Goal: Task Accomplishment & Management: Use online tool/utility

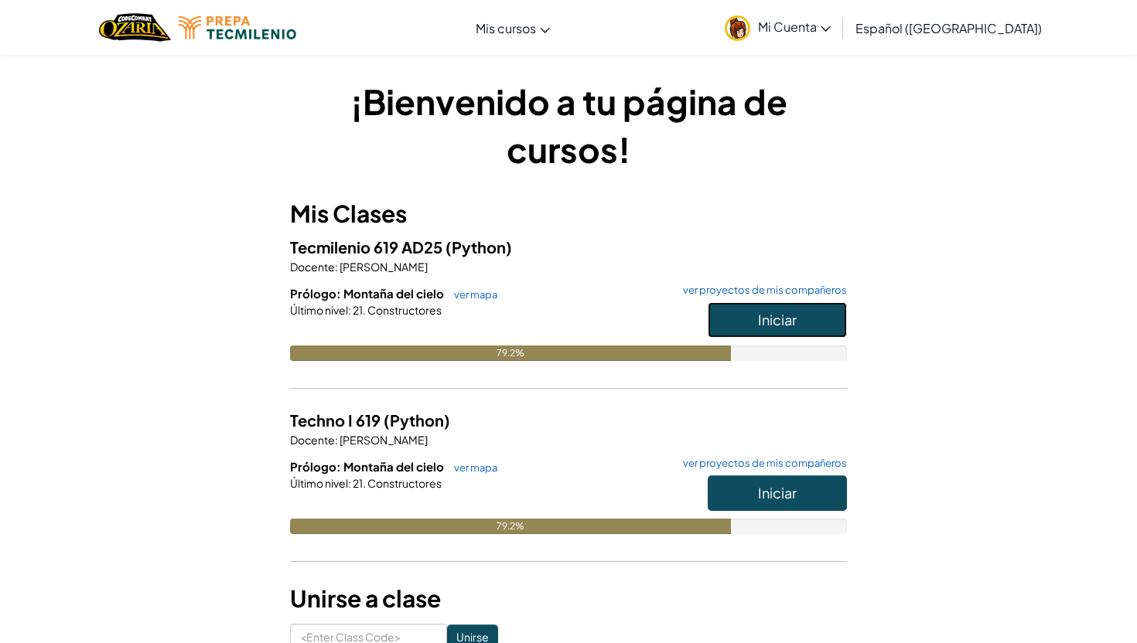
click at [730, 319] on button "Iniciar" at bounding box center [777, 320] width 139 height 36
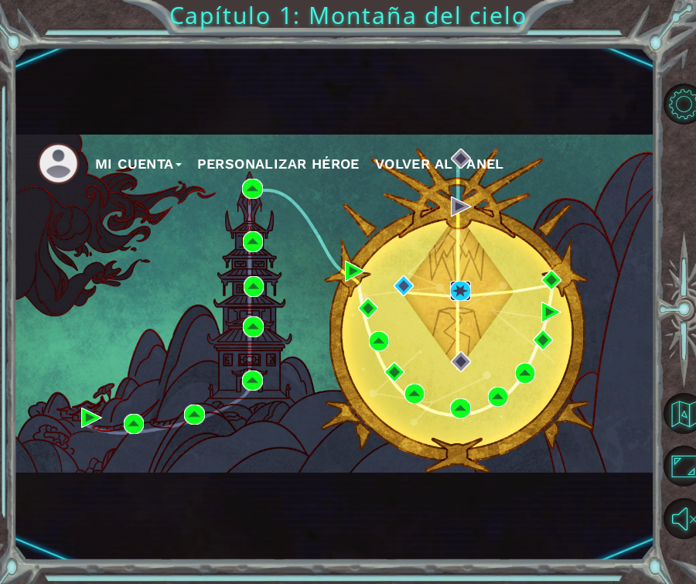
click at [462, 290] on img at bounding box center [460, 291] width 20 height 20
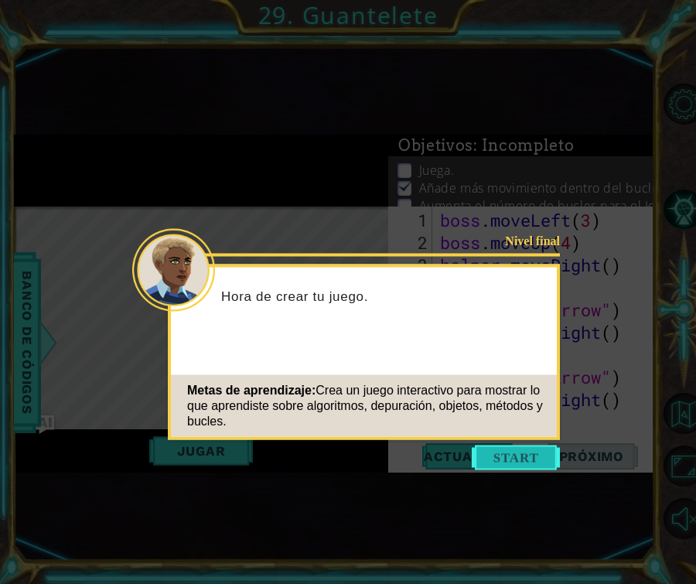
click at [529, 456] on button "Start" at bounding box center [516, 457] width 88 height 25
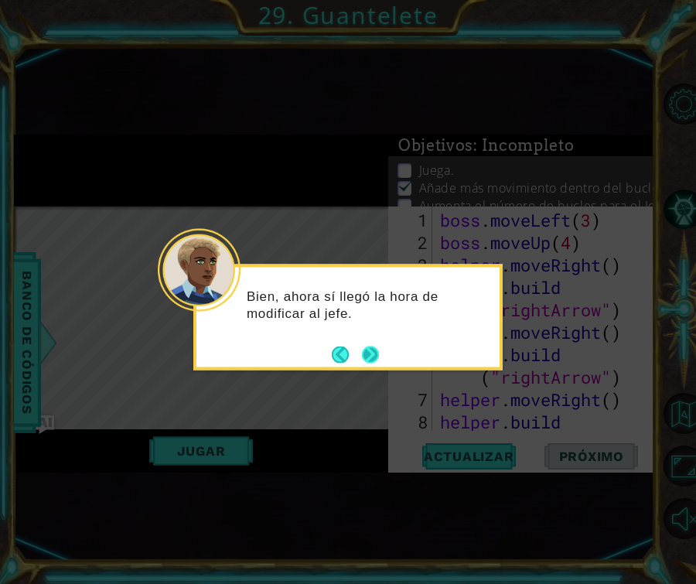
click at [370, 352] on button "Next" at bounding box center [371, 354] width 29 height 29
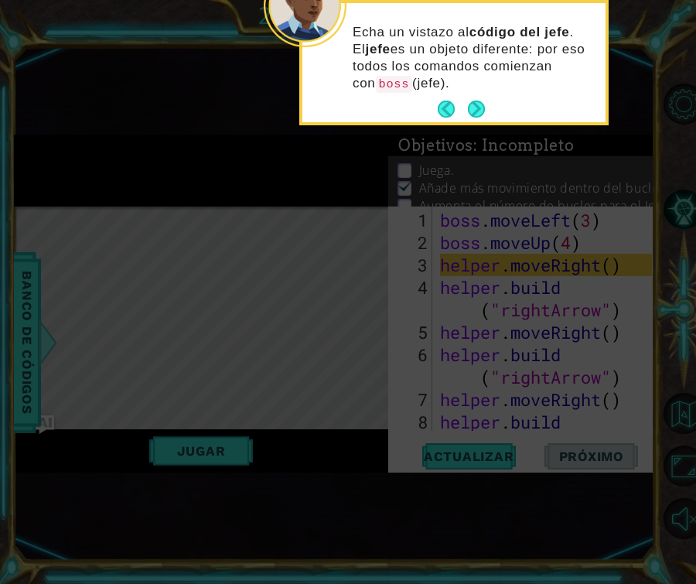
click at [490, 105] on div "Echa un vistazo al código del jefe . El jefe es un objeto diferente: por eso to…" at bounding box center [453, 65] width 303 height 113
click at [481, 105] on button "Next" at bounding box center [476, 110] width 18 height 18
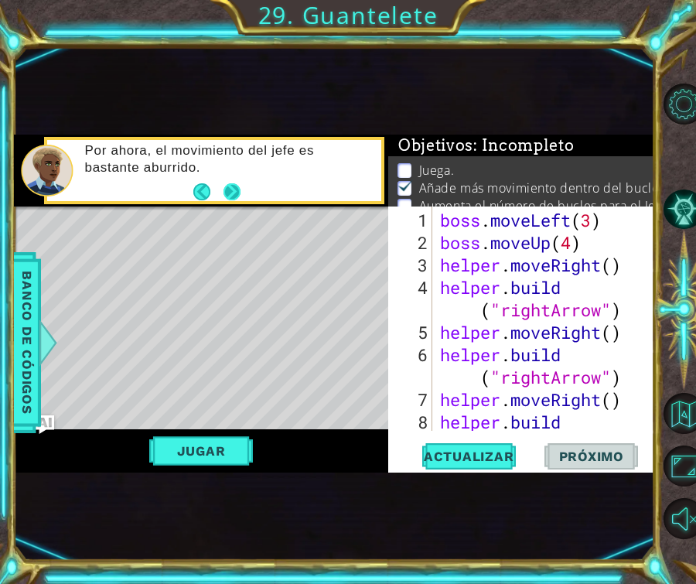
click at [224, 189] on button "Next" at bounding box center [233, 192] width 18 height 18
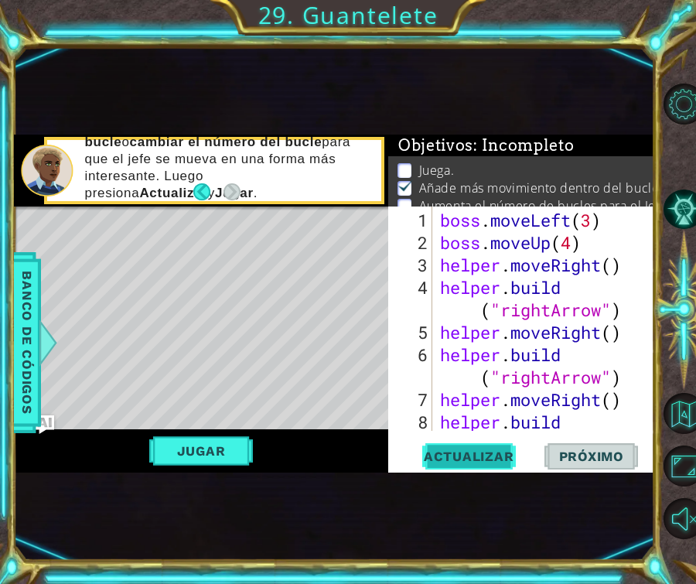
click at [489, 452] on span "Actualizar" at bounding box center [468, 456] width 121 height 15
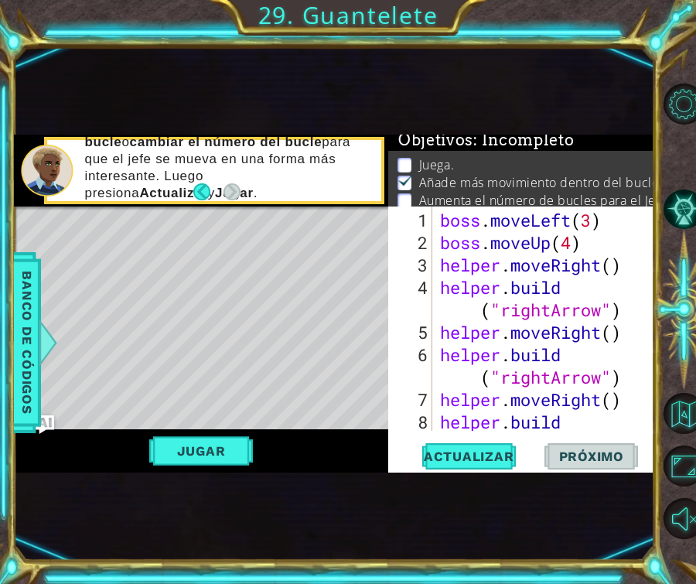
scroll to position [8, 0]
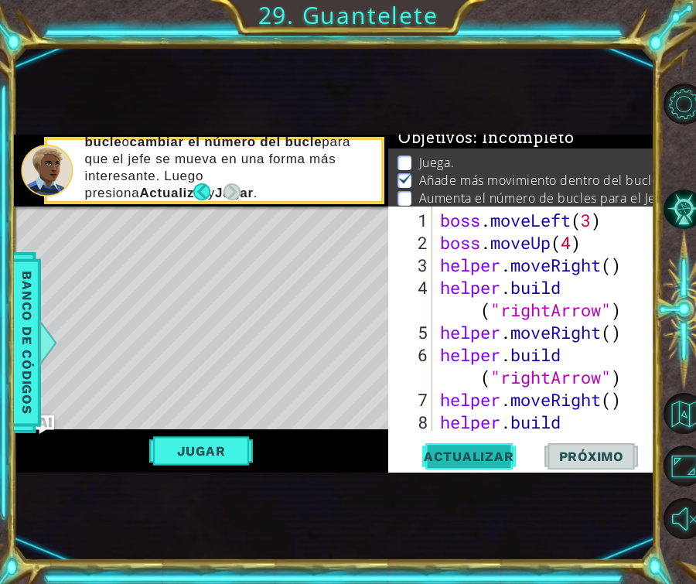
click at [498, 456] on span "Actualizar" at bounding box center [468, 456] width 121 height 15
click at [224, 450] on button "Jugar" at bounding box center [201, 450] width 104 height 29
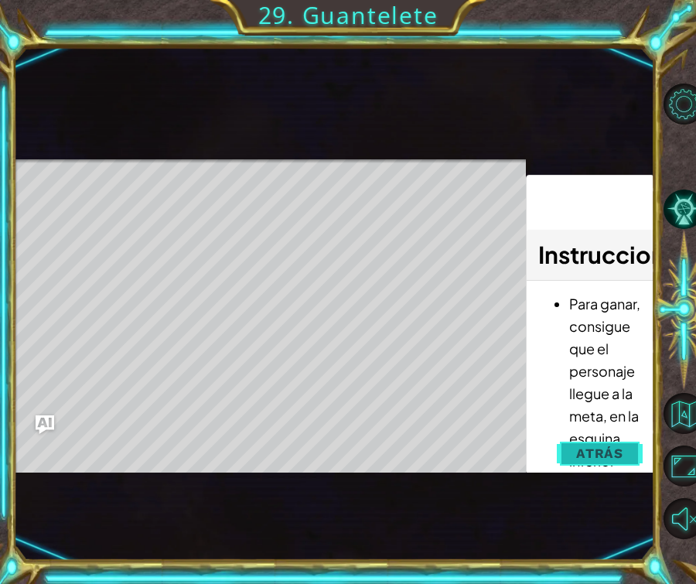
click at [610, 453] on span "Atrás" at bounding box center [599, 452] width 47 height 15
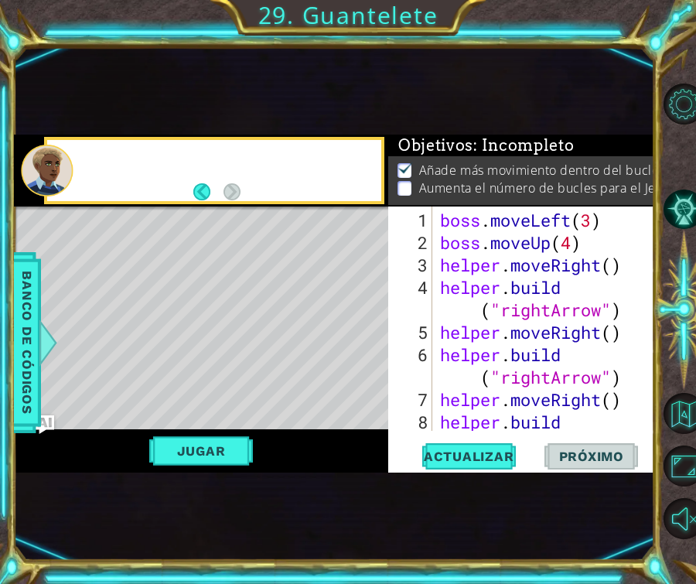
scroll to position [0, 0]
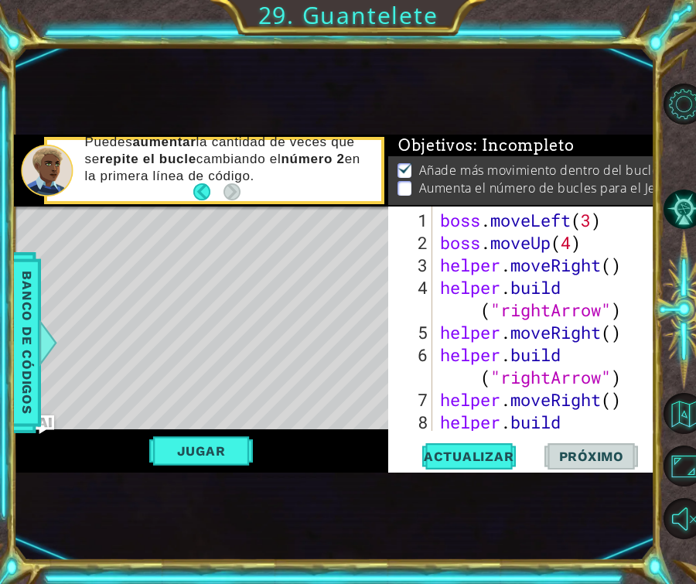
click at [592, 225] on div "boss . moveLeft ( 3 ) boss . moveUp ( 4 ) helper . moveRight ( ) helper . build…" at bounding box center [548, 355] width 223 height 292
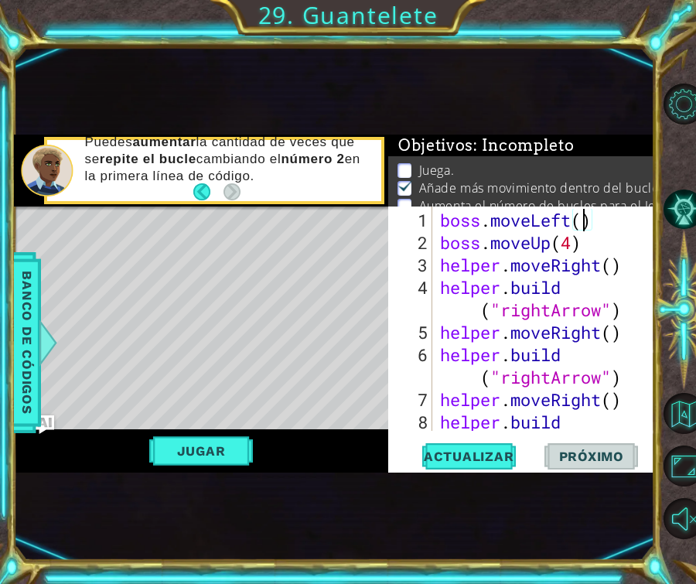
scroll to position [0, 6]
click at [572, 245] on div "boss . moveLeft ( 4 ) boss . moveUp ( 4 ) helper . moveRight ( ) helper . build…" at bounding box center [548, 355] width 223 height 292
type textarea "boss.moveUp(4)"
click at [488, 445] on button "Actualizar" at bounding box center [468, 456] width 121 height 26
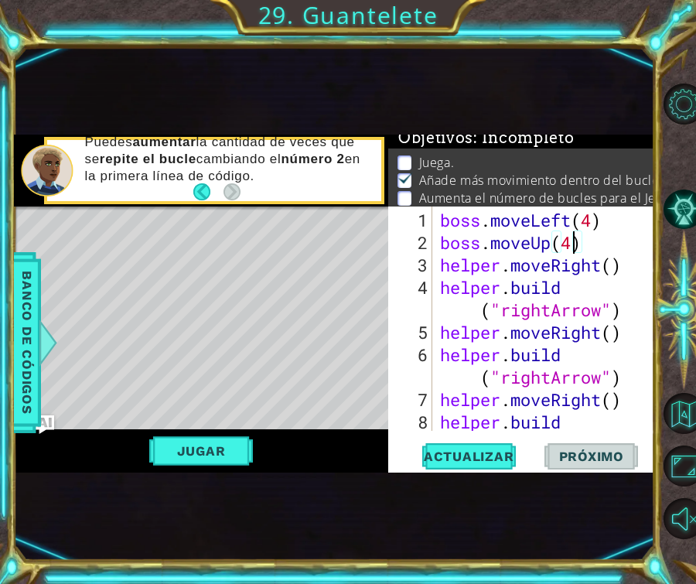
scroll to position [8, 0]
click at [244, 460] on button "Jugar" at bounding box center [201, 450] width 104 height 29
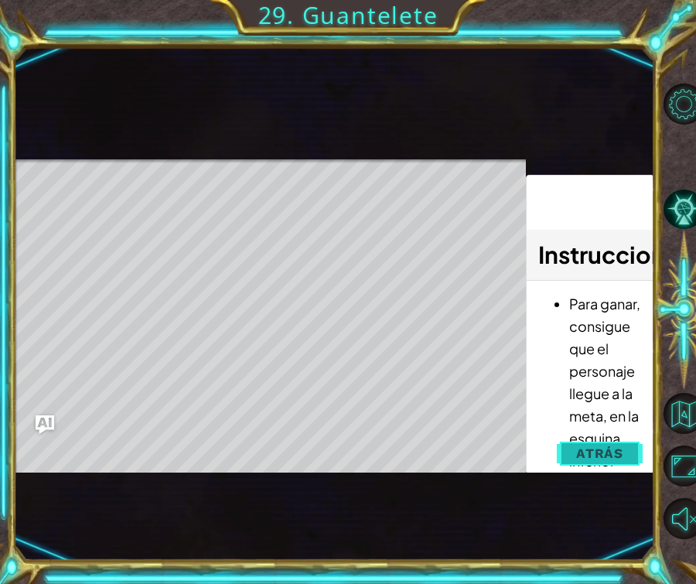
click at [625, 461] on button "Atrás" at bounding box center [600, 453] width 86 height 31
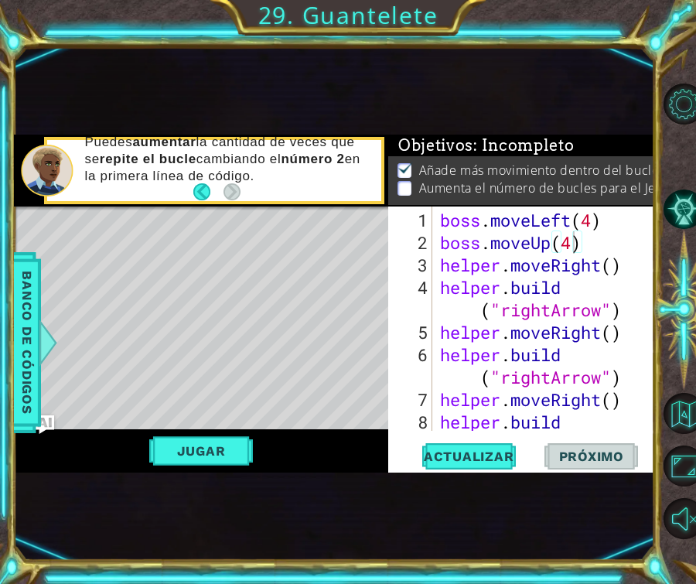
scroll to position [0, 17]
click at [502, 456] on span "Actualizar" at bounding box center [468, 456] width 121 height 15
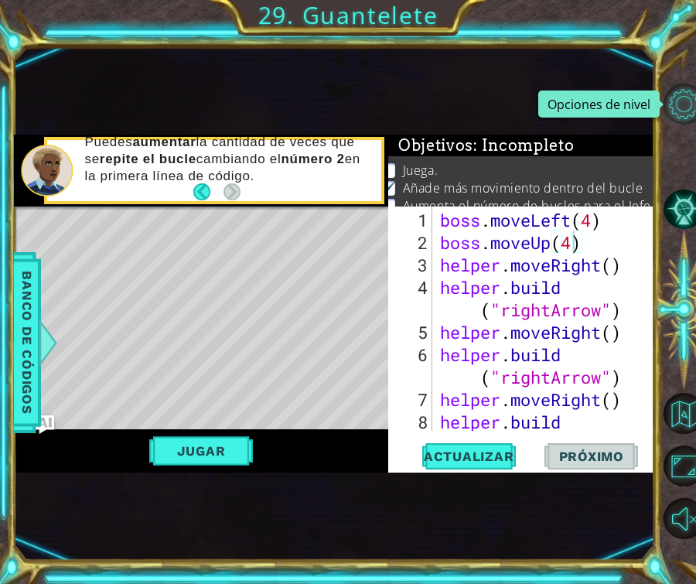
click at [679, 105] on button "Opciones de nivel" at bounding box center [684, 104] width 41 height 41
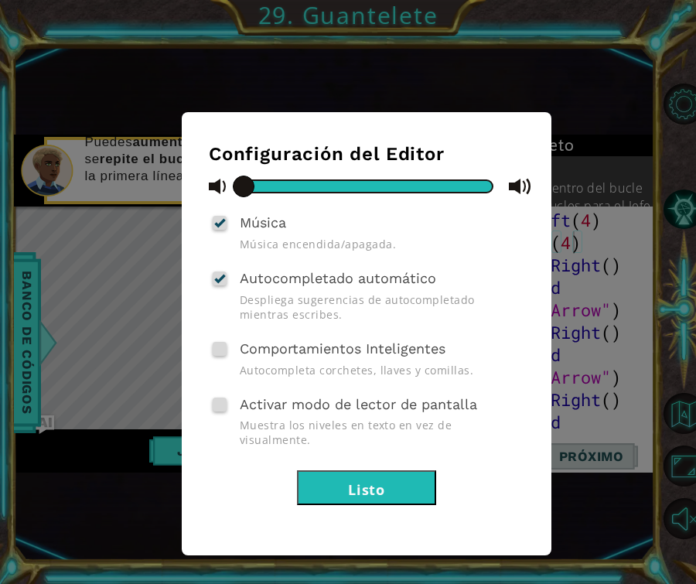
click at [623, 204] on div "Configuración del Editor Música Música encendida/apagada. Autocompletado automá…" at bounding box center [348, 292] width 696 height 584
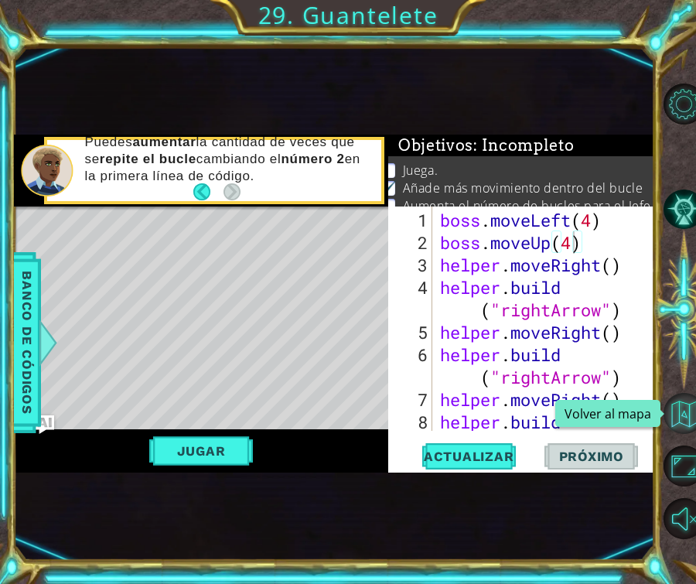
click at [681, 418] on button "Volver al mapa" at bounding box center [684, 413] width 41 height 41
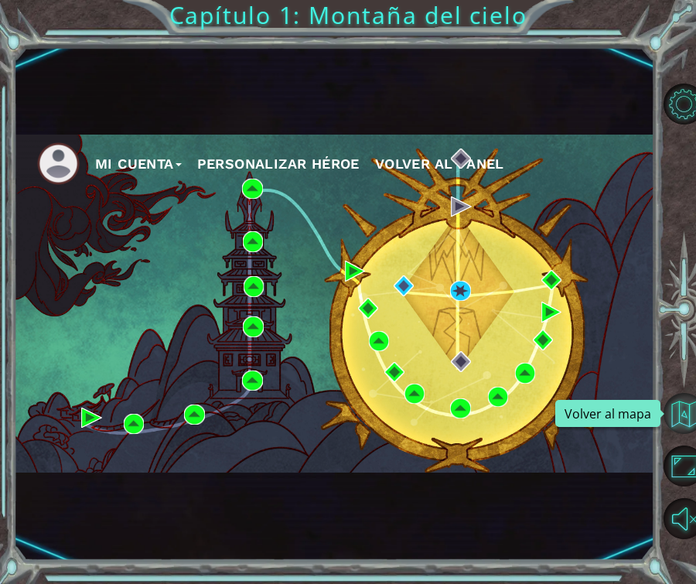
click at [682, 406] on button "Volver al mapa" at bounding box center [684, 413] width 41 height 41
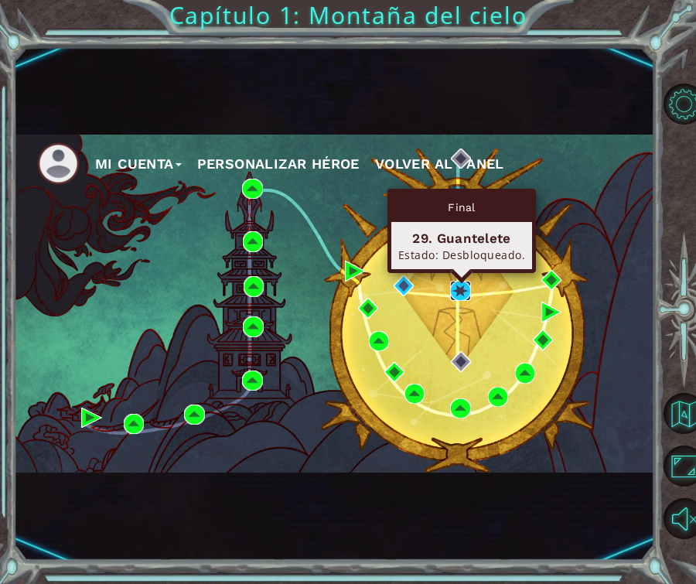
click at [464, 282] on img at bounding box center [460, 291] width 20 height 20
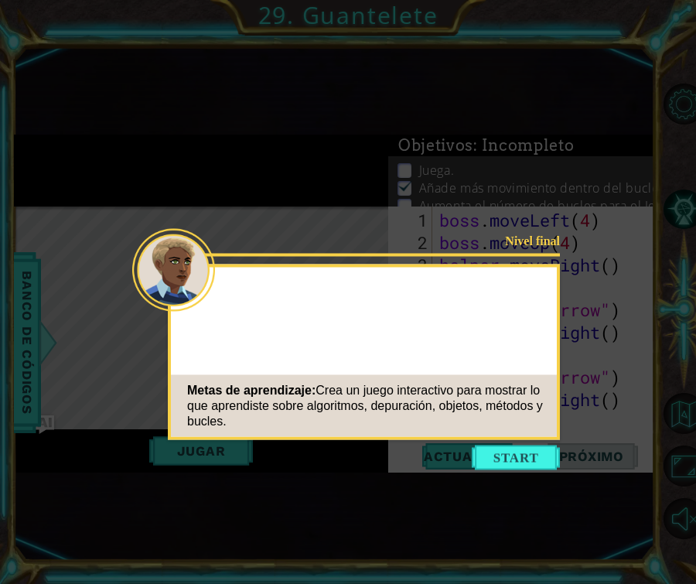
click at [542, 436] on div "Metas de aprendizaje: Crea un juego interactivo para mostrar lo que aprendiste …" at bounding box center [364, 406] width 386 height 62
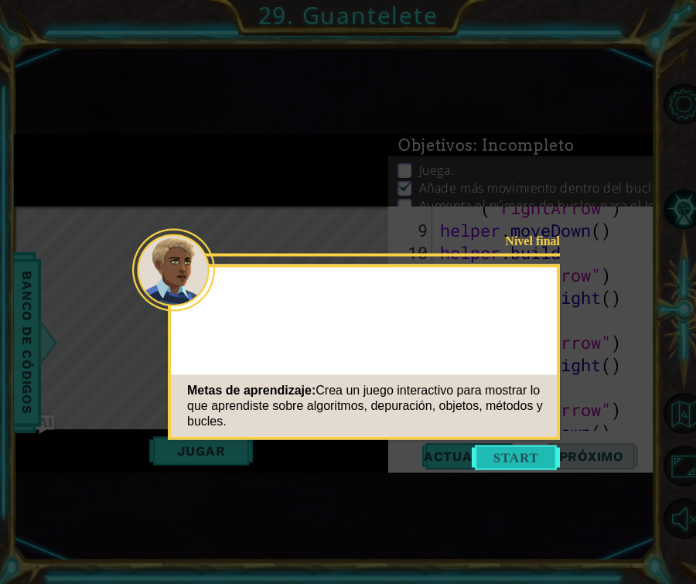
scroll to position [628, 0]
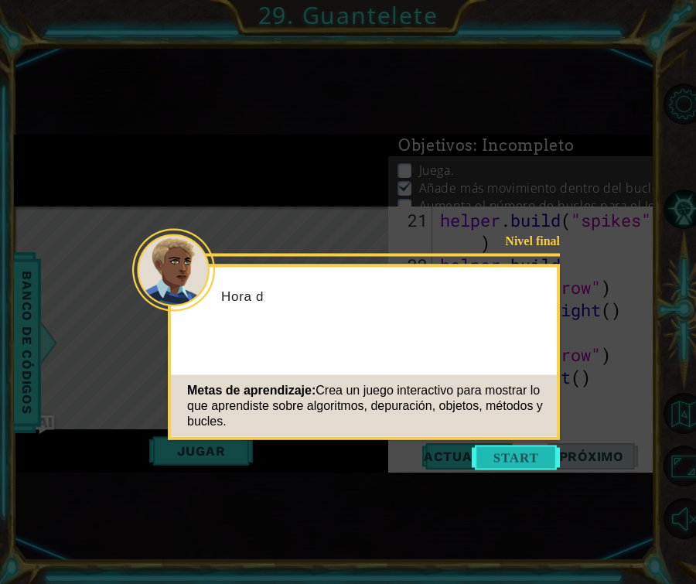
click at [543, 450] on button "Start" at bounding box center [516, 457] width 88 height 25
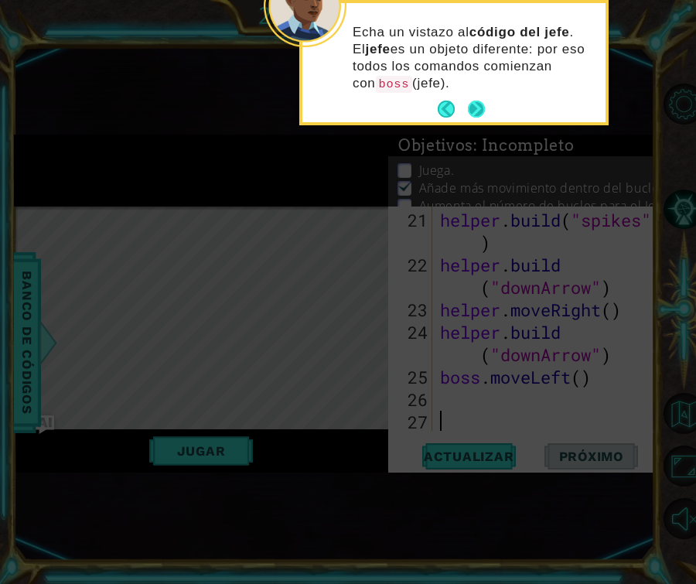
click at [476, 115] on button "Next" at bounding box center [476, 109] width 25 height 25
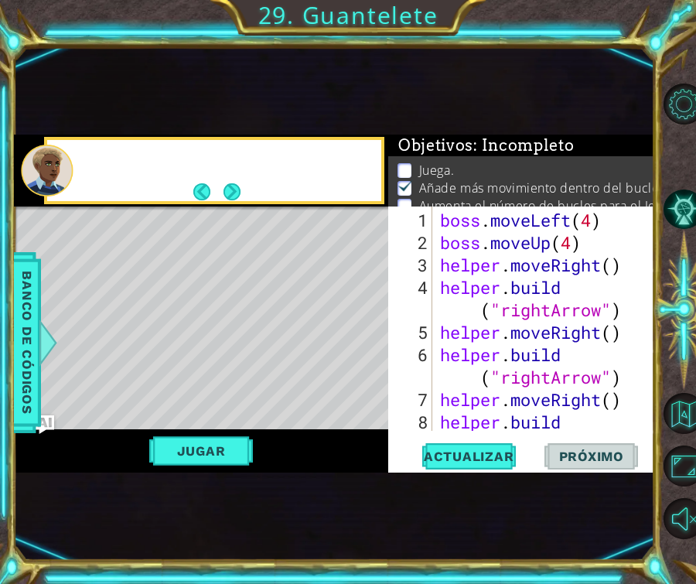
scroll to position [0, 0]
click at [481, 456] on span "Actualizar" at bounding box center [468, 456] width 121 height 15
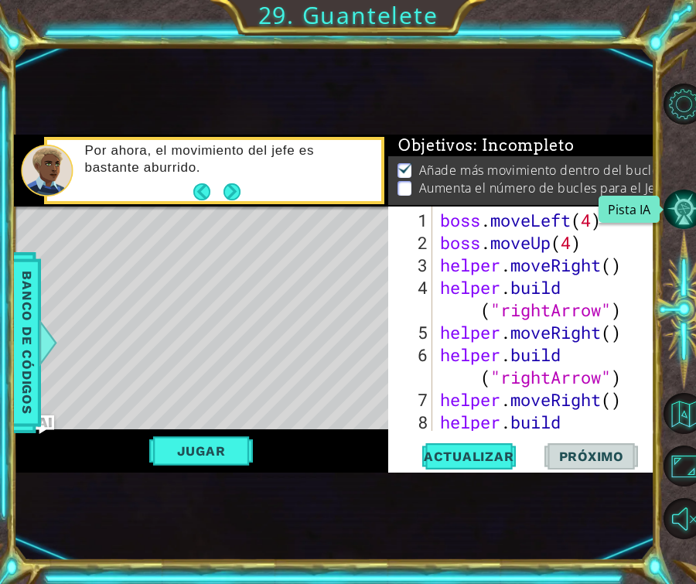
click at [679, 209] on button "Pista IA" at bounding box center [684, 209] width 41 height 41
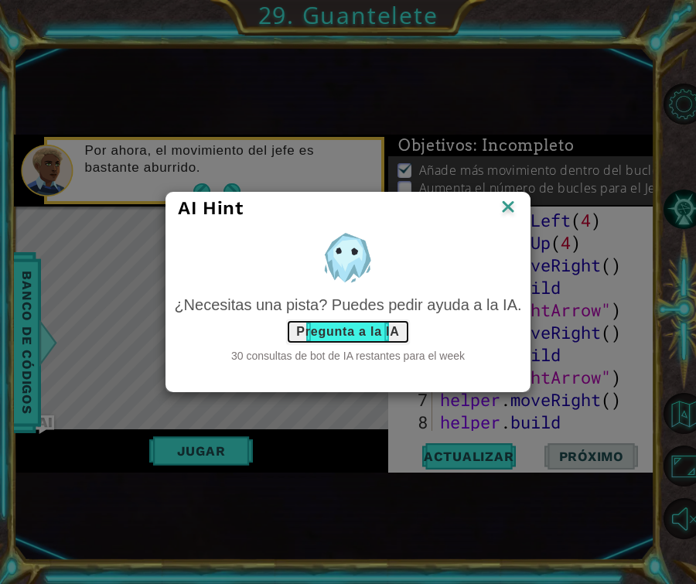
click at [398, 329] on button "Pregunta a la IA" at bounding box center [347, 331] width 123 height 25
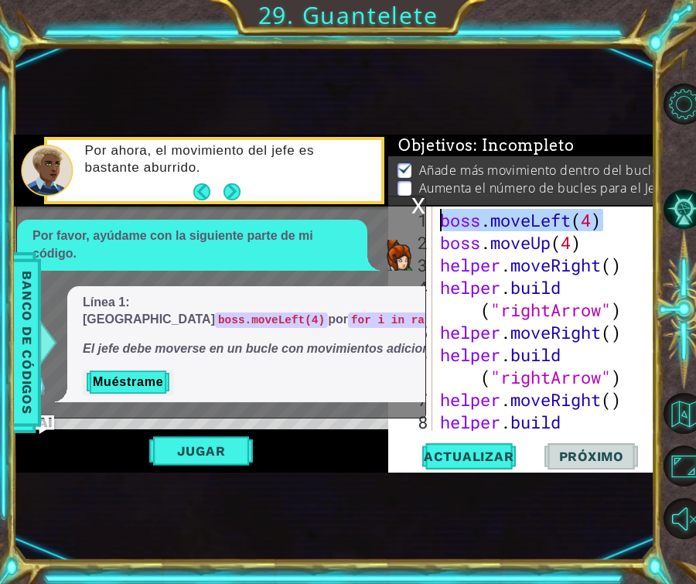
drag, startPoint x: 609, startPoint y: 226, endPoint x: 432, endPoint y: 213, distance: 176.8
click at [435, 213] on div "1 2 3 4 5 6 7 8 boss . moveLeft ( 4 ) boss . moveUp ( 4 ) helper . moveRight ( …" at bounding box center [520, 318] width 264 height 224
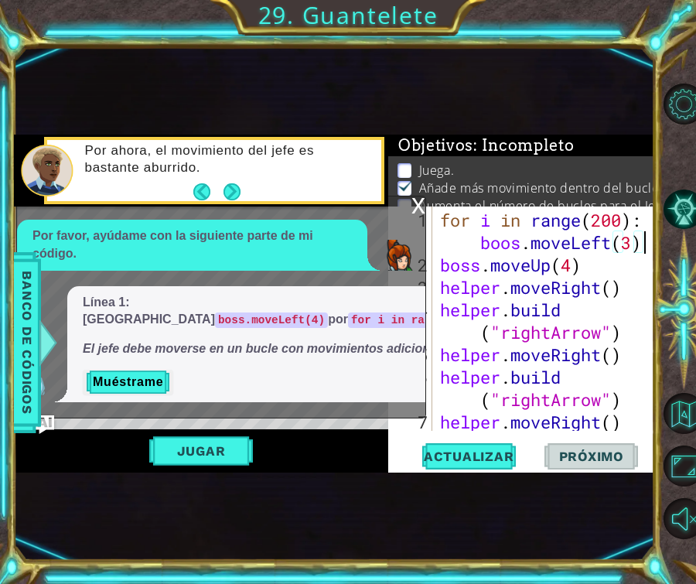
scroll to position [0, 16]
click at [459, 449] on span "Actualizar" at bounding box center [468, 456] width 121 height 15
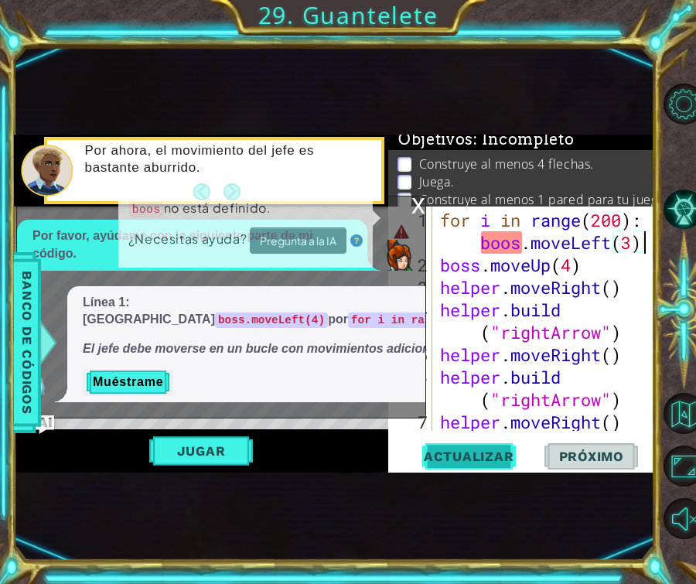
scroll to position [8, 0]
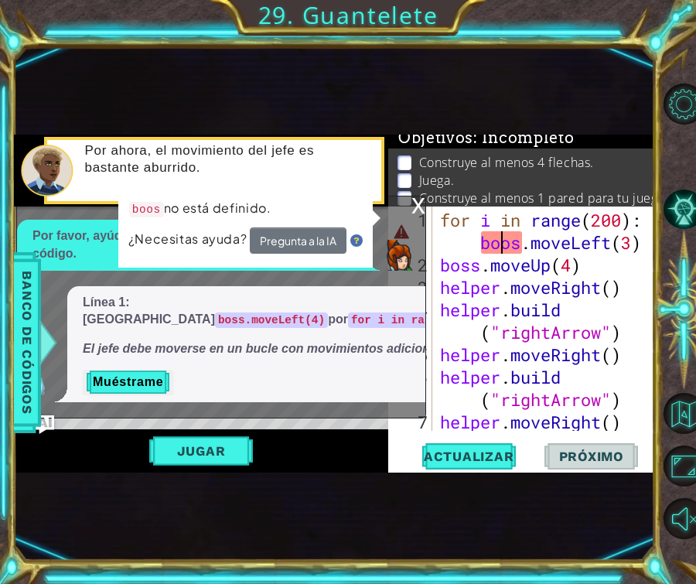
click at [506, 248] on div "for i in range ( 200 ) : boos . moveLeft ( 3 ) boss . moveUp ( 4 ) helper . mov…" at bounding box center [548, 366] width 223 height 314
click at [509, 247] on div "for i in range ( 200 ) : boos . moveLeft ( 3 ) boss . moveUp ( 4 ) helper . mov…" at bounding box center [548, 366] width 223 height 314
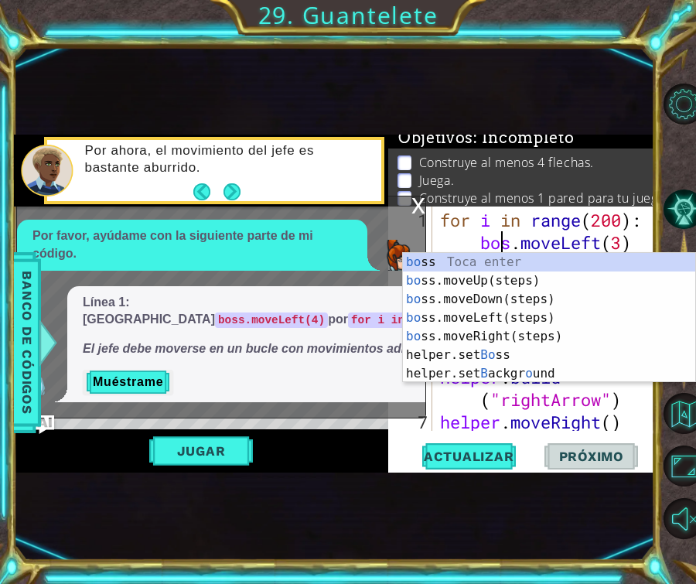
scroll to position [0, 11]
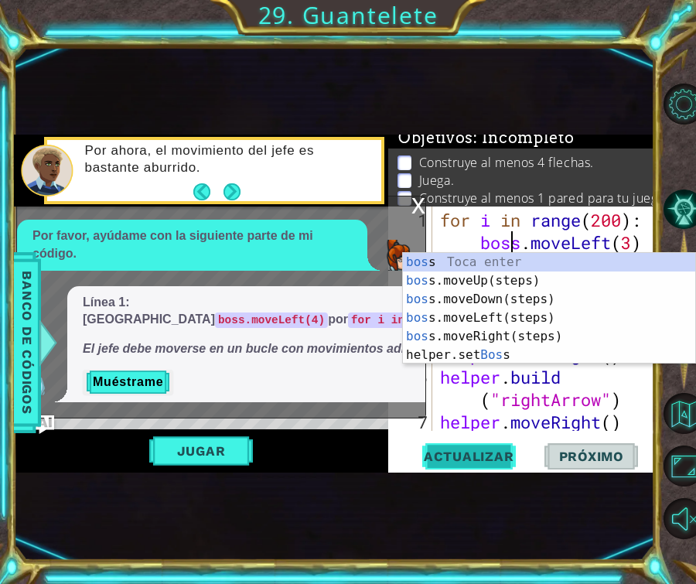
type textarea "for i in range(200): boss.moveLeft(3)"
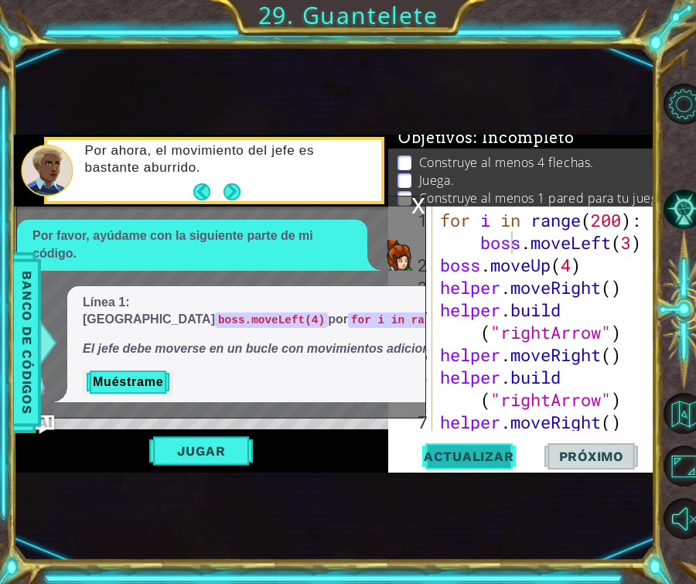
click at [495, 452] on span "Actualizar" at bounding box center [468, 456] width 121 height 15
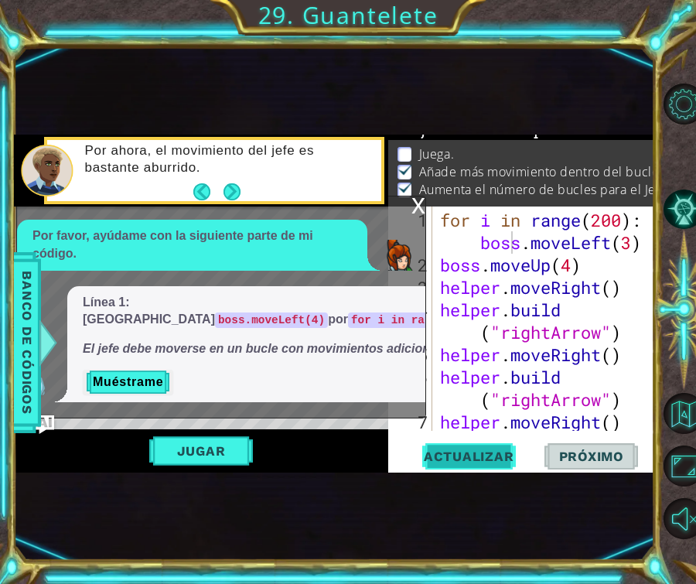
click at [495, 452] on span "Actualizar" at bounding box center [468, 456] width 121 height 15
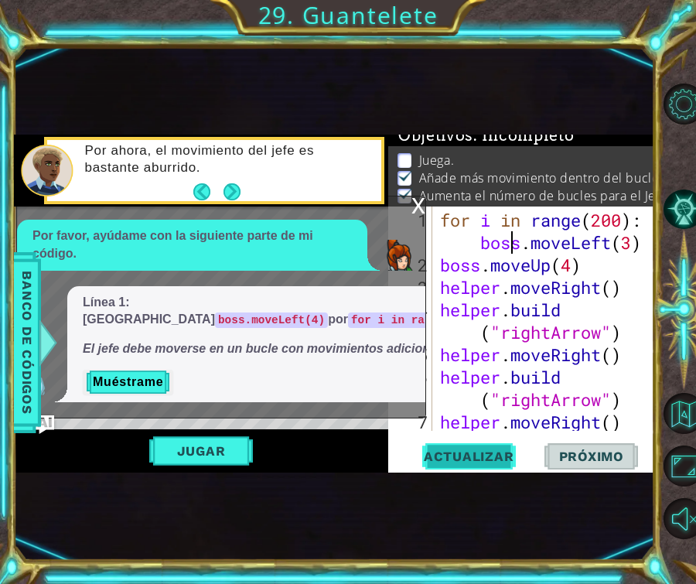
scroll to position [8, 0]
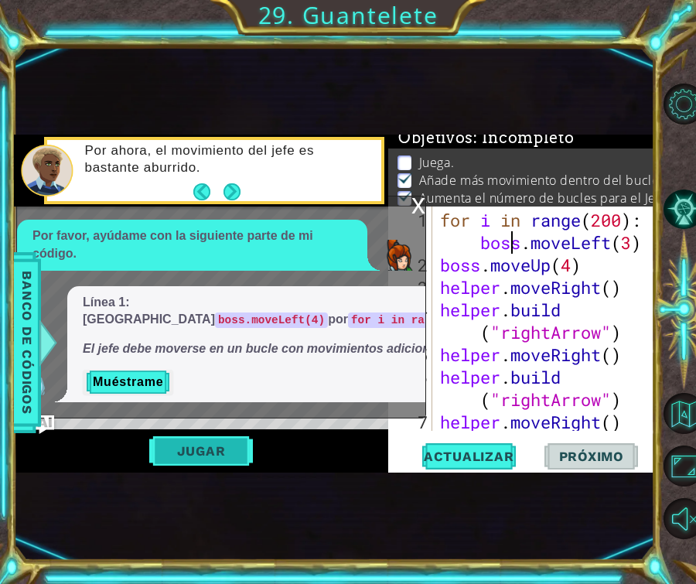
click at [244, 461] on button "Jugar" at bounding box center [201, 450] width 104 height 29
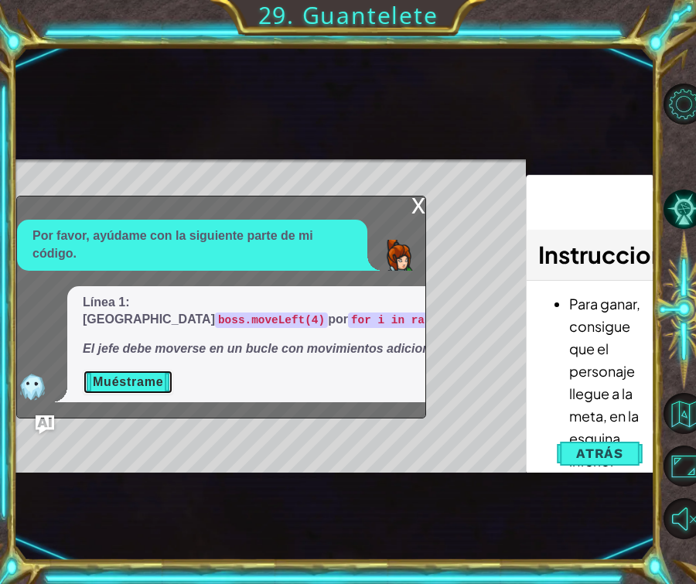
click at [144, 383] on button "Muéstrame" at bounding box center [128, 382] width 90 height 25
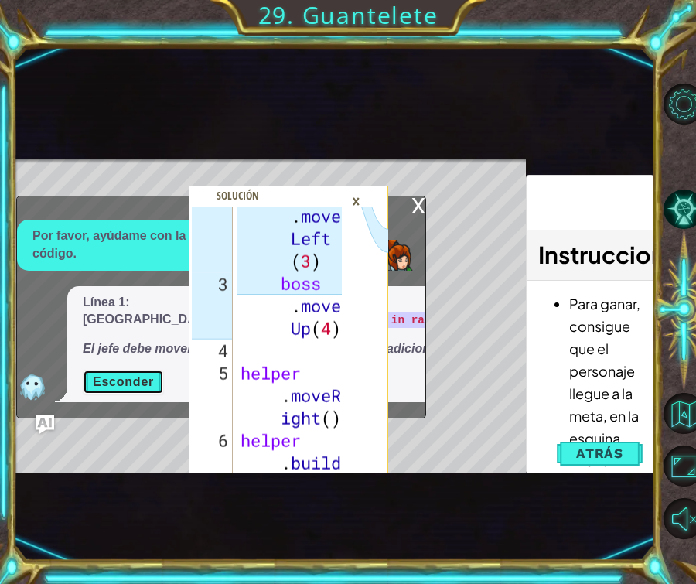
scroll to position [94, 0]
click at [357, 196] on div "×" at bounding box center [356, 201] width 24 height 26
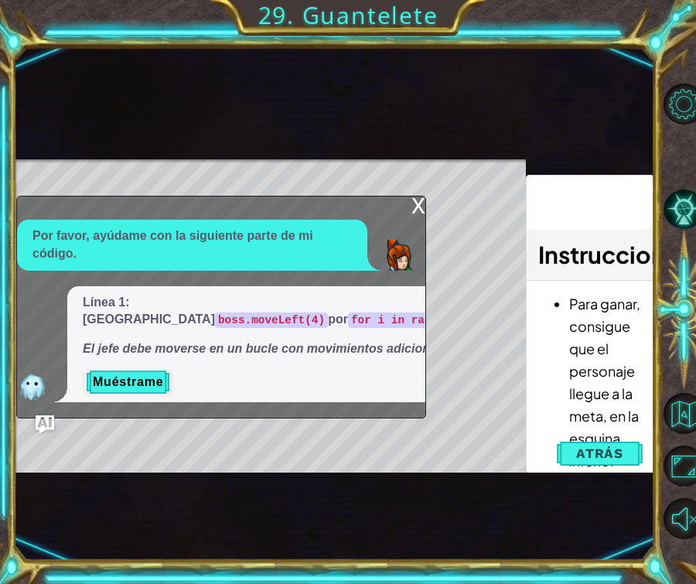
click at [415, 196] on div "x" at bounding box center [418, 203] width 14 height 15
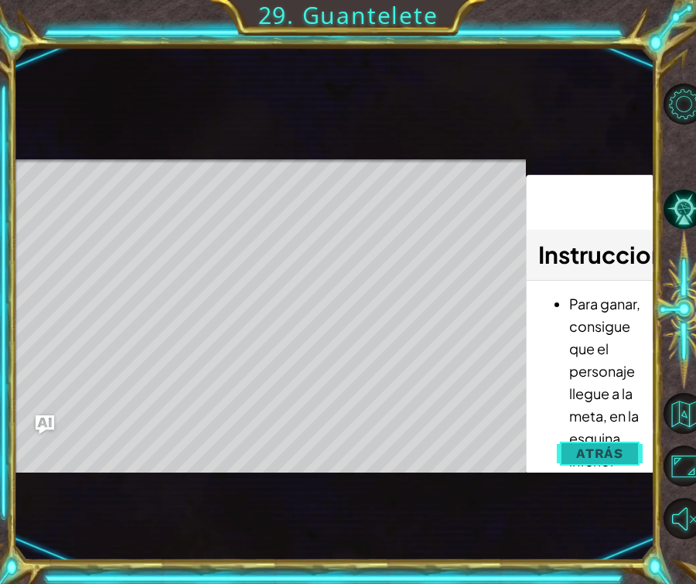
click at [576, 456] on button "Atrás" at bounding box center [600, 453] width 86 height 31
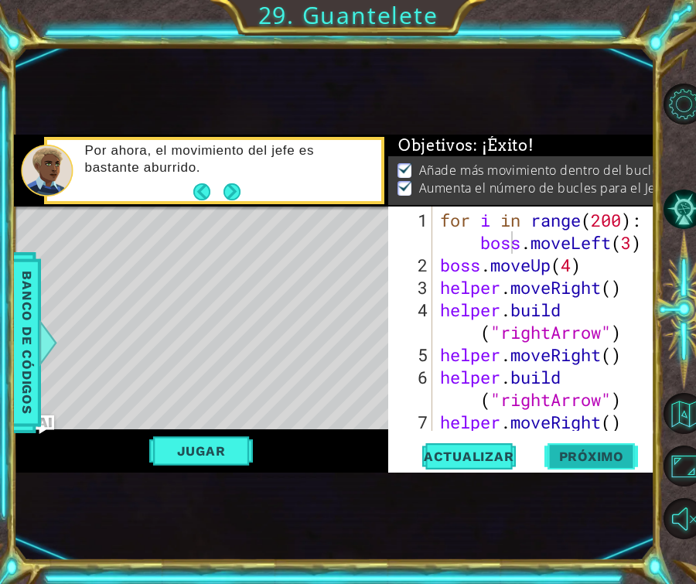
click at [574, 452] on span "Próximo" at bounding box center [592, 456] width 96 height 15
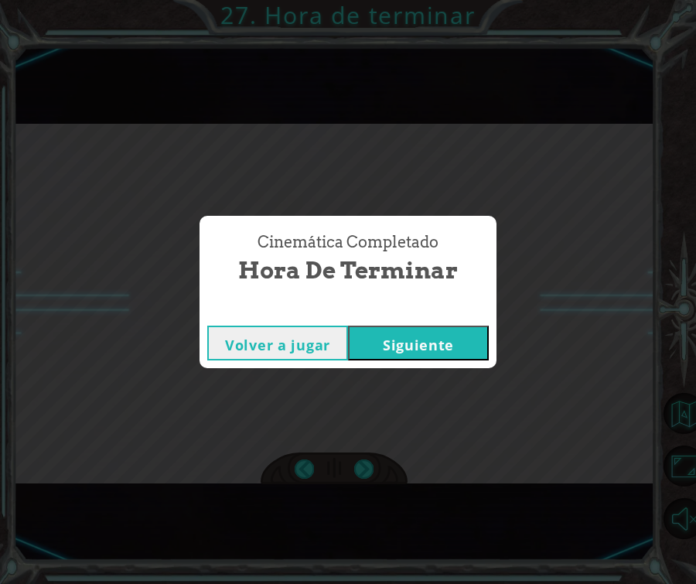
click at [477, 324] on div "Volver a jugar [GEOGRAPHIC_DATA]" at bounding box center [348, 343] width 297 height 50
click at [474, 342] on button "Siguiente" at bounding box center [418, 343] width 141 height 35
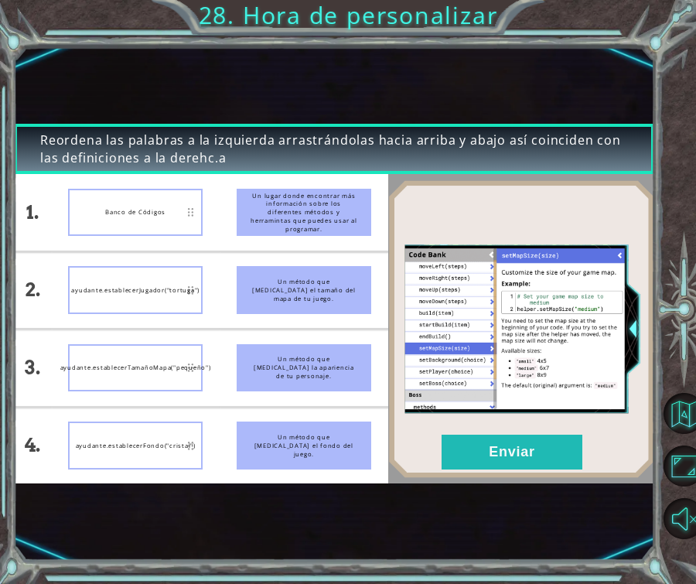
drag, startPoint x: 185, startPoint y: 295, endPoint x: 184, endPoint y: 452, distance: 157.8
click at [527, 462] on button "Enviar" at bounding box center [512, 452] width 141 height 35
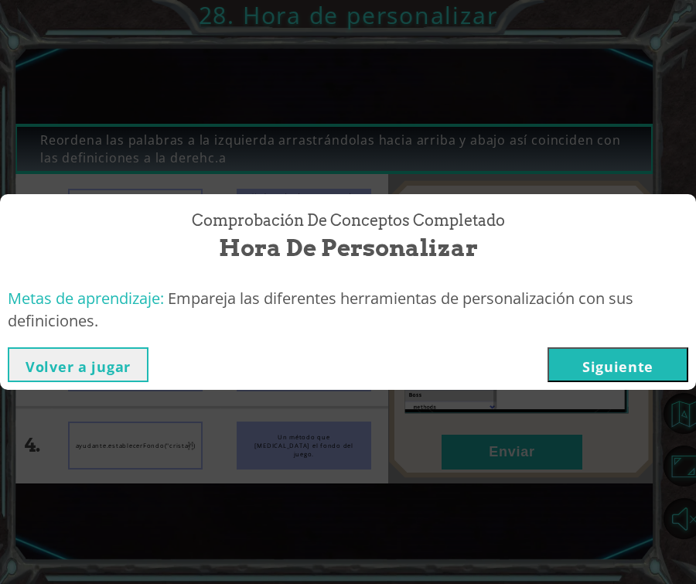
click at [609, 363] on button "Siguiente" at bounding box center [618, 364] width 141 height 35
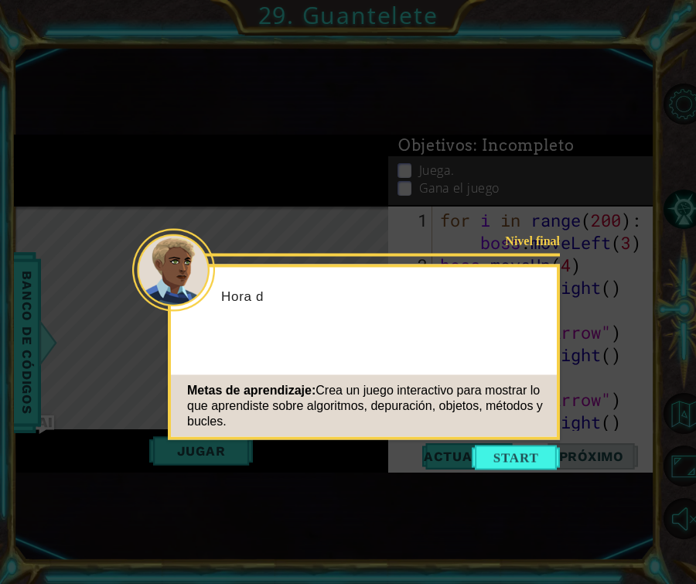
scroll to position [650, 0]
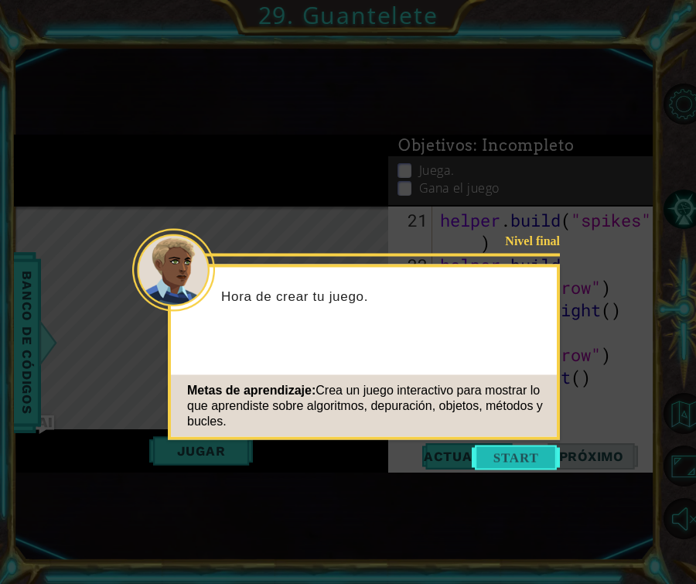
click at [490, 466] on button "Start" at bounding box center [516, 457] width 88 height 25
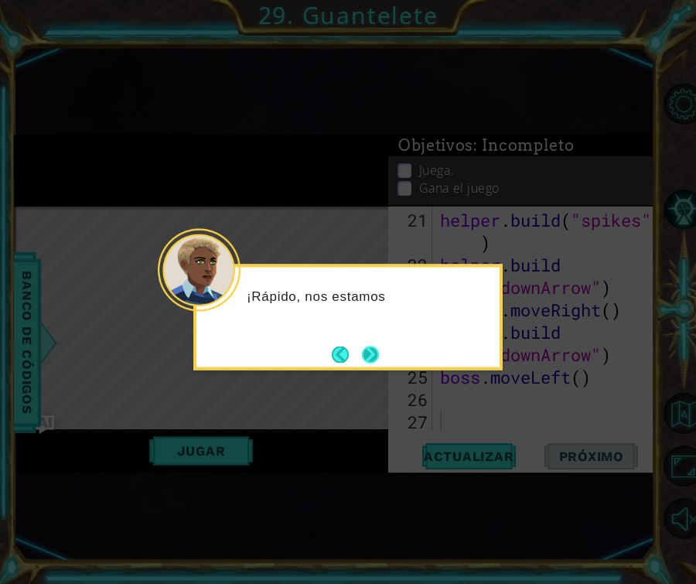
click at [377, 347] on button "Next" at bounding box center [370, 354] width 29 height 29
click at [350, 349] on button "Back" at bounding box center [347, 354] width 30 height 17
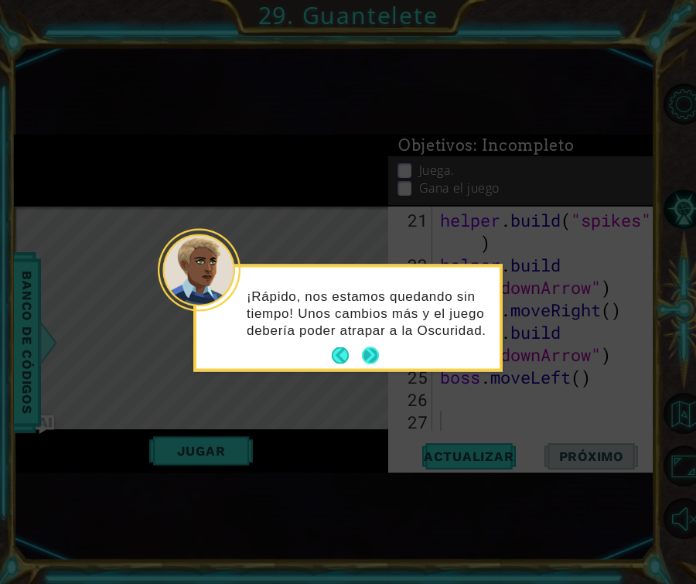
click at [363, 350] on button "Next" at bounding box center [370, 355] width 17 height 17
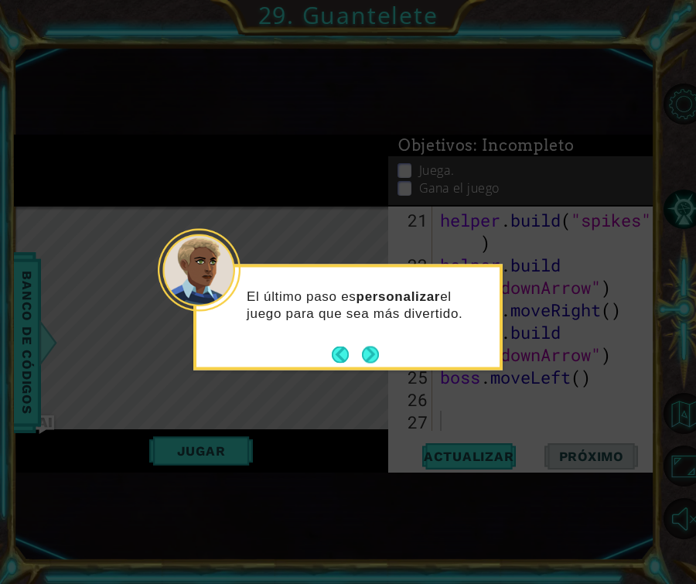
click at [363, 350] on button "Next" at bounding box center [370, 354] width 17 height 17
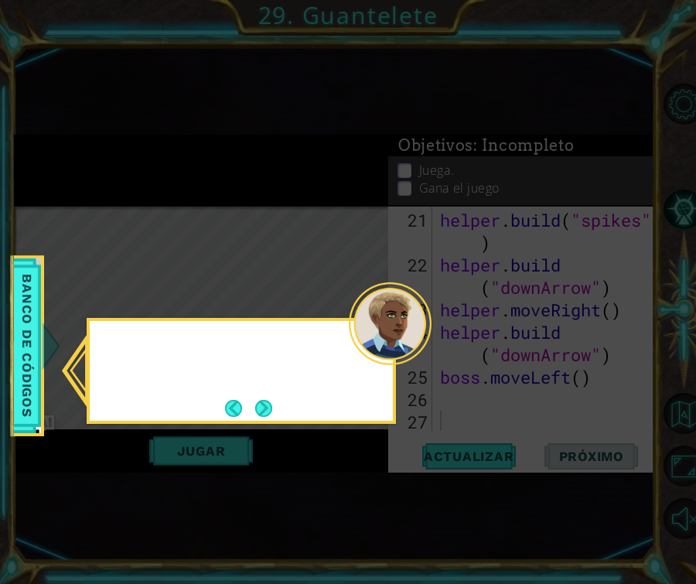
click at [363, 350] on div at bounding box center [390, 323] width 83 height 83
click at [261, 408] on button "Next" at bounding box center [263, 408] width 29 height 29
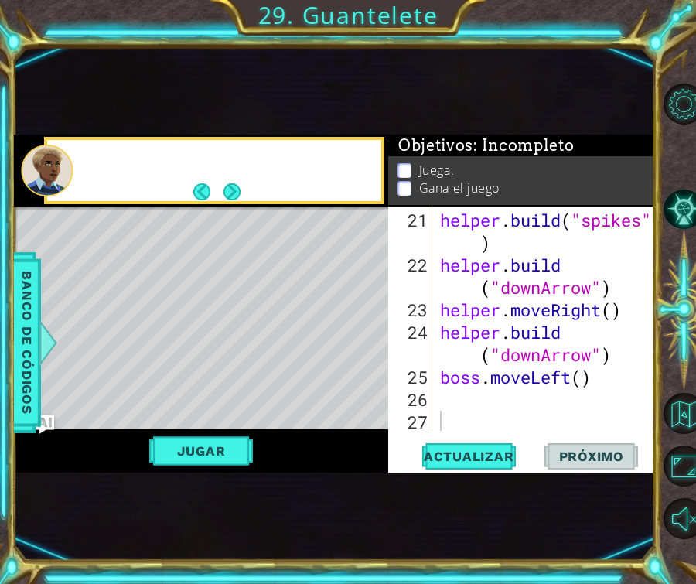
click at [261, 408] on div "Level Map" at bounding box center [371, 434] width 715 height 456
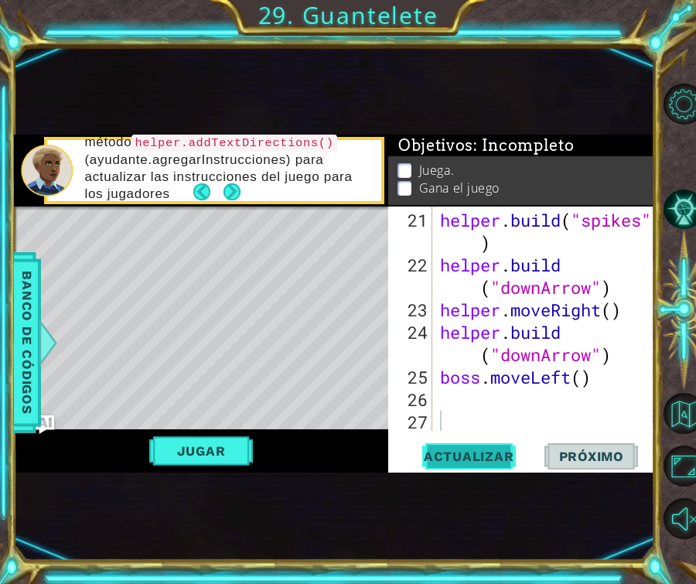
click at [466, 451] on span "Actualizar" at bounding box center [468, 456] width 121 height 15
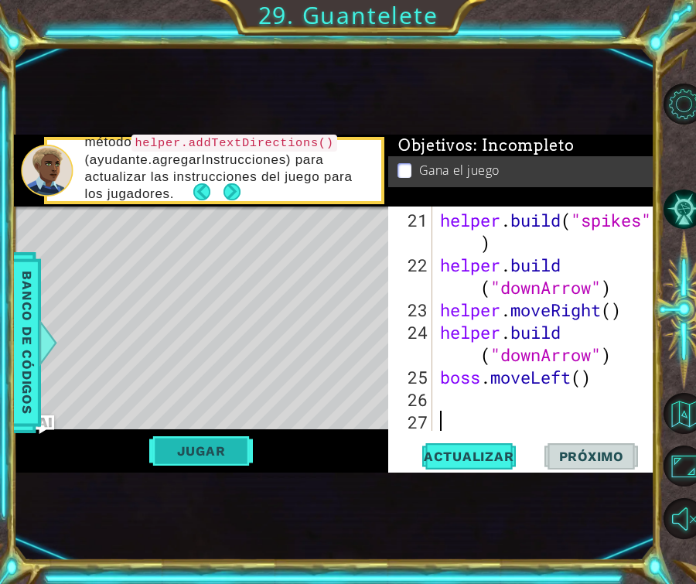
click at [203, 443] on button "Jugar" at bounding box center [201, 450] width 104 height 29
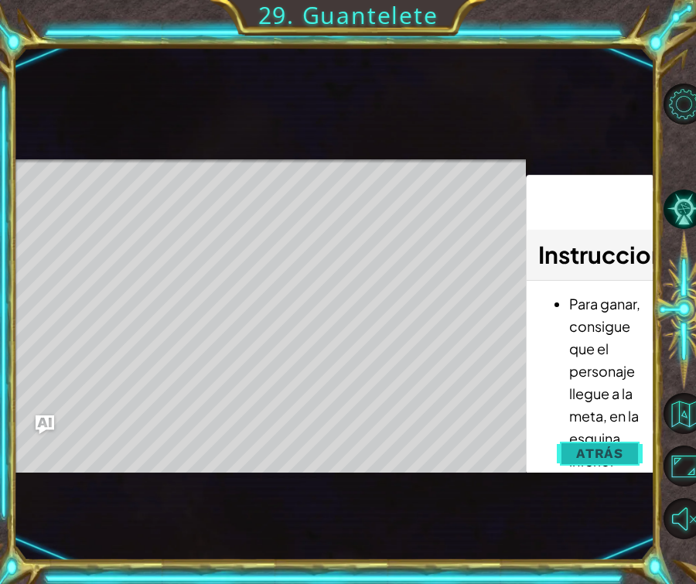
click at [607, 446] on span "Atrás" at bounding box center [599, 452] width 47 height 15
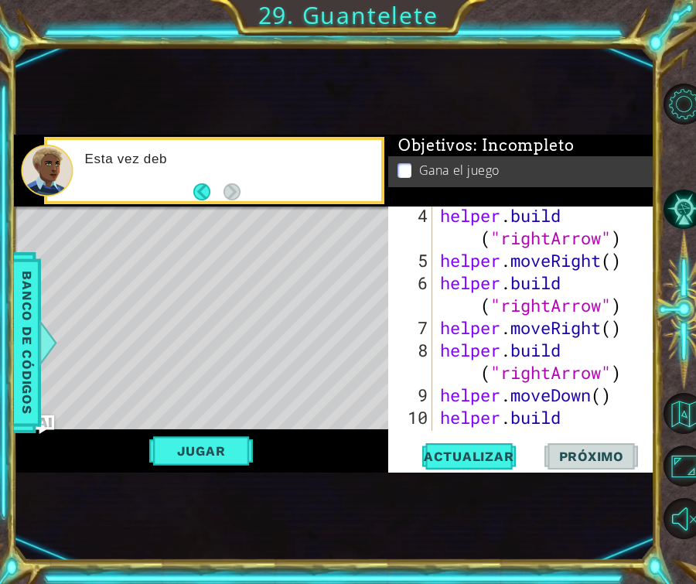
scroll to position [0, 0]
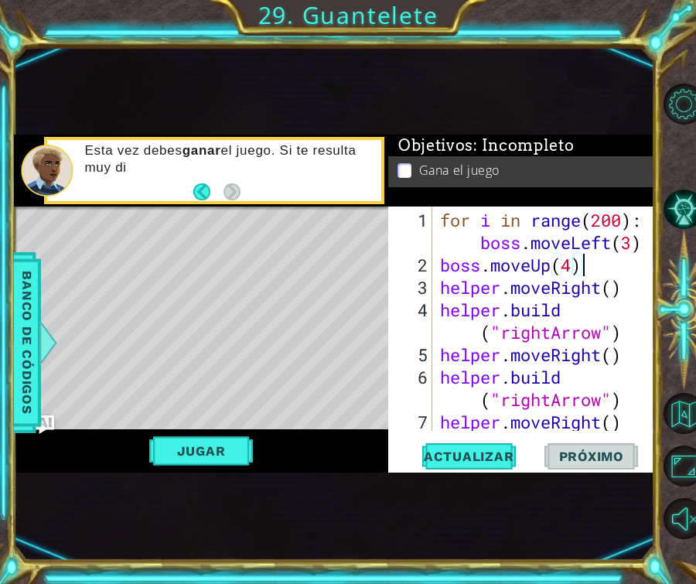
click at [595, 271] on div "for i in range ( 200 ) : boss . moveLeft ( 3 ) boss . moveUp ( 4 ) helper . mov…" at bounding box center [548, 366] width 223 height 314
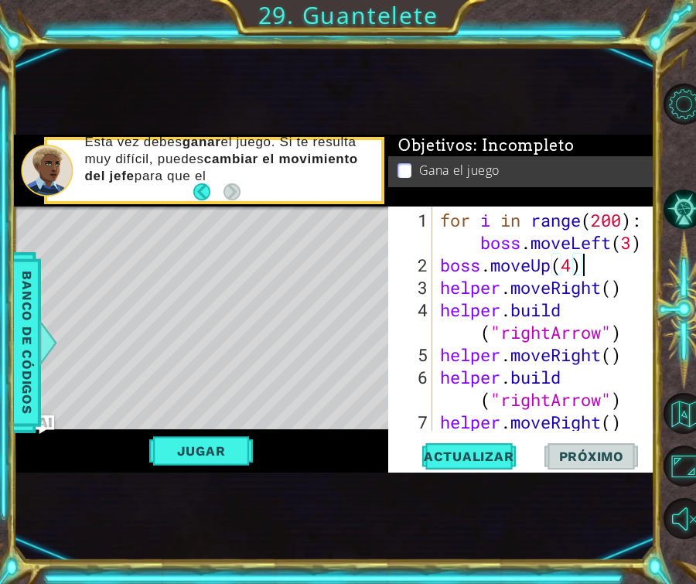
type textarea "for i in range(200): boss.moveLeft(3)"
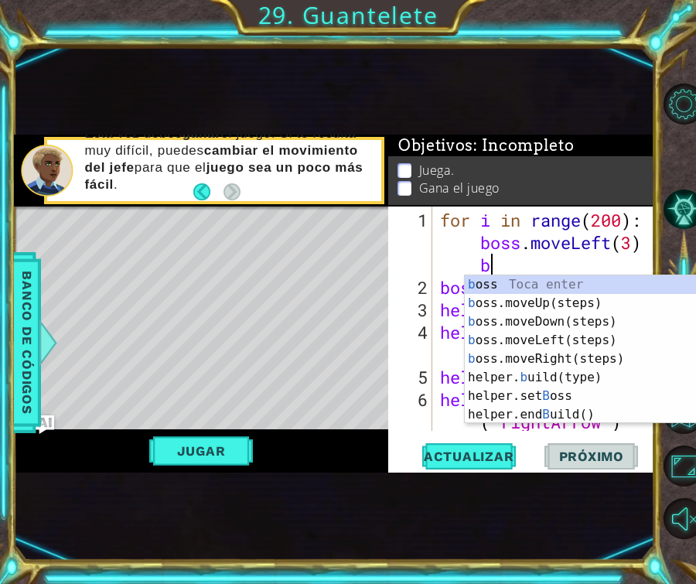
scroll to position [0, 17]
click at [604, 305] on div "b oss Toca enter b oss.moveUp(steps) Toca enter b oss.moveDown(steps) Toca ente…" at bounding box center [611, 368] width 292 height 186
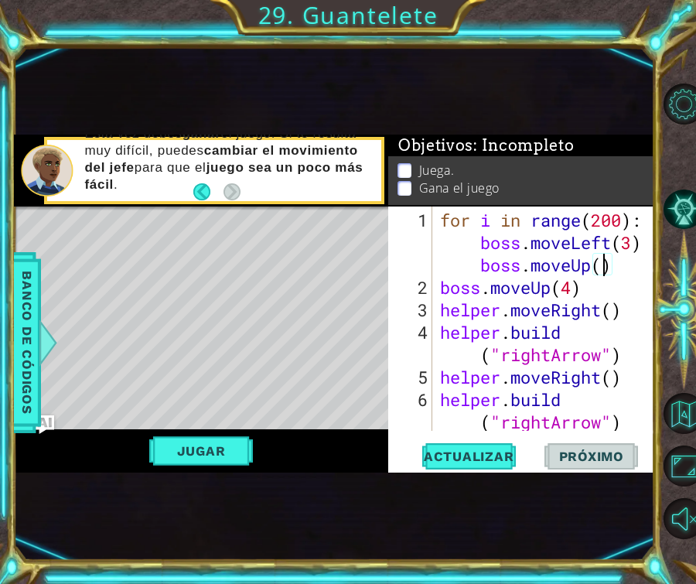
click at [602, 269] on div "for i in range ( 200 ) : boss . moveLeft ( 3 ) boss . moveUp ( ) boss . moveUp …" at bounding box center [548, 366] width 223 height 314
drag, startPoint x: 594, startPoint y: 288, endPoint x: 440, endPoint y: 287, distance: 153.9
click at [440, 288] on div "for i in range ( 200 ) : boss . moveLeft ( 3 ) boss . moveUp ( 4 ) boss . moveU…" at bounding box center [548, 366] width 223 height 314
type textarea "boss.moveUp(4)"
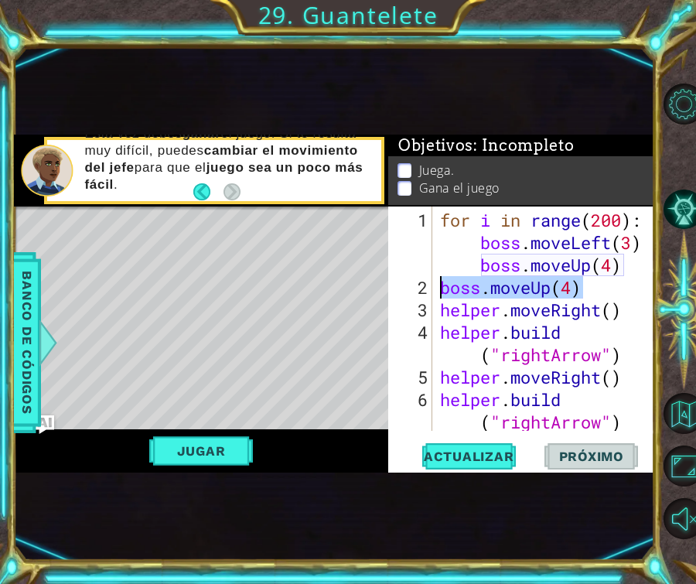
scroll to position [0, 0]
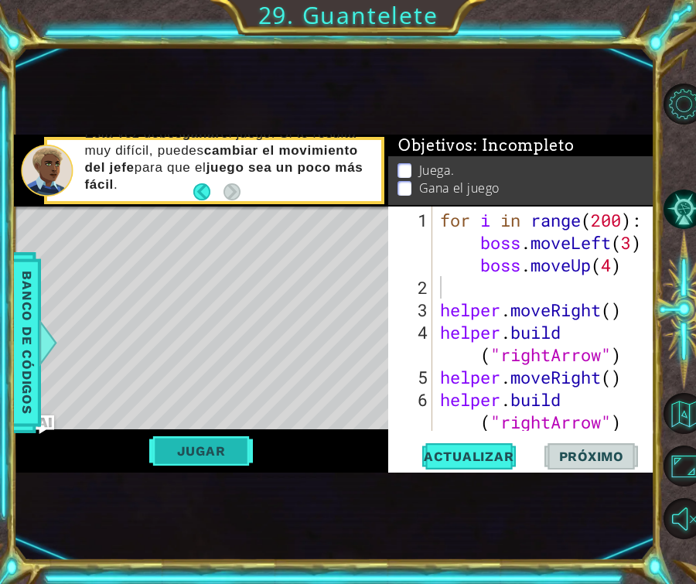
click at [235, 456] on button "Jugar" at bounding box center [201, 450] width 104 height 29
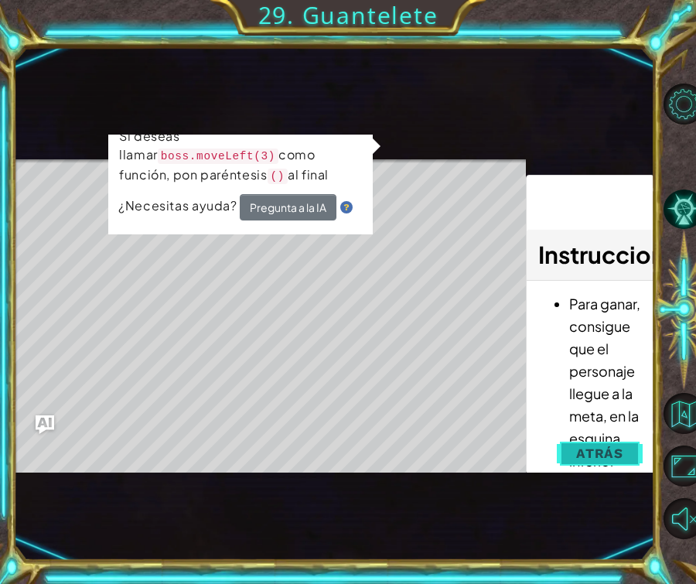
click at [596, 448] on span "Atrás" at bounding box center [599, 452] width 47 height 15
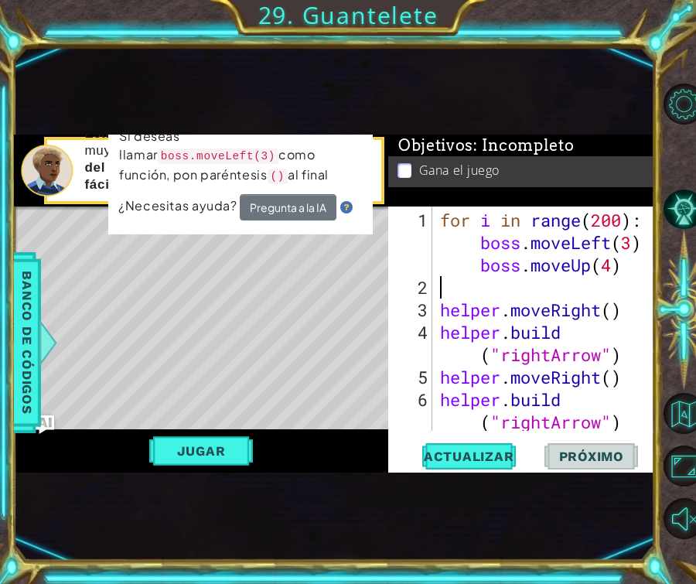
click at [602, 294] on div "for i in range ( 200 ) : boss . moveLeft ( 3 ) boss . moveUp ( 4 ) helper . mov…" at bounding box center [548, 366] width 223 height 314
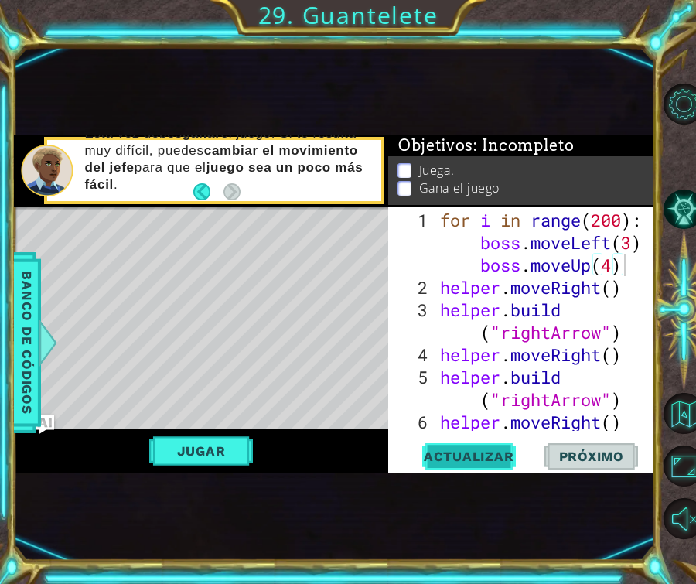
click at [500, 456] on span "Actualizar" at bounding box center [468, 456] width 121 height 15
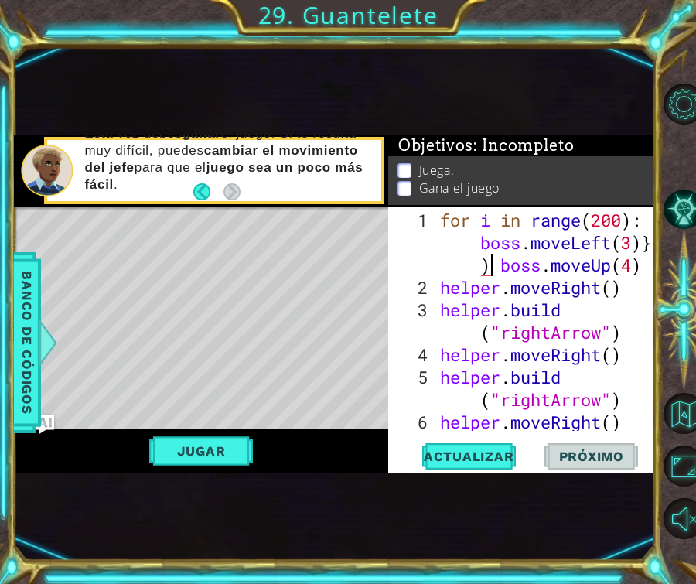
scroll to position [0, 18]
click at [192, 448] on button "Jugar" at bounding box center [201, 450] width 104 height 29
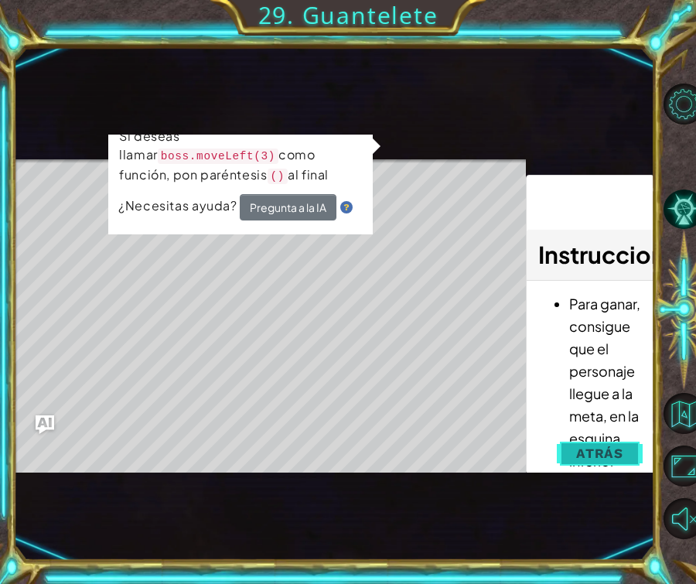
click at [604, 447] on span "Atrás" at bounding box center [599, 452] width 47 height 15
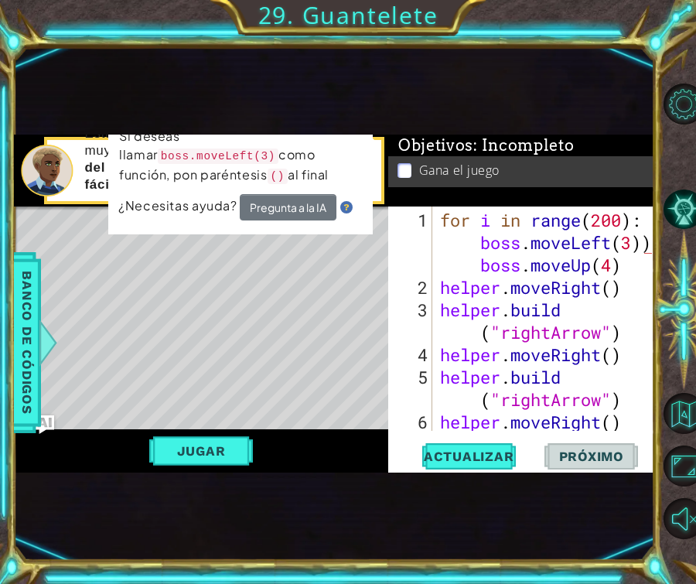
click at [654, 244] on div "for i in range(200): boss.moveLeft(3)) boss.moveUp(4) 1 2 3 4 5 6 7 for i in ra…" at bounding box center [521, 339] width 266 height 266
type textarea "for i in range(200): boss.moveLeft(3) boss.moveUp(4)"
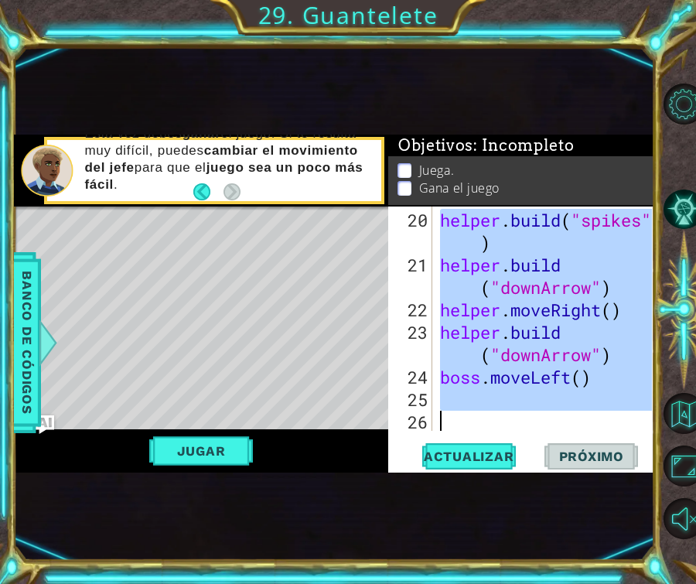
scroll to position [650, 0]
drag, startPoint x: 443, startPoint y: 216, endPoint x: 500, endPoint y: 562, distance: 351.1
click at [500, 562] on div "1 ההההההההההההההההההההההההההההההההההההההההההההההההההההההההההההההההההההההההההההה…" at bounding box center [348, 292] width 696 height 584
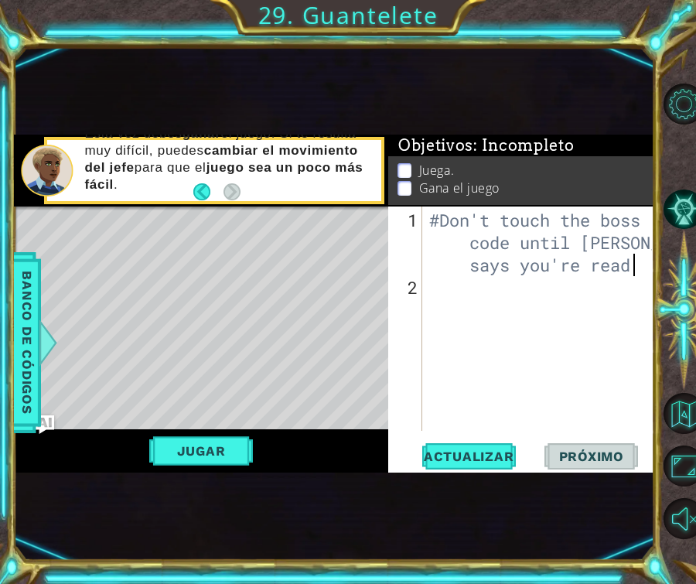
scroll to position [0, 25]
type textarea "#Don't touch the boss code until [PERSON_NAME] says you're ready!"
type textarea "for i in range(2):"
click at [633, 291] on div "#Don't touch the boss code until [PERSON_NAME] says you're ready! for i in rang…" at bounding box center [543, 366] width 234 height 314
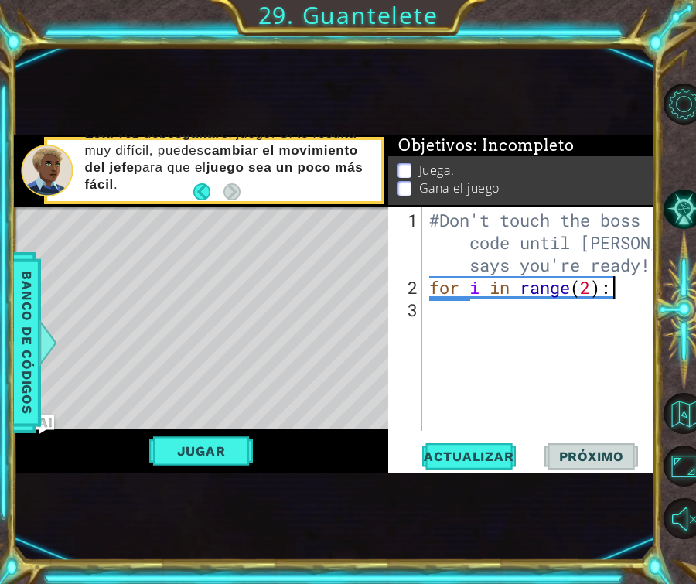
scroll to position [0, 1]
click at [626, 282] on div "#Don't touch the boss code until [PERSON_NAME] says you're ready! for i in rang…" at bounding box center [543, 366] width 234 height 314
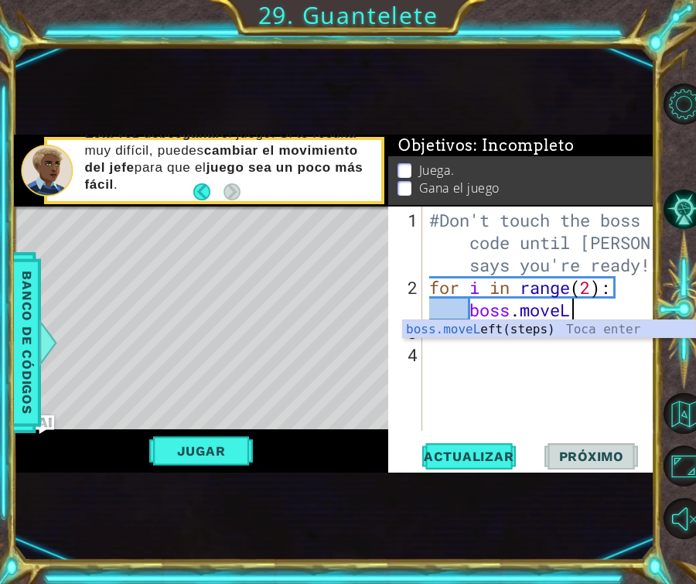
scroll to position [0, 12]
click at [532, 329] on div "boss.moveL eft(steps) Toca enter" at bounding box center [549, 348] width 292 height 56
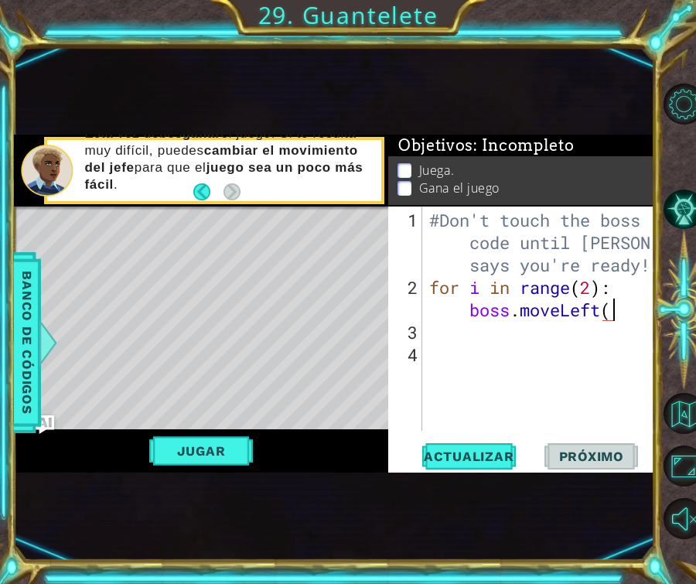
scroll to position [0, 15]
type textarea "for i in range(2): boss.moveLeft(3)"
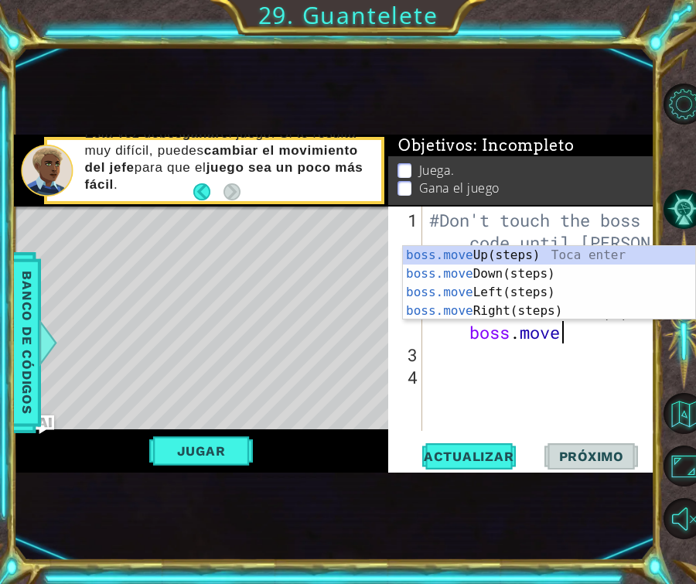
scroll to position [0, 20]
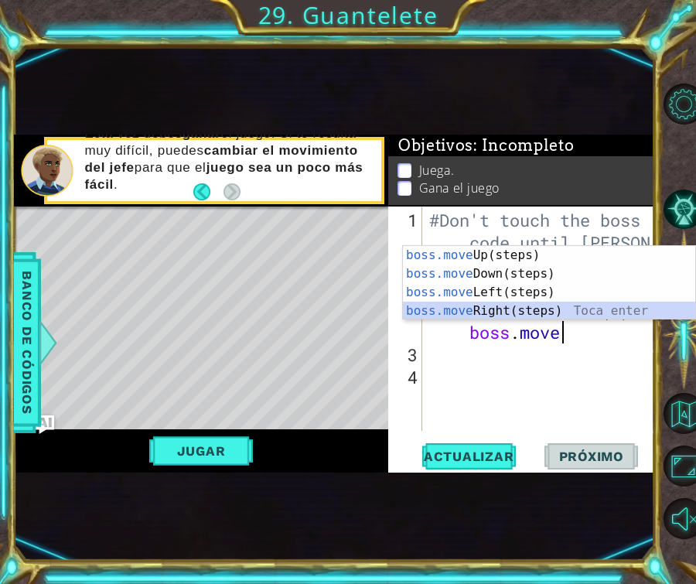
click at [473, 312] on div "boss.move Up(steps) Toca enter boss.move Down(steps) Toca enter boss.move Left(…" at bounding box center [549, 301] width 292 height 111
type textarea "for i in range(2): boss.moveLeft(3) boss.moveRight()"
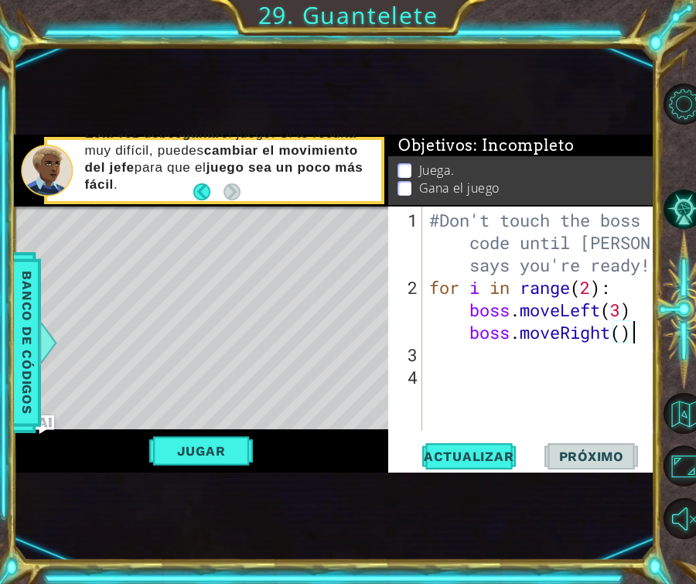
scroll to position [0, 0]
click at [466, 313] on div "#Don't touch the boss code until [PERSON_NAME] says you're ready! for i in rang…" at bounding box center [543, 366] width 234 height 314
click at [490, 338] on div "#Don't touch the boss code until [PERSON_NAME] says you're ready! for i in rang…" at bounding box center [543, 366] width 234 height 314
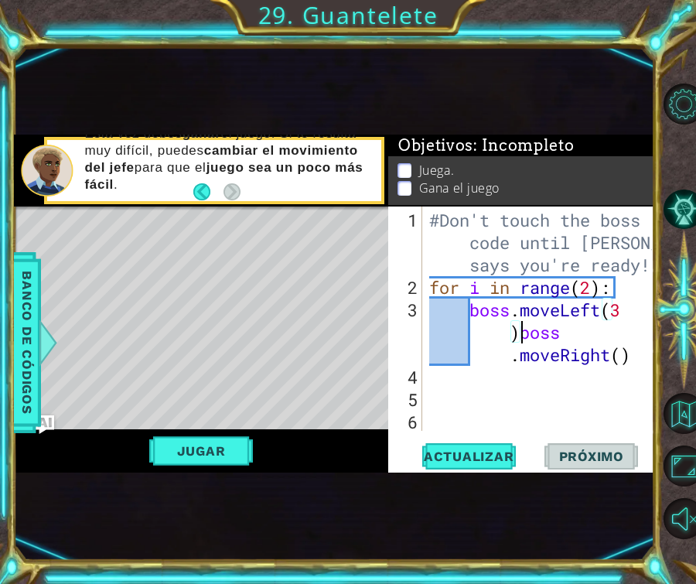
type textarea "boss.moveRight()"
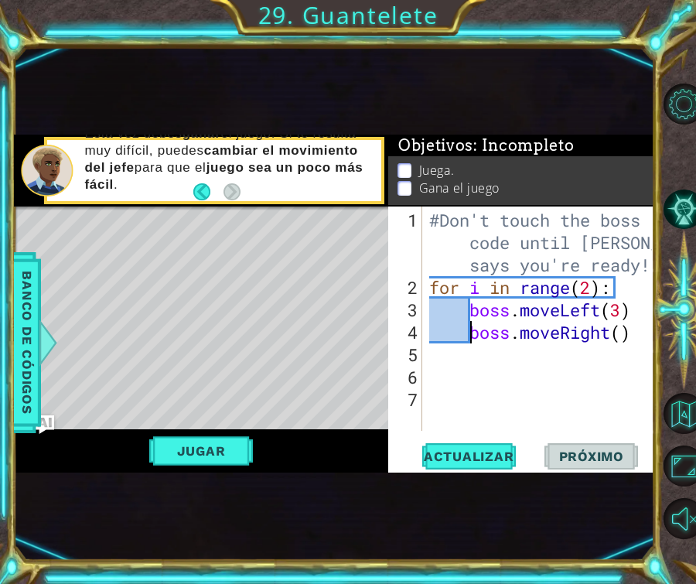
click at [487, 354] on div "#Don't touch the boss code until [PERSON_NAME] says you're ready! for i in rang…" at bounding box center [543, 366] width 234 height 314
click at [643, 336] on div "#Don't touch the boss code until [PERSON_NAME] says you're ready! for i in rang…" at bounding box center [543, 366] width 234 height 314
type textarea "boss.moveRight()"
click at [665, 323] on div at bounding box center [681, 311] width 32 height 152
click at [486, 367] on div "#Don't touch the boss code until [PERSON_NAME] says you're ready! for i in rang…" at bounding box center [543, 366] width 234 height 314
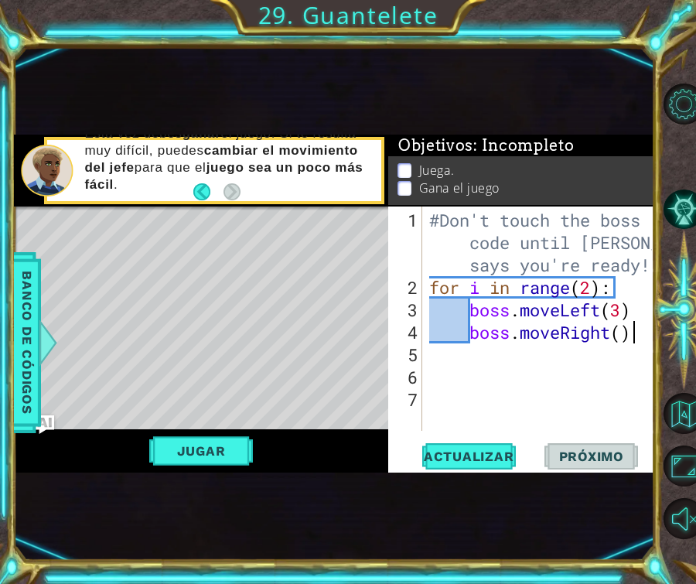
click at [635, 336] on div "#Don't touch the boss code until [PERSON_NAME] says you're ready! for i in rang…" at bounding box center [543, 366] width 234 height 314
type textarea "boss.moveRight()"
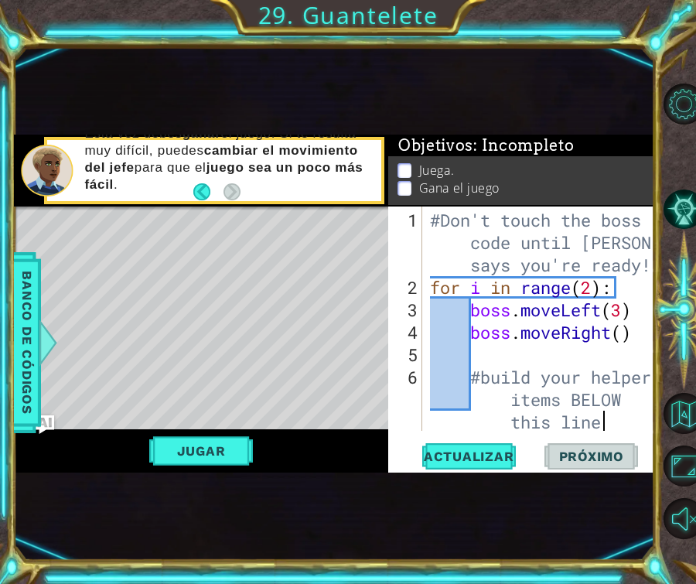
scroll to position [0, 19]
type textarea "#build your helper items BELOW this line"
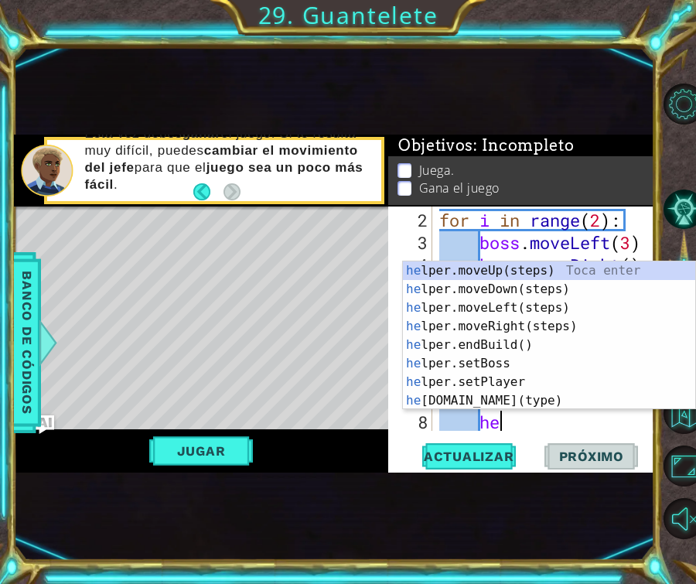
scroll to position [0, 2]
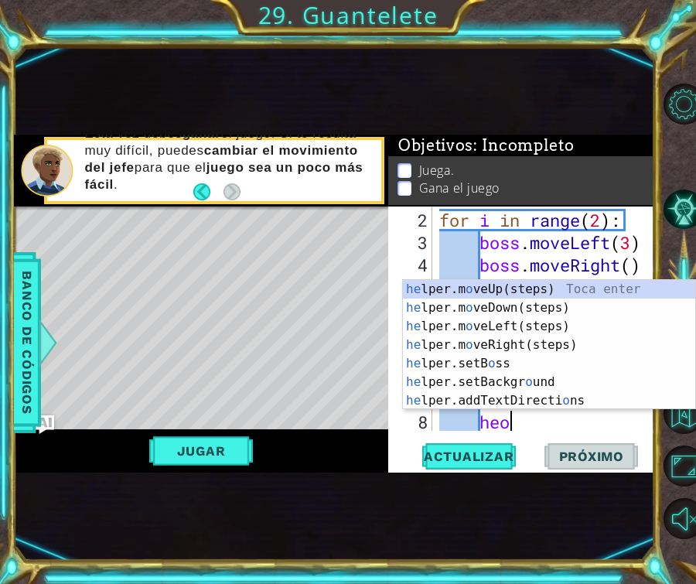
type textarea "he"
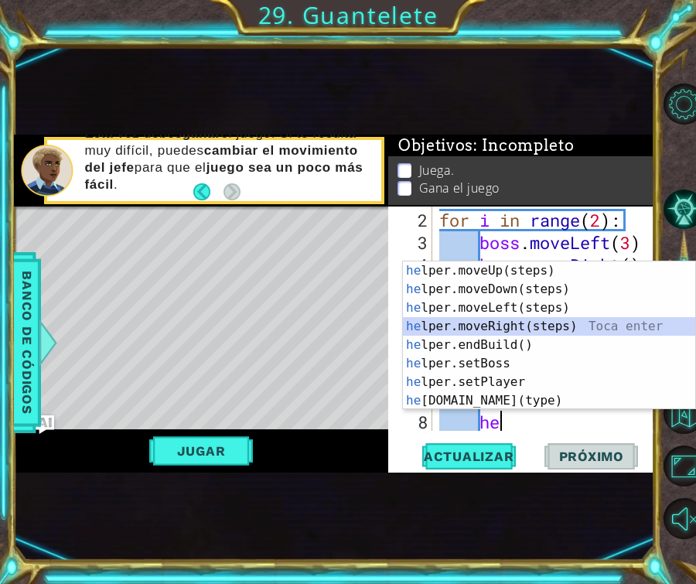
click at [502, 319] on div "he lper.moveUp(steps) Toca enter he lper.moveDown(steps) Toca enter he lper.mov…" at bounding box center [549, 354] width 292 height 186
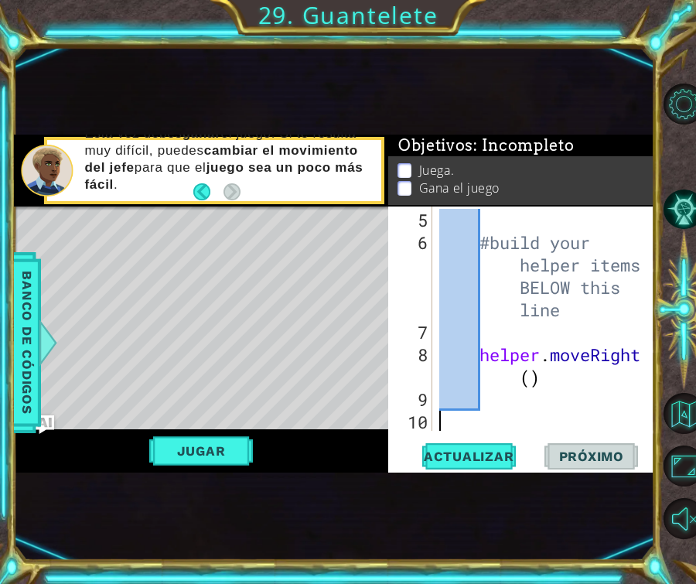
scroll to position [157, 0]
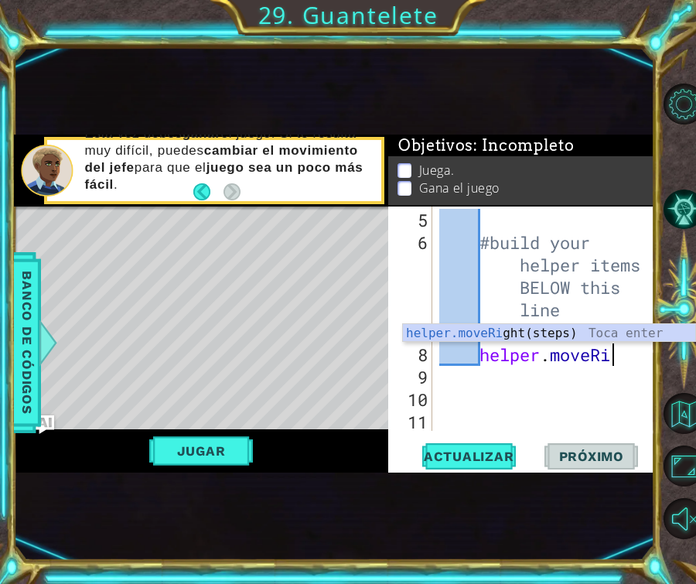
type textarea "helper.moveR"
click at [500, 327] on div "helper.moveR ight(steps) Toca enter" at bounding box center [549, 352] width 292 height 56
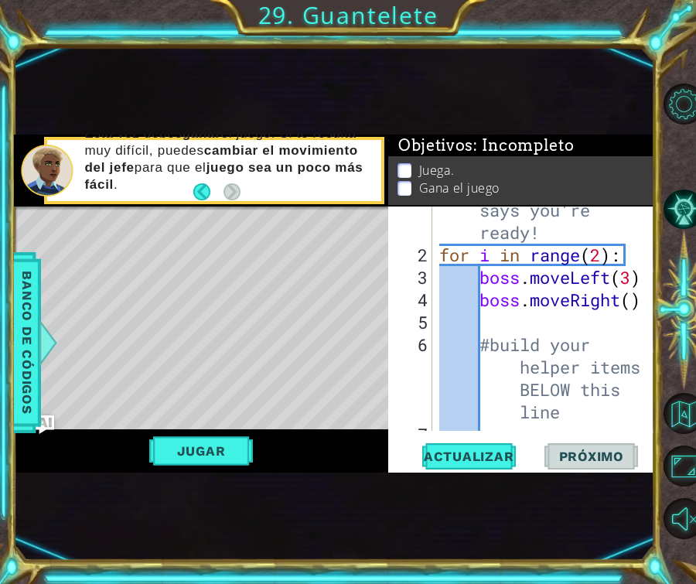
scroll to position [0, 0]
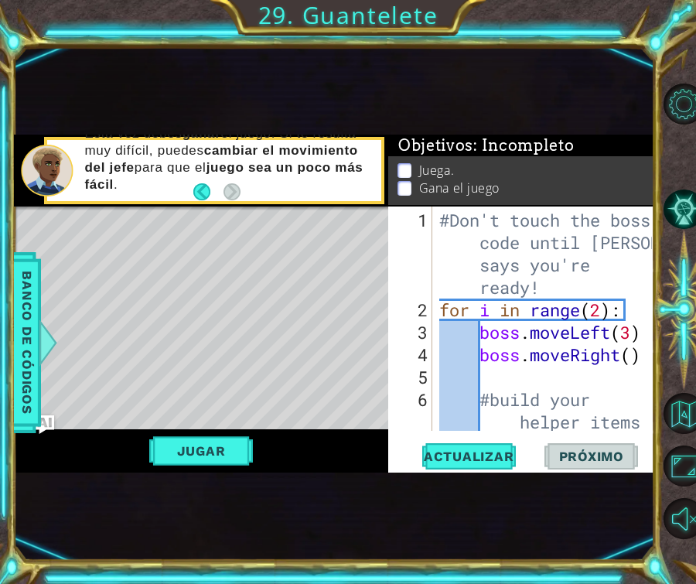
click at [632, 309] on div "#Don't touch the boss code until [PERSON_NAME] says you're ready! for i in rang…" at bounding box center [548, 411] width 224 height 404
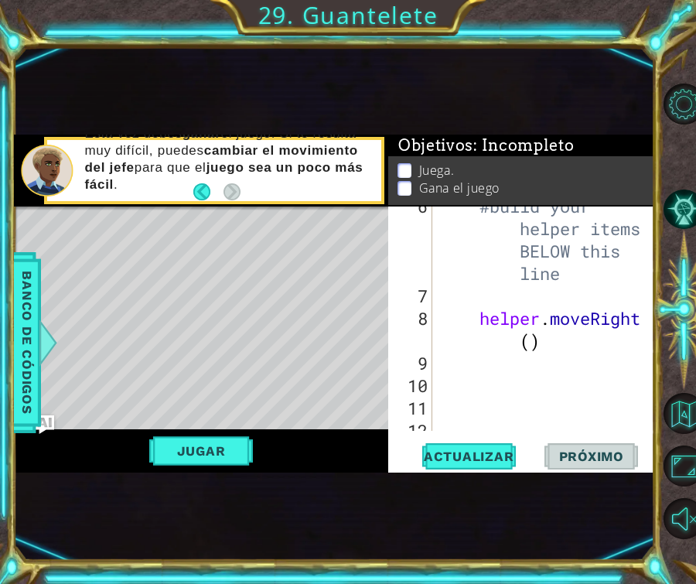
scroll to position [202, 0]
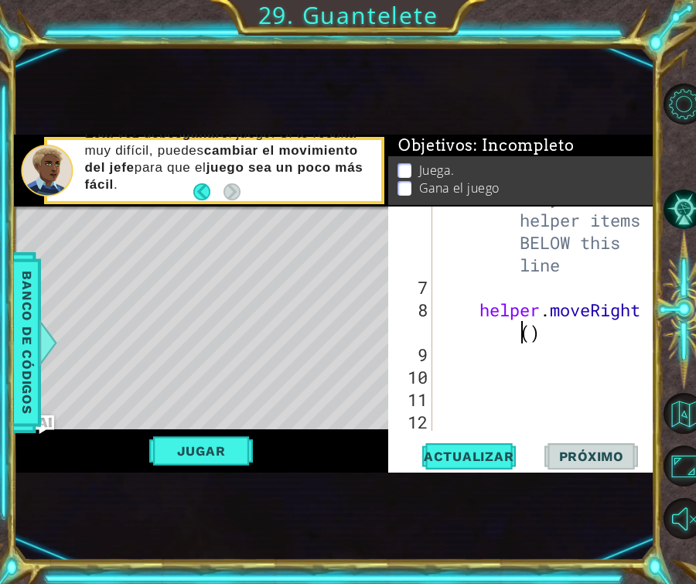
click at [514, 336] on div "#build your helper items BELOW this line helper . moveRight ( )" at bounding box center [548, 354] width 224 height 336
type textarea "helper.moveRigh()"
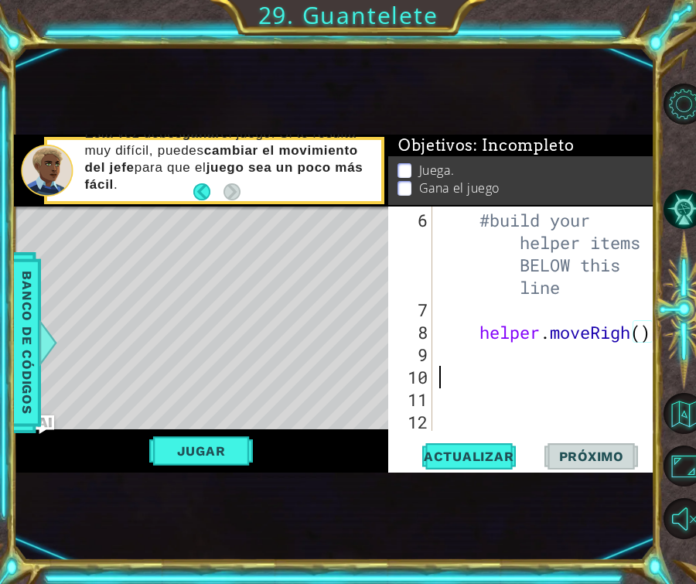
click at [510, 379] on div "#build your helper items BELOW this line helper . moveRigh ( )" at bounding box center [548, 377] width 224 height 336
click at [637, 336] on div at bounding box center [644, 229] width 15 height 404
type textarea "helper.moveRight()"
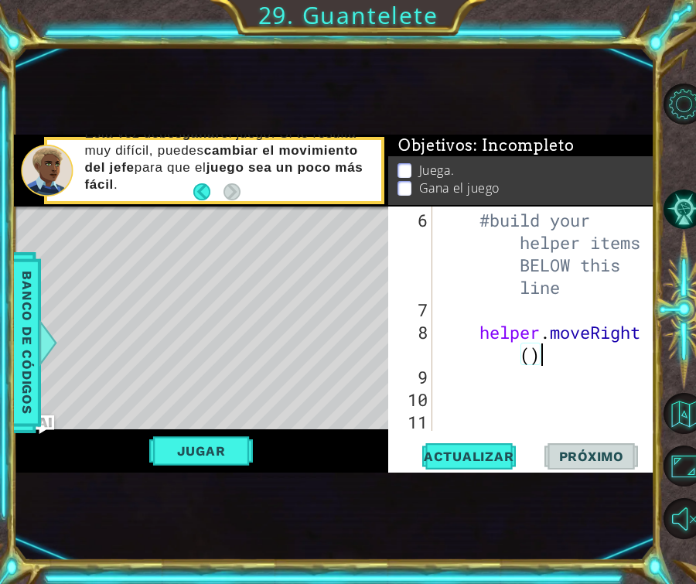
click at [551, 355] on div "#build your helper items BELOW this line helper . moveRight ( )" at bounding box center [548, 377] width 224 height 336
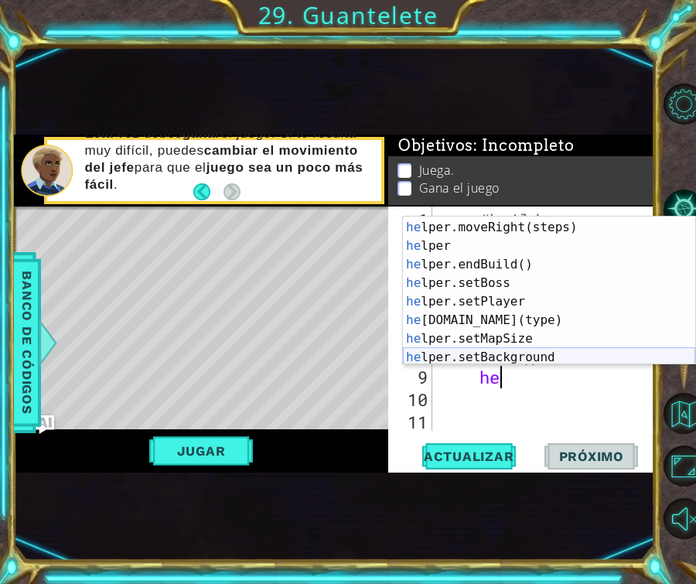
scroll to position [72, 0]
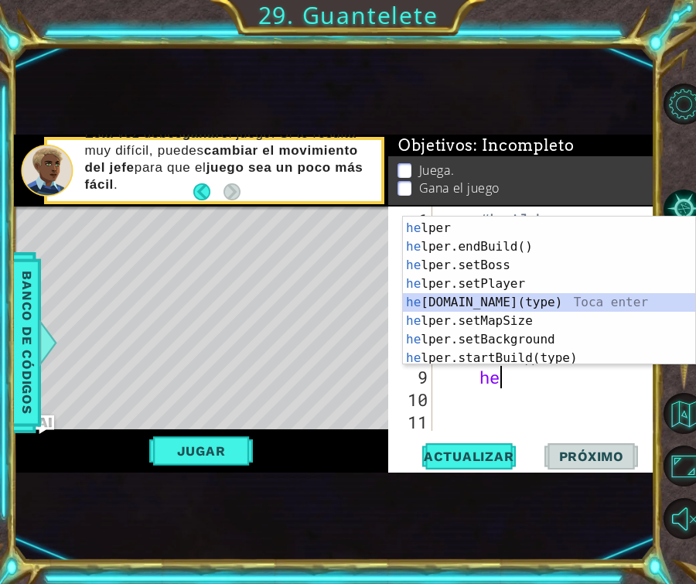
click at [515, 295] on div "he lper.moveRight(steps) Toca enter he lper Toca enter he lper.endBuild() Toca …" at bounding box center [549, 293] width 292 height 186
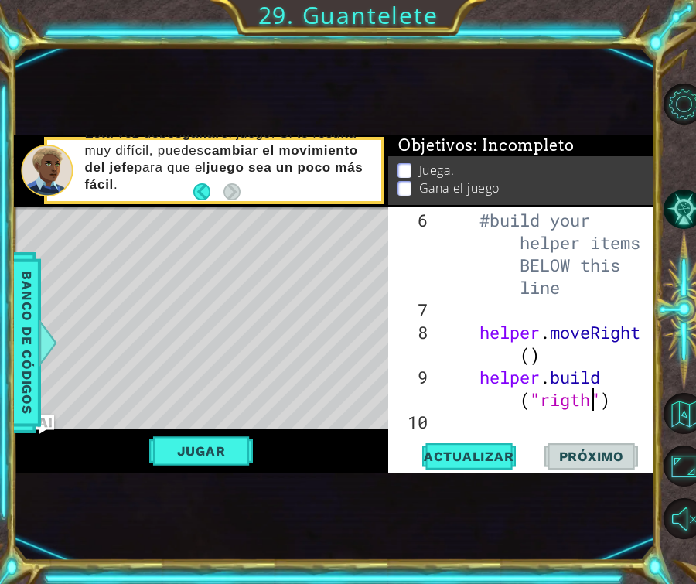
scroll to position [0, 10]
type textarea "[DOMAIN_NAME]("rigthArrow")"
click at [547, 422] on div "#build your helper items BELOW this line helper . moveRight ( ) helper . build …" at bounding box center [548, 377] width 224 height 336
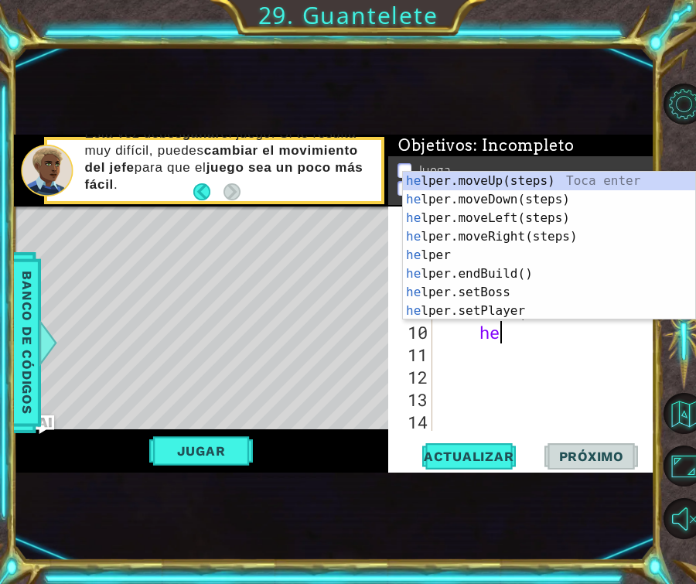
scroll to position [0, 2]
type textarea "helpe"
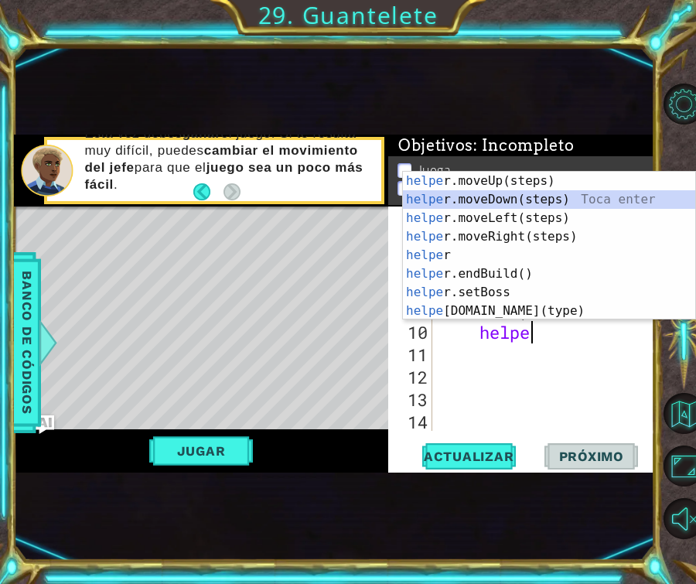
click at [501, 200] on div "helpe [PERSON_NAME]moveUp(steps) Toca enter helpe r.moveDown(steps) Toca enter …" at bounding box center [549, 265] width 292 height 186
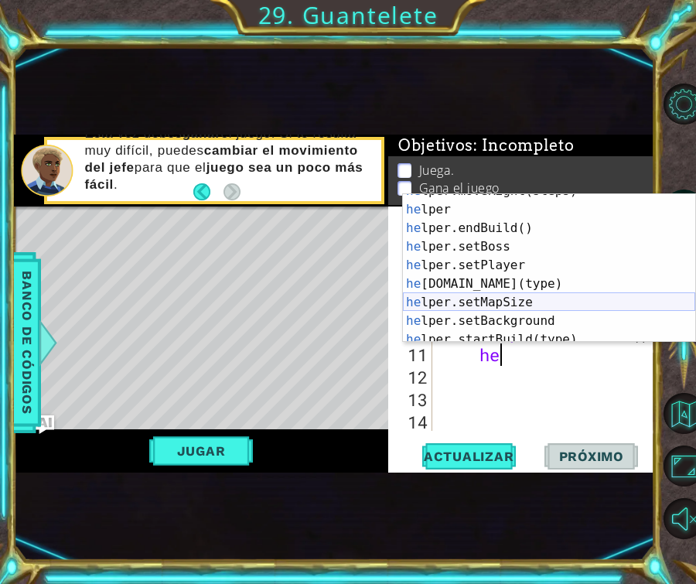
scroll to position [77, 0]
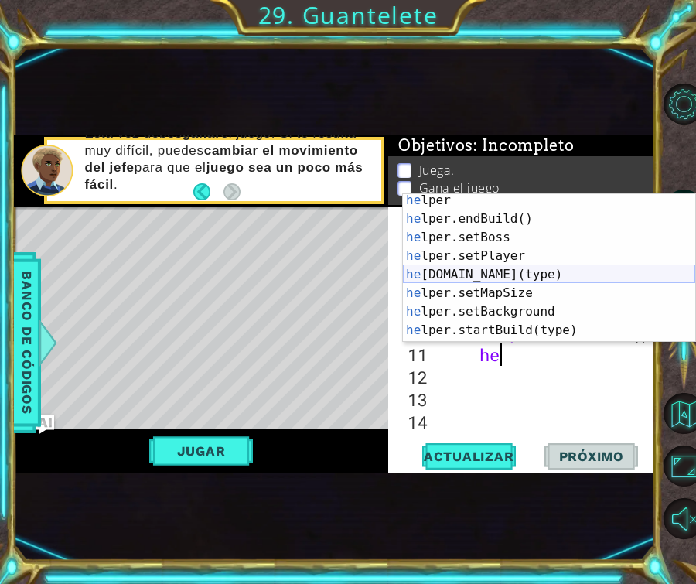
click at [489, 275] on div "he lper Toca enter he lper.endBuild() Toca enter he lper.setBoss Toca enter he …" at bounding box center [549, 284] width 292 height 186
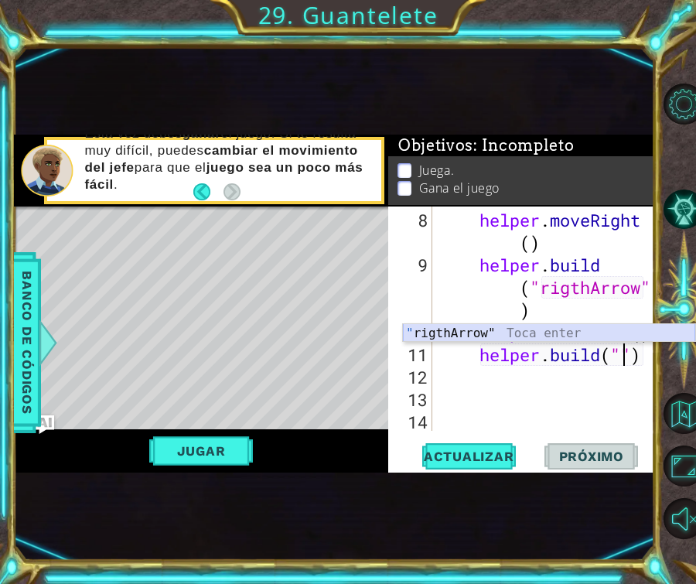
type textarea "[DOMAIN_NAME]("rigthArrow")"
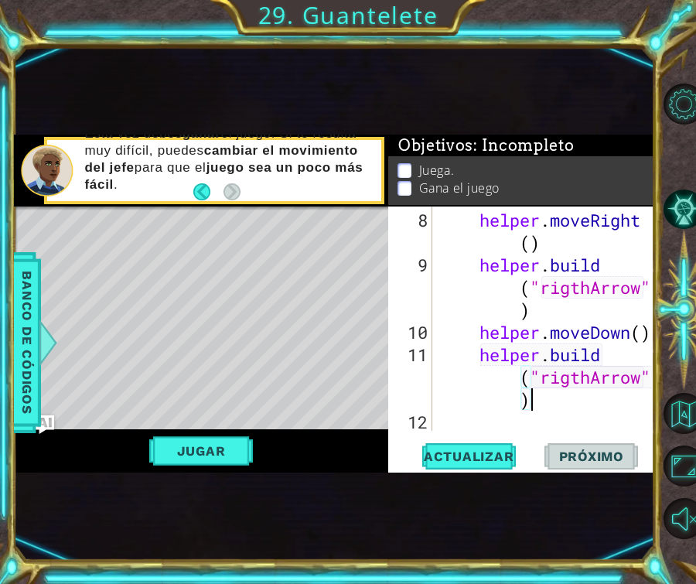
click at [558, 402] on div "helper . moveRight ( ) helper . build ( "rigthArrow" ) helper . moveDown ( ) he…" at bounding box center [548, 355] width 224 height 292
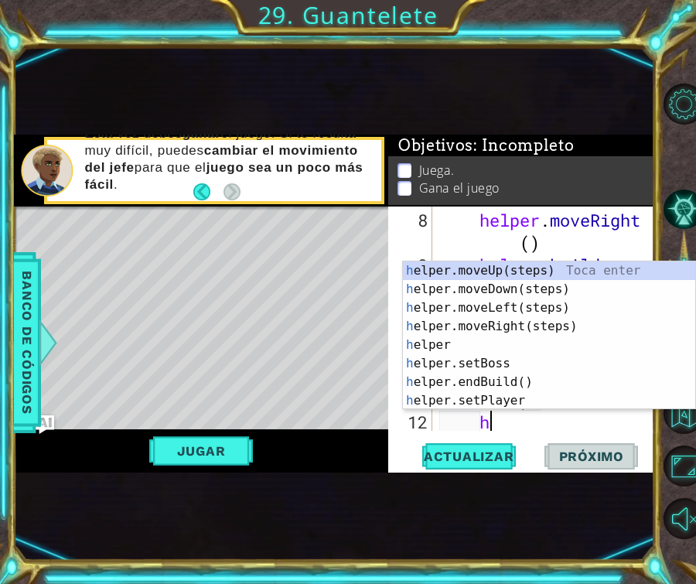
type textarea "he"
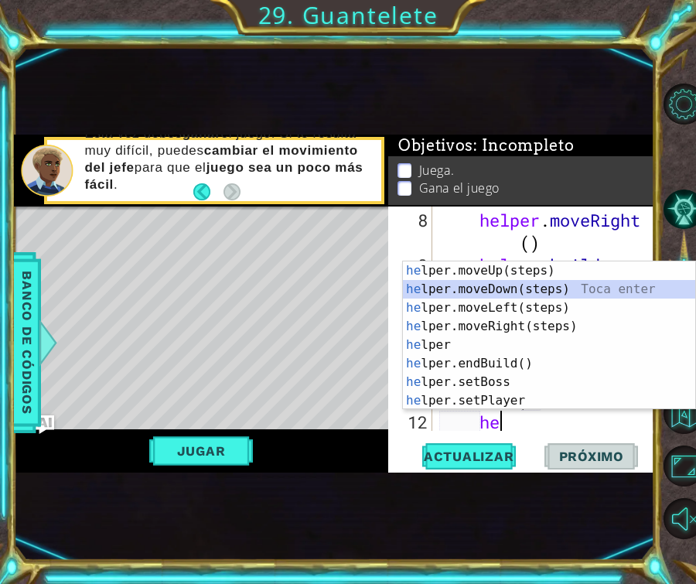
click at [525, 292] on div "he lper.moveUp(steps) Toca enter he lper.moveDown(steps) Toca enter he lper.mov…" at bounding box center [549, 354] width 292 height 186
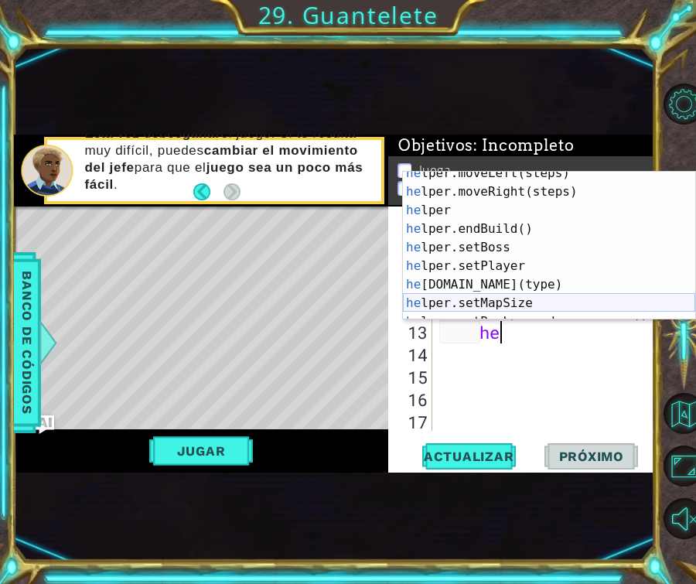
scroll to position [49, 0]
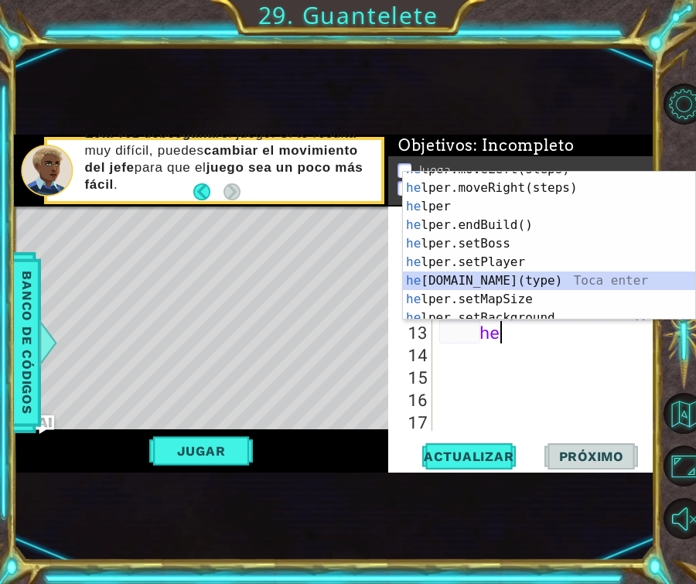
click at [512, 284] on div "he lper.moveLeft(steps) Toca enter he lper.moveRight(steps) Toca enter he lper …" at bounding box center [549, 253] width 292 height 186
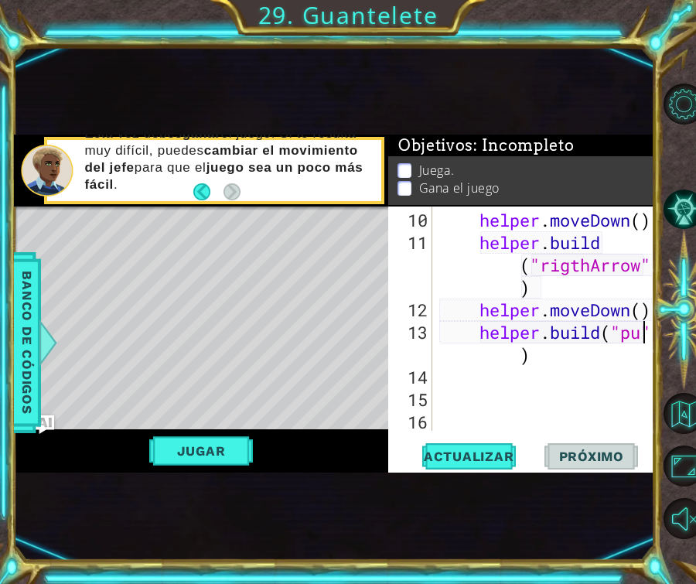
scroll to position [0, 9]
type textarea "[DOMAIN_NAME]("pushable")"
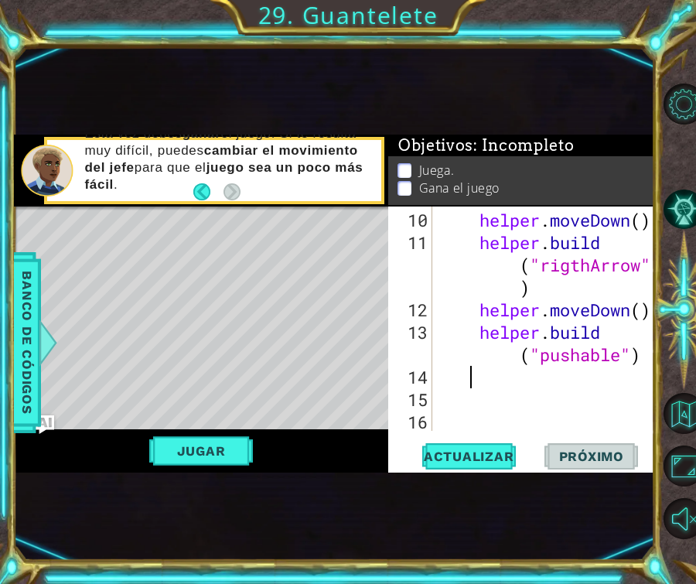
click at [473, 380] on div "helper . moveDown ( ) helper . build ( "rigthArrow" ) helper . moveDown ( ) hel…" at bounding box center [548, 343] width 224 height 269
click at [446, 384] on div "helper . moveDown ( ) helper . build ( "rigthArrow" ) helper . moveDown ( ) hel…" at bounding box center [548, 343] width 224 height 269
click at [649, 360] on div at bounding box center [644, 128] width 15 height 650
type textarea "[DOMAIN_NAME]("pushable")"
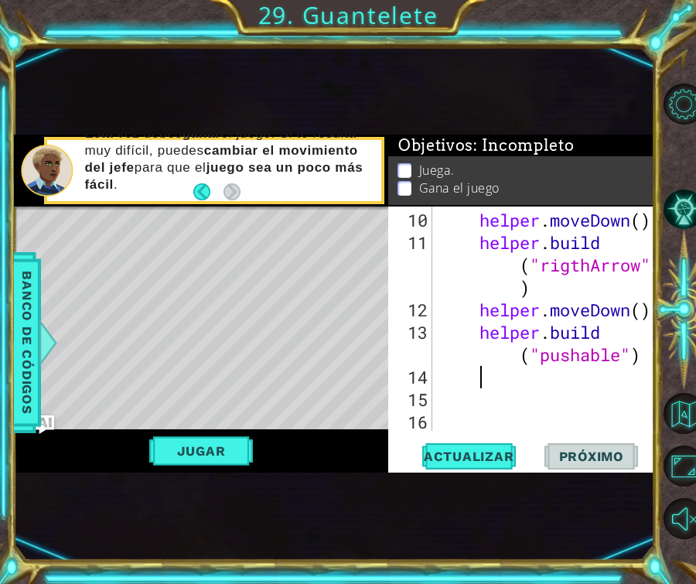
scroll to position [0, 0]
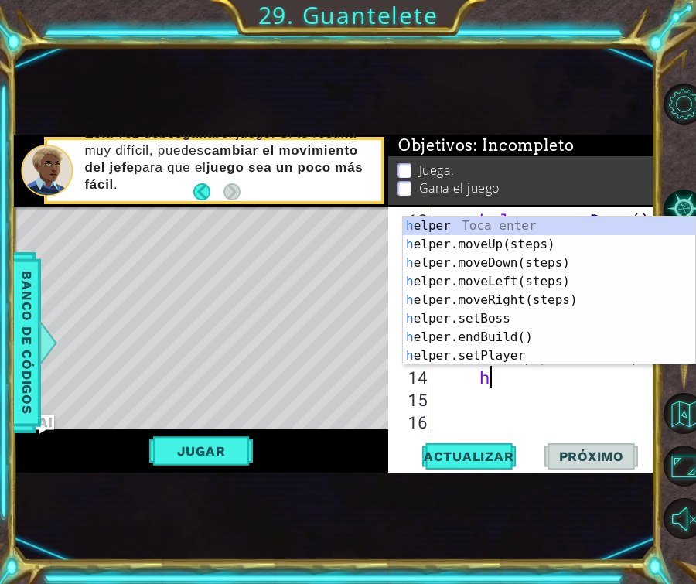
type textarea "he"
click at [594, 247] on div "he lper Toca enter he lper.moveUp(steps) Toca enter he lper.moveDown(steps) Toc…" at bounding box center [549, 310] width 292 height 186
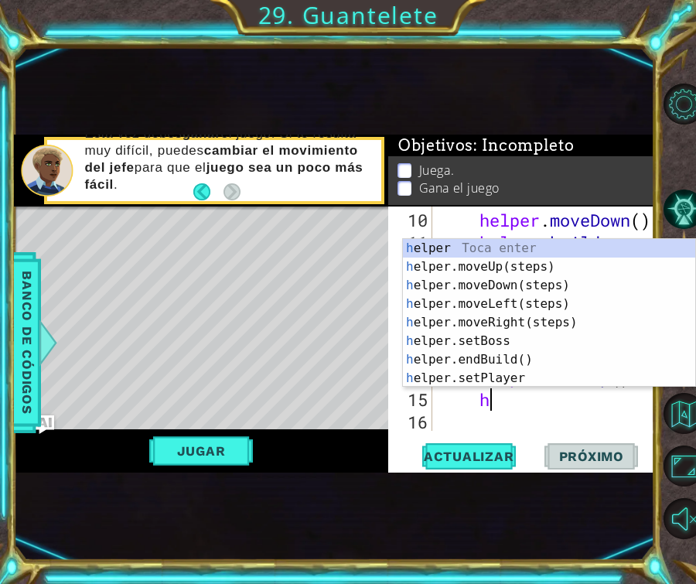
type textarea "he"
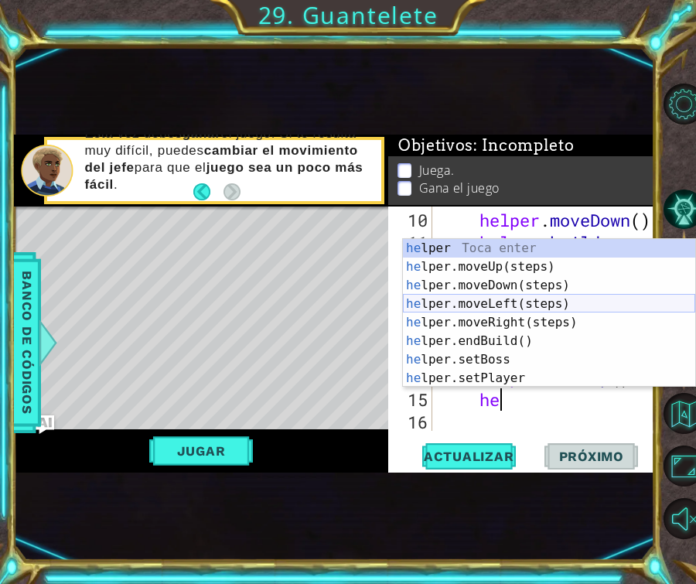
click at [554, 301] on div "he lper Toca enter he lper.moveUp(steps) Toca enter he lper.moveDown(steps) Toc…" at bounding box center [549, 332] width 292 height 186
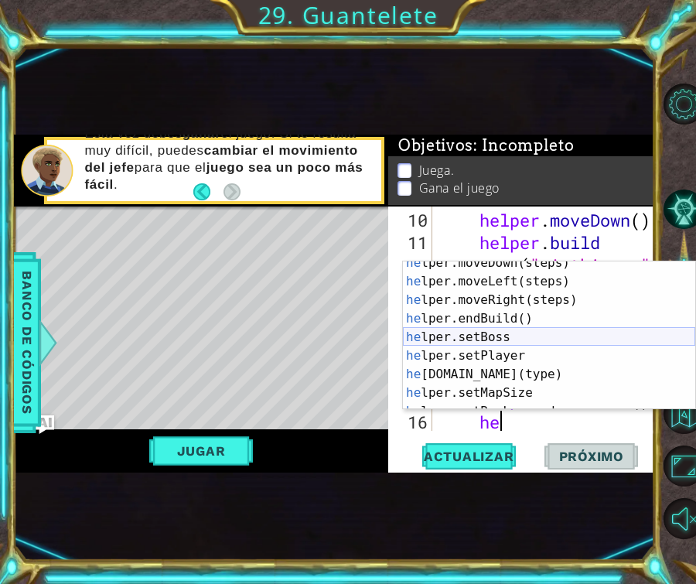
scroll to position [51, 0]
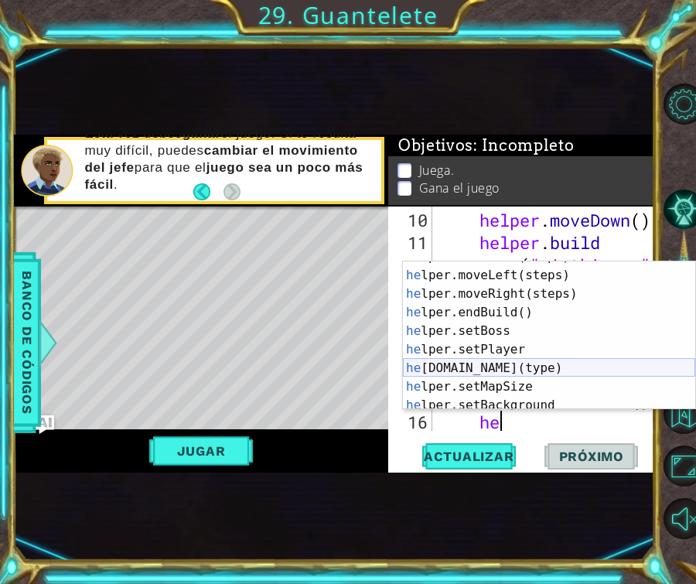
click at [527, 364] on div "he lper.moveDown(steps) Toca enter he lper.moveLeft(steps) Toca enter he lper.m…" at bounding box center [549, 340] width 292 height 186
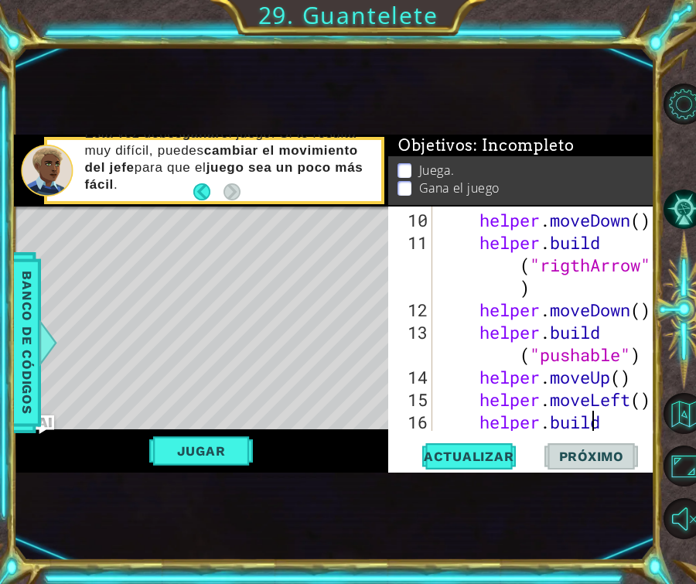
click at [607, 422] on div "helper . moveDown ( ) helper . build ( "rigthArrow" ) helper . moveDown ( ) hel…" at bounding box center [548, 355] width 224 height 292
drag, startPoint x: 616, startPoint y: 425, endPoint x: 473, endPoint y: 425, distance: 142.3
click at [473, 426] on div "helper . moveDown ( ) helper . build ( "rigthArrow" ) helper . moveDown ( ) hel…" at bounding box center [548, 355] width 224 height 292
type textarea "d("wall")"
drag, startPoint x: 592, startPoint y: 421, endPoint x: 466, endPoint y: 418, distance: 126.1
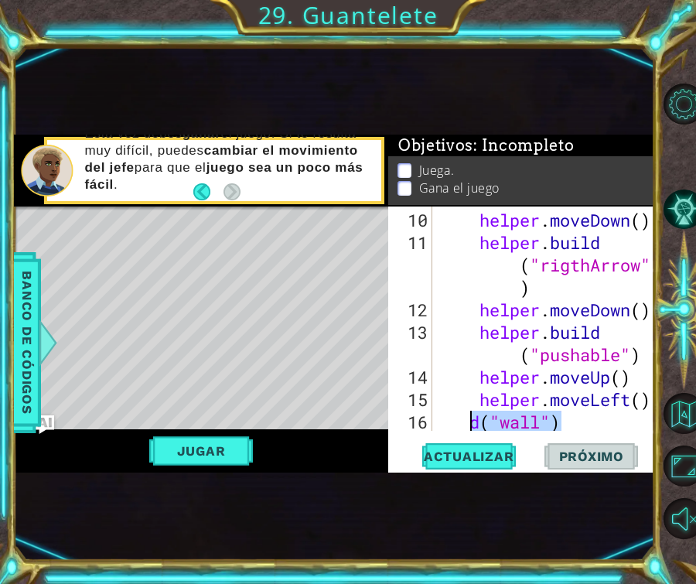
click at [466, 419] on div "helper . moveDown ( ) helper . build ( "rigthArrow" ) helper . moveDown ( ) hel…" at bounding box center [548, 343] width 224 height 269
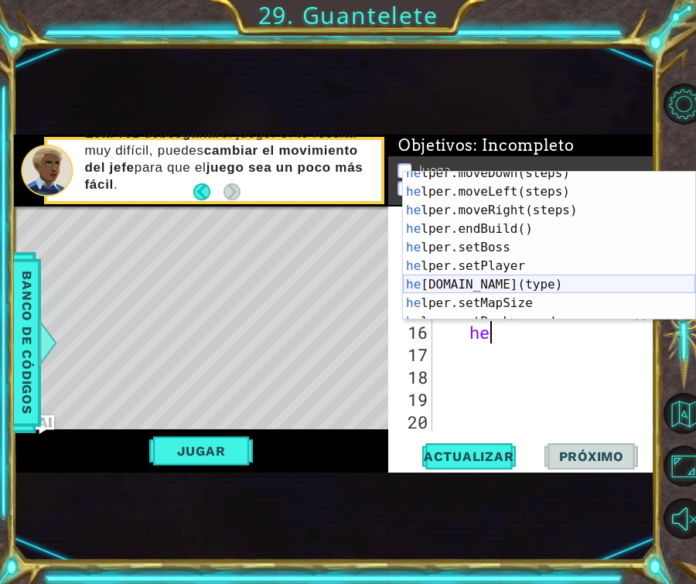
scroll to position [47, 0]
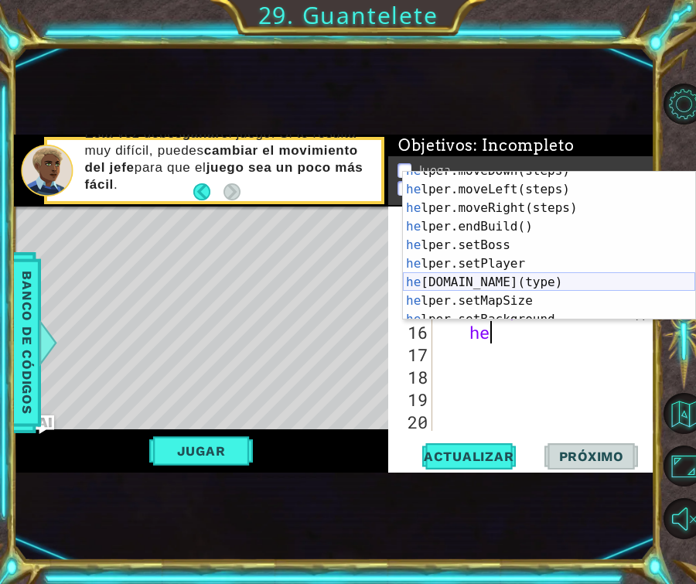
click at [504, 285] on div "he lper.moveDown(steps) Toca enter he lper.moveLeft(steps) Toca enter he lper.m…" at bounding box center [549, 255] width 292 height 186
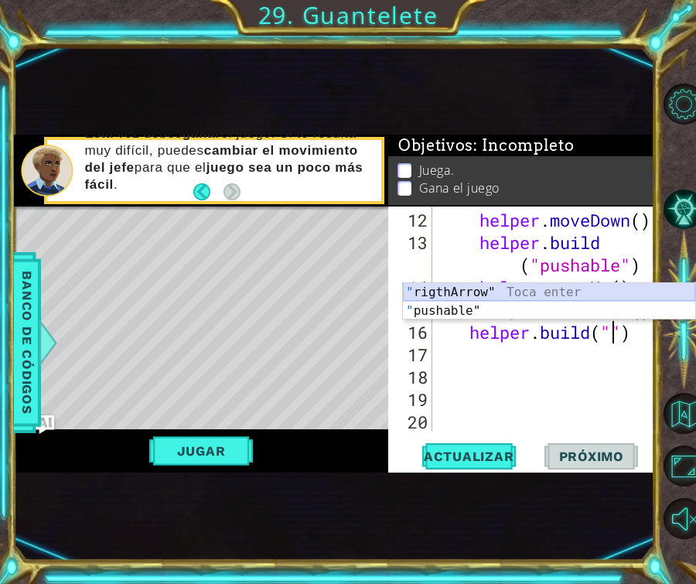
click at [441, 290] on div "" rigthArrow" Toca enter " pushable" Toca enter" at bounding box center [549, 320] width 292 height 74
type textarea "[DOMAIN_NAME]("rigthArrow")"
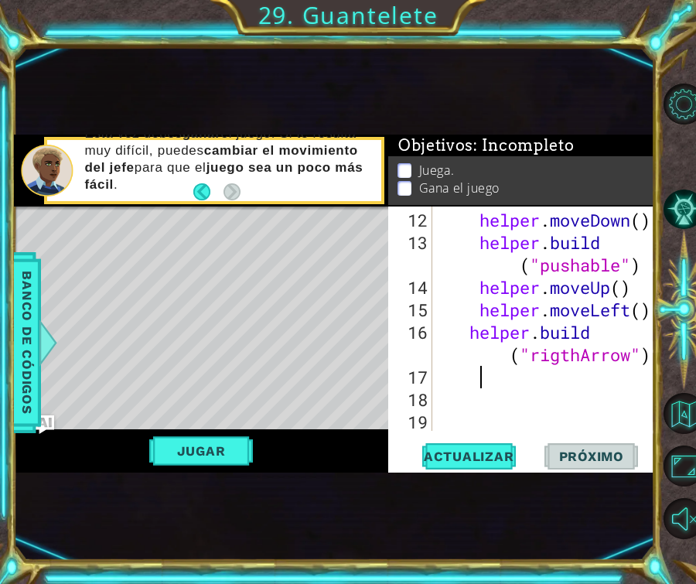
click at [515, 381] on div "helper . moveDown ( ) helper . build ( "pushable" ) helper . moveUp ( ) helper …" at bounding box center [548, 343] width 224 height 269
type textarea "he"
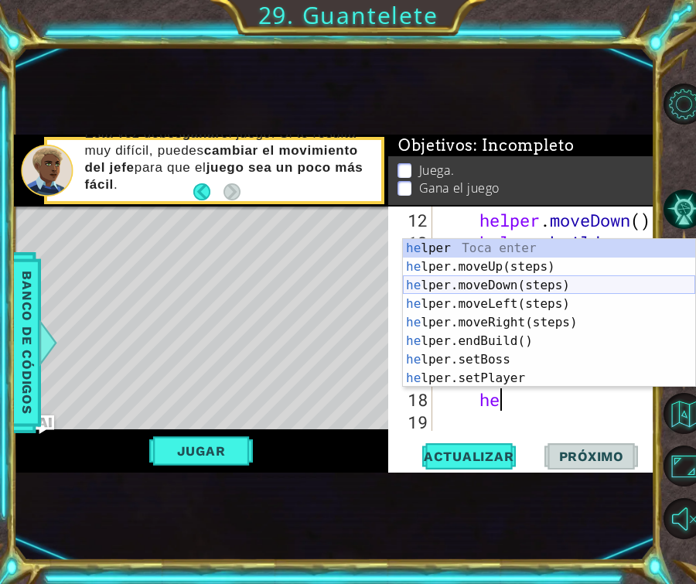
click at [494, 285] on div "he lper Toca enter he lper.moveUp(steps) Toca enter he lper.moveDown(steps) Toc…" at bounding box center [549, 332] width 292 height 186
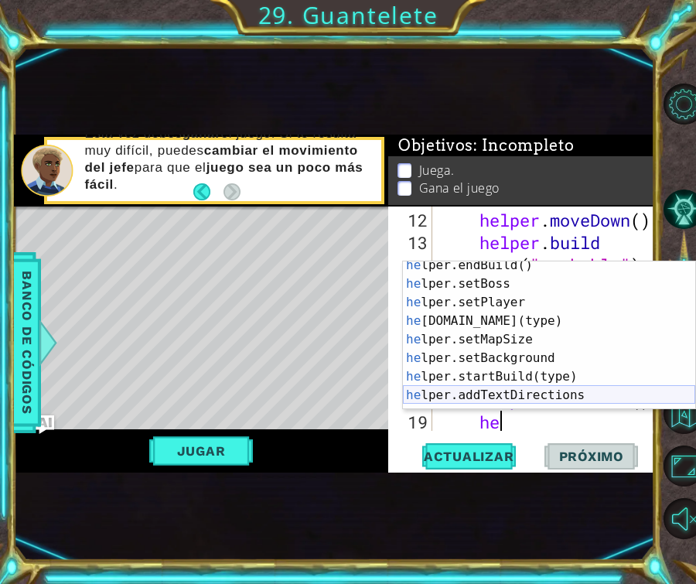
scroll to position [111, 0]
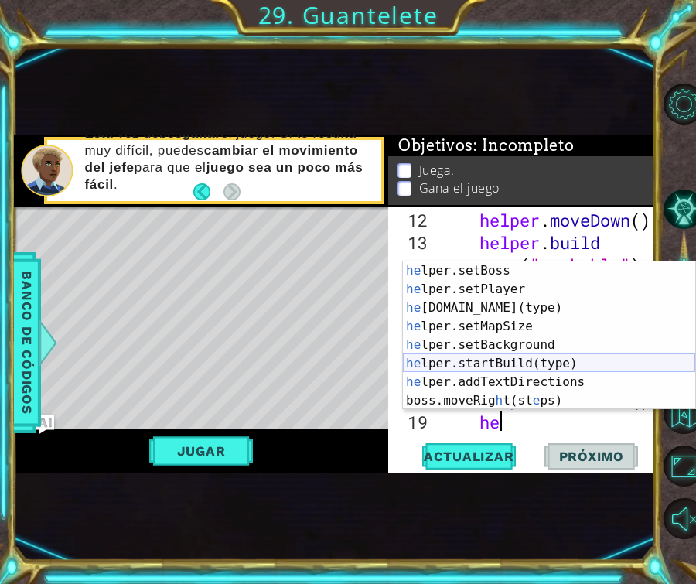
click at [523, 369] on div "he lper.setBoss Toca enter he lper.setPlayer Toca enter he [DOMAIN_NAME](type) …" at bounding box center [549, 354] width 292 height 186
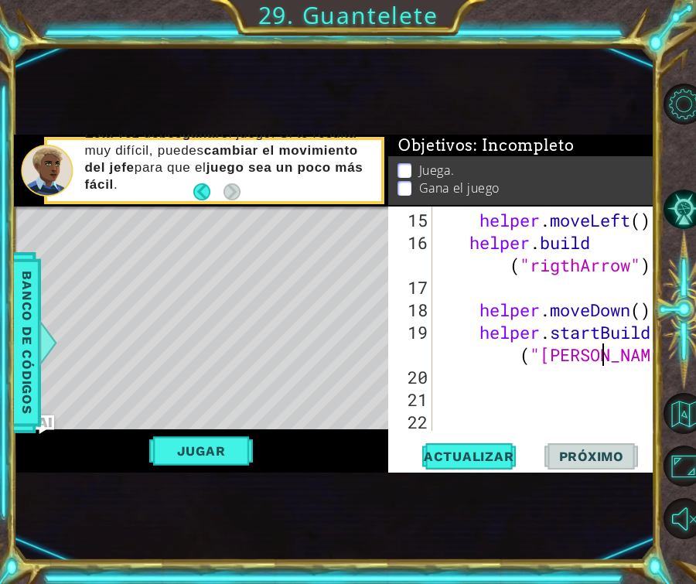
scroll to position [0, 13]
type textarea "helper.startBuild("spikes")"
click at [500, 380] on div "helper . moveLeft ( ) helper . build ( "rigthArrow" ) helper . moveDown ( ) hel…" at bounding box center [548, 343] width 224 height 269
type textarea "he"
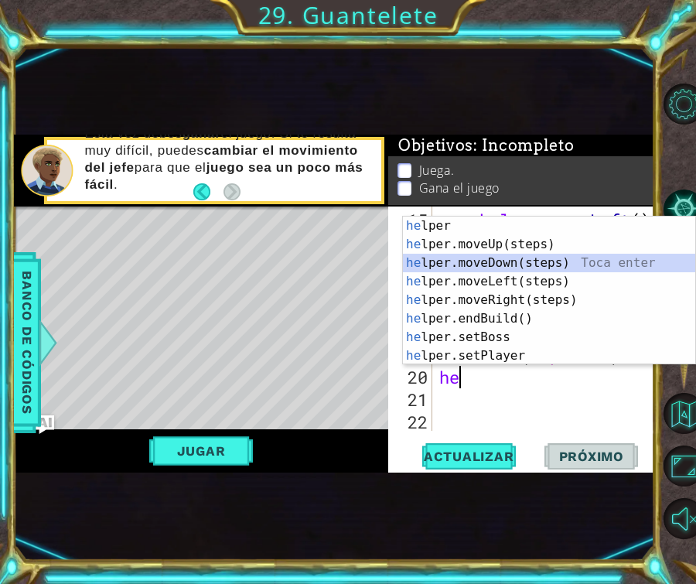
click at [498, 262] on div "he lper Toca enter he lper.moveUp(steps) Toca enter he lper.moveDown(steps) Toc…" at bounding box center [549, 310] width 292 height 186
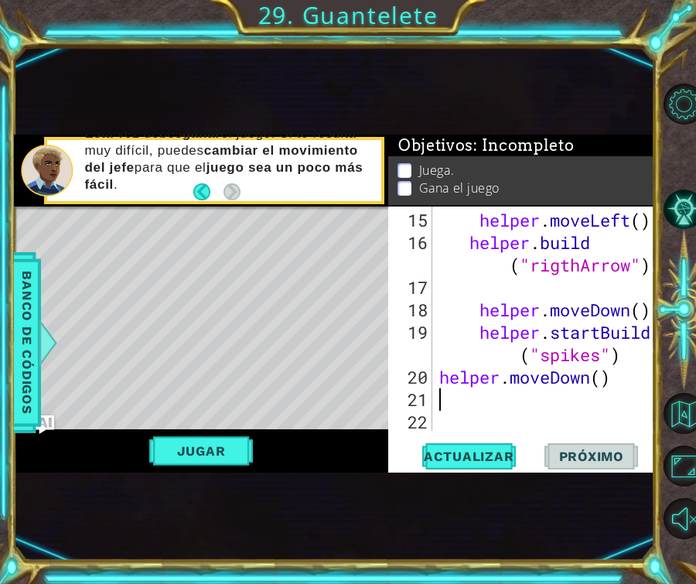
click at [600, 384] on div "helper . moveLeft ( ) helper . build ( "rigthArrow" ) helper . moveDown ( ) hel…" at bounding box center [548, 343] width 224 height 269
type textarea "helper.moveDown(3)"
click at [538, 403] on div "helper . moveLeft ( ) helper . build ( "rigthArrow" ) helper . moveDown ( ) hel…" at bounding box center [548, 343] width 224 height 269
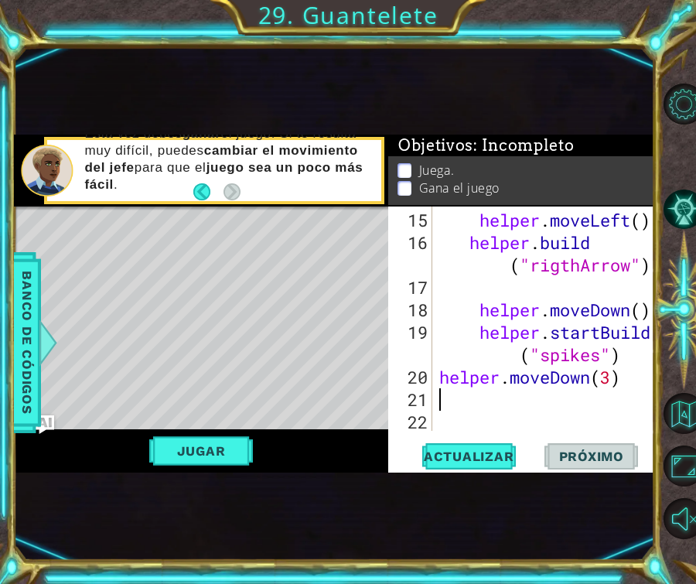
type textarea "he"
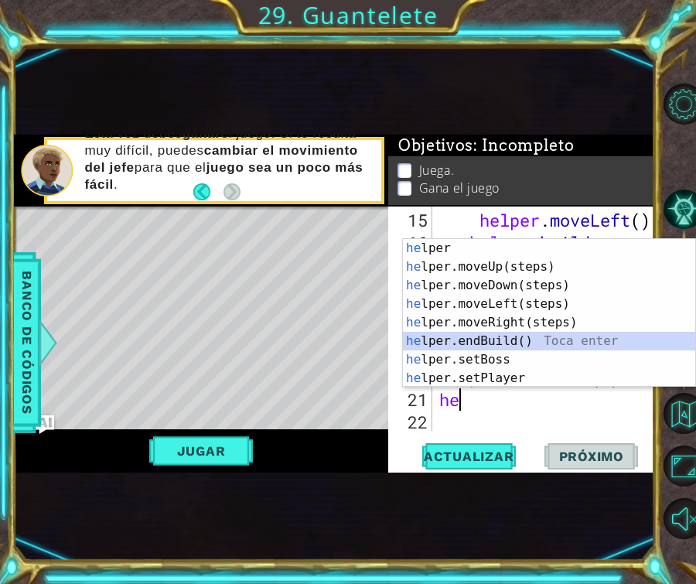
click at [519, 340] on div "he lper Toca enter he lper.moveUp(steps) Toca enter he lper.moveDown(steps) Toc…" at bounding box center [549, 332] width 292 height 186
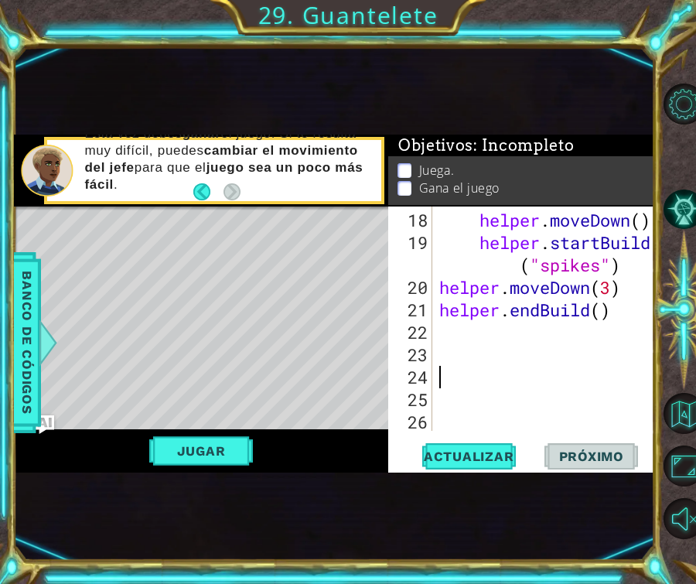
scroll to position [673, 0]
type textarea "h"
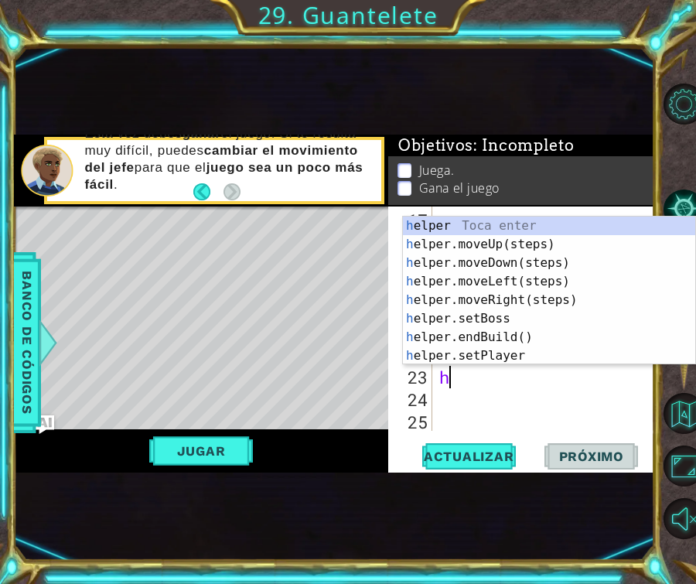
type textarea "he"
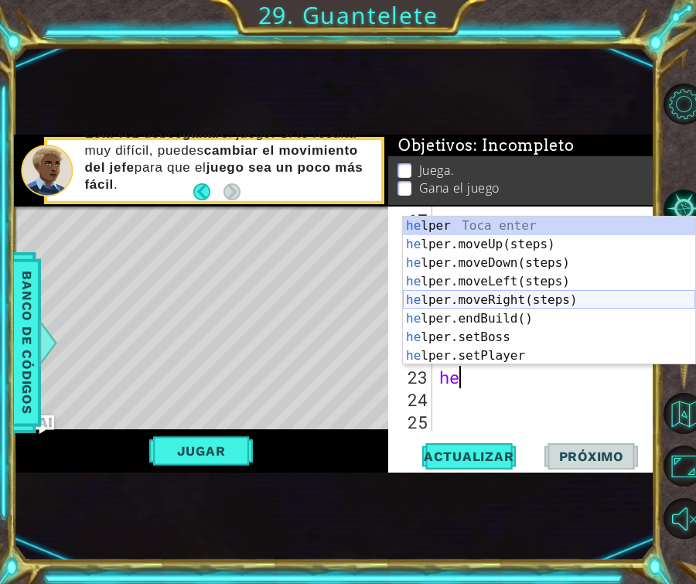
click at [504, 296] on div "he lper Toca enter he lper.moveUp(steps) Toca enter he lper.moveDown(steps) Toc…" at bounding box center [549, 310] width 292 height 186
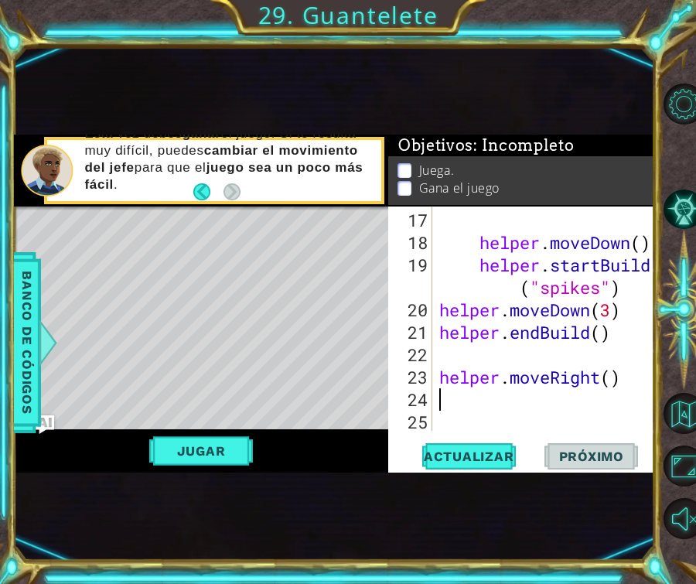
click at [619, 375] on div "helper . moveDown ( ) helper . startBuild ( "spikes" ) helper . moveDown ( 3 ) …" at bounding box center [548, 343] width 224 height 269
click at [614, 375] on div "helper . moveDown ( ) helper . startBuild ( "spikes" ) helper . moveDown ( 3 ) …" at bounding box center [548, 343] width 224 height 269
type textarea "helper.moveRight(3)"
click at [562, 404] on div "helper . moveDown ( ) helper . startBuild ( "spikes" ) helper . moveDown ( 3 ) …" at bounding box center [548, 343] width 224 height 269
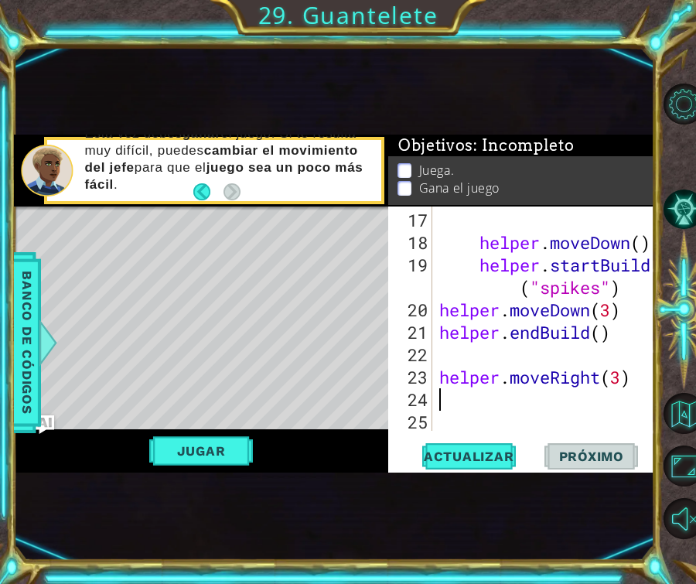
scroll to position [0, 0]
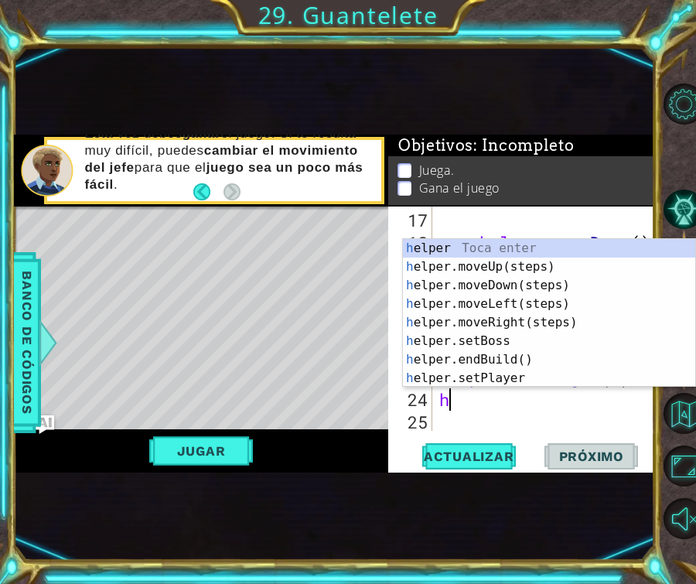
type textarea "he"
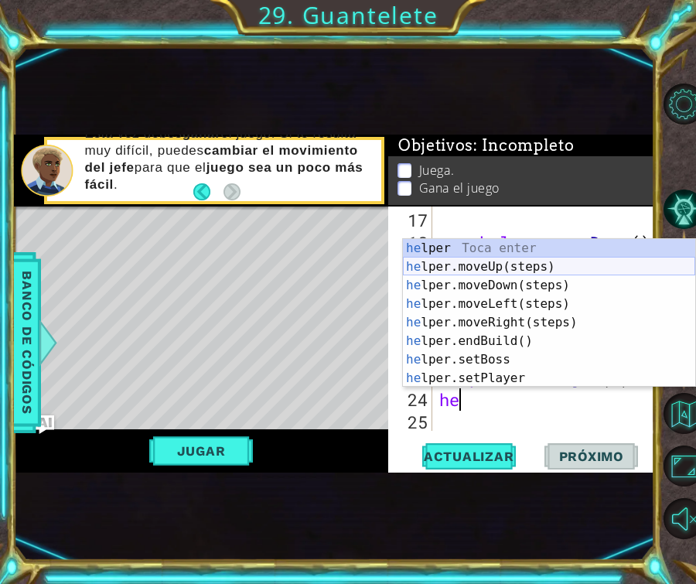
click at [509, 262] on div "he lper Toca enter he lper.moveUp(steps) Toca enter he lper.moveDown(steps) Toc…" at bounding box center [549, 332] width 292 height 186
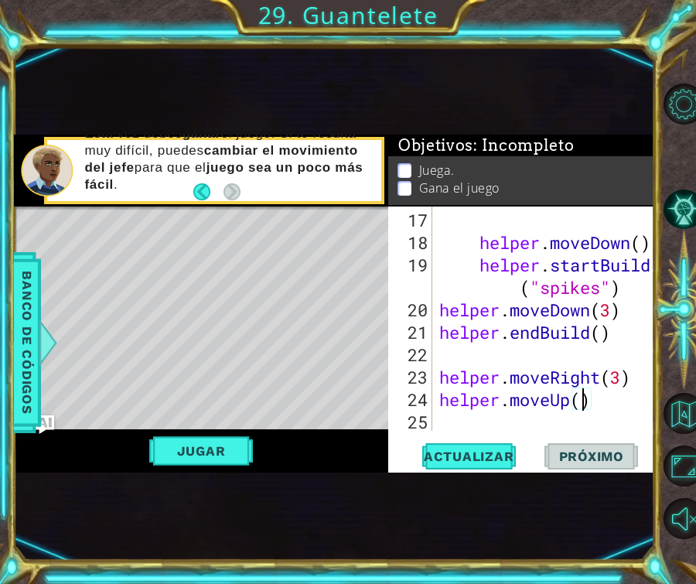
click at [583, 404] on div "helper . moveDown ( ) helper . startBuild ( "spikes" ) helper . moveDown ( 3 ) …" at bounding box center [548, 343] width 224 height 269
type textarea "helper.moveUp(5)"
click at [542, 418] on div "helper . moveDown ( ) helper . startBuild ( "spikes" ) helper . moveDown ( 3 ) …" at bounding box center [548, 343] width 224 height 269
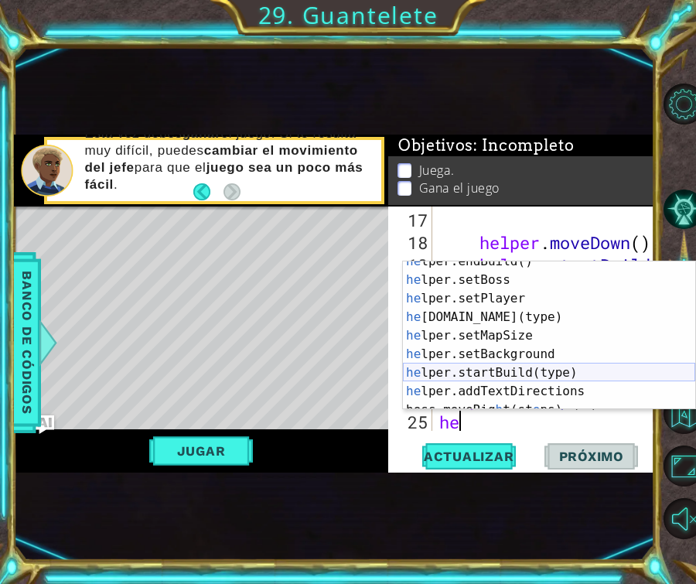
scroll to position [111, 0]
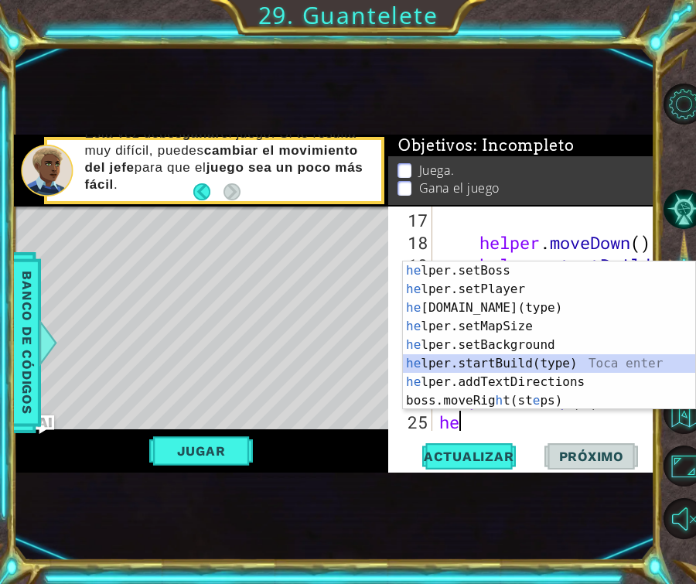
click at [513, 364] on div "he lper.setBoss Toca enter he lper.setPlayer Toca enter he [DOMAIN_NAME](type) …" at bounding box center [549, 354] width 292 height 186
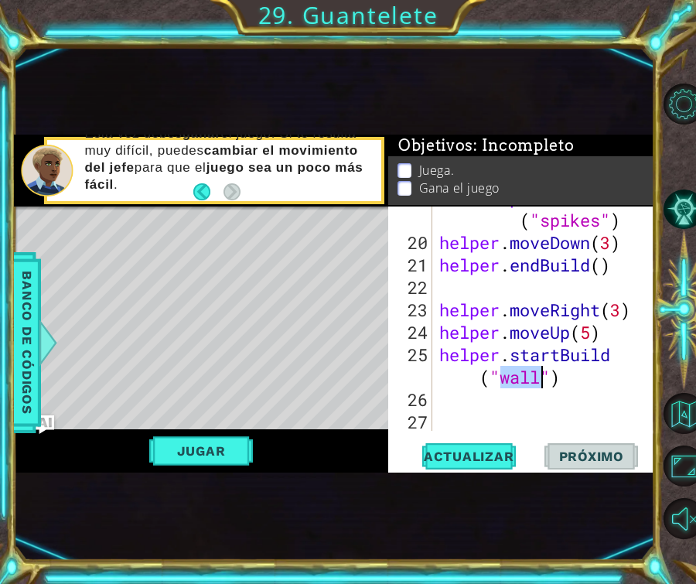
scroll to position [695, 0]
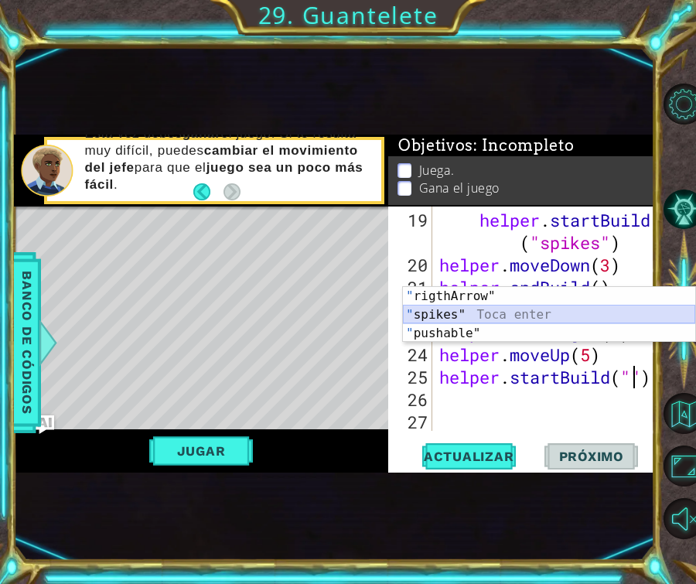
click at [427, 310] on div "" rigthArrow" Toca enter " spikes" Toca enter " pushable" Toca enter" at bounding box center [549, 333] width 292 height 93
type textarea "helper.startBuild("spikes")"
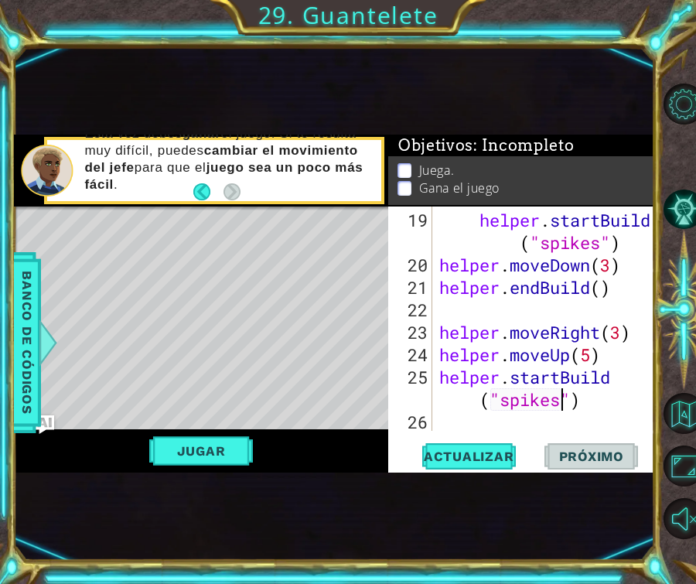
click at [445, 425] on div "helper . startBuild ( "spikes" ) helper . moveDown ( 3 ) helper . endBuild ( ) …" at bounding box center [548, 355] width 224 height 292
type textarea "h"
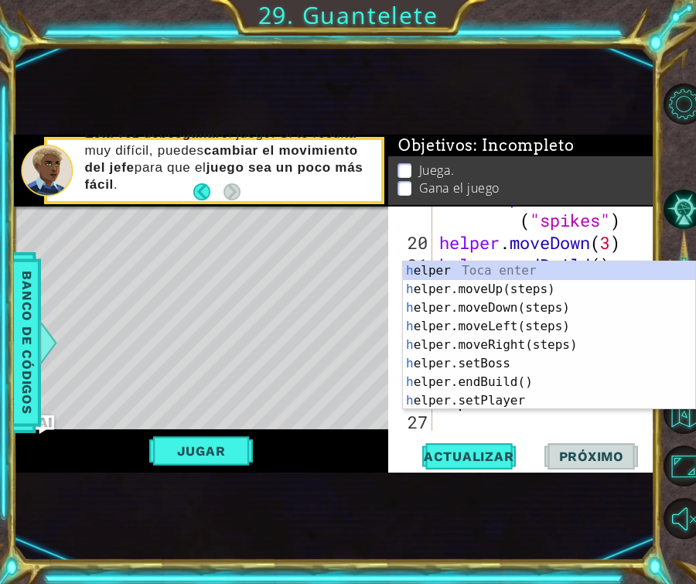
scroll to position [718, 0]
click at [497, 305] on div "h elper Toca enter h elper.moveUp(steps) Toca enter h elper.moveDown(steps) Toc…" at bounding box center [549, 354] width 292 height 186
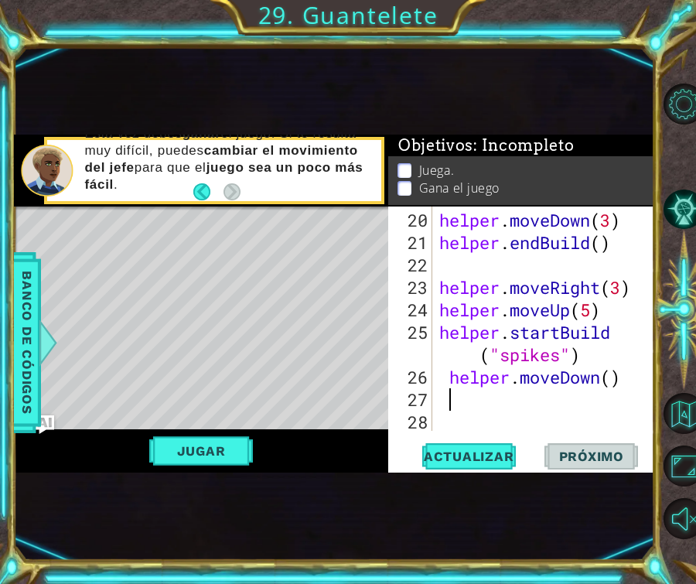
scroll to position [740, 0]
click at [616, 382] on div "helper . moveDown ( 3 ) helper . endBuild ( ) helper . moveRight ( 3 ) helper .…" at bounding box center [548, 343] width 224 height 269
type textarea "helper.moveDown(3)"
click at [486, 397] on div "helper . moveDown ( 3 ) helper . endBuild ( ) helper . moveRight ( 3 ) helper .…" at bounding box center [548, 343] width 224 height 269
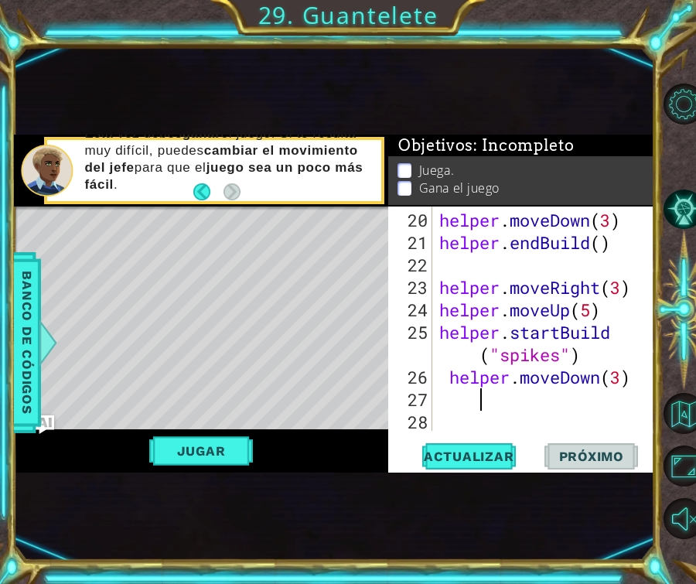
scroll to position [0, 1]
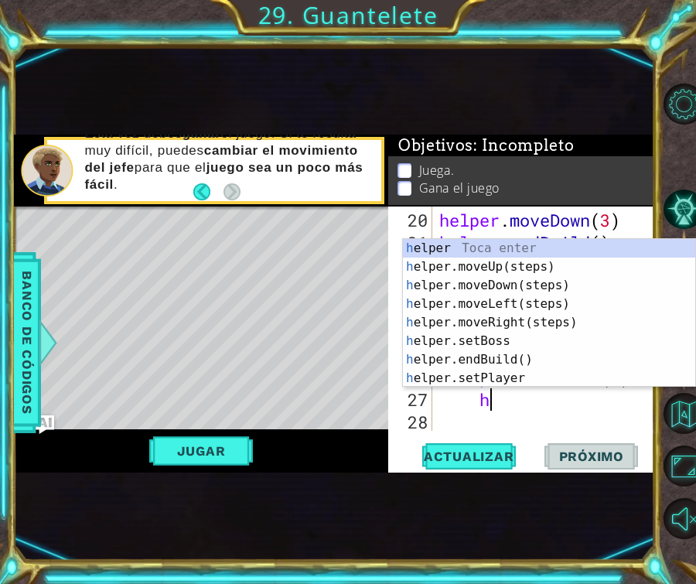
type textarea "he"
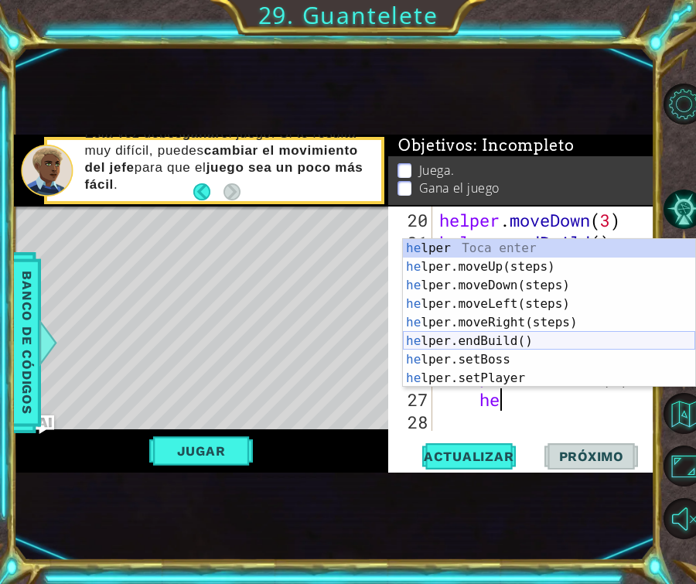
click at [505, 341] on div "he lper Toca enter he lper.moveUp(steps) Toca enter he lper.moveDown(steps) Toc…" at bounding box center [549, 332] width 292 height 186
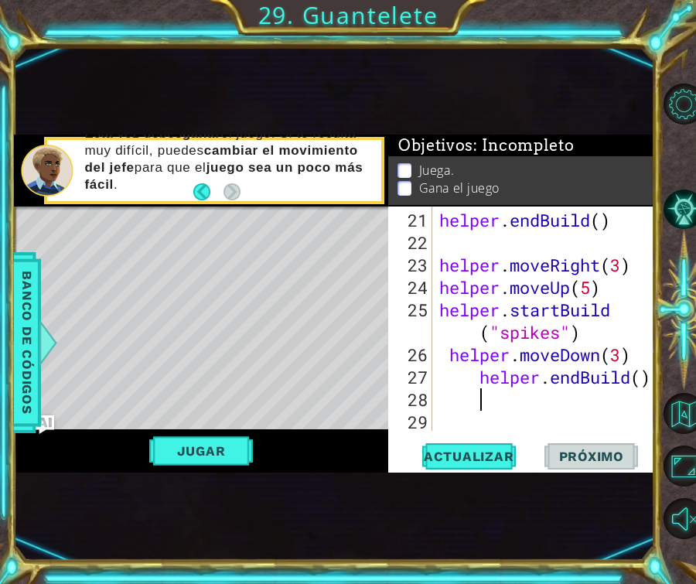
scroll to position [763, 0]
type textarea "helper.endBuild()"
click at [545, 399] on div "helper . endBuild ( ) helper . moveRight ( 3 ) helper . moveUp ( 5 ) helper . s…" at bounding box center [548, 343] width 224 height 269
type textarea "h"
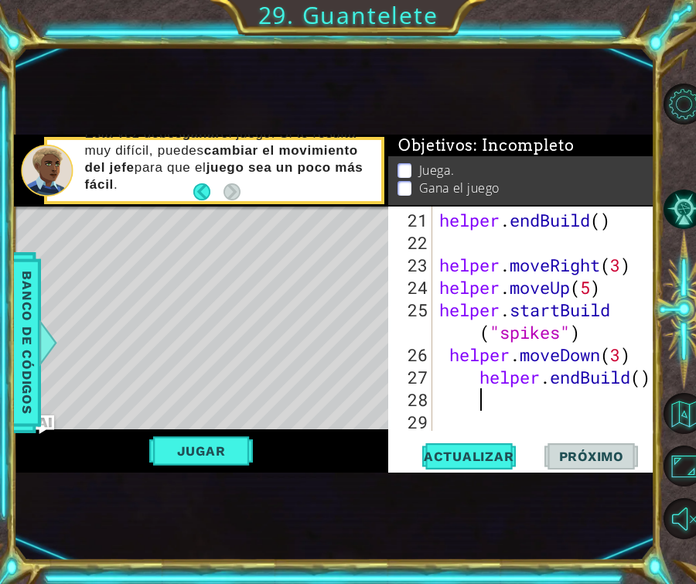
scroll to position [0, 2]
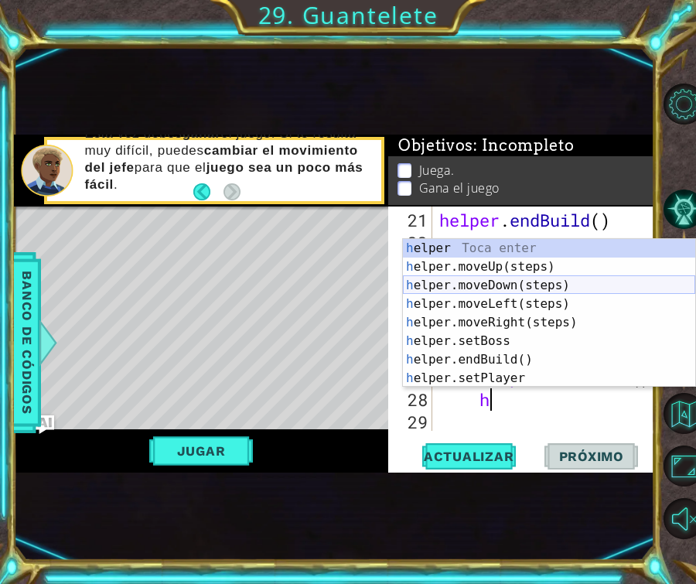
click at [515, 292] on div "h elper Toca enter h elper.moveUp(steps) Toca enter h elper.moveDown(steps) Toc…" at bounding box center [549, 332] width 292 height 186
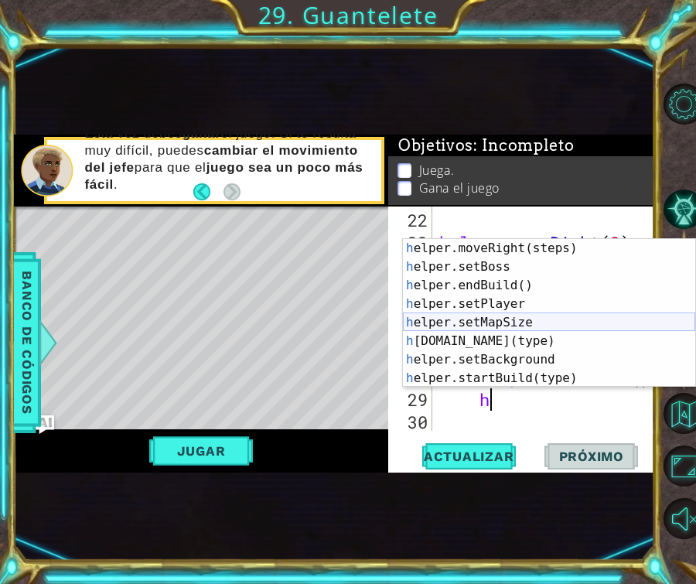
scroll to position [87, 0]
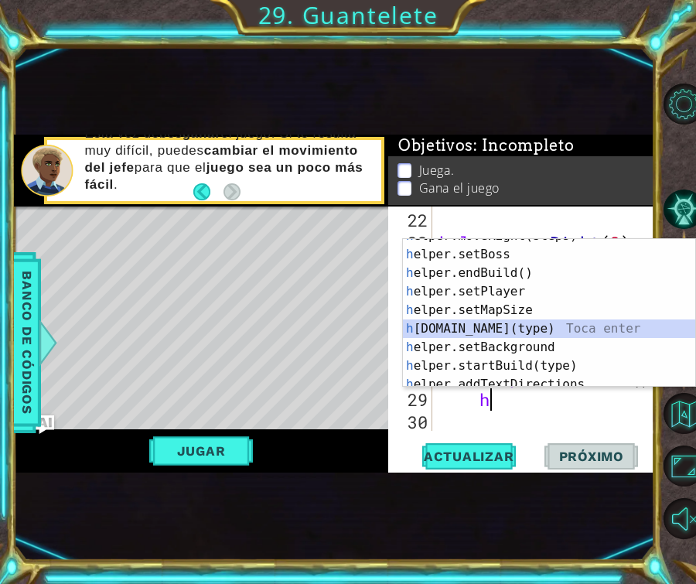
click at [519, 331] on div "h elper.moveRight(steps) Toca enter h elper.setBoss Toca enter h elper.endBuild…" at bounding box center [549, 320] width 292 height 186
type textarea "[DOMAIN_NAME]("wall")"
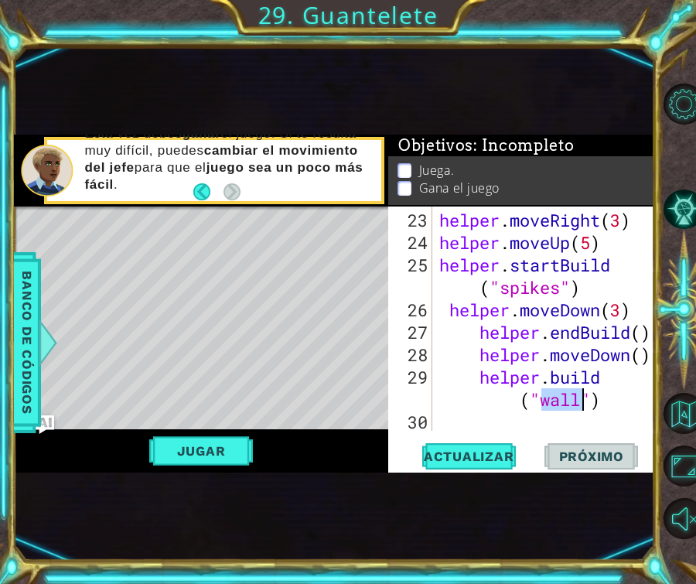
scroll to position [807, 0]
click at [507, 425] on div "helper . moveRight ( 3 ) helper . moveUp ( 5 ) helper . startBuild ( "spikes" )…" at bounding box center [548, 343] width 224 height 269
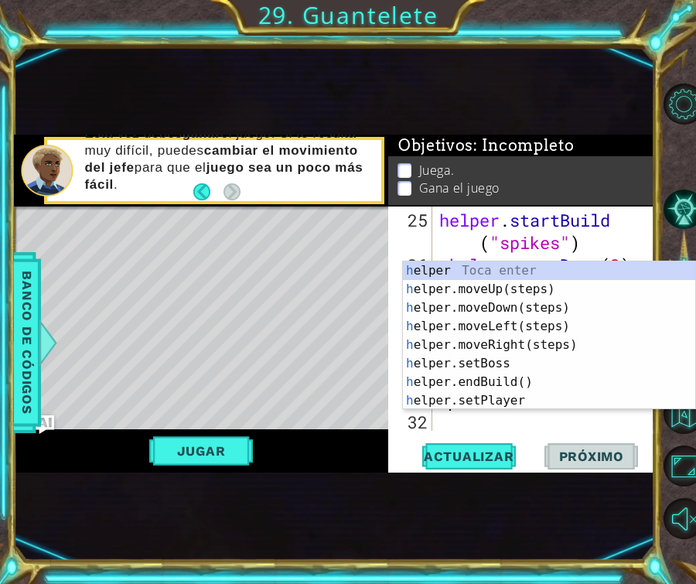
scroll to position [852, 0]
type textarea "he"
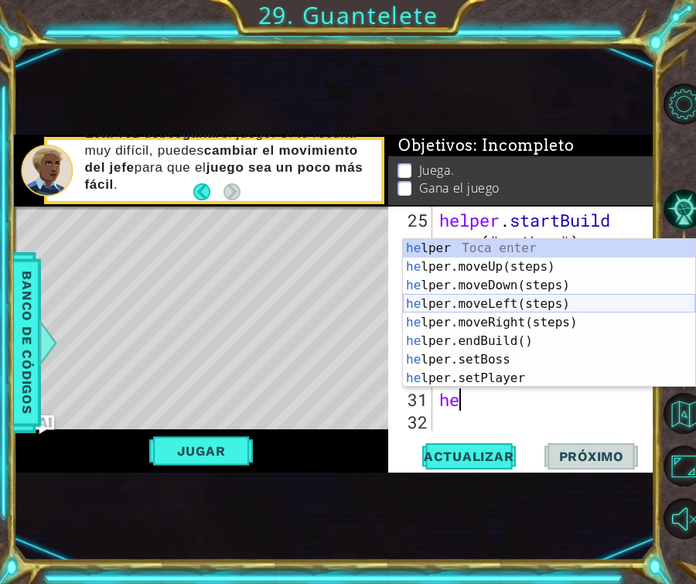
click at [496, 301] on div "he lper Toca enter he lper.moveUp(steps) Toca enter he lper.moveDown(steps) Toc…" at bounding box center [549, 332] width 292 height 186
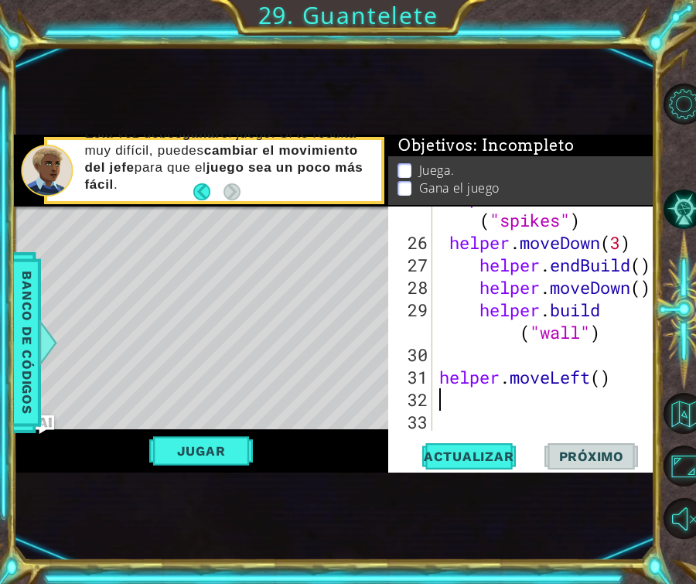
scroll to position [875, 0]
click at [602, 376] on div "helper . startBuild ( "spikes" ) helper . moveDown ( 3 ) helper . endBuild ( ) …" at bounding box center [548, 332] width 224 height 292
type textarea "helper.moveLeft(2)"
click at [452, 399] on div "helper . startBuild ( "spikes" ) helper . moveDown ( 3 ) helper . endBuild ( ) …" at bounding box center [548, 332] width 224 height 292
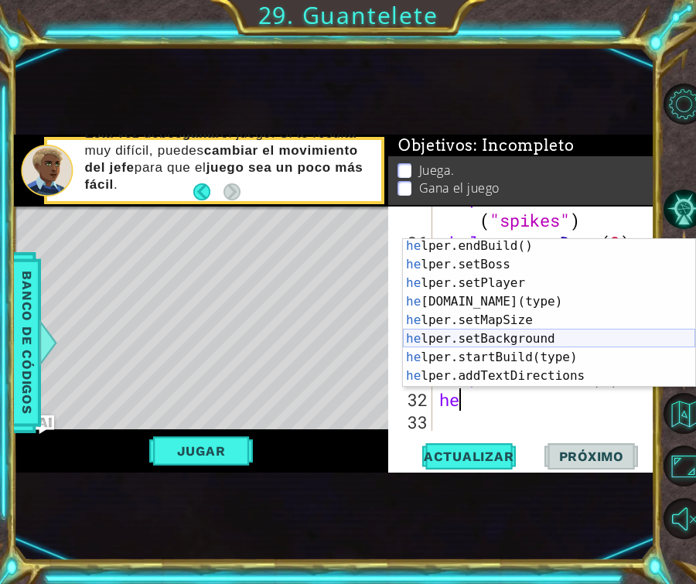
scroll to position [111, 0]
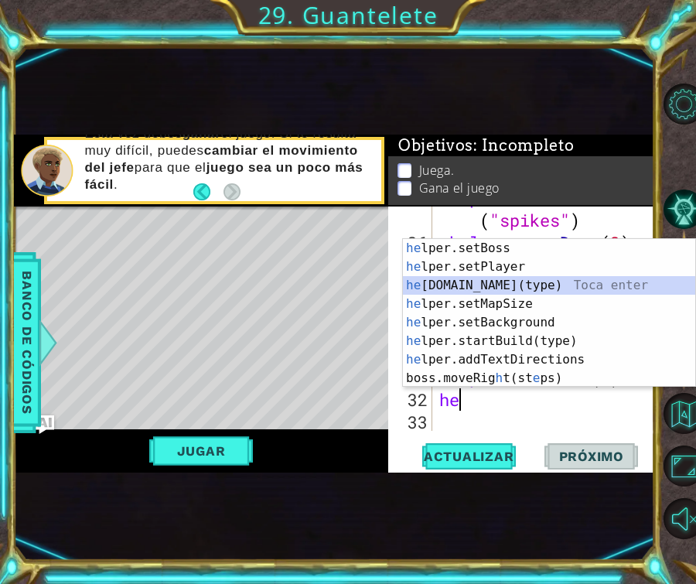
click at [486, 287] on div "he lper.setBoss Toca enter he lper.setPlayer Toca enter he [DOMAIN_NAME](type) …" at bounding box center [549, 332] width 292 height 186
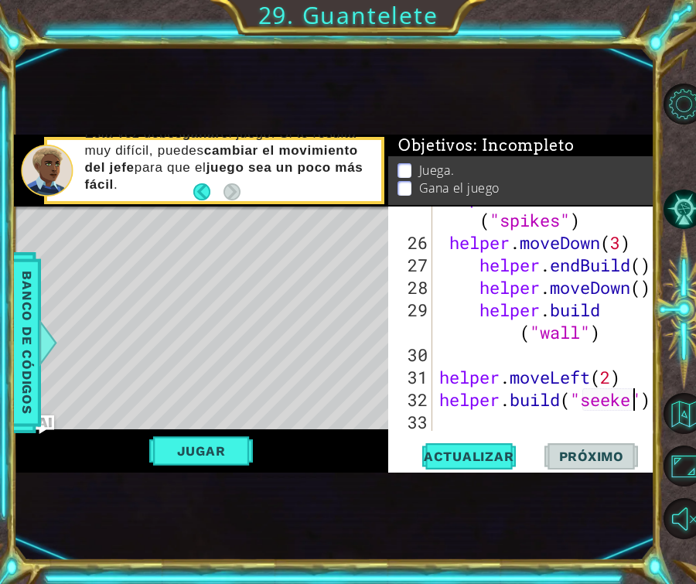
type textarea "[DOMAIN_NAME]("seeker")"
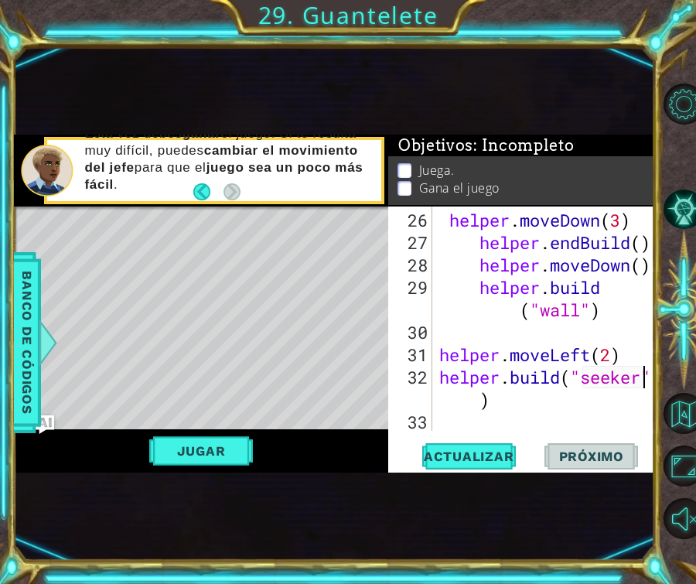
scroll to position [897, 0]
click at [529, 407] on div "helper . moveDown ( 3 ) helper . endBuild ( ) helper . moveDown ( ) helper . bu…" at bounding box center [548, 343] width 224 height 269
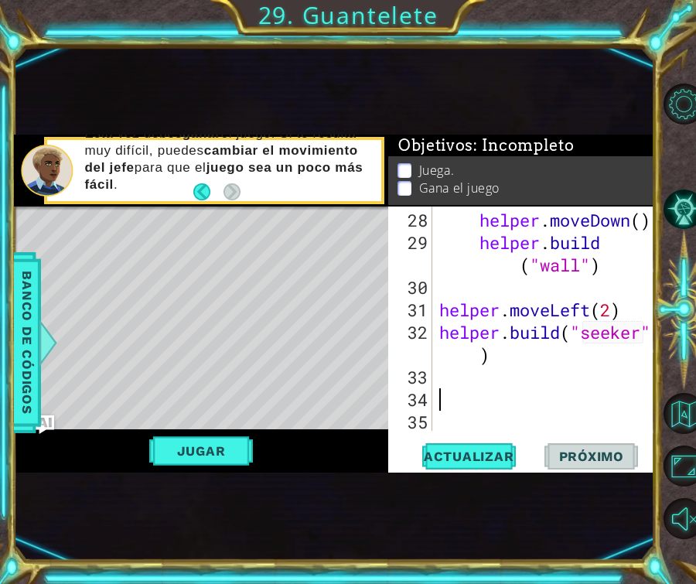
scroll to position [0, 0]
type textarea "he"
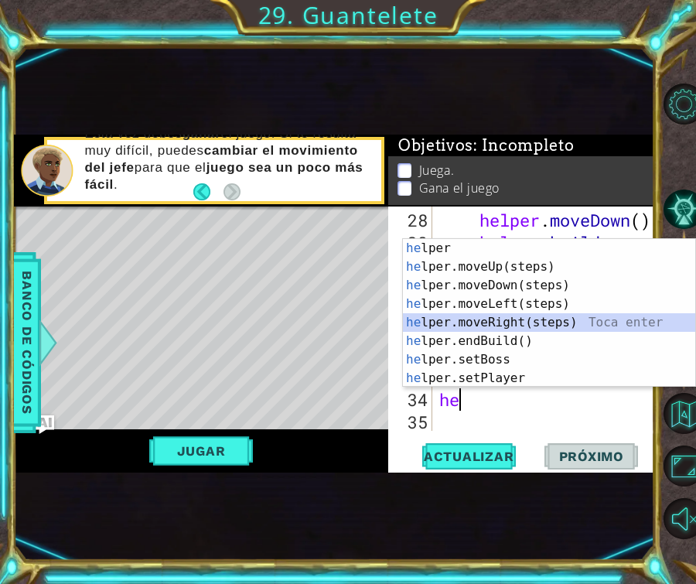
click at [479, 321] on div "he lper Toca enter he lper.moveUp(steps) Toca enter he lper.moveDown(steps) Toc…" at bounding box center [549, 332] width 292 height 186
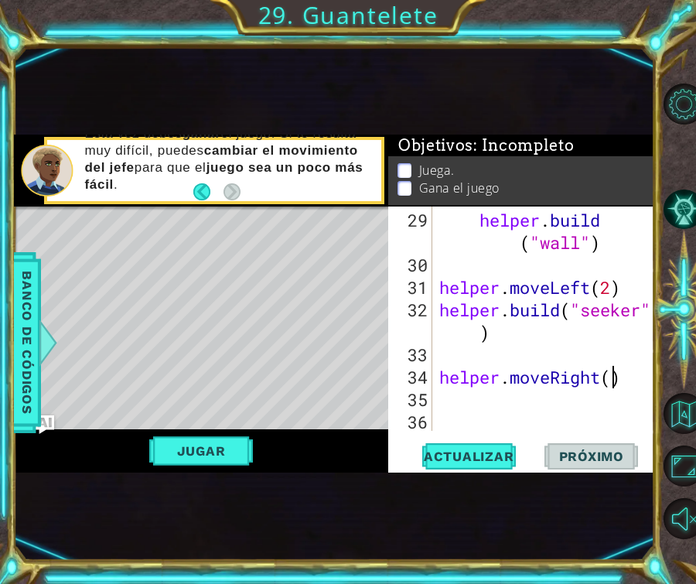
click at [613, 378] on div "helper . build ( "wall" ) helper . moveLeft ( 2 ) helper . build ( "seeker" ) h…" at bounding box center [548, 355] width 224 height 292
type textarea "helper.moveRight(3)"
click at [542, 400] on div "helper . build ( "wall" ) helper . moveLeft ( 2 ) helper . build ( "seeker" ) h…" at bounding box center [548, 355] width 224 height 292
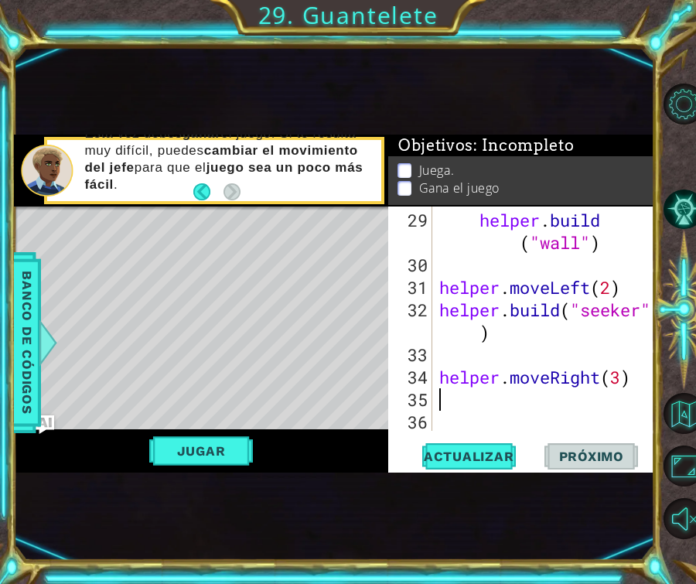
type textarea "he"
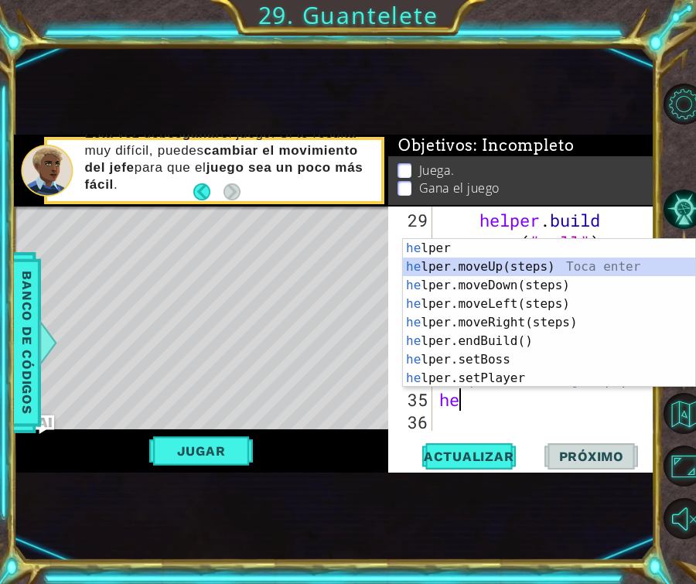
click at [507, 266] on div "he lper Toca enter he lper.moveUp(steps) Toca enter he lper.moveDown(steps) Toc…" at bounding box center [549, 332] width 292 height 186
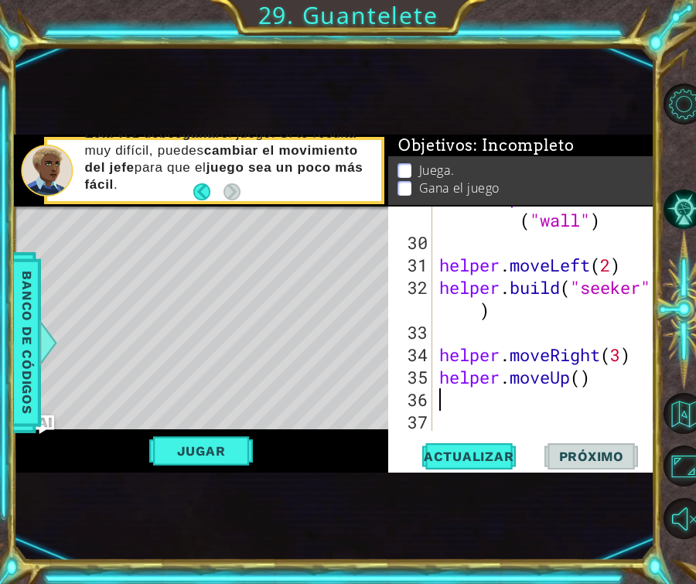
click at [582, 378] on div "helper . build ( "wall" ) helper . moveLeft ( 2 ) helper . build ( "seeker" ) h…" at bounding box center [548, 332] width 224 height 292
type textarea "helper.moveUp(4)"
click at [543, 408] on div "helper . build ( "wall" ) helper . moveLeft ( 2 ) helper . build ( "seeker" ) h…" at bounding box center [548, 332] width 224 height 292
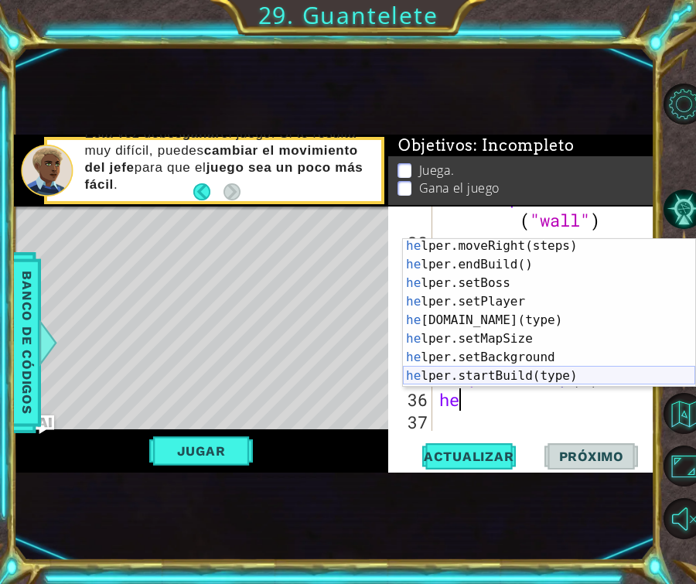
scroll to position [77, 0]
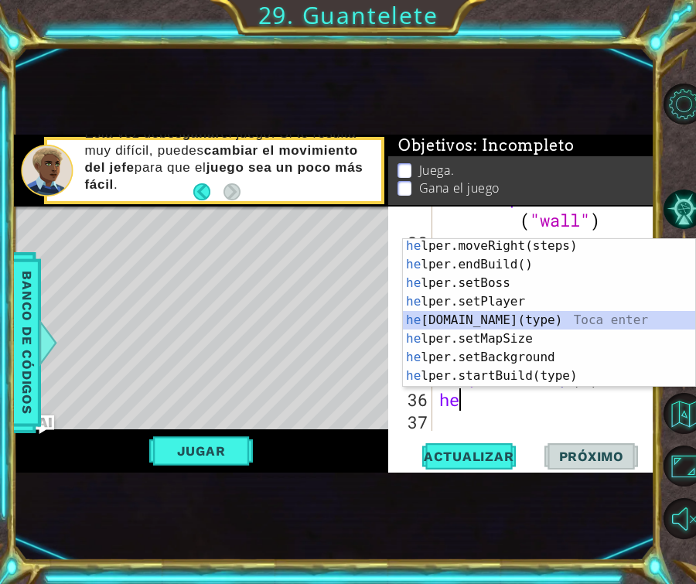
click at [507, 326] on div "he lper.moveRight(steps) Toca enter he lper.endBuild() Toca enter he lper.setBo…" at bounding box center [549, 330] width 292 height 186
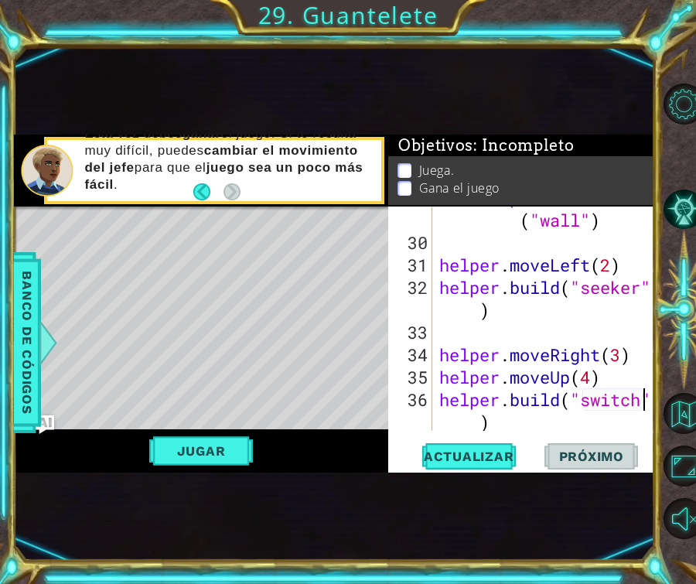
scroll to position [1009, 0]
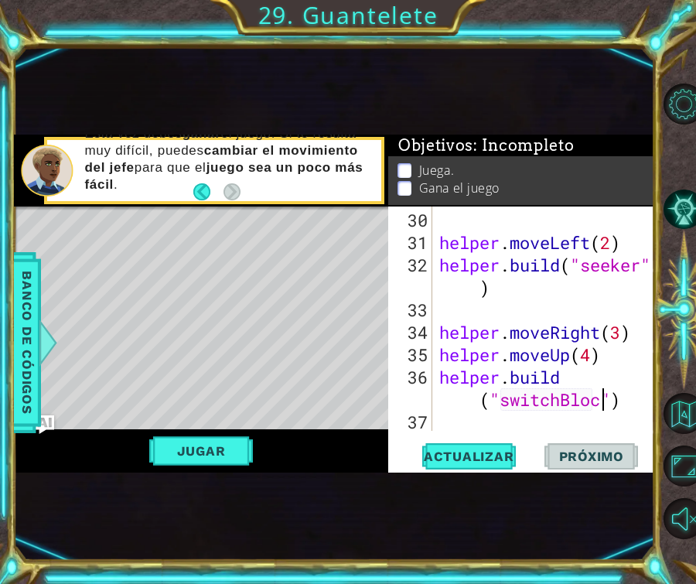
type textarea "[DOMAIN_NAME]("switchBlock")"
click at [541, 421] on div "helper . moveLeft ( 2 ) helper . build ( "seeker" ) helper . moveRight ( 3 ) he…" at bounding box center [548, 343] width 224 height 269
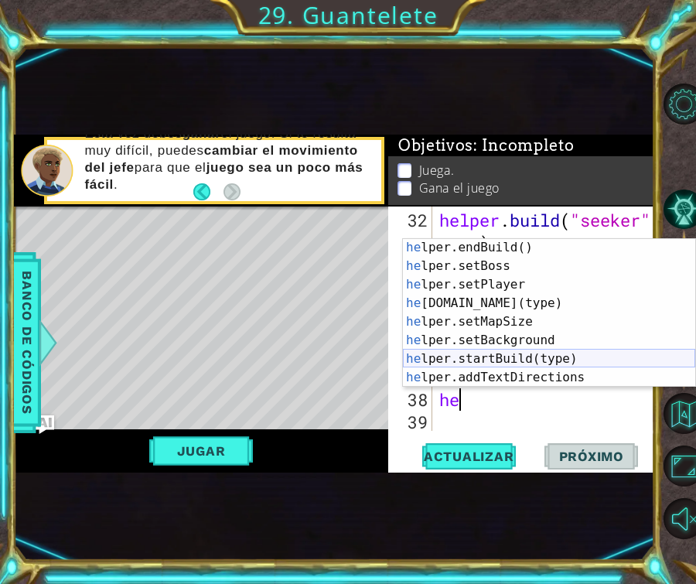
scroll to position [94, 0]
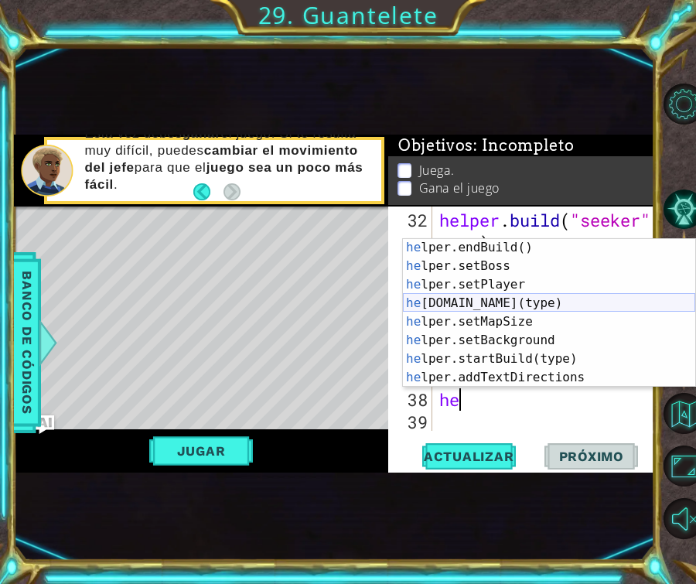
click at [500, 301] on div "he lper.endBuild() Toca enter he lper.setBoss Toca enter he lper.setPlayer Toca…" at bounding box center [549, 331] width 292 height 186
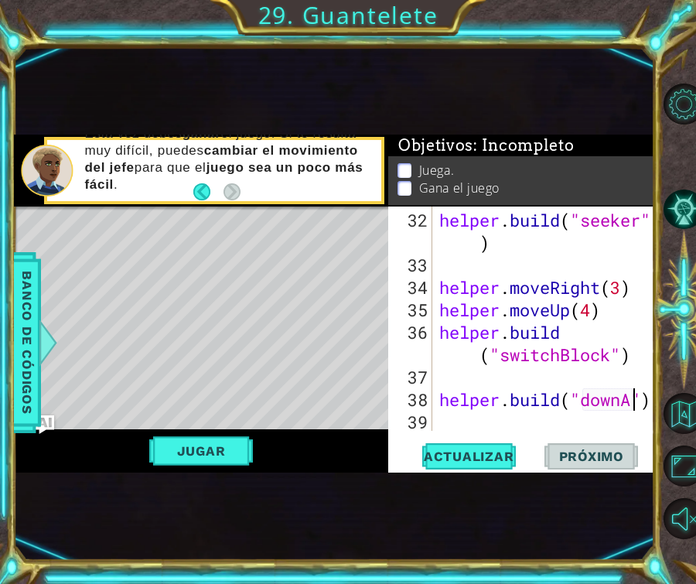
scroll to position [1077, 0]
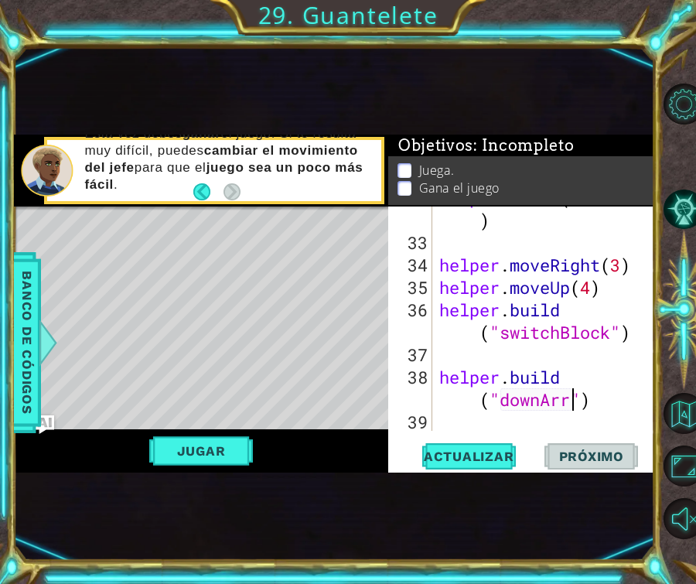
type textarea "[DOMAIN_NAME]("downArrow")"
click at [453, 427] on div "helper . build ( "seeker" ) helper . moveRight ( 3 ) helper . moveUp ( 4 ) help…" at bounding box center [548, 332] width 224 height 292
type textarea "he"
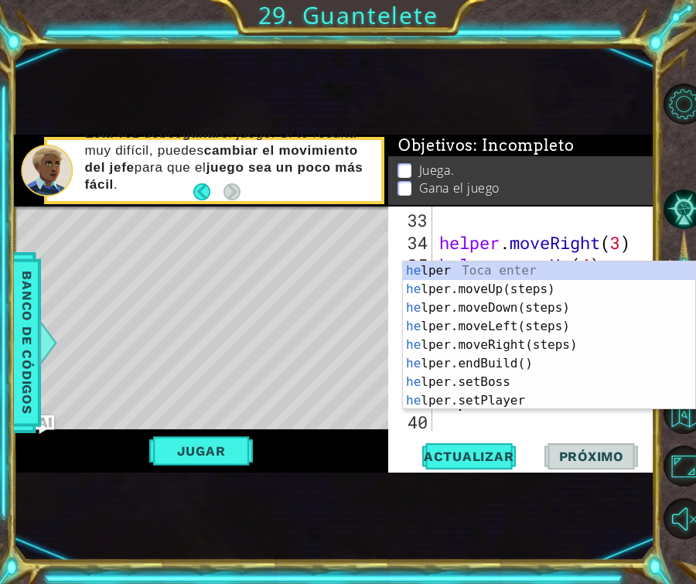
scroll to position [1099, 0]
click at [499, 307] on div "he lper Toca enter he lper.moveUp(steps) Toca enter he lper.moveDown(steps) Toc…" at bounding box center [549, 354] width 292 height 186
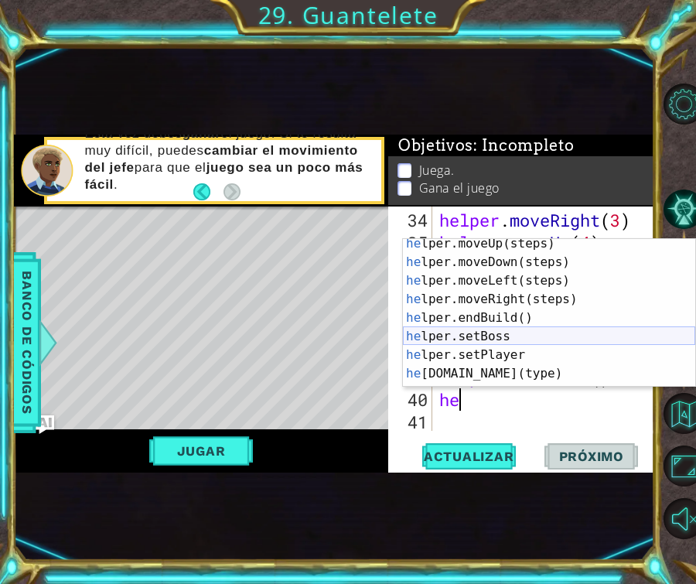
scroll to position [63, 0]
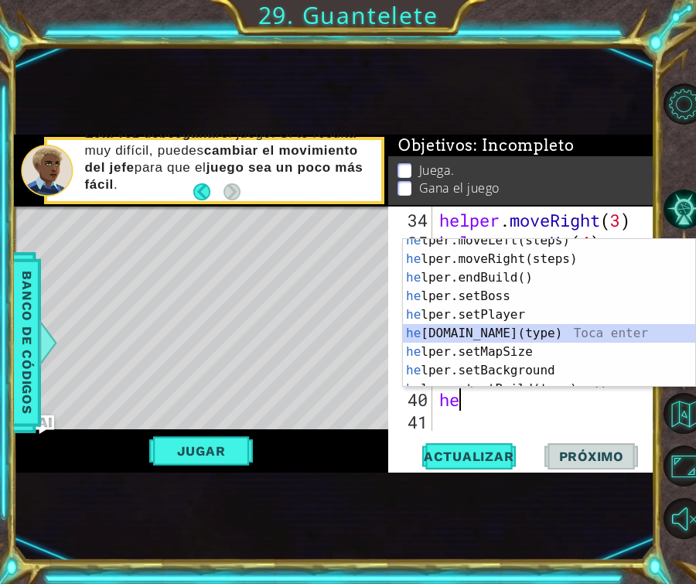
click at [470, 332] on div "he lper.moveLeft(steps) Toca enter he lper.moveRight(steps) Toca enter he lper.…" at bounding box center [549, 324] width 292 height 186
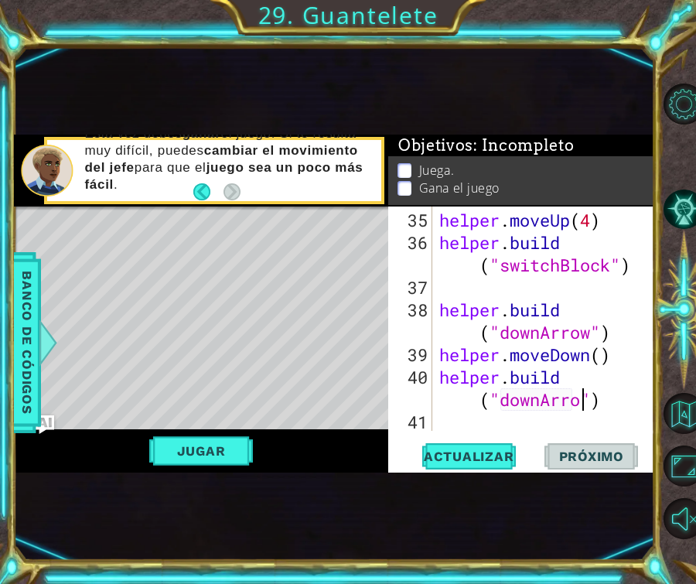
scroll to position [0, 10]
type textarea "[DOMAIN_NAME]("downArrow")"
click at [459, 425] on div "helper . moveUp ( 4 ) helper . build ( "switchBlock" ) helper . build ( "downAr…" at bounding box center [548, 343] width 224 height 269
type textarea "he"
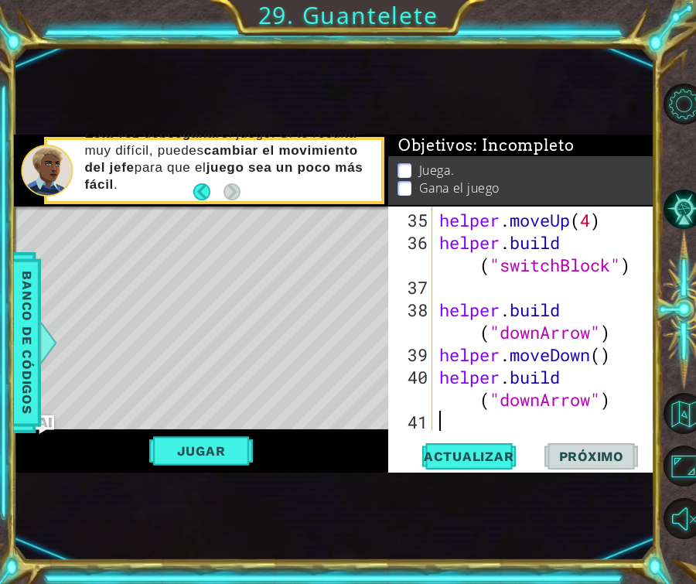
scroll to position [1166, 0]
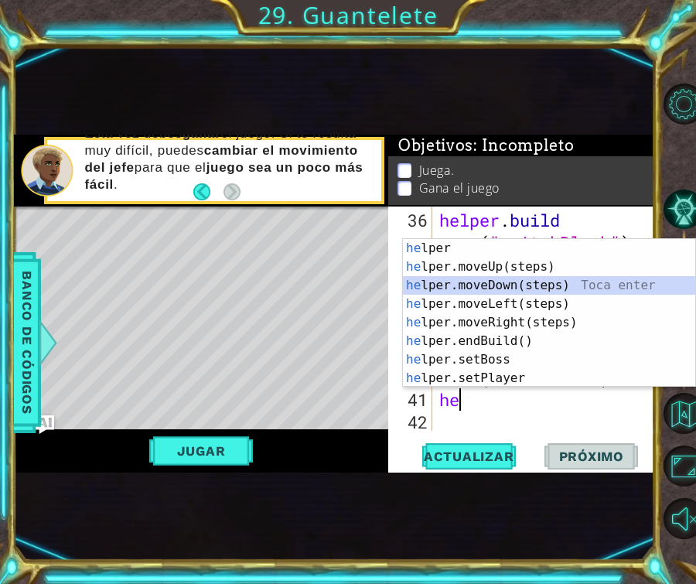
click at [477, 282] on div "he lper Toca enter he lper.moveUp(steps) Toca enter he lper.moveDown(steps) Toc…" at bounding box center [549, 332] width 292 height 186
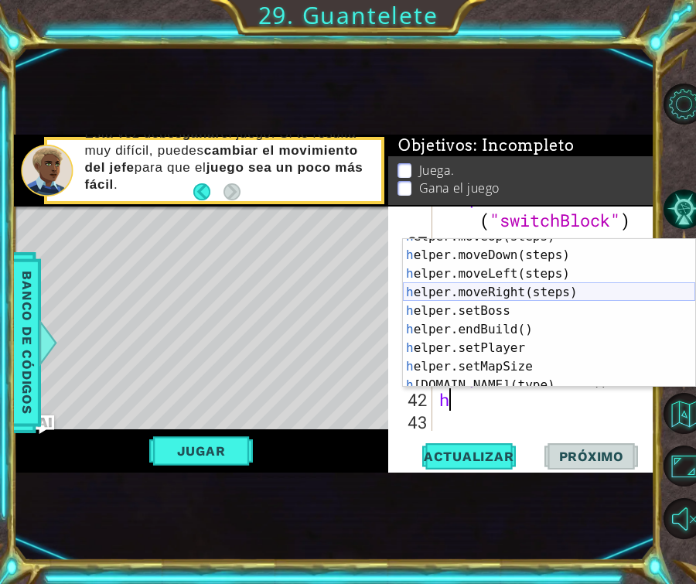
scroll to position [91, 0]
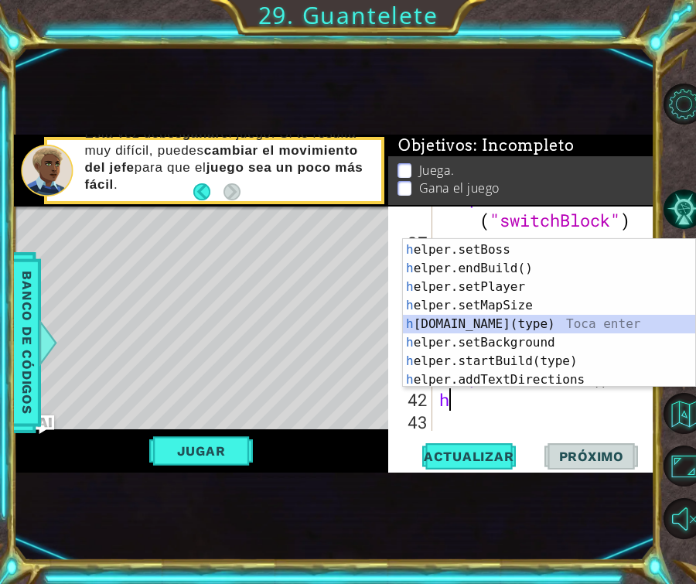
click at [489, 320] on div "h elper.moveRight(steps) Toca enter h elper.setBoss Toca enter h elper.endBuild…" at bounding box center [549, 315] width 292 height 186
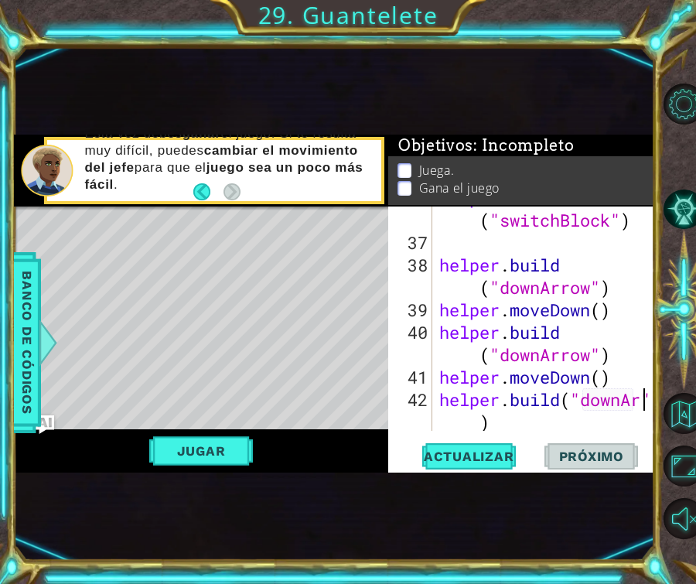
scroll to position [1211, 0]
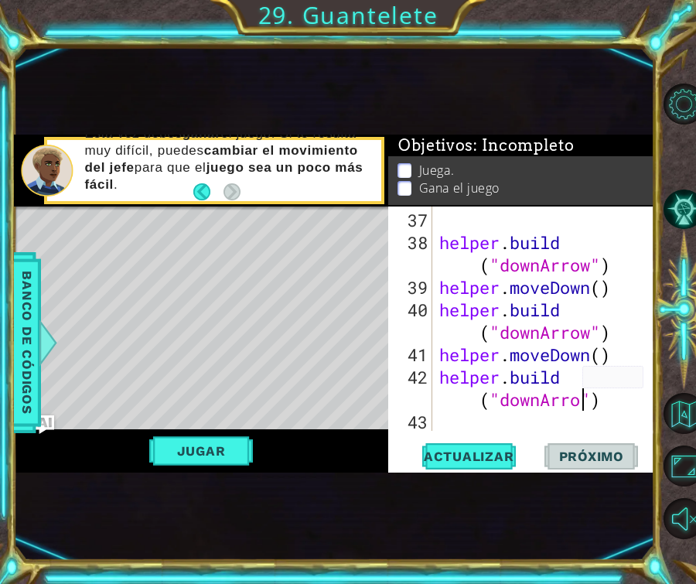
type textarea "[DOMAIN_NAME]("downArrow")"
click at [459, 418] on div "helper . build ( "downArrow" ) helper . moveDown ( ) helper . build ( "downArro…" at bounding box center [548, 343] width 224 height 269
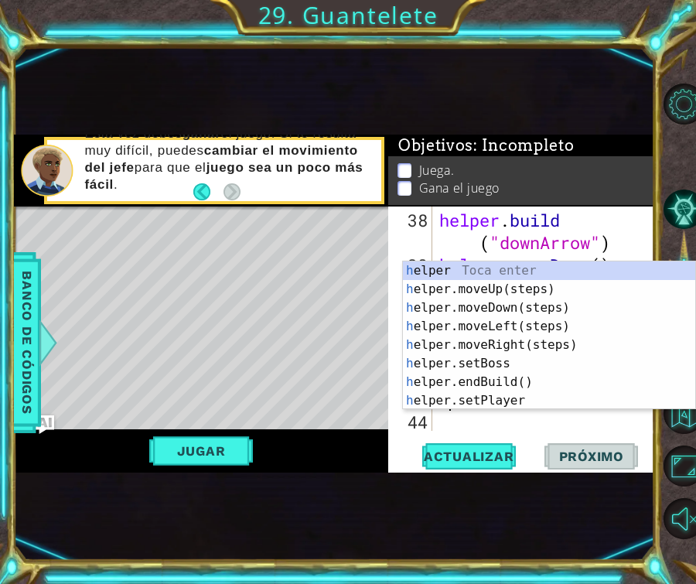
type textarea "he"
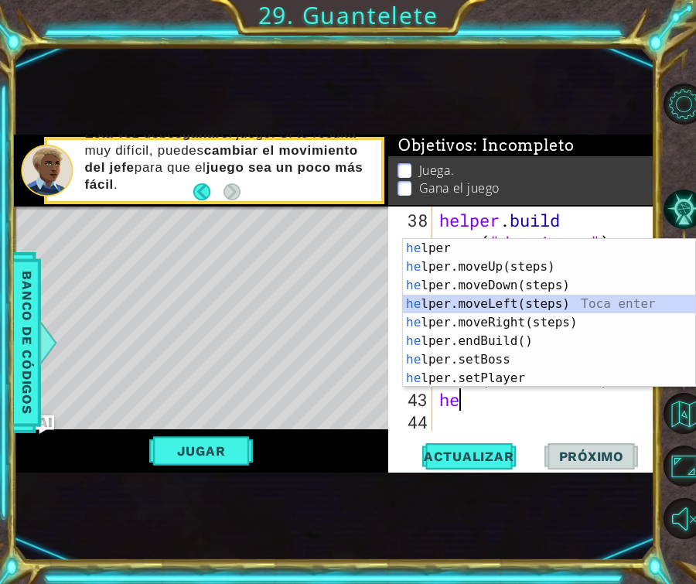
click at [497, 304] on div "he lper Toca enter he lper.moveUp(steps) Toca enter he lper.moveDown(steps) Toc…" at bounding box center [549, 332] width 292 height 186
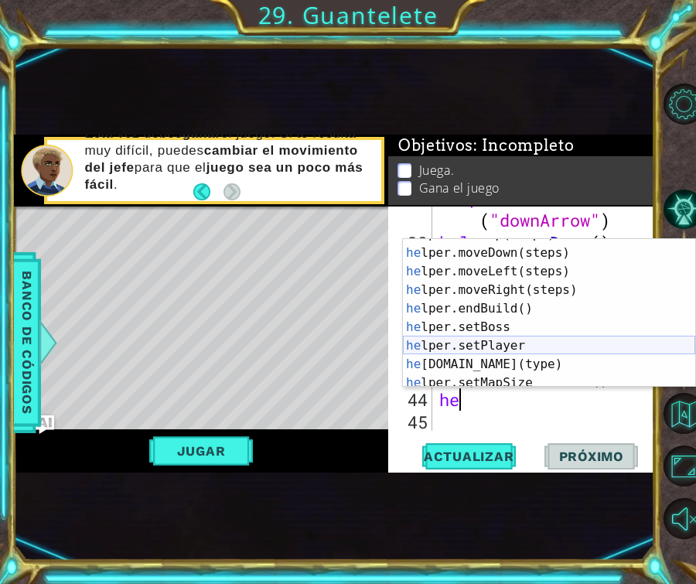
scroll to position [38, 0]
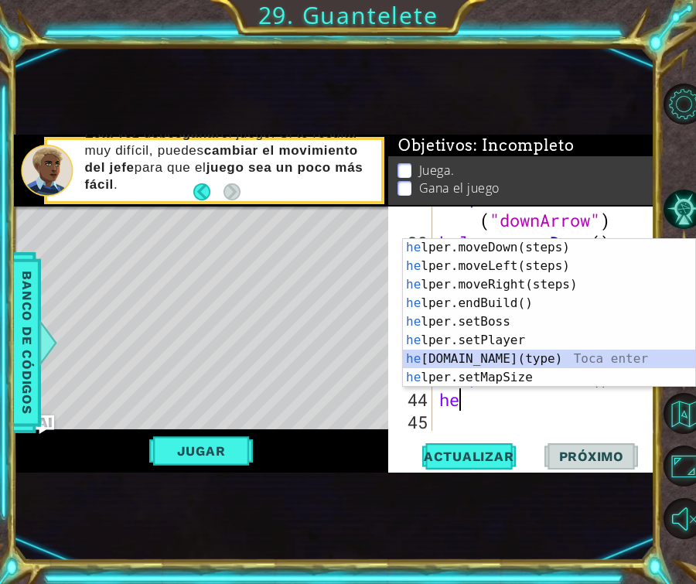
click at [502, 351] on div "he lper.moveDown(steps) Toca enter he lper.moveLeft(steps) Toca enter he lper.m…" at bounding box center [549, 331] width 292 height 186
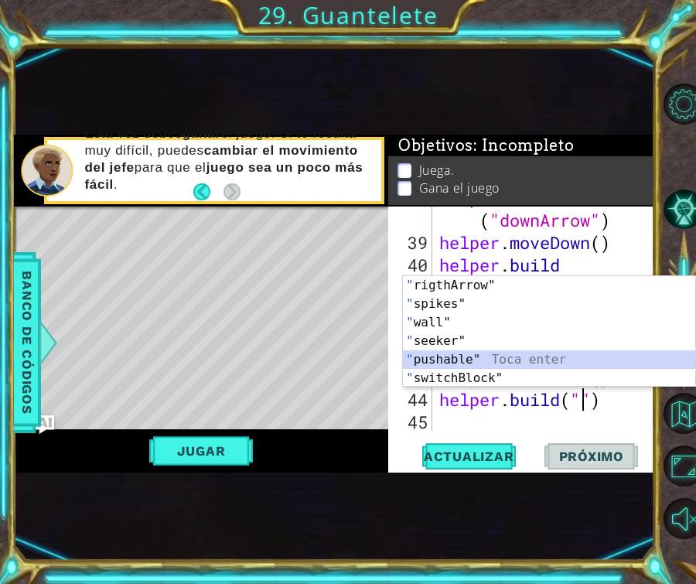
click at [517, 360] on div "" rigthArrow" Toca enter " spikes" Toca enter " wall" Toca enter " seeker" Toca…" at bounding box center [549, 350] width 292 height 148
type textarea "[DOMAIN_NAME]("pushable")"
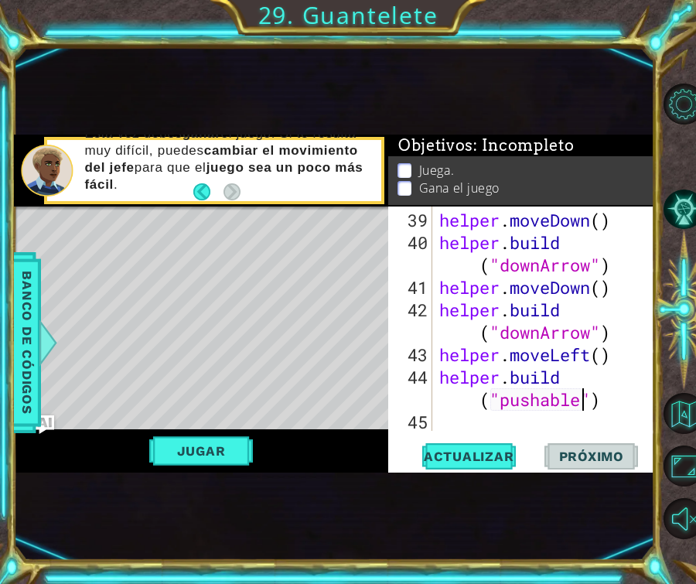
scroll to position [1278, 0]
click at [495, 426] on div "helper . moveDown ( ) helper . build ( "downArrow" ) helper . moveDown ( ) help…" at bounding box center [548, 343] width 224 height 269
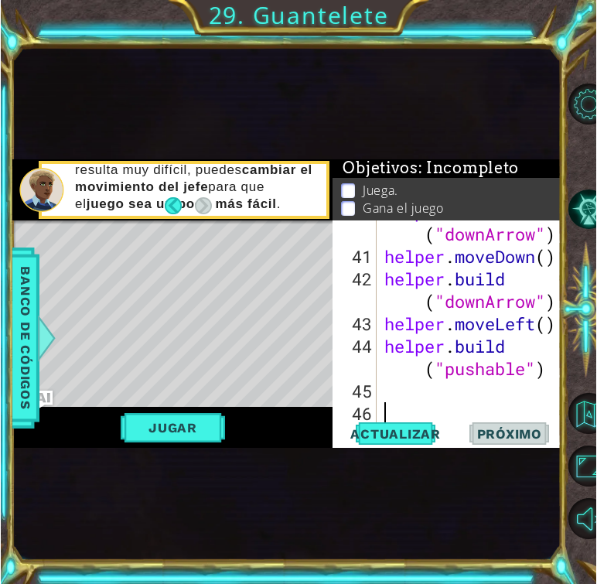
scroll to position [2019, 0]
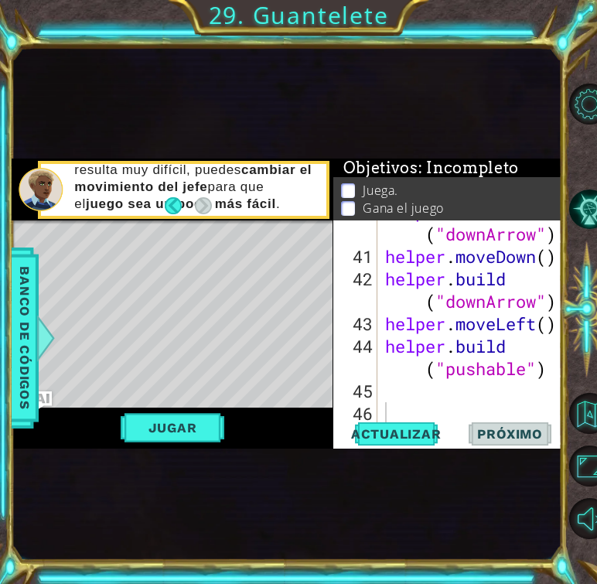
drag, startPoint x: 339, startPoint y: 19, endPoint x: 261, endPoint y: 6, distance: 78.5
click at [261, 7] on div "1 ההההההההההההההההההההההההההההההההההההההההההההההההההההההההההההההההההההההההההההה…" at bounding box center [298, 292] width 597 height 584
click at [391, 406] on div "helper . build ( "downArrow" ) helper . moveDown ( ) helper . build ( "downArro…" at bounding box center [474, 334] width 185 height 269
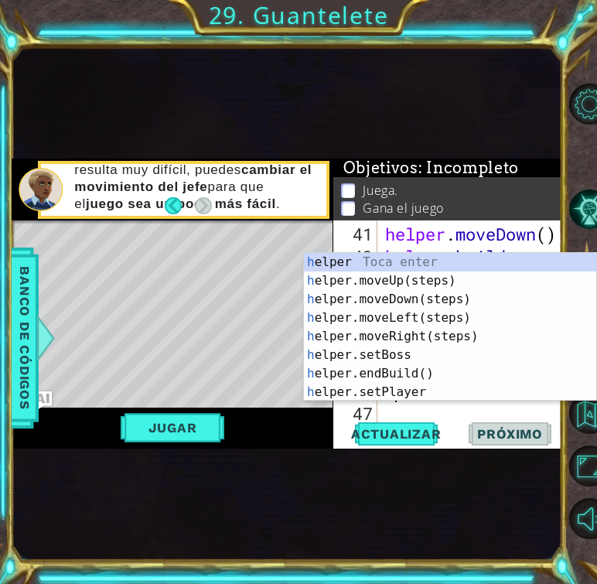
type textarea "he"
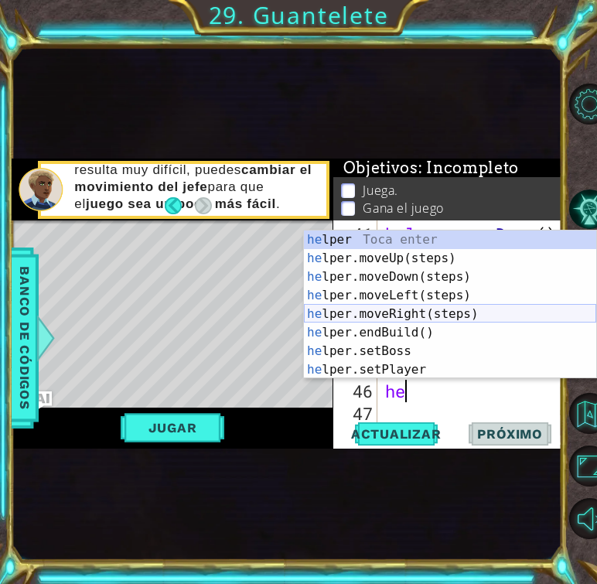
click at [401, 311] on div "he lper Toca enter he lper.moveUp(steps) Toca enter he lper.moveDown(steps) Toc…" at bounding box center [450, 323] width 292 height 186
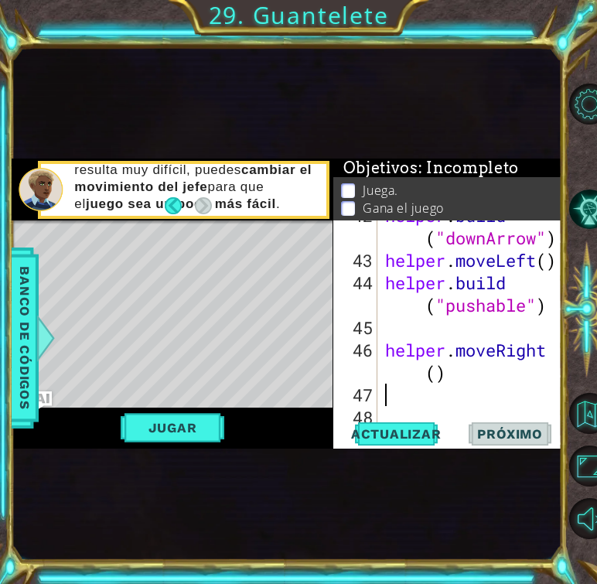
scroll to position [2086, 0]
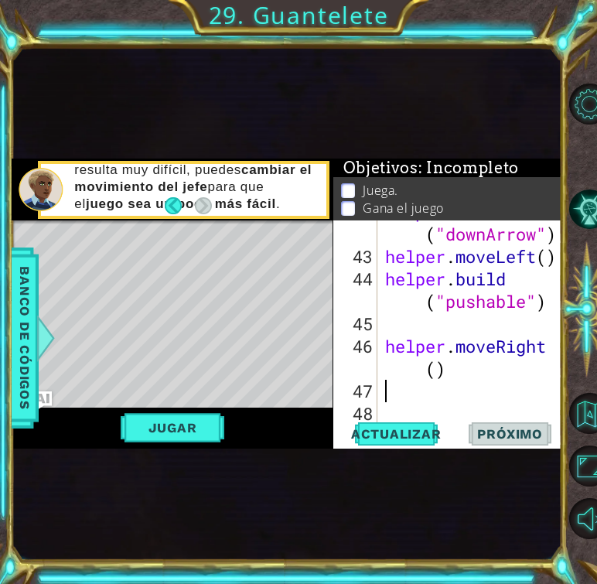
click at [436, 368] on div "helper . build ( "downArrow" ) helper . moveLeft ( ) helper . build ( "pushable…" at bounding box center [474, 334] width 185 height 269
type textarea "helper.moveRight(2)"
click at [422, 395] on div "helper . build ( "downArrow" ) helper . moveLeft ( ) helper . build ( "pushable…" at bounding box center [474, 334] width 185 height 269
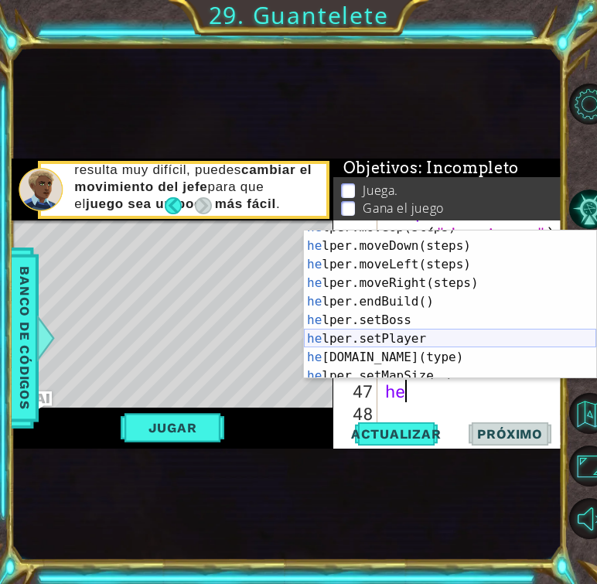
scroll to position [70, 0]
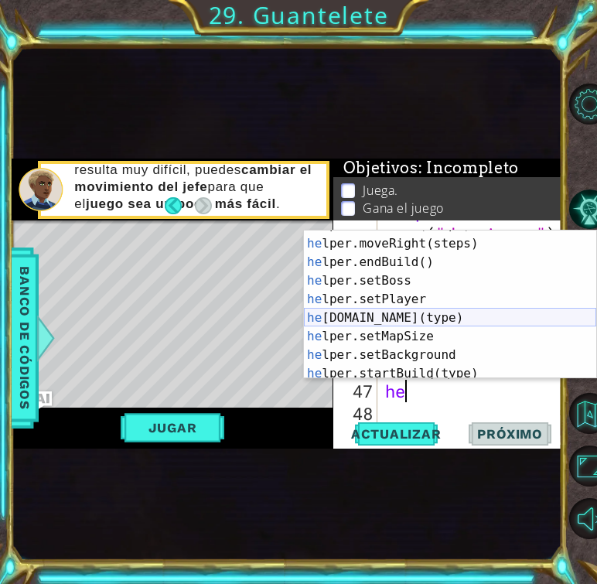
click at [405, 323] on div "he lper.moveLeft(steps) Toca enter he lper.moveRight(steps) Toca enter he lper.…" at bounding box center [450, 309] width 292 height 186
type textarea "[DOMAIN_NAME]("wall")"
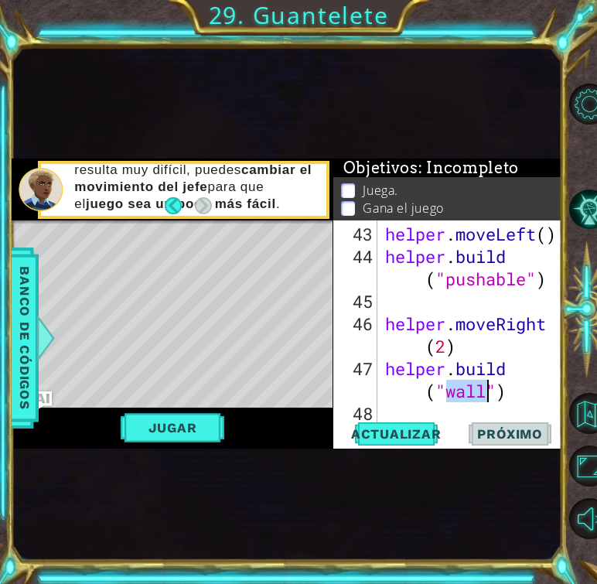
scroll to position [2108, 0]
click at [423, 408] on div "helper . moveLeft ( ) helper . build ( "pushable" ) helper . moveRight ( 2 ) he…" at bounding box center [474, 346] width 185 height 247
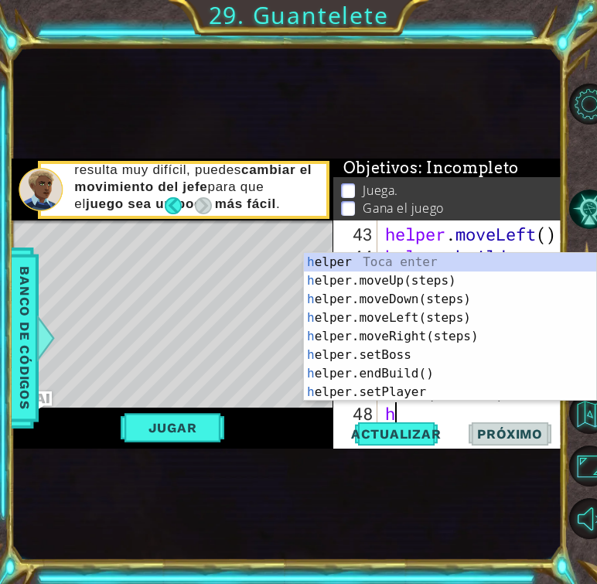
type textarea "he"
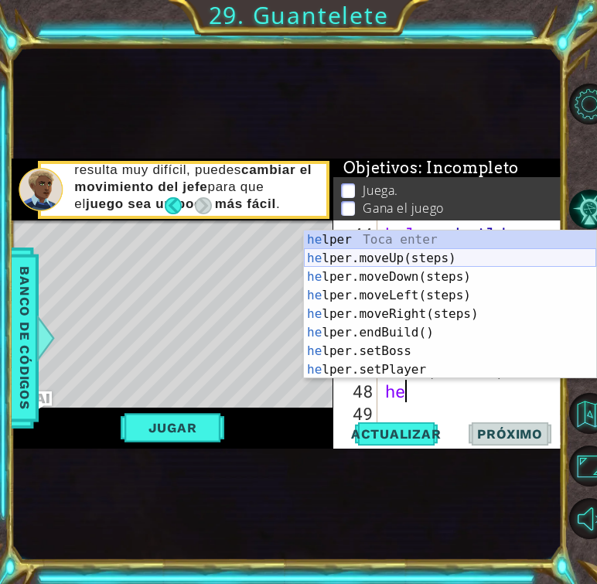
click at [391, 256] on div "he lper Toca enter he lper.moveUp(steps) Toca enter he lper.moveDown(steps) Toc…" at bounding box center [450, 323] width 292 height 186
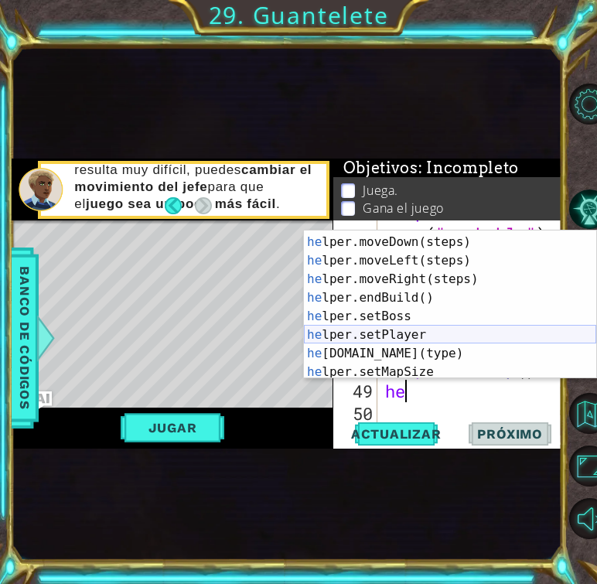
scroll to position [56, 0]
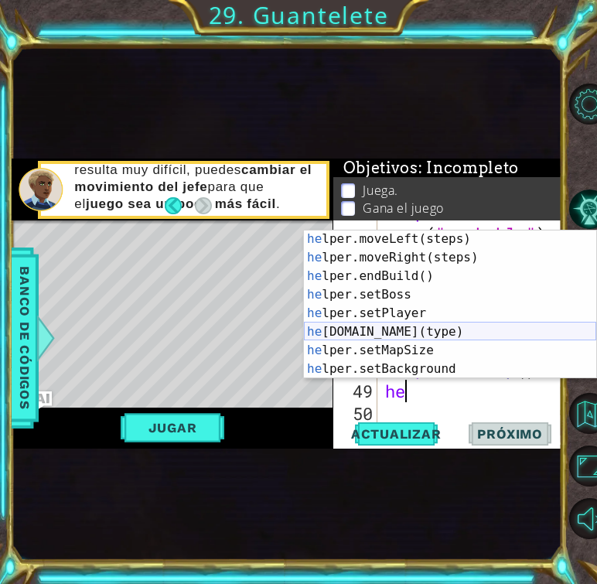
click at [413, 333] on div "he lper.moveLeft(steps) Toca enter he lper.moveRight(steps) Toca enter he lper.…" at bounding box center [450, 323] width 292 height 186
type textarea "[DOMAIN_NAME]("wall")"
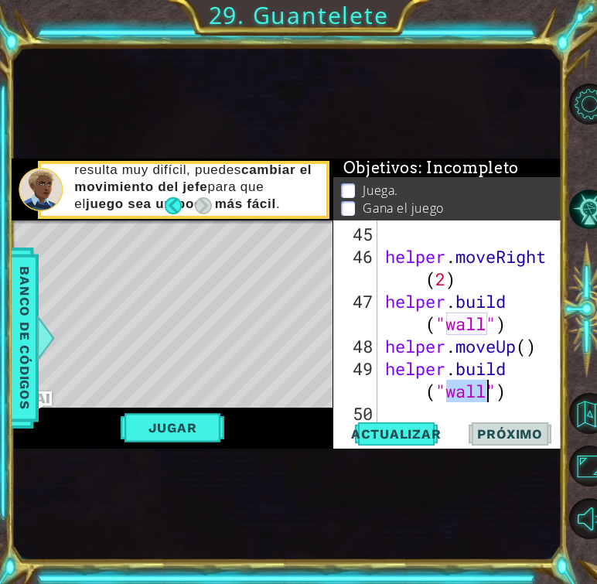
scroll to position [2176, 0]
click at [415, 408] on div "helper . moveRight ( 2 ) helper . build ( "wall" ) helper . moveUp ( ) helper .…" at bounding box center [474, 346] width 185 height 247
type textarea "h"
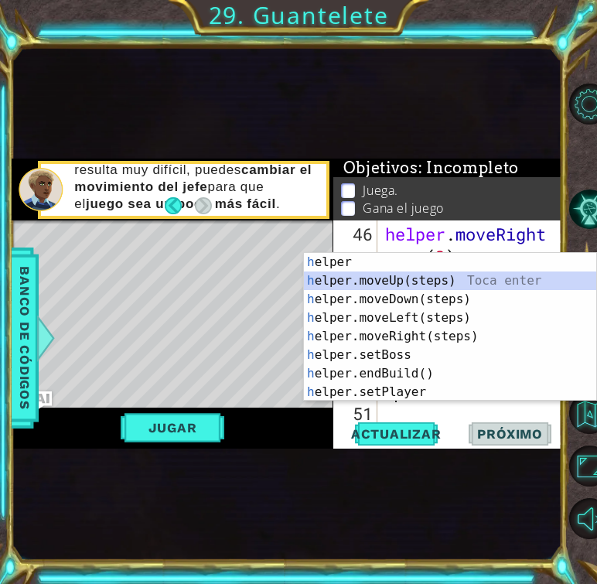
click at [395, 280] on div "h elper Toca enter h elper.moveUp(steps) Toca enter h elper.moveDown(steps) Toc…" at bounding box center [450, 346] width 292 height 186
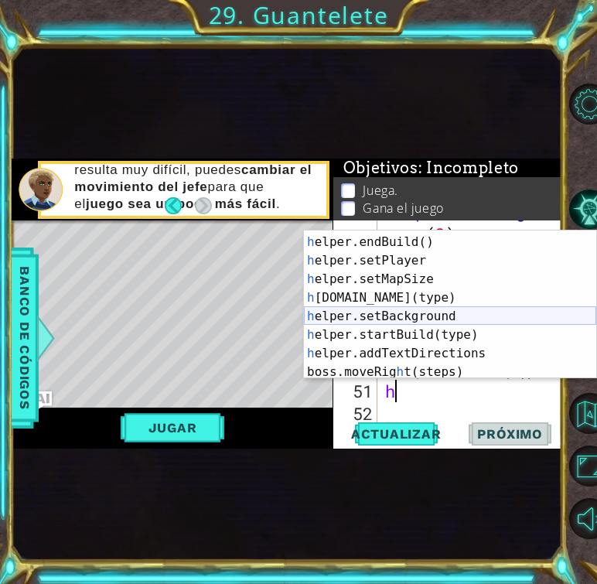
scroll to position [111, 0]
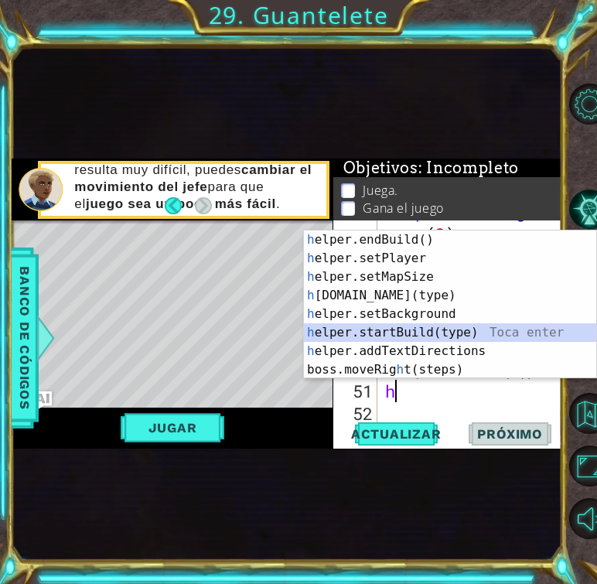
click at [388, 332] on div "h elper.endBuild() Toca enter h elper.setPlayer Toca enter h elper.setMapSize T…" at bounding box center [450, 323] width 292 height 186
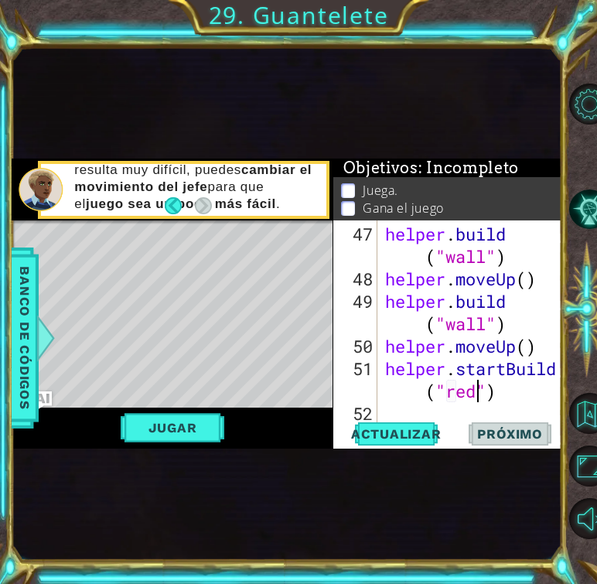
scroll to position [0, 10]
type textarea "helper.startBuild("redBlock")"
click at [409, 406] on div "helper . build ( "wall" ) helper . moveUp ( ) helper . build ( "wall" ) helper …" at bounding box center [474, 357] width 185 height 269
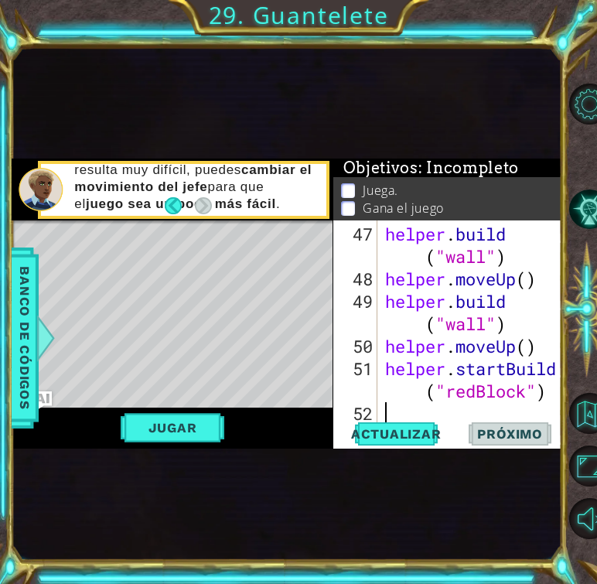
type textarea "m"
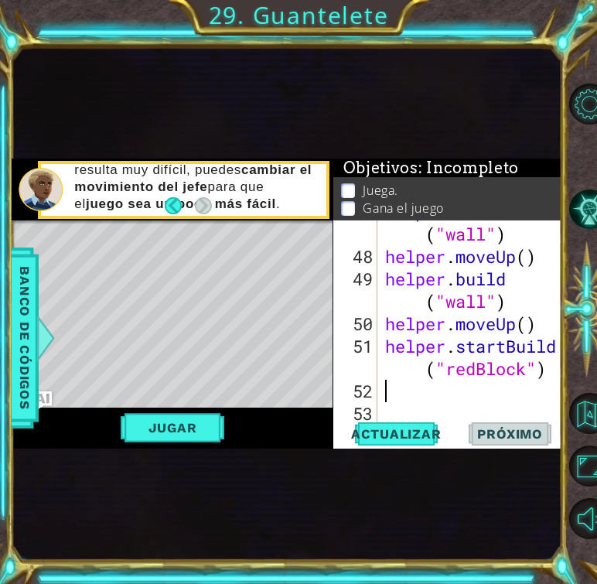
click at [402, 347] on div "helper . build ( "wall" ) helper . moveUp ( ) helper . build ( "wall" ) helper …" at bounding box center [474, 334] width 185 height 269
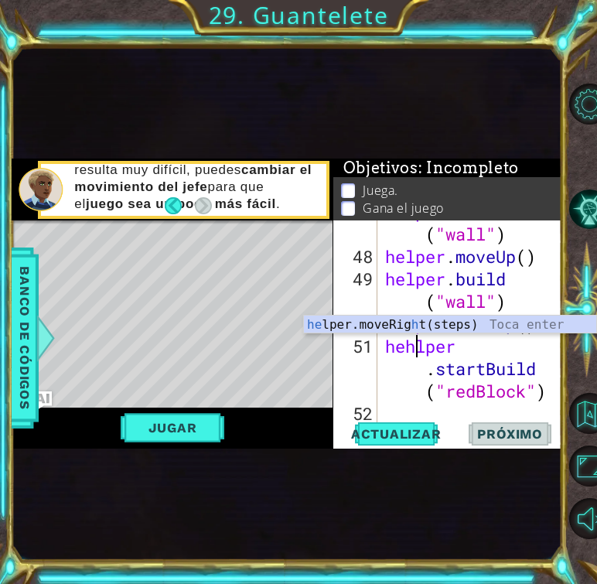
type textarea "helper.startBuild("redBlock")"
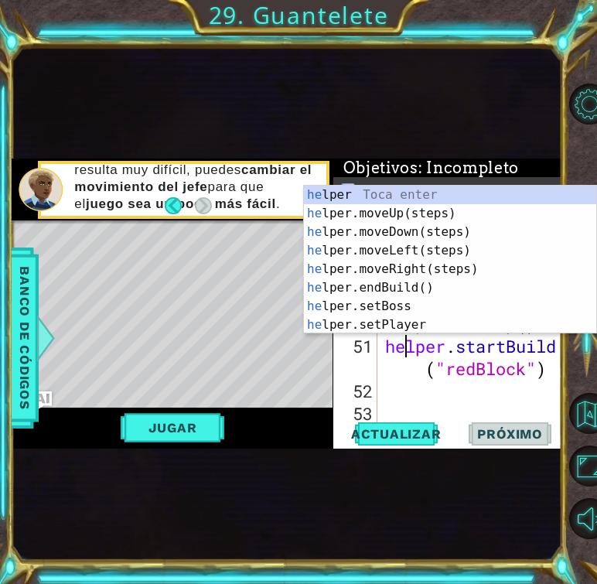
click at [421, 391] on div "helper . build ( "wall" ) helper . moveUp ( ) helper . build ( "wall" ) helper …" at bounding box center [474, 334] width 185 height 269
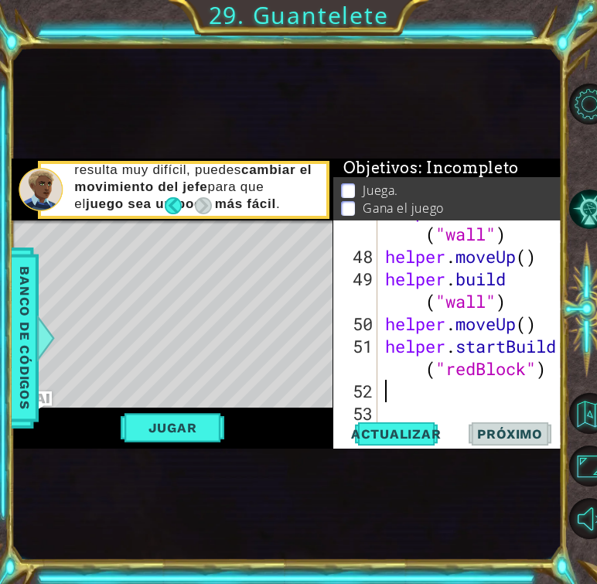
scroll to position [0, 0]
type textarea "h"
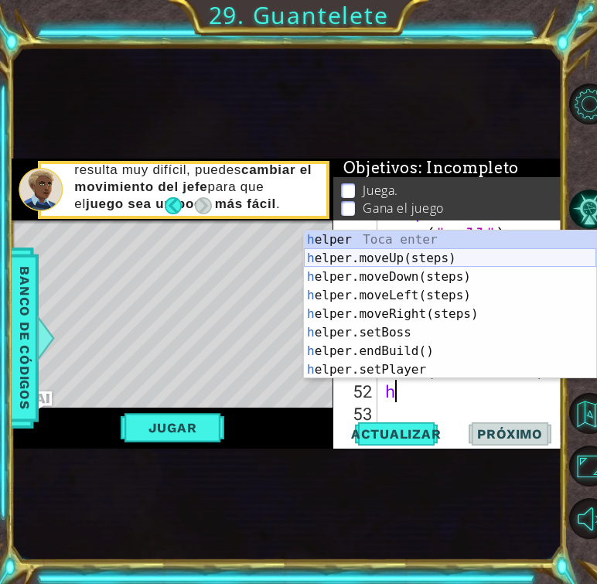
click at [379, 259] on div "h elper Toca enter h elper.moveUp(steps) Toca enter h elper.moveDown(steps) Toc…" at bounding box center [450, 323] width 292 height 186
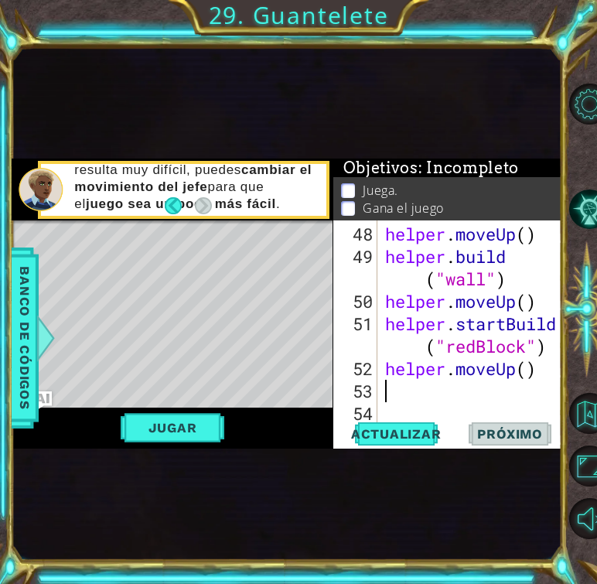
scroll to position [2288, 0]
click at [528, 371] on div "helper . moveUp ( ) helper . build ( "wall" ) helper . moveUp ( ) helper . star…" at bounding box center [474, 346] width 185 height 247
type textarea "helper.moveUp(3)"
click at [470, 397] on div "helper . moveUp ( ) helper . build ( "wall" ) helper . moveUp ( ) helper . star…" at bounding box center [474, 346] width 185 height 247
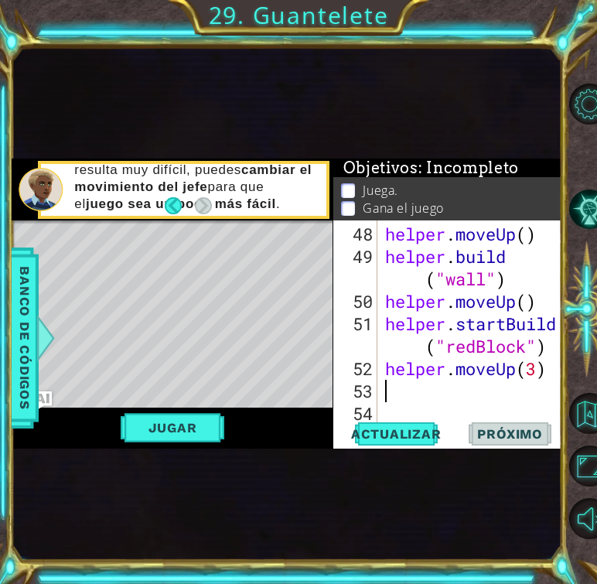
scroll to position [0, 0]
type textarea "he"
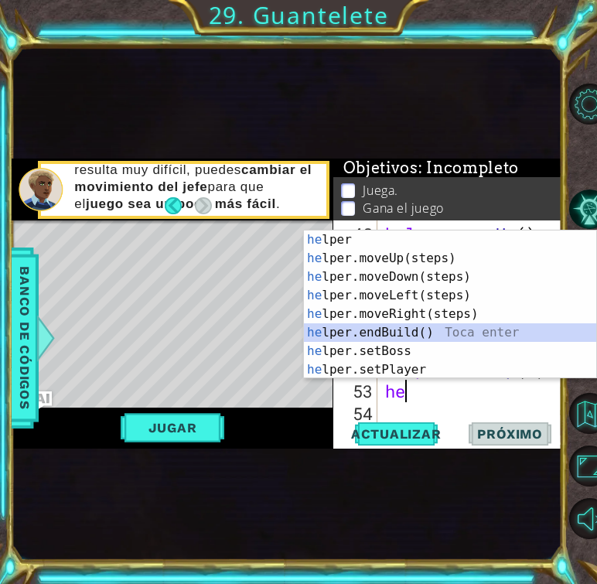
click at [410, 329] on div "he lper Toca enter he lper.moveUp(steps) Toca enter he lper.moveDown(steps) Toc…" at bounding box center [450, 323] width 292 height 186
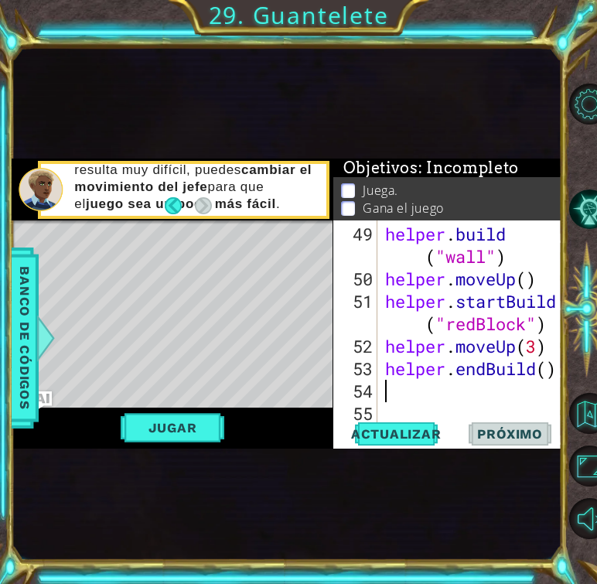
scroll to position [2333, 0]
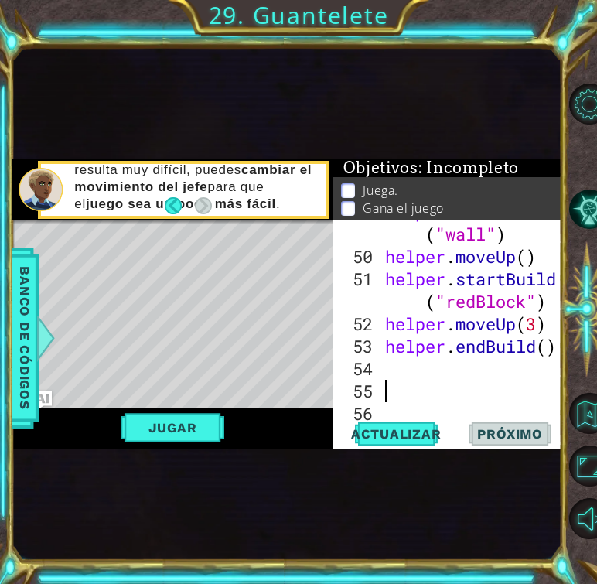
type textarea "h"
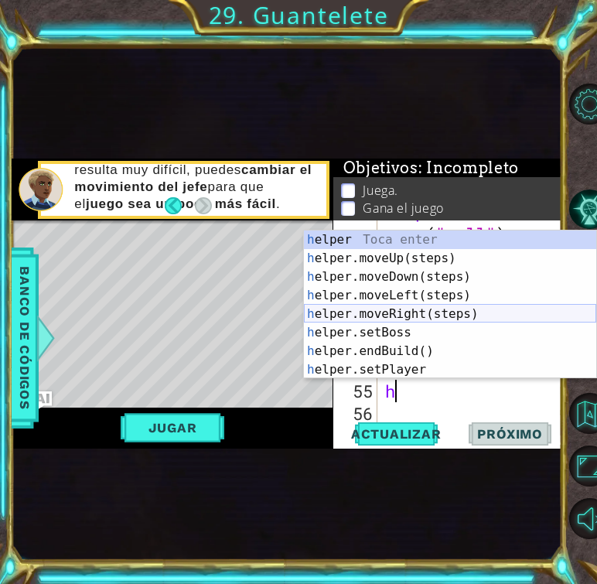
click at [418, 314] on div "h elper Toca enter h elper.moveUp(steps) Toca enter h elper.moveDown(steps) Toc…" at bounding box center [450, 323] width 292 height 186
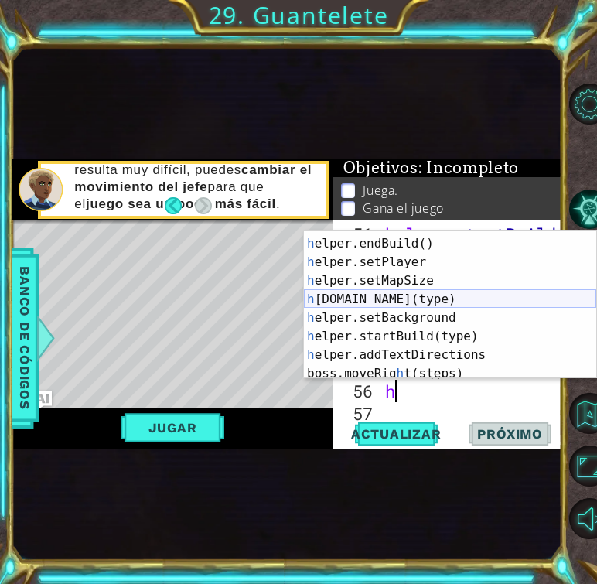
scroll to position [111, 0]
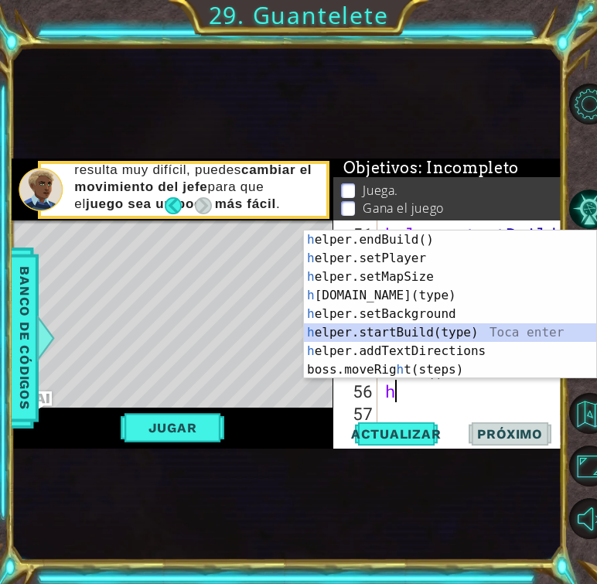
click at [394, 336] on div "h elper.endBuild() Toca enter h elper.setPlayer Toca enter h elper.setMapSize T…" at bounding box center [450, 323] width 292 height 186
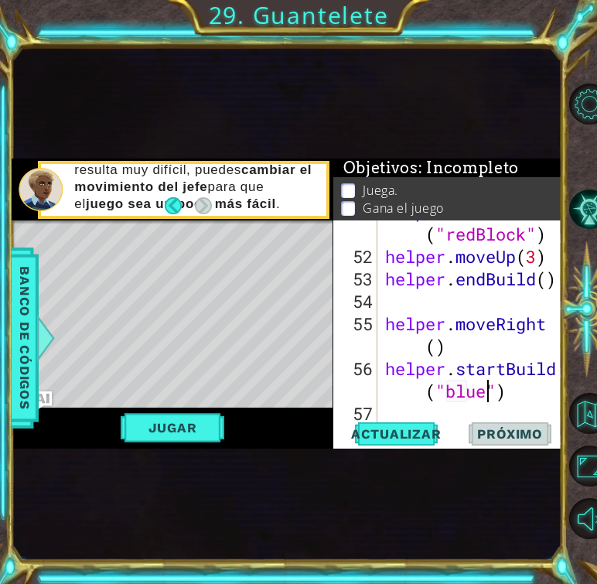
scroll to position [0, 11]
type textarea "helper.startBuild("blueBlock")"
click at [444, 411] on div "helper . startBuild ( "redBlock" ) helper . moveUp ( 3 ) helper . endBuild ( ) …" at bounding box center [474, 334] width 185 height 269
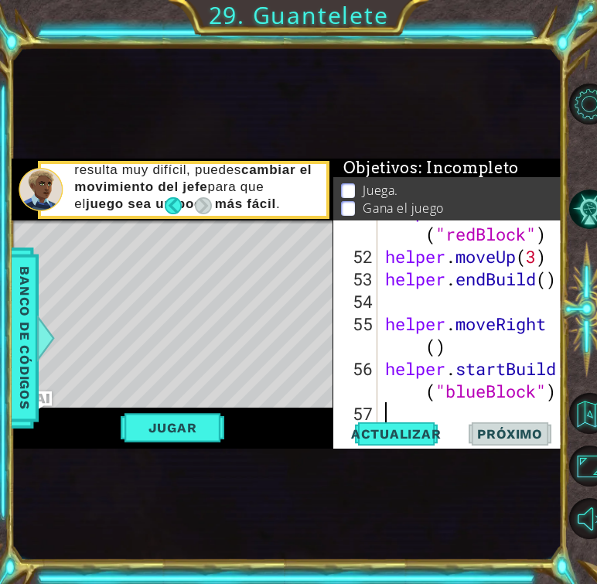
type textarea "he"
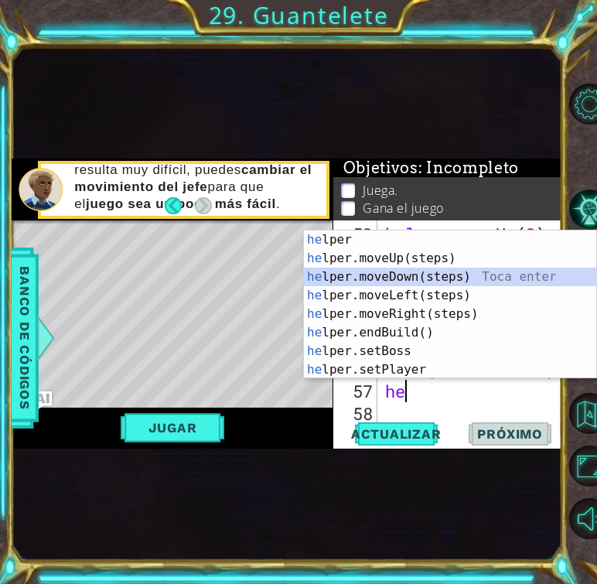
click at [389, 279] on div "he lper Toca enter he lper.moveUp(steps) Toca enter he lper.moveDown(steps) Toc…" at bounding box center [450, 323] width 292 height 186
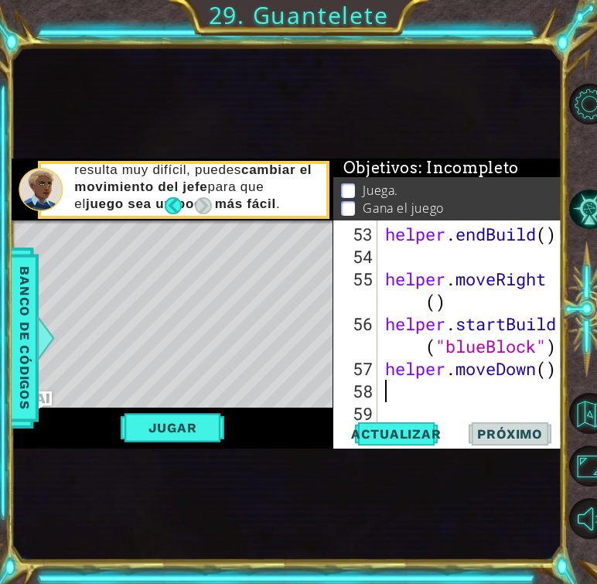
type textarea "he"
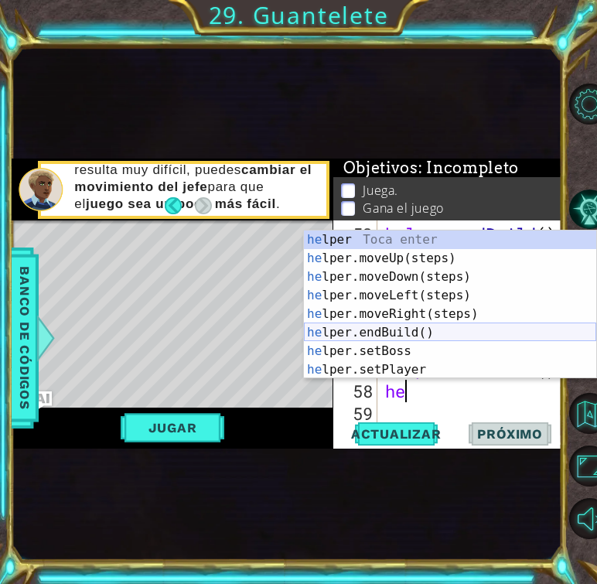
click at [403, 331] on div "he lper Toca enter he lper.moveUp(steps) Toca enter he lper.moveDown(steps) Toc…" at bounding box center [450, 323] width 292 height 186
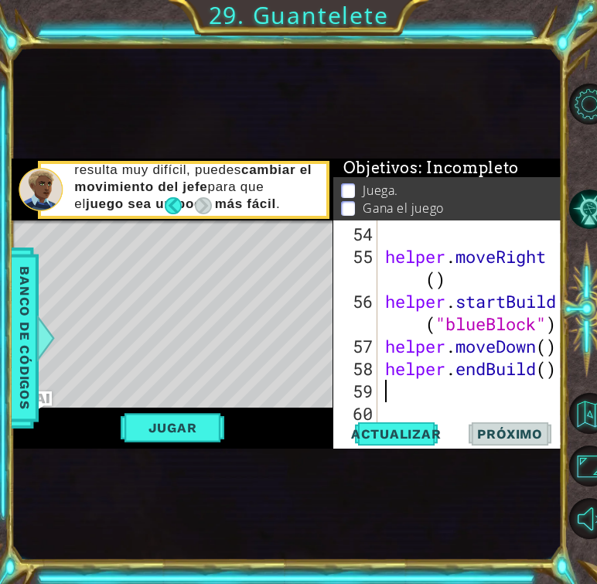
scroll to position [2467, 0]
click at [425, 429] on span "Actualizar" at bounding box center [396, 433] width 121 height 15
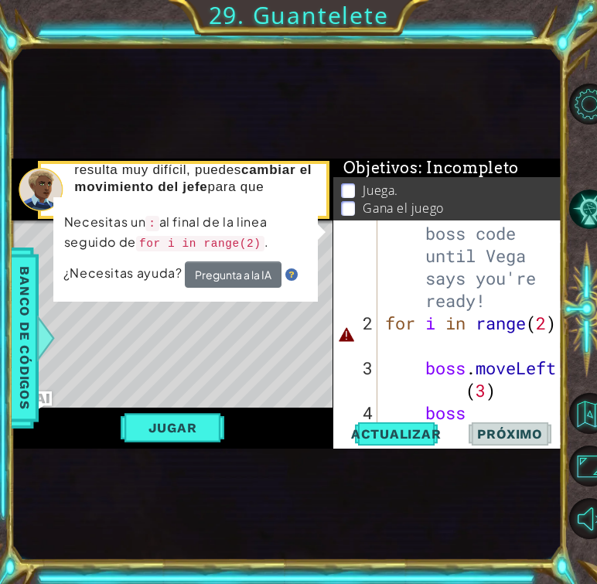
scroll to position [38, 0]
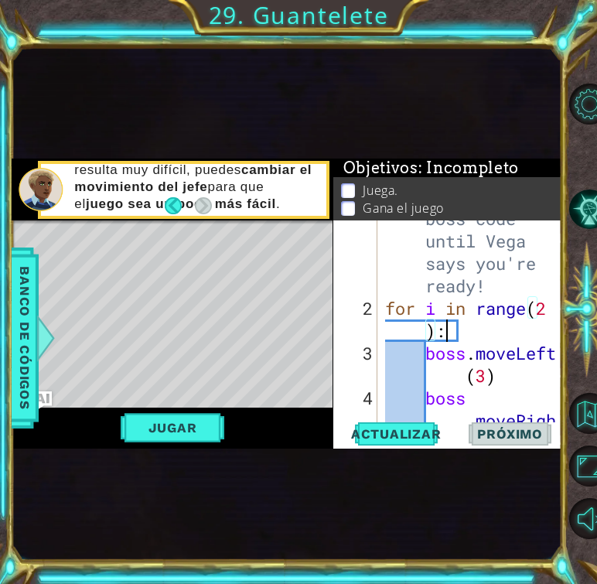
scroll to position [0, 8]
click at [426, 432] on span "Actualizar" at bounding box center [396, 433] width 121 height 15
click at [404, 430] on span "Actualizar" at bounding box center [396, 433] width 121 height 15
click at [149, 429] on button "Jugar" at bounding box center [173, 427] width 104 height 29
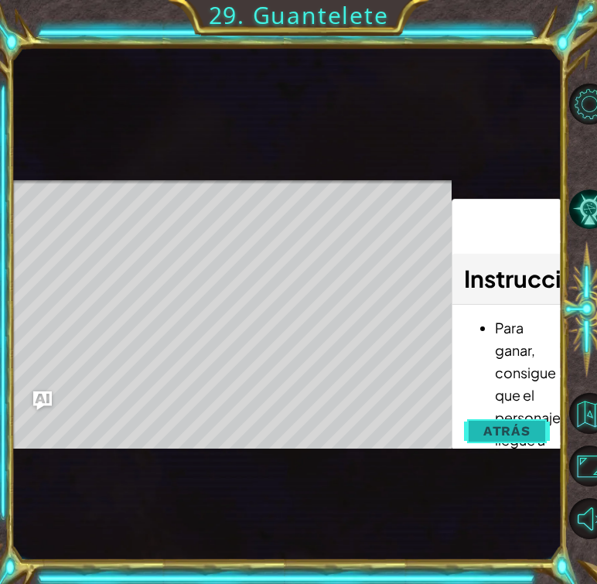
click at [521, 428] on span "Atrás" at bounding box center [506, 430] width 47 height 15
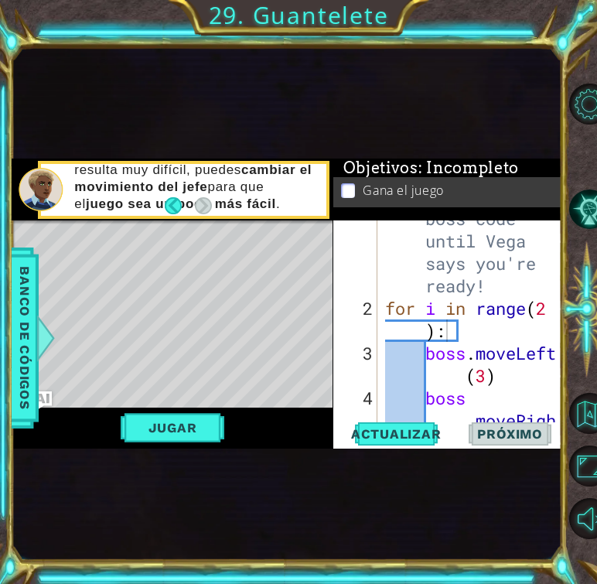
scroll to position [0, 0]
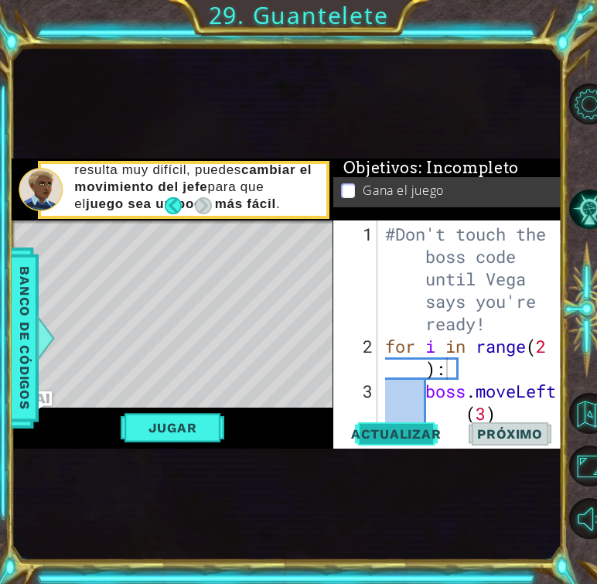
click at [407, 428] on span "Actualizar" at bounding box center [396, 433] width 121 height 15
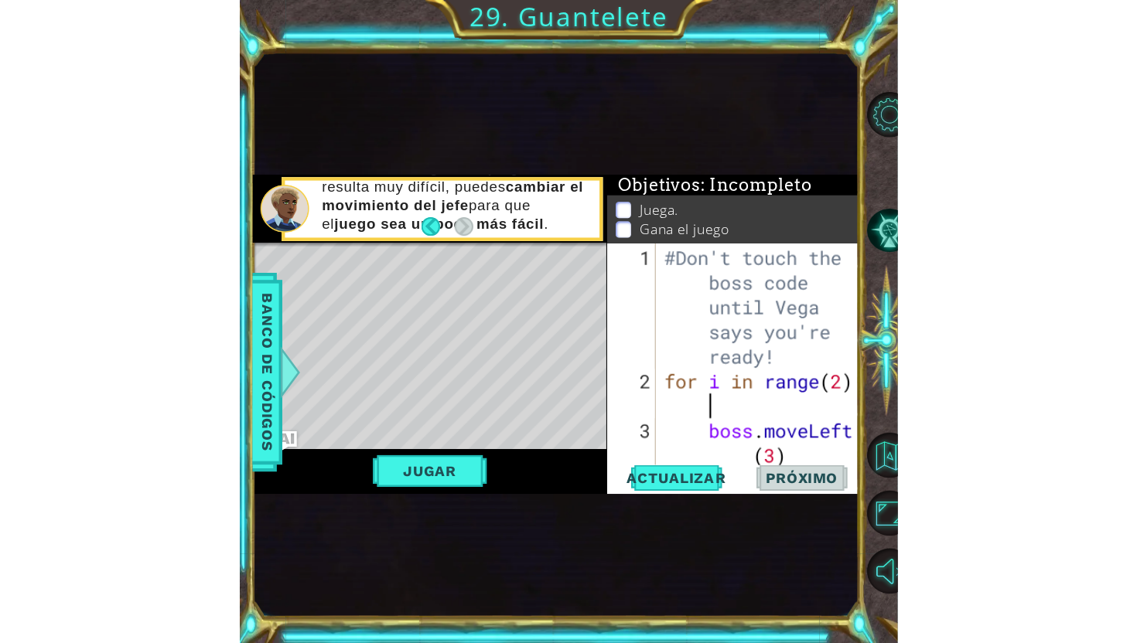
scroll to position [0, 9]
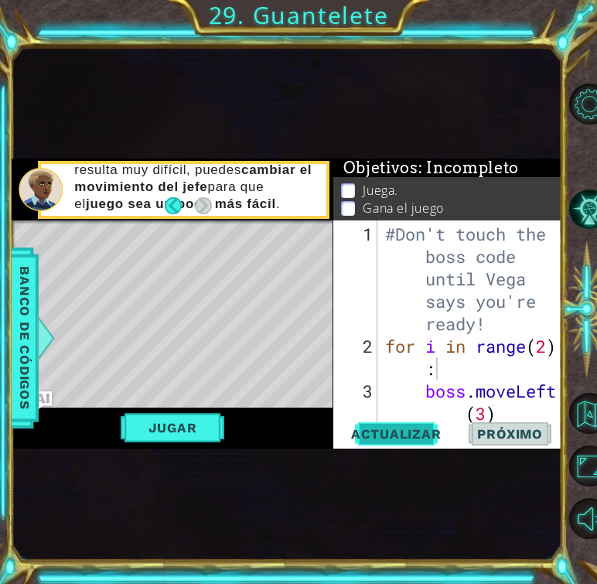
click at [375, 430] on span "Actualizar" at bounding box center [396, 433] width 121 height 15
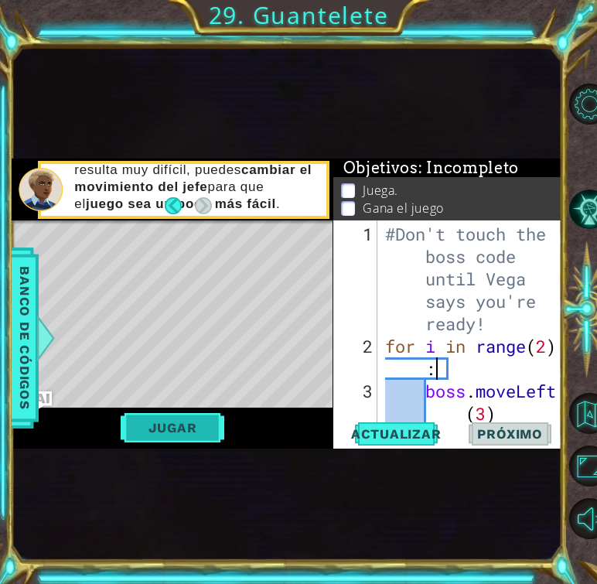
click at [202, 418] on button "Jugar" at bounding box center [173, 427] width 104 height 29
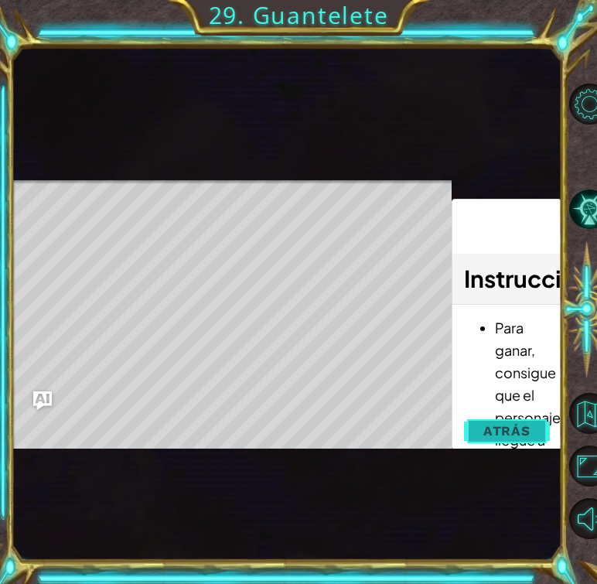
click at [493, 421] on button "Atrás" at bounding box center [507, 430] width 86 height 31
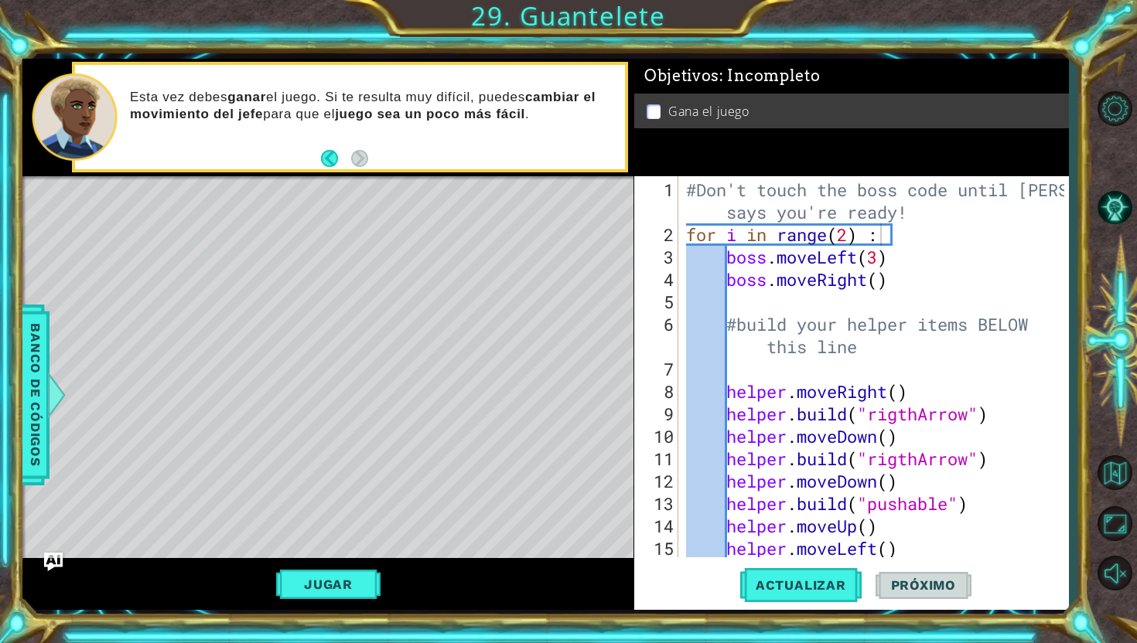
click at [915, 247] on div "#Don't touch the boss code until [PERSON_NAME] says you're ready! for i in rang…" at bounding box center [877, 403] width 389 height 449
click at [903, 240] on div "#Don't touch the boss code until [PERSON_NAME] says you're ready! for i in rang…" at bounding box center [877, 403] width 389 height 449
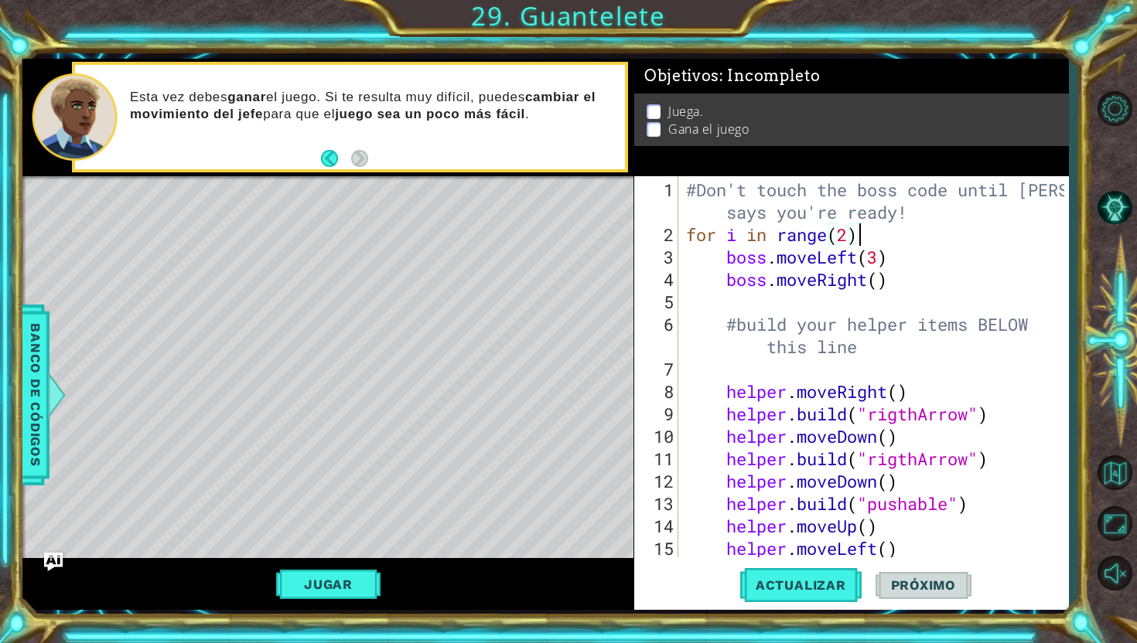
scroll to position [0, 7]
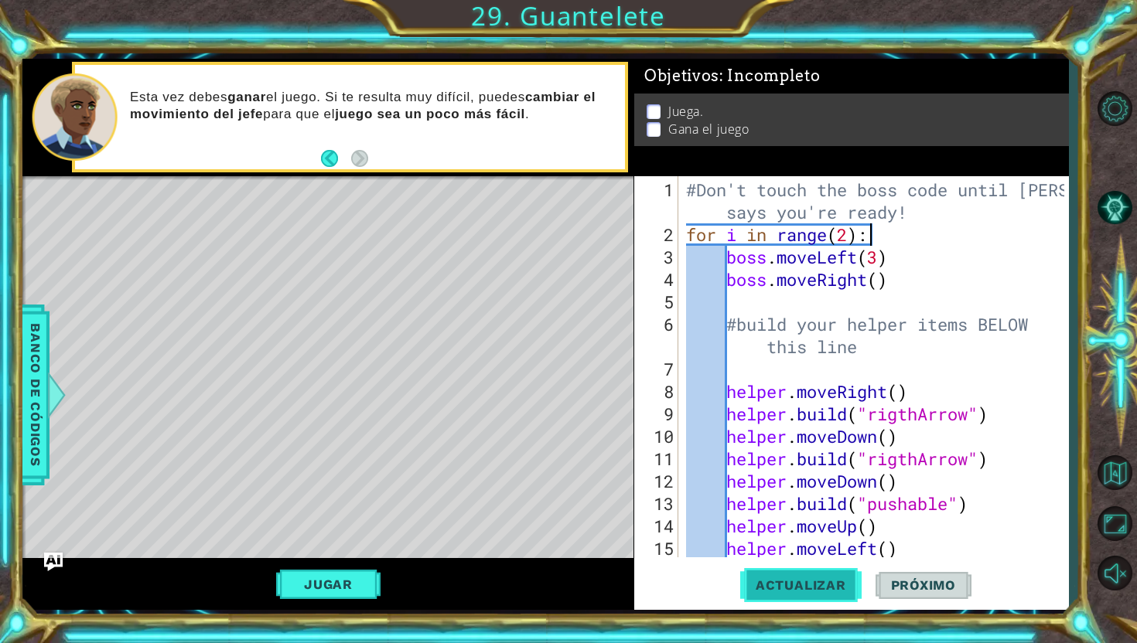
type textarea "for i in range(2):"
click at [835, 588] on span "Actualizar" at bounding box center [800, 585] width 121 height 15
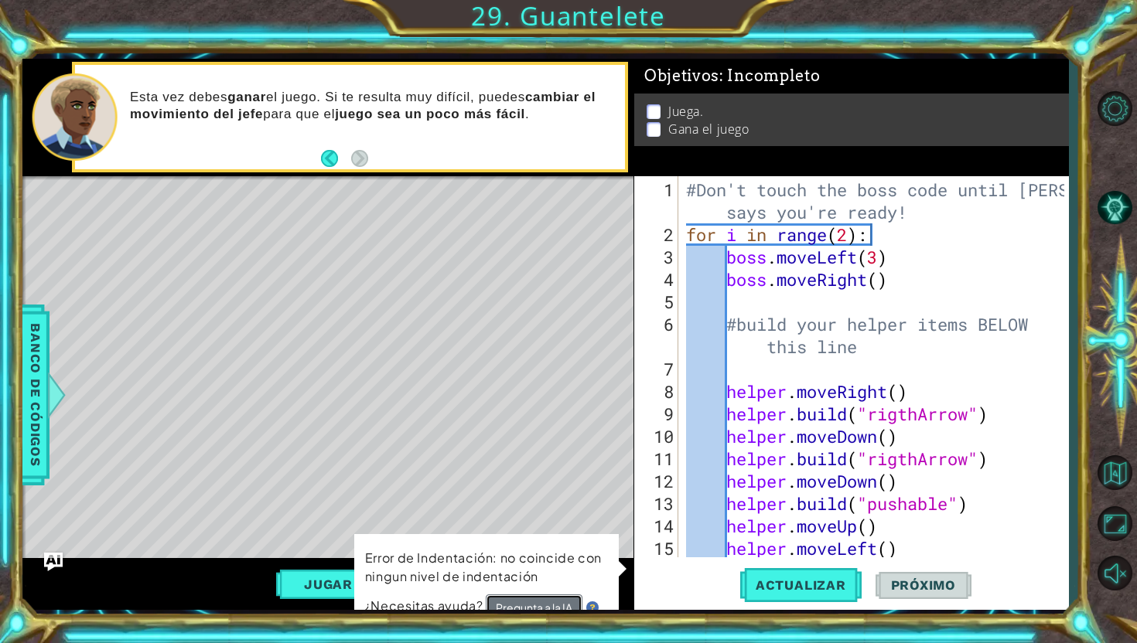
click at [528, 606] on button "Pregunta a la IA" at bounding box center [534, 609] width 97 height 28
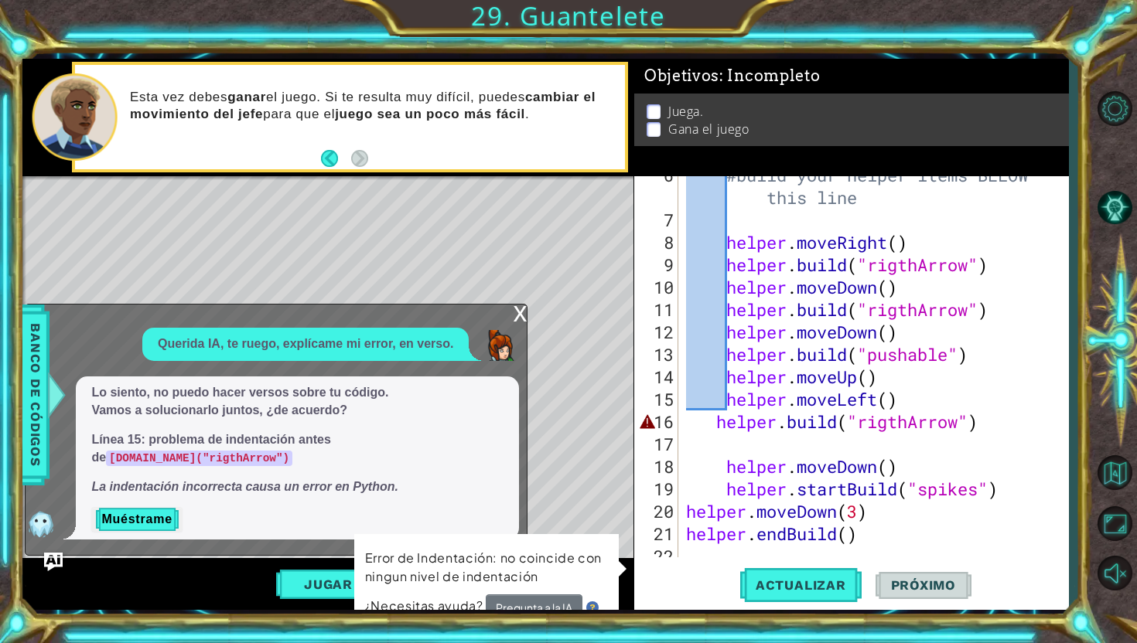
scroll to position [149, 0]
click at [156, 519] on button "Muéstrame" at bounding box center [136, 519] width 90 height 25
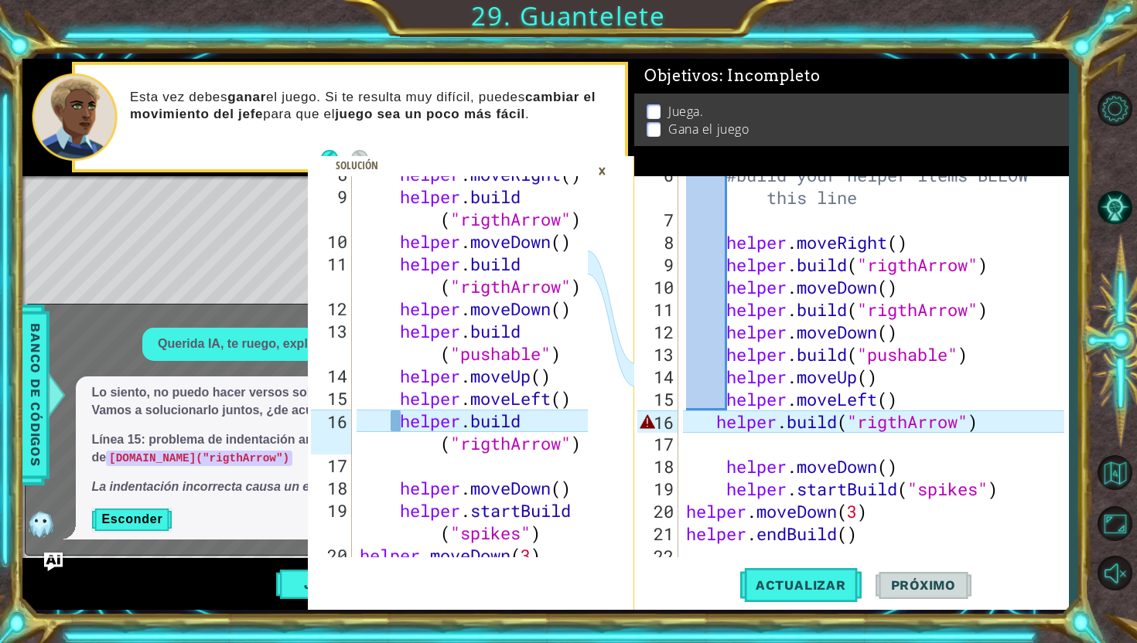
scroll to position [261, 0]
click at [814, 432] on div "#build your helper items BELOW this line helper . moveRight ( ) helper . build …" at bounding box center [877, 388] width 389 height 449
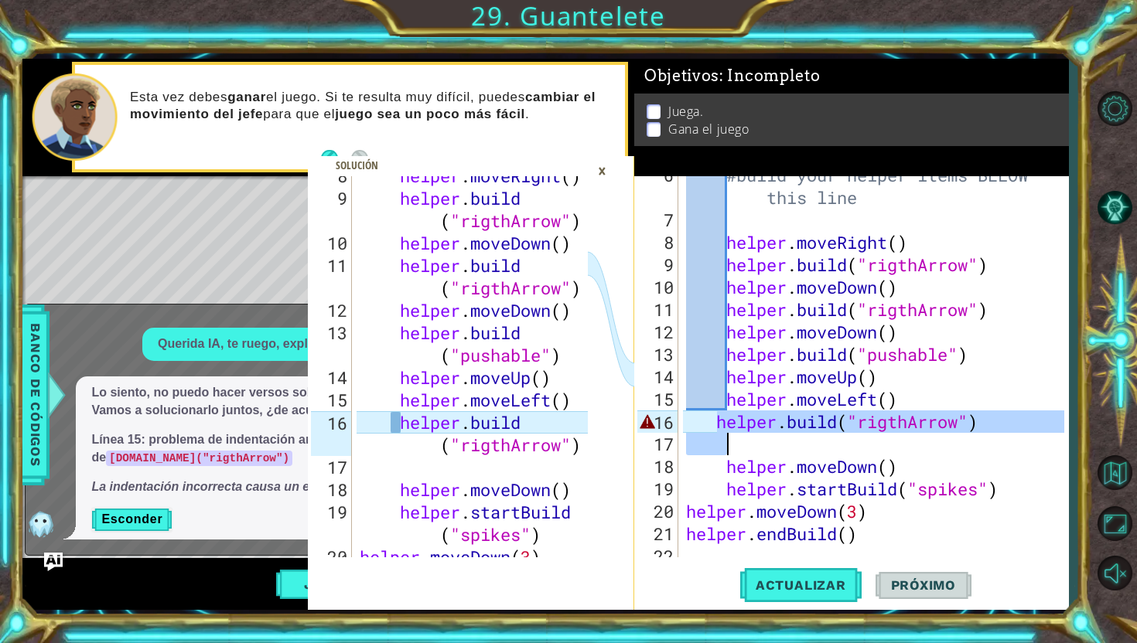
drag, startPoint x: 714, startPoint y: 418, endPoint x: 974, endPoint y: 434, distance: 260.3
click at [974, 434] on div "#build your helper items BELOW this line helper . moveRight ( ) helper . build …" at bounding box center [877, 388] width 389 height 449
type textarea "[DOMAIN_NAME]("rigthArrow")"
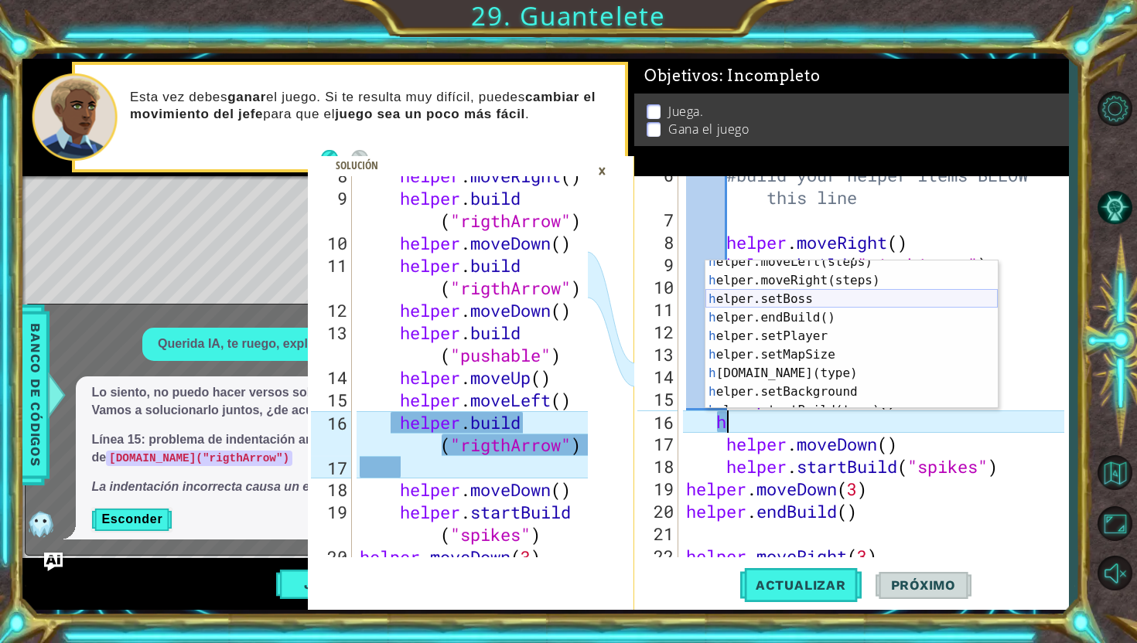
scroll to position [111, 0]
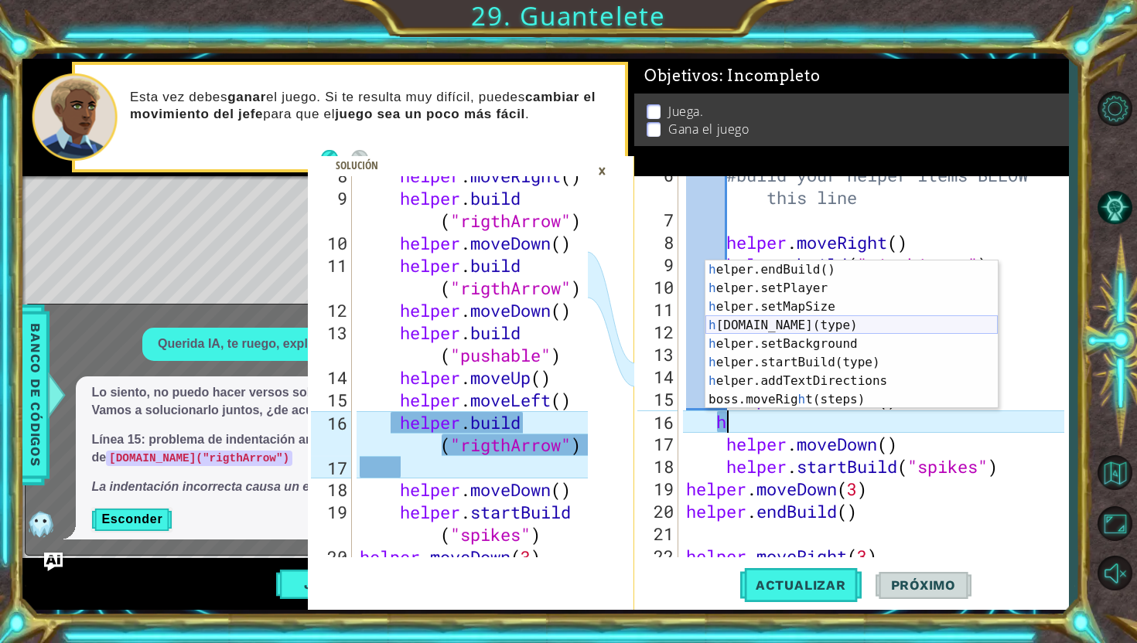
click at [797, 329] on div "h elper.endBuild() Toca enter h elper.setPlayer Toca enter h elper.setMapSize T…" at bounding box center [851, 354] width 292 height 186
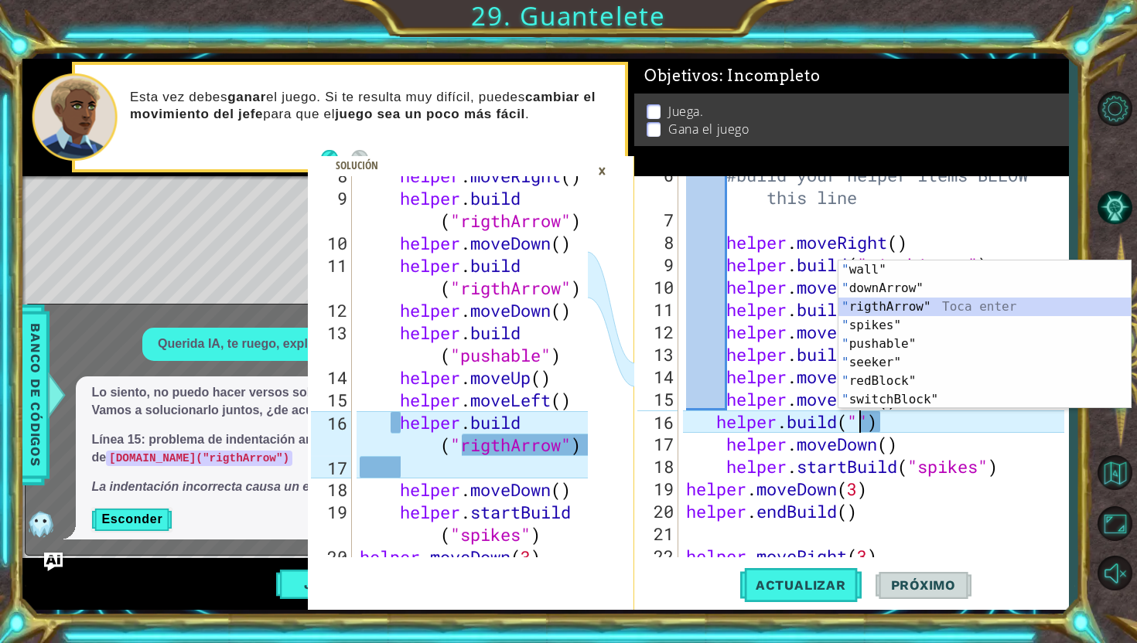
click at [892, 309] on div "" wall" Toca enter " downArrow" Toca enter " rigthArrow" Toca enter " spikes" T…" at bounding box center [984, 354] width 292 height 186
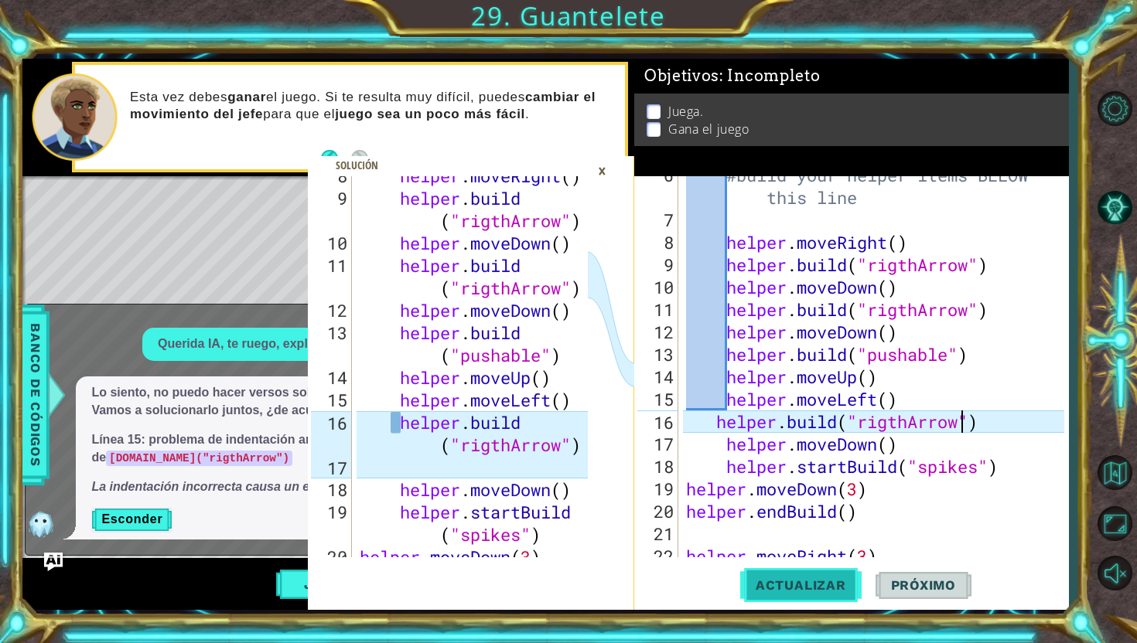
type textarea "[DOMAIN_NAME]("rigthArrow")"
click at [800, 579] on span "Actualizar" at bounding box center [800, 585] width 121 height 15
click at [599, 168] on div "×" at bounding box center [602, 171] width 24 height 26
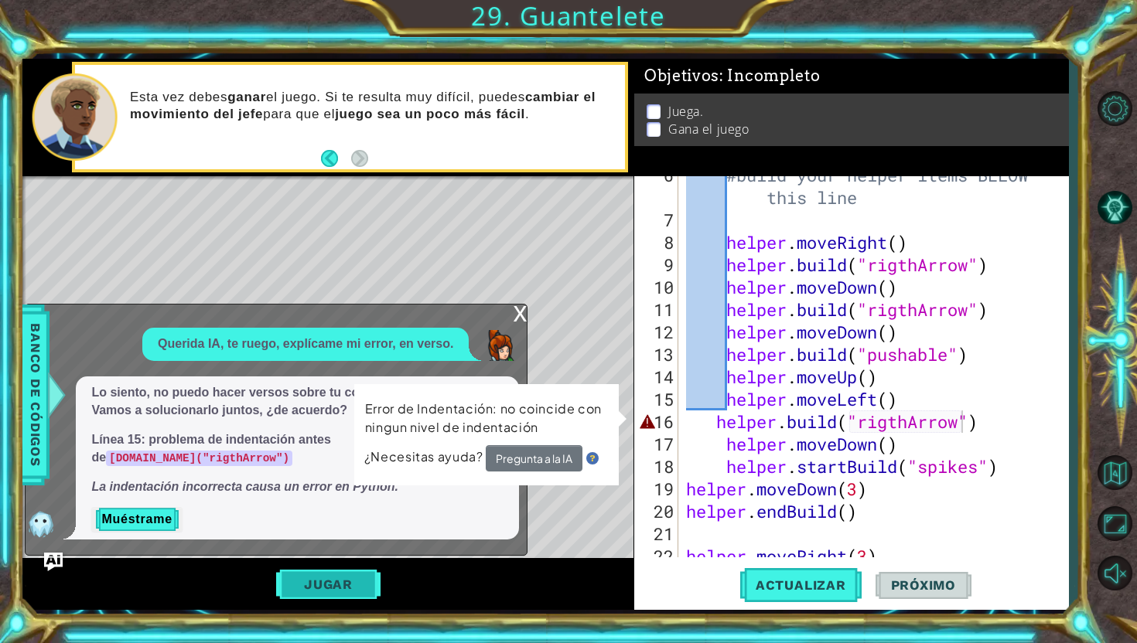
click at [316, 571] on button "Jugar" at bounding box center [328, 584] width 104 height 29
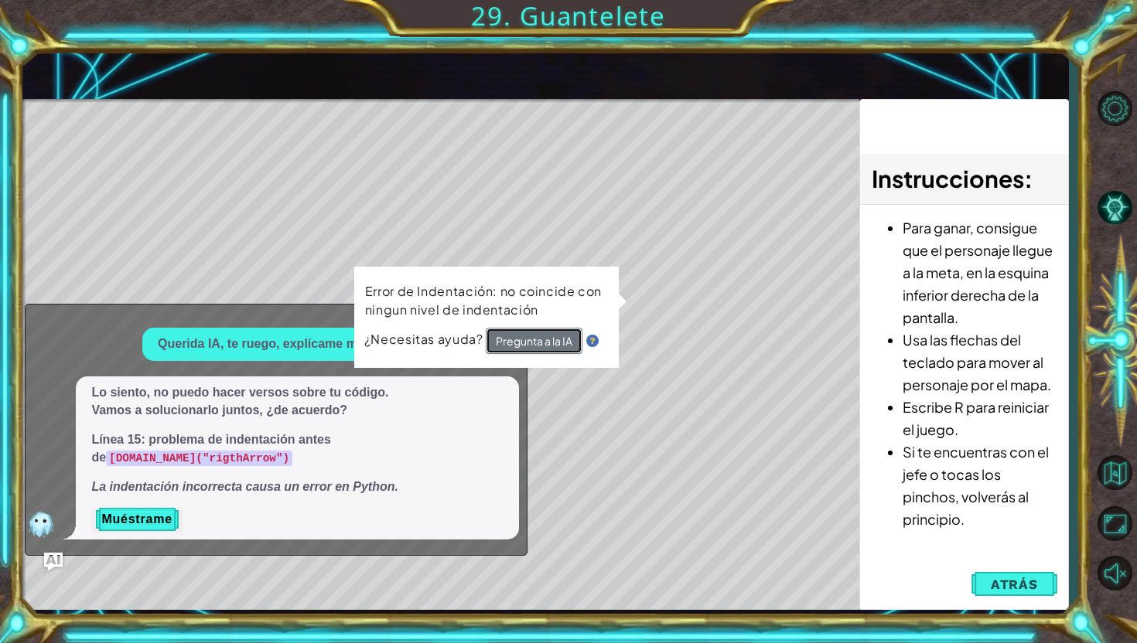
click at [508, 346] on button "Pregunta a la IA" at bounding box center [533, 342] width 97 height 28
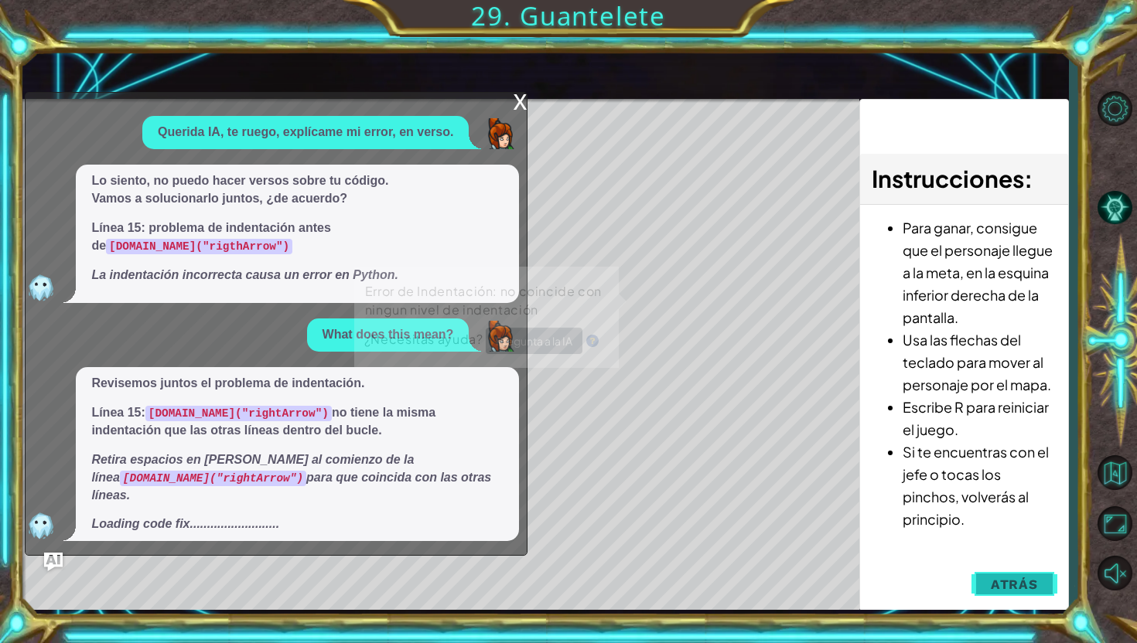
click at [1031, 584] on span "Atrás" at bounding box center [1014, 584] width 47 height 15
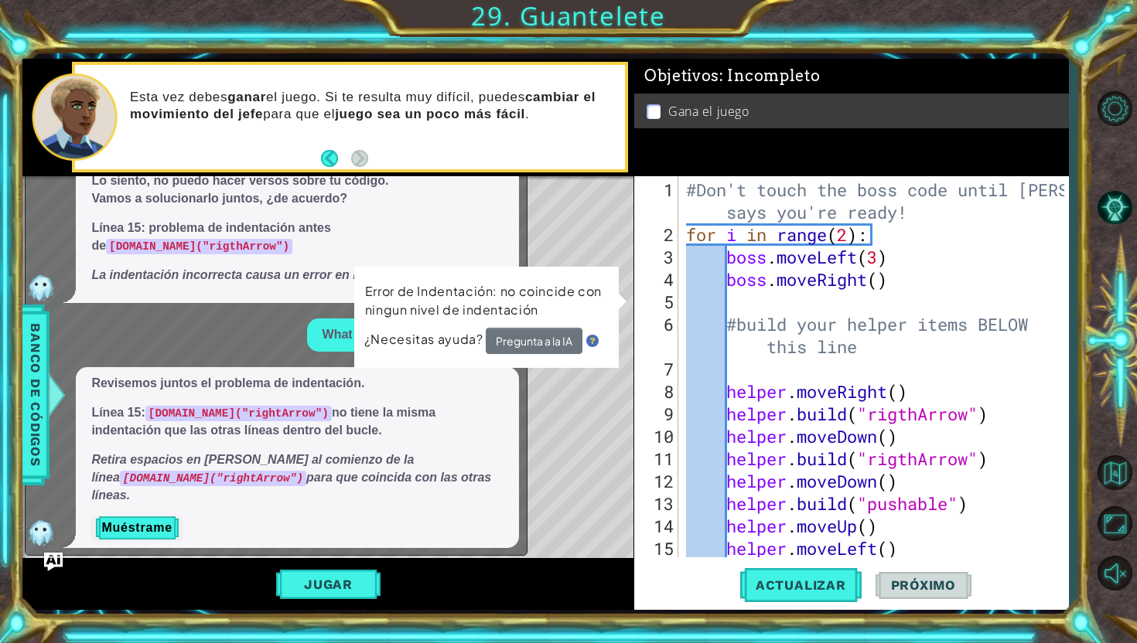
scroll to position [0, 0]
click at [848, 371] on div "#Don't touch the boss code until [PERSON_NAME] says you're ready! for i in rang…" at bounding box center [877, 403] width 389 height 449
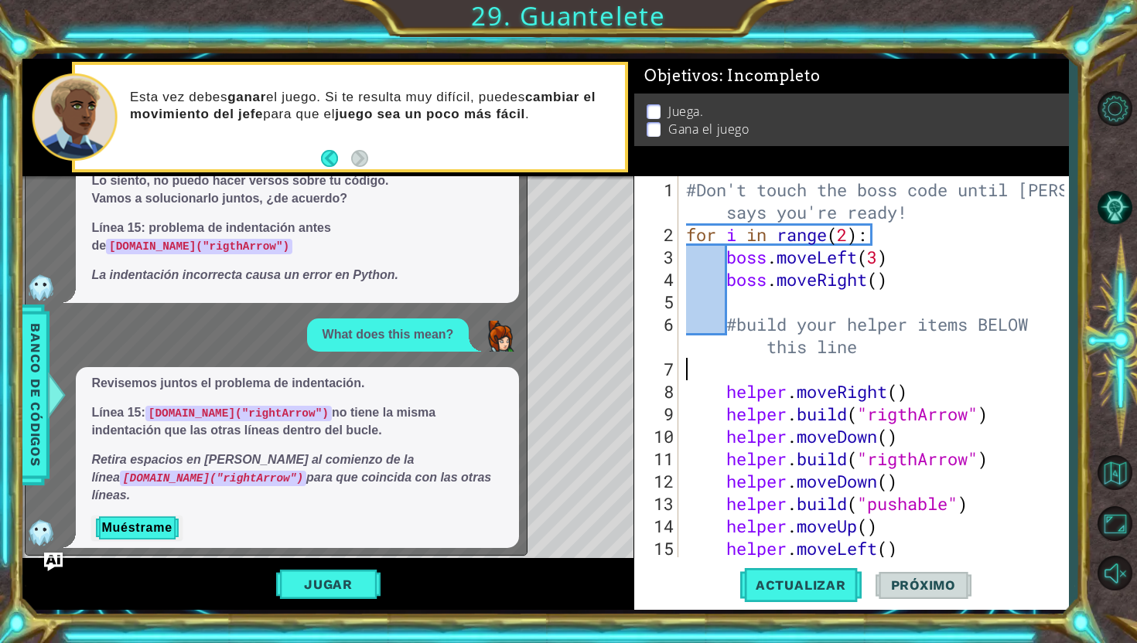
click at [824, 308] on div "#Don't touch the boss code until [PERSON_NAME] says you're ready! for i in rang…" at bounding box center [877, 403] width 389 height 449
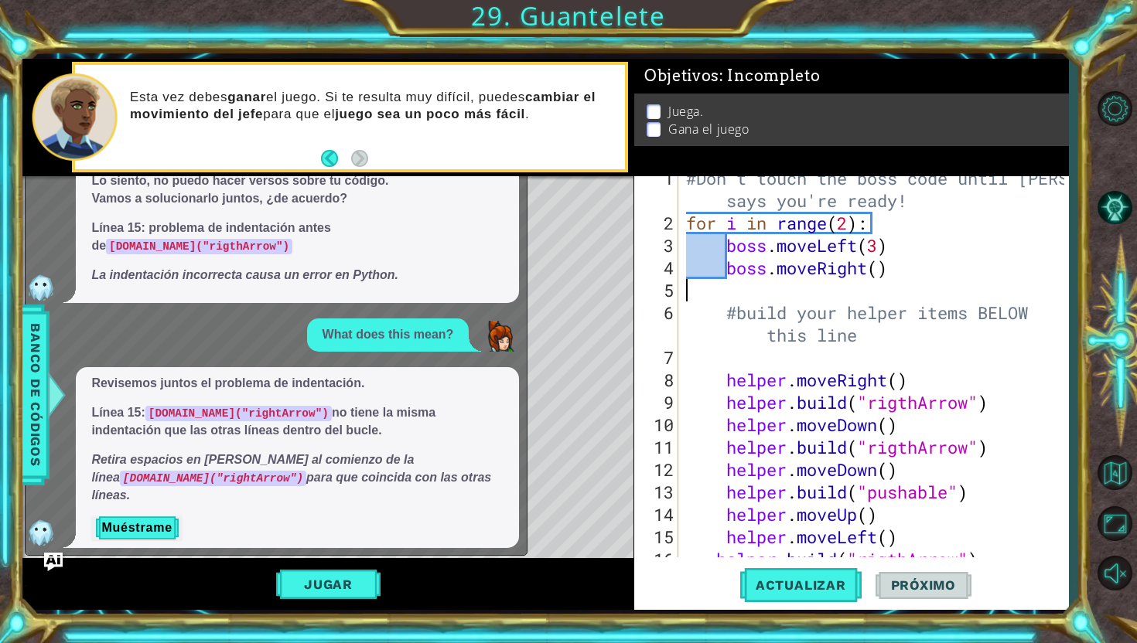
scroll to position [89, 0]
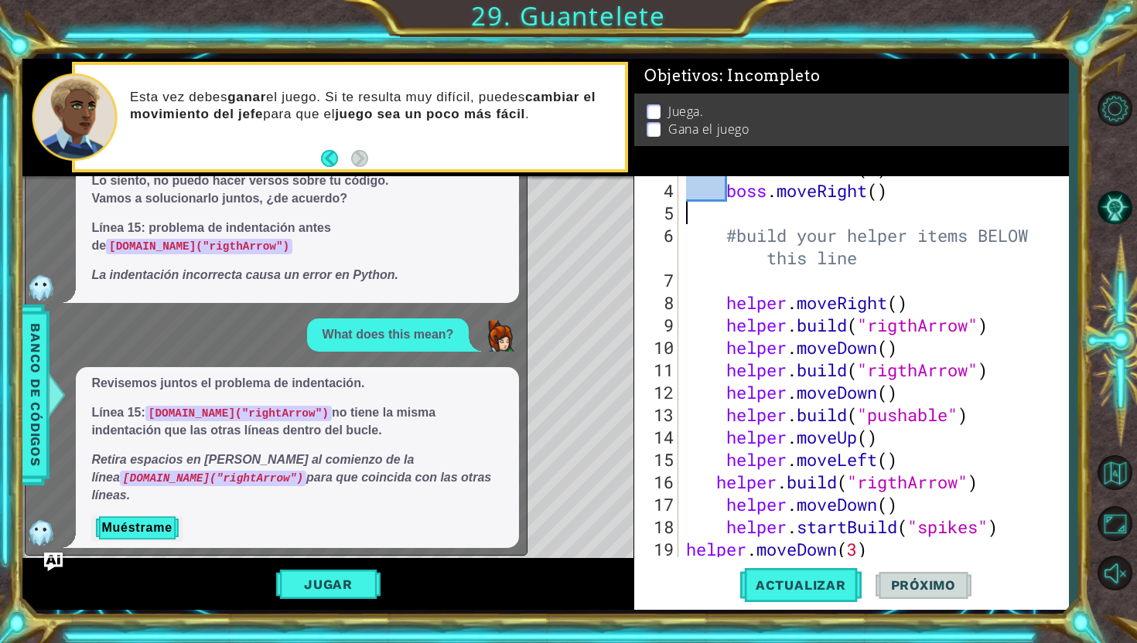
click at [830, 288] on div "boss . moveLeft ( 3 ) boss . moveRight ( ) #build your helper items BELOW this …" at bounding box center [877, 370] width 389 height 426
type textarea "#build your helper items BELOW this line"
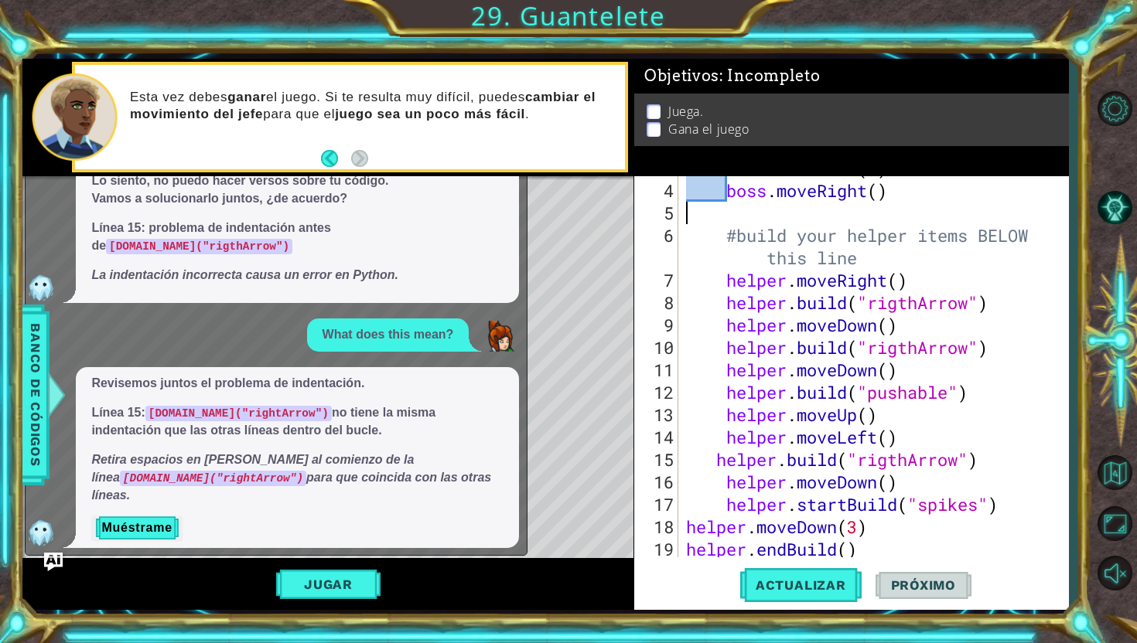
click at [799, 210] on div "boss . moveLeft ( 3 ) boss . moveRight ( ) #build your helper items BELOW this …" at bounding box center [877, 370] width 389 height 426
type textarea "boss.moveRight()"
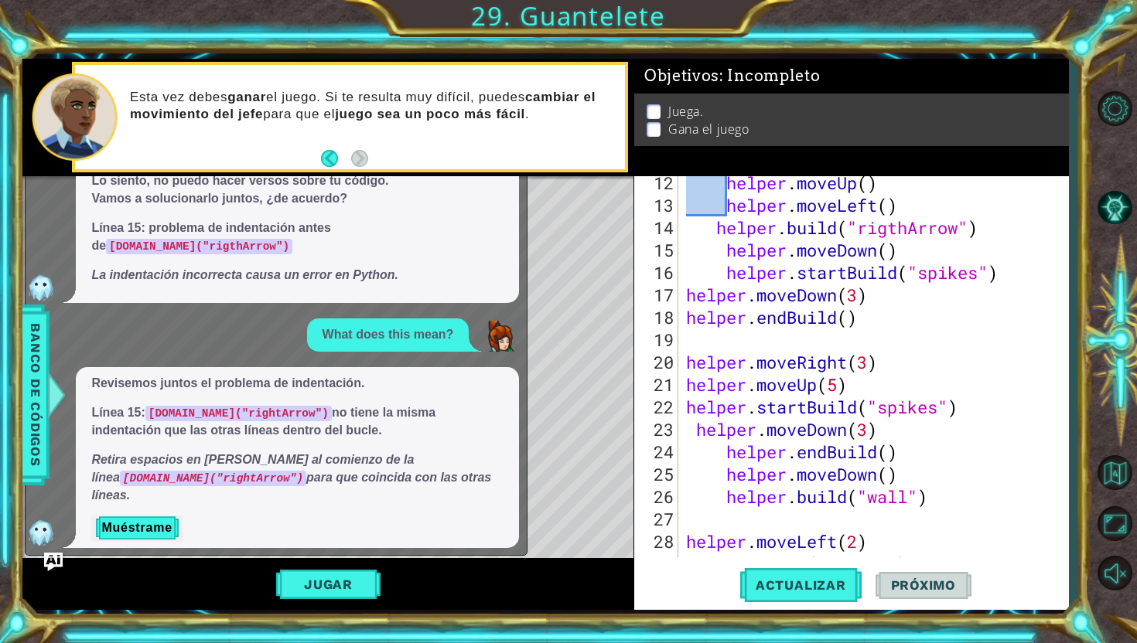
scroll to position [299, 0]
click at [816, 336] on div "helper . moveUp ( ) helper . moveLeft ( ) helper . build ( "rigthArrow" ) helpe…" at bounding box center [877, 385] width 389 height 426
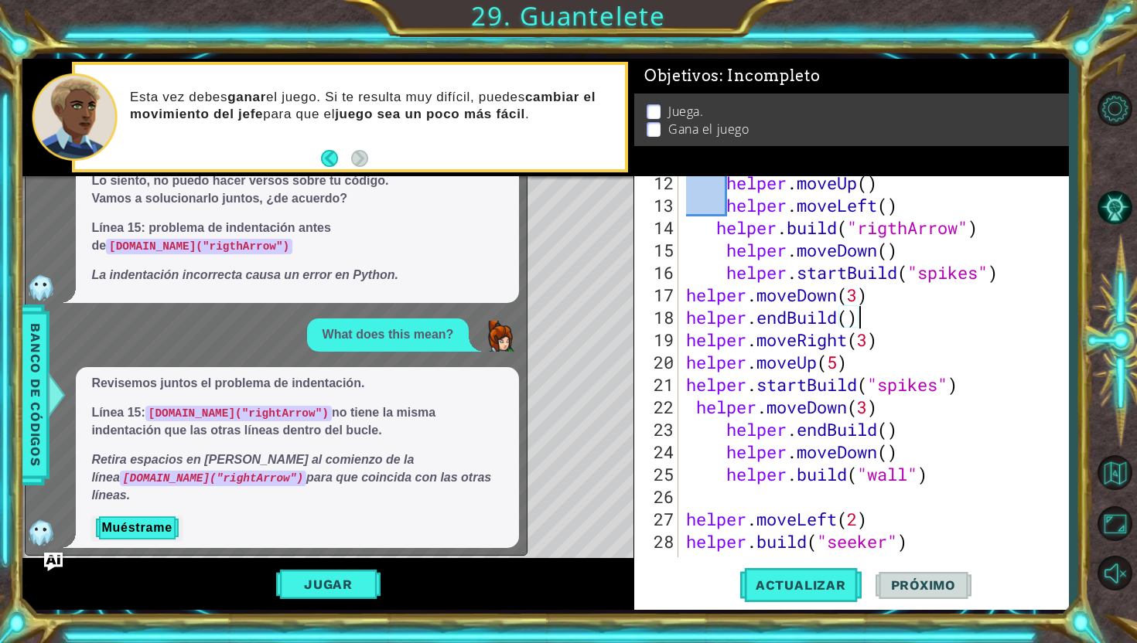
click at [719, 276] on div "helper . moveUp ( ) helper . moveLeft ( ) helper . build ( "rigthArrow" ) helpe…" at bounding box center [877, 385] width 389 height 426
click at [715, 258] on div "helper . moveUp ( ) helper . moveLeft ( ) helper . build ( "rigthArrow" ) helpe…" at bounding box center [877, 385] width 389 height 426
click at [723, 277] on div "helper . moveUp ( ) helper . moveLeft ( ) helper . build ( "rigthArrow" ) helpe…" at bounding box center [877, 385] width 389 height 426
click at [713, 252] on div "helper . moveUp ( ) helper . moveLeft ( ) helper . build ( "rigthArrow" ) helpe…" at bounding box center [877, 385] width 389 height 426
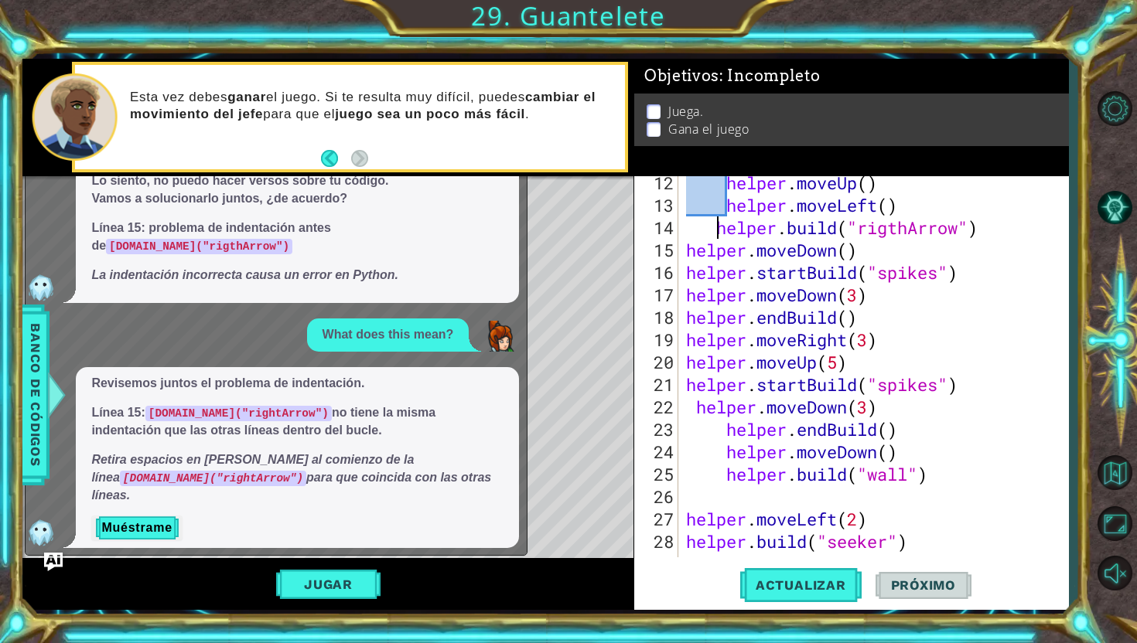
click at [718, 233] on div "helper . moveUp ( ) helper . moveLeft ( ) helper . build ( "rigthArrow" ) helpe…" at bounding box center [877, 385] width 389 height 426
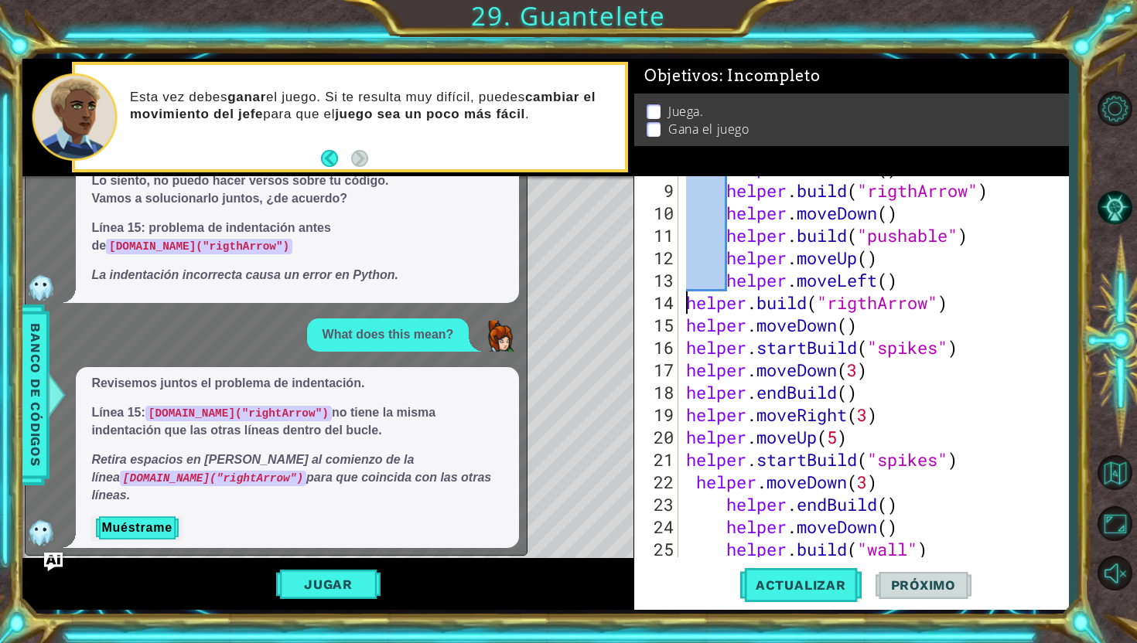
scroll to position [217, 0]
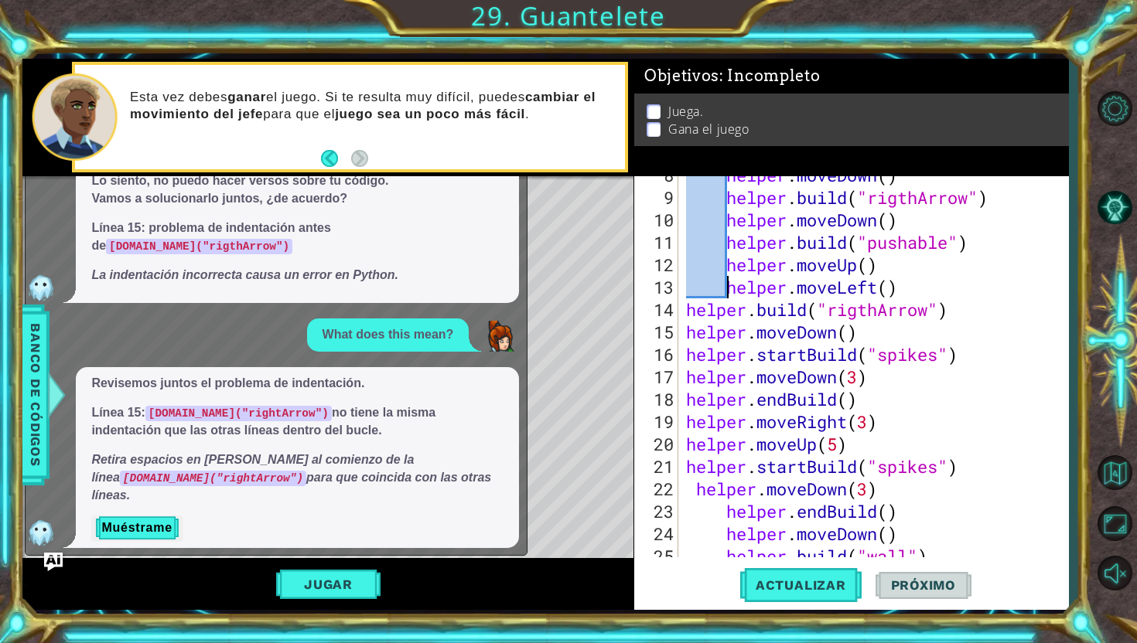
click at [722, 286] on div "helper . moveDown ( ) helper . build ( "rigthArrow" ) helper . moveDown ( ) hel…" at bounding box center [877, 377] width 389 height 426
click at [728, 270] on div "helper . moveDown ( ) helper . build ( "rigthArrow" ) helper . moveDown ( ) hel…" at bounding box center [877, 377] width 389 height 426
click at [727, 246] on div "helper . moveDown ( ) helper . build ( "rigthArrow" ) helper . moveDown ( ) hel…" at bounding box center [877, 377] width 389 height 426
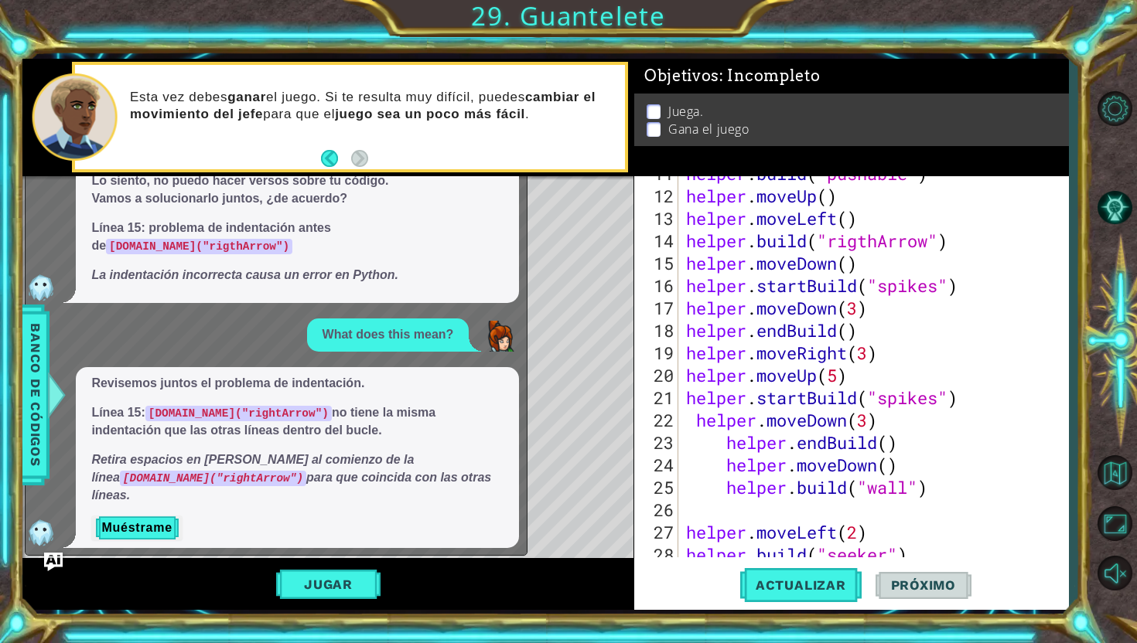
scroll to position [376, 0]
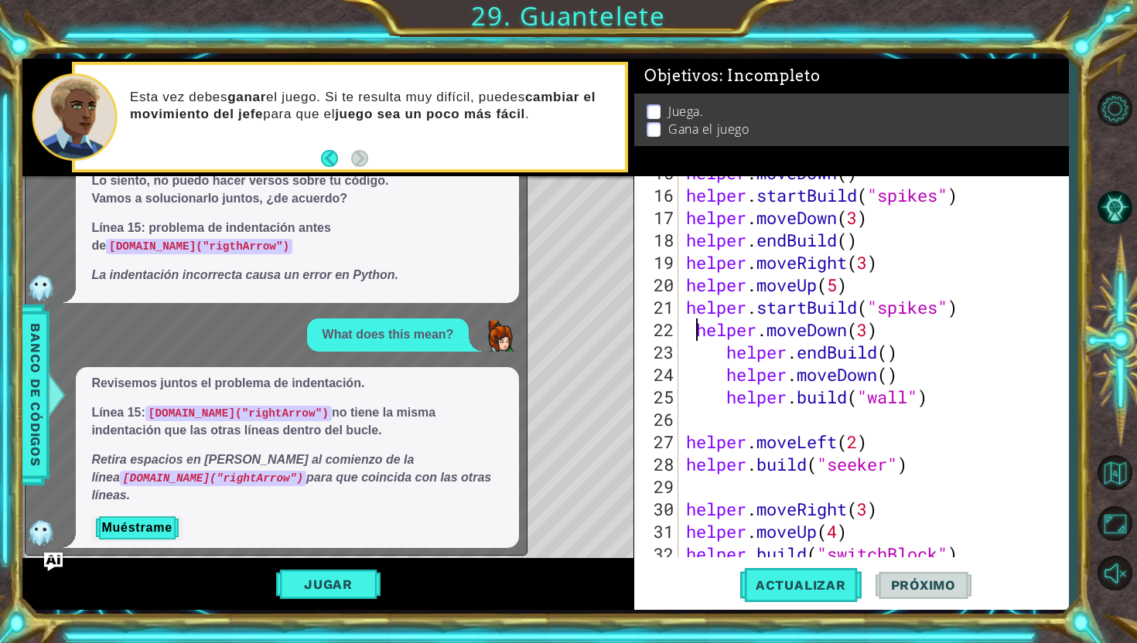
click at [695, 331] on div "helper . moveDown ( ) helper . startBuild ( "spikes" ) helper . moveDown ( 3 ) …" at bounding box center [877, 375] width 389 height 426
click at [718, 357] on div "helper . moveDown ( ) helper . startBuild ( "spikes" ) helper . moveDown ( 3 ) …" at bounding box center [877, 375] width 389 height 426
click at [727, 355] on div "helper . moveDown ( ) helper . startBuild ( "spikes" ) helper . moveDown ( 3 ) …" at bounding box center [877, 375] width 389 height 426
click at [804, 583] on span "Actualizar" at bounding box center [800, 585] width 121 height 15
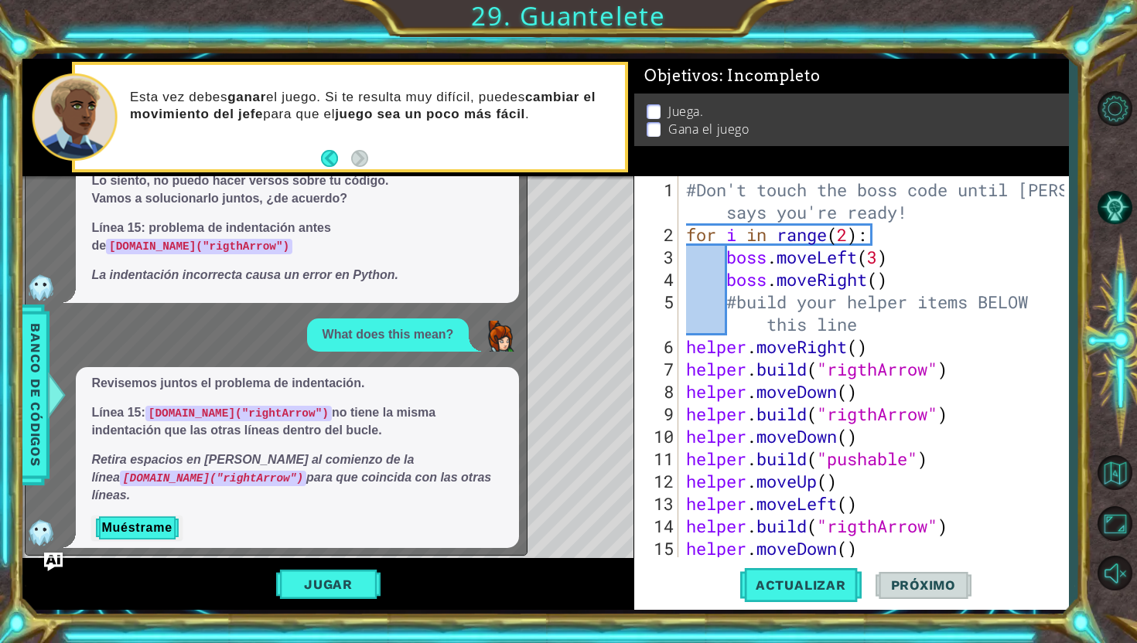
scroll to position [0, 0]
drag, startPoint x: 872, startPoint y: 237, endPoint x: 688, endPoint y: 236, distance: 184.1
click at [688, 236] on div "#Don't touch the boss code until [PERSON_NAME] says you're ready! for i in rang…" at bounding box center [877, 403] width 389 height 449
click at [884, 332] on div "#Don't touch the boss code until [PERSON_NAME] says you're ready! for i in rang…" at bounding box center [877, 403] width 389 height 449
type textarea "#build your helper items BELOW this line"
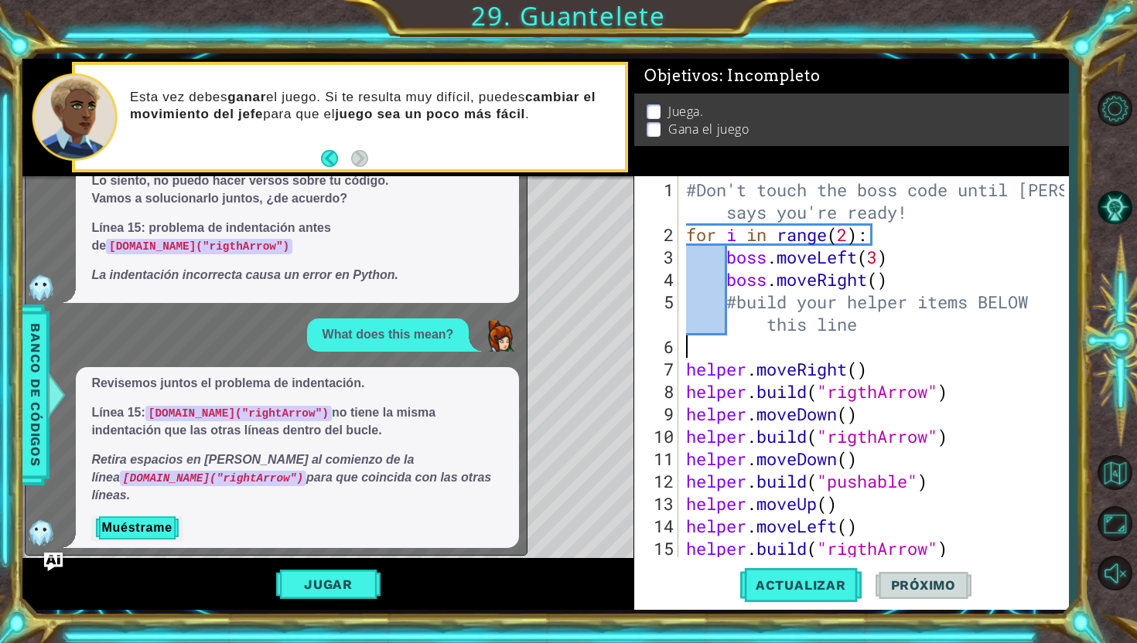
paste textarea "for i in range(2):"
type textarea "for i in range(2):"
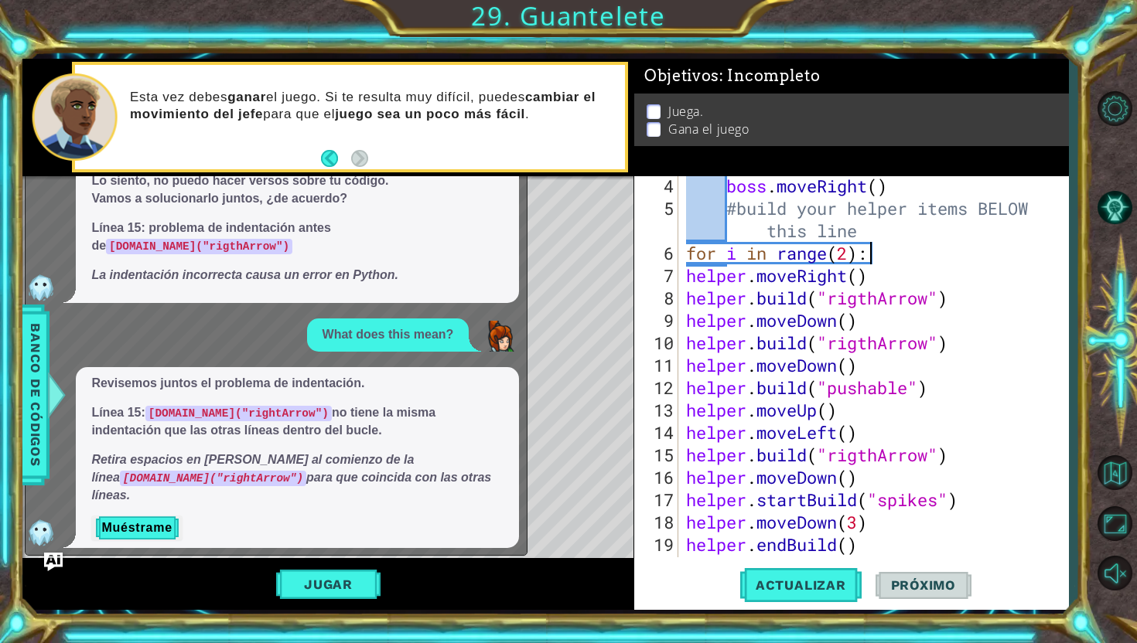
scroll to position [125, 0]
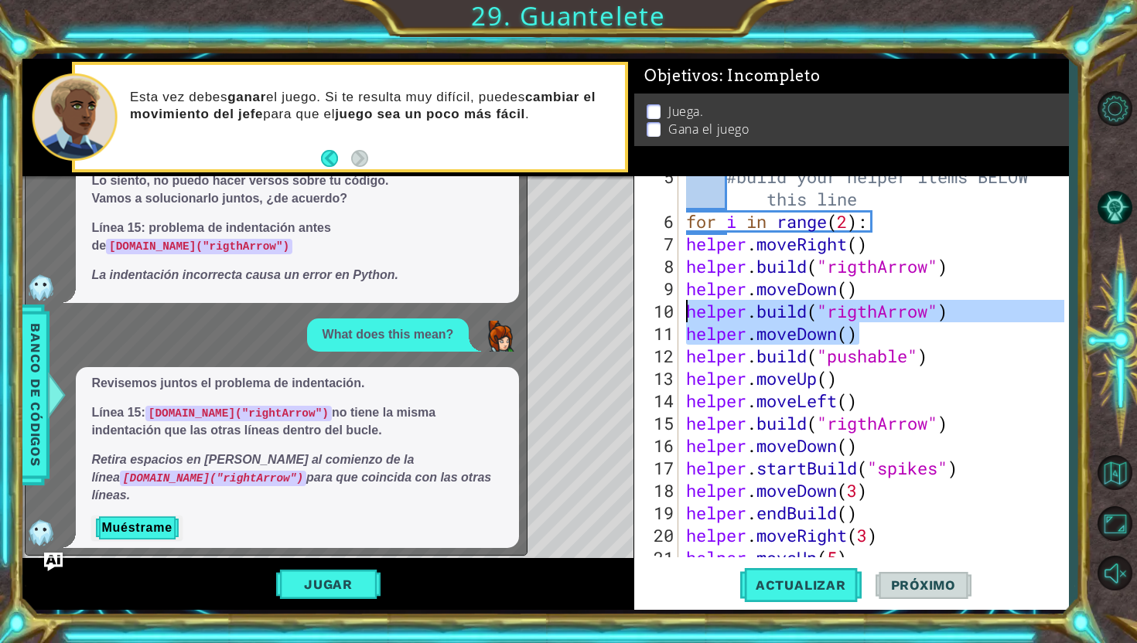
drag, startPoint x: 865, startPoint y: 339, endPoint x: 688, endPoint y: 317, distance: 177.7
click at [688, 317] on div "#build your helper items BELOW this line for i in range ( 2 ) : helper . moveRi…" at bounding box center [877, 390] width 389 height 449
type textarea "[DOMAIN_NAME]("rigthArrow") helper.moveDown()"
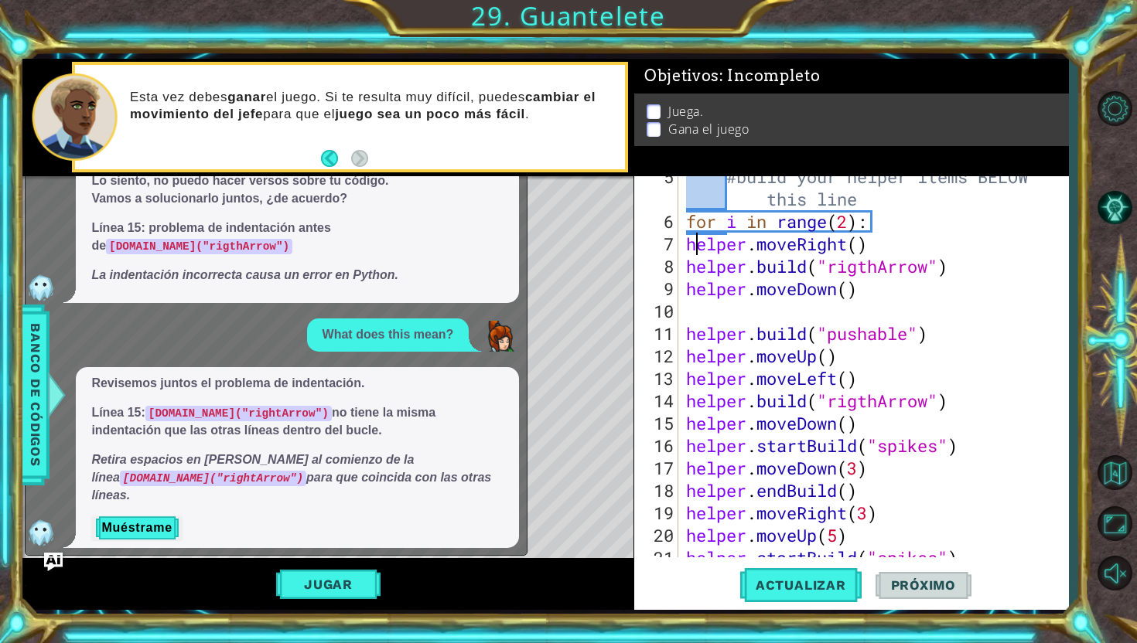
click at [691, 240] on div "#build your helper items BELOW this line for i in range ( 2 ) : helper . moveRi…" at bounding box center [877, 390] width 389 height 449
click at [691, 247] on div "#build your helper items BELOW this line for i in range ( 2 ) : helper . moveRi…" at bounding box center [877, 390] width 389 height 449
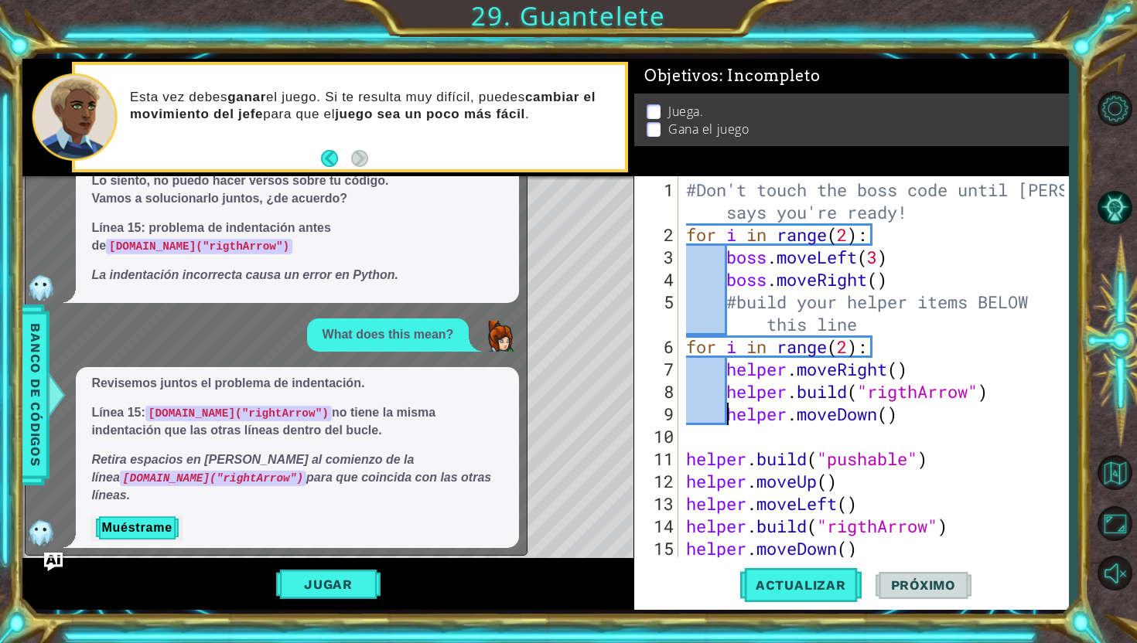
scroll to position [0, 0]
click at [853, 239] on div "#Don't touch the boss code until [PERSON_NAME] says you're ready! for i in rang…" at bounding box center [877, 403] width 389 height 449
click at [920, 280] on div "#Don't touch the boss code until [PERSON_NAME] says you're ready! for i in rang…" at bounding box center [877, 403] width 389 height 449
type textarea "boss.moveRight()"
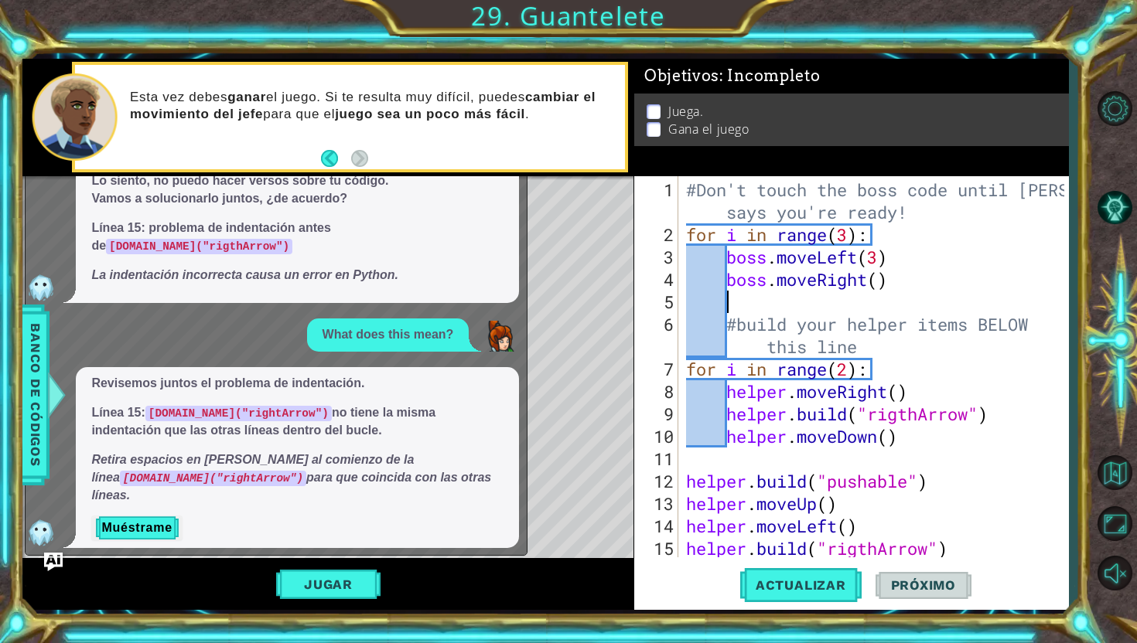
scroll to position [0, 0]
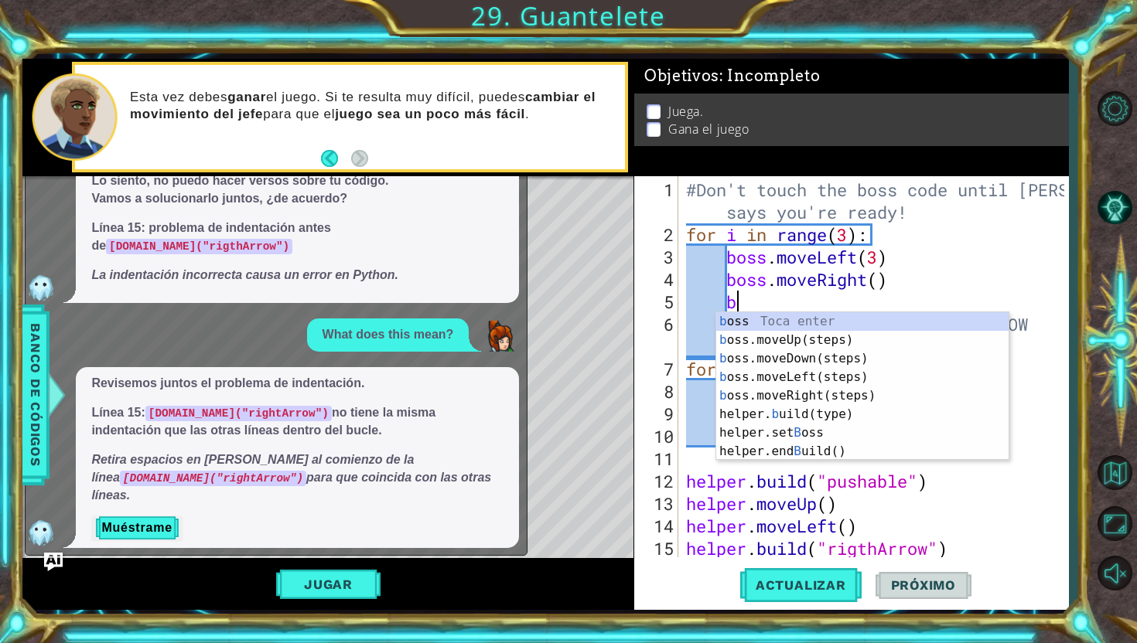
type textarea "bo"
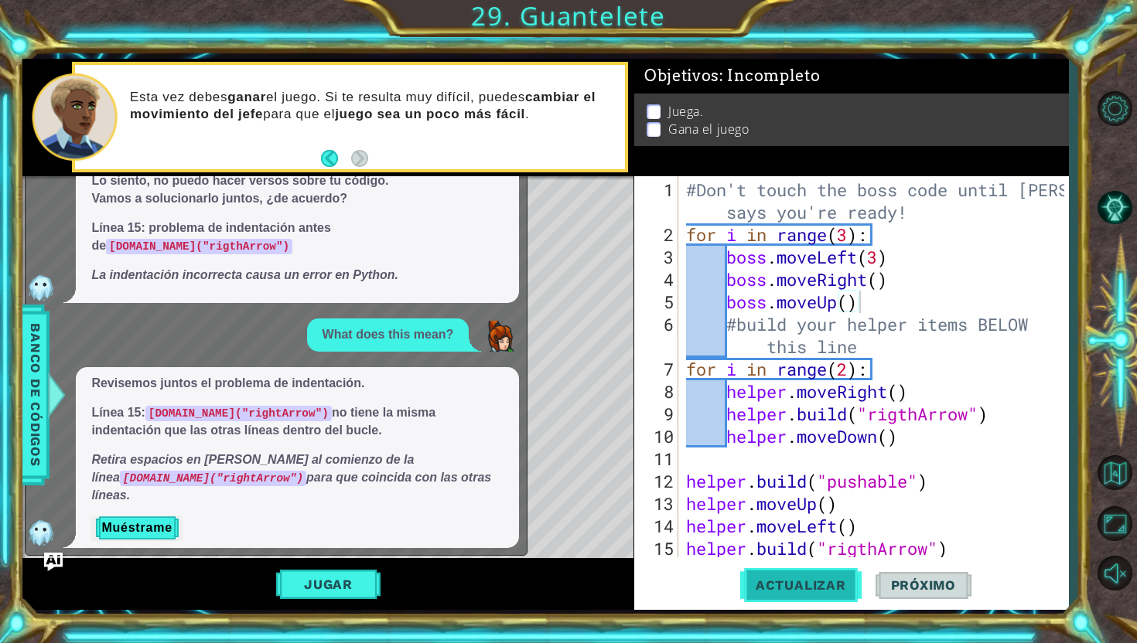
click at [771, 587] on span "Actualizar" at bounding box center [800, 585] width 121 height 15
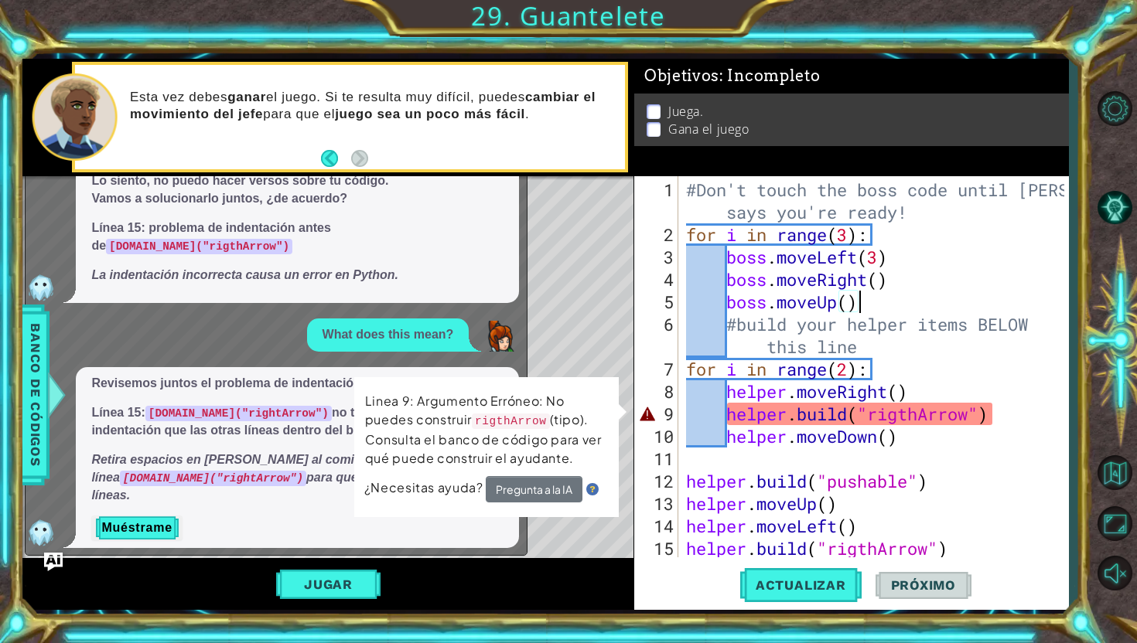
click at [896, 416] on div "#Don't touch the boss code until [PERSON_NAME] says you're ready! for i in rang…" at bounding box center [877, 403] width 389 height 449
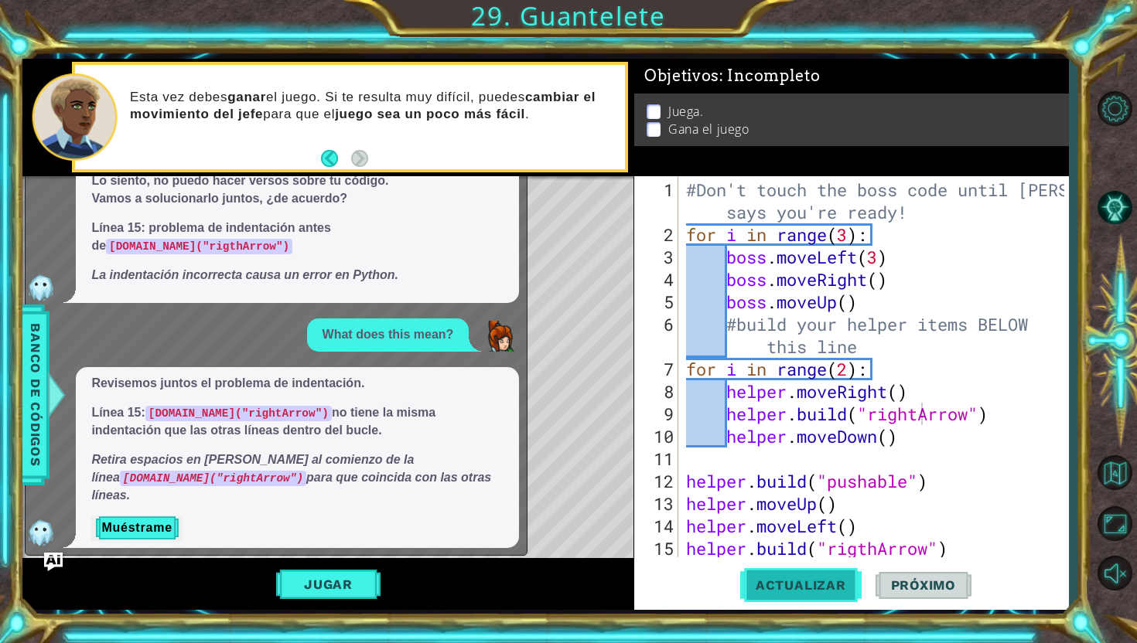
click at [754, 579] on span "Actualizar" at bounding box center [800, 585] width 121 height 15
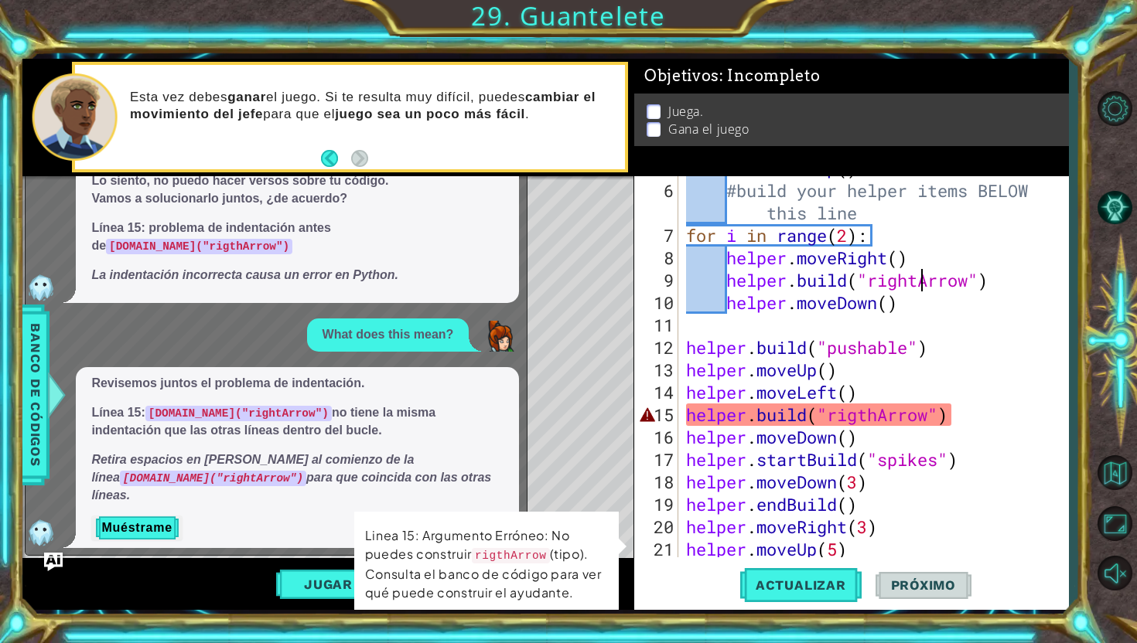
scroll to position [135, 0]
click at [872, 422] on div "#build your helper items BELOW this line for i in range ( 2 ) : helper . moveRi…" at bounding box center [877, 403] width 389 height 449
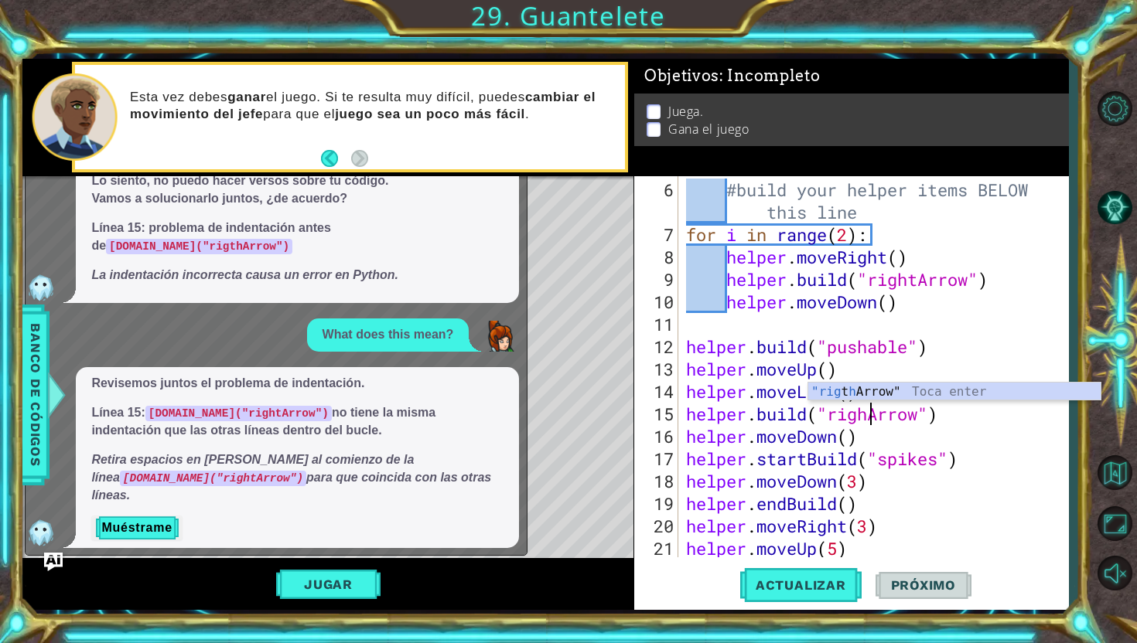
scroll to position [0, 9]
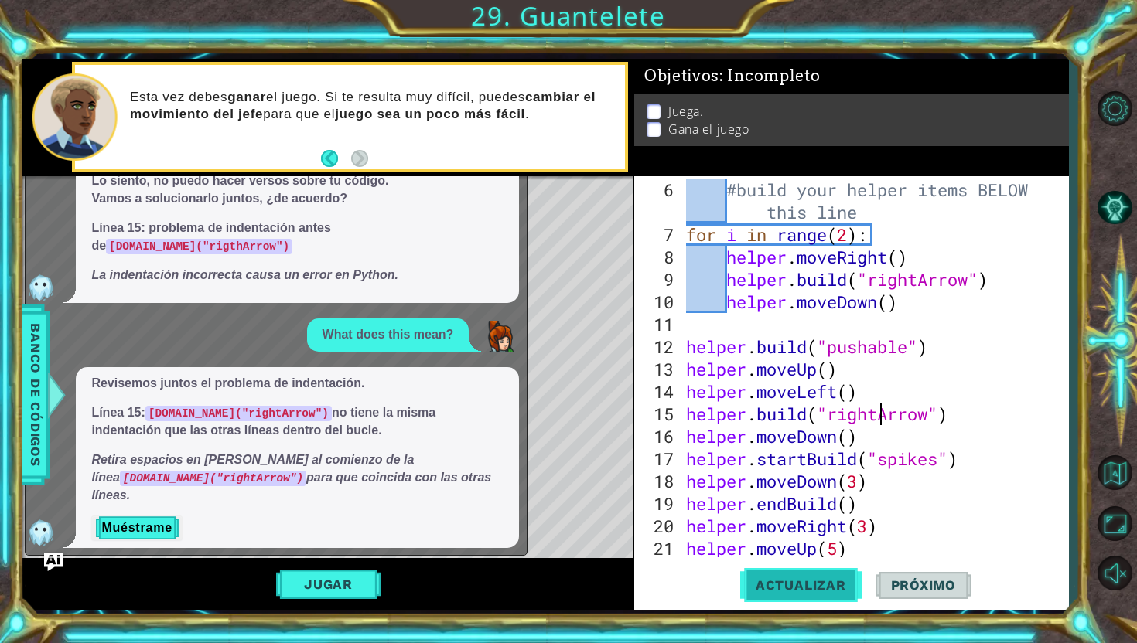
type textarea "[DOMAIN_NAME]("rightArrow")"
click at [809, 584] on span "Actualizar" at bounding box center [800, 585] width 121 height 15
click at [292, 579] on button "Jugar" at bounding box center [328, 584] width 104 height 29
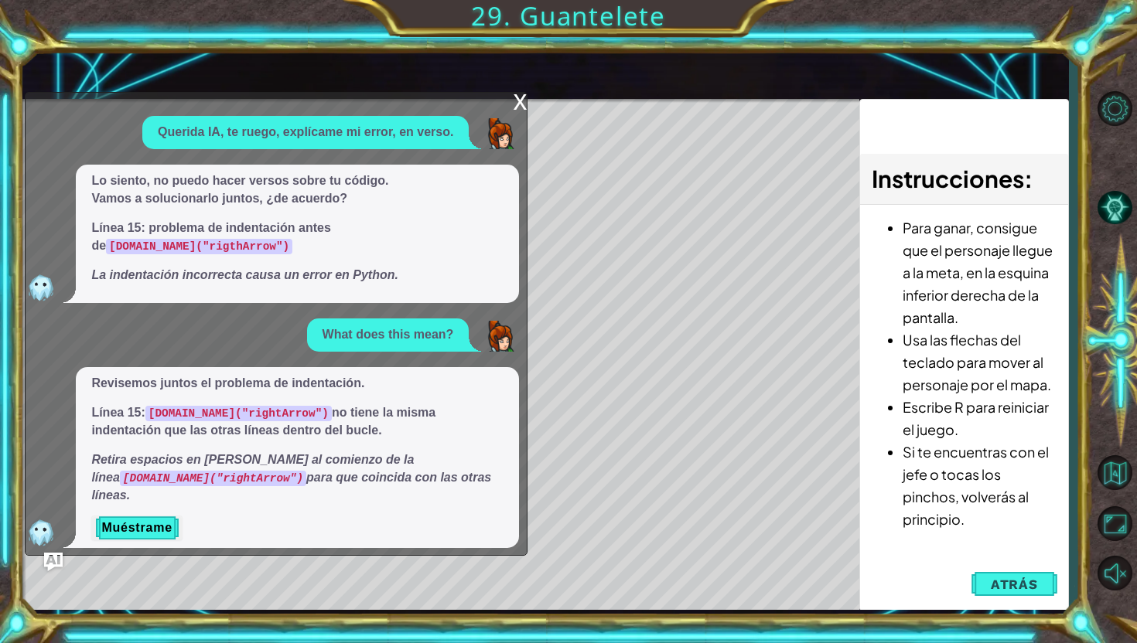
click at [521, 108] on div "x" at bounding box center [520, 100] width 14 height 15
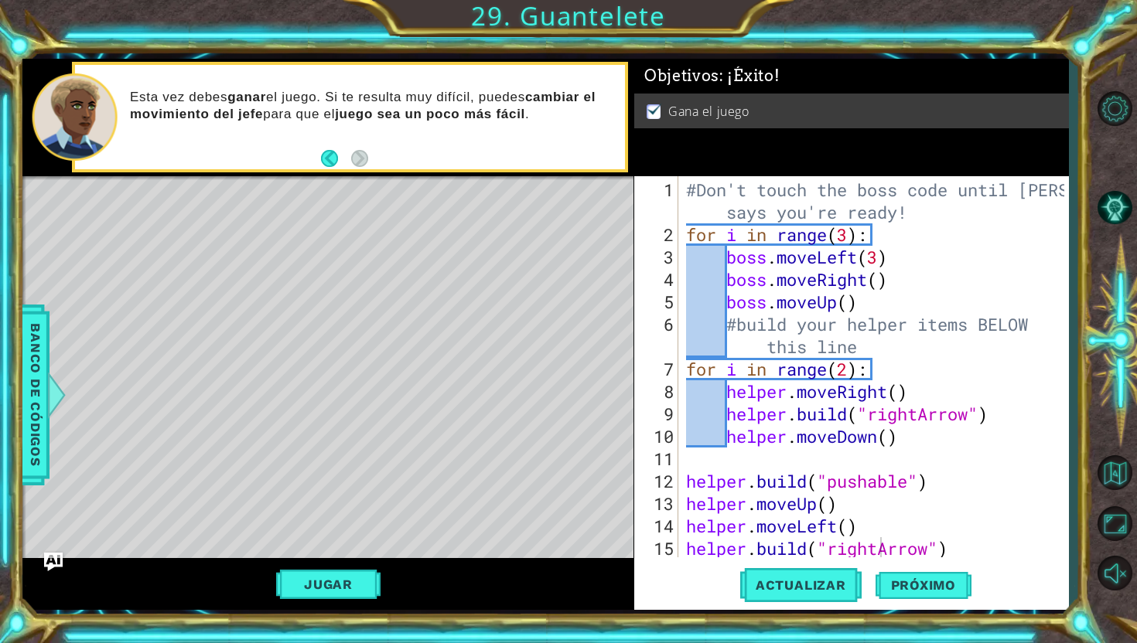
scroll to position [0, 0]
click at [940, 575] on button "Próximo" at bounding box center [923, 582] width 96 height 43
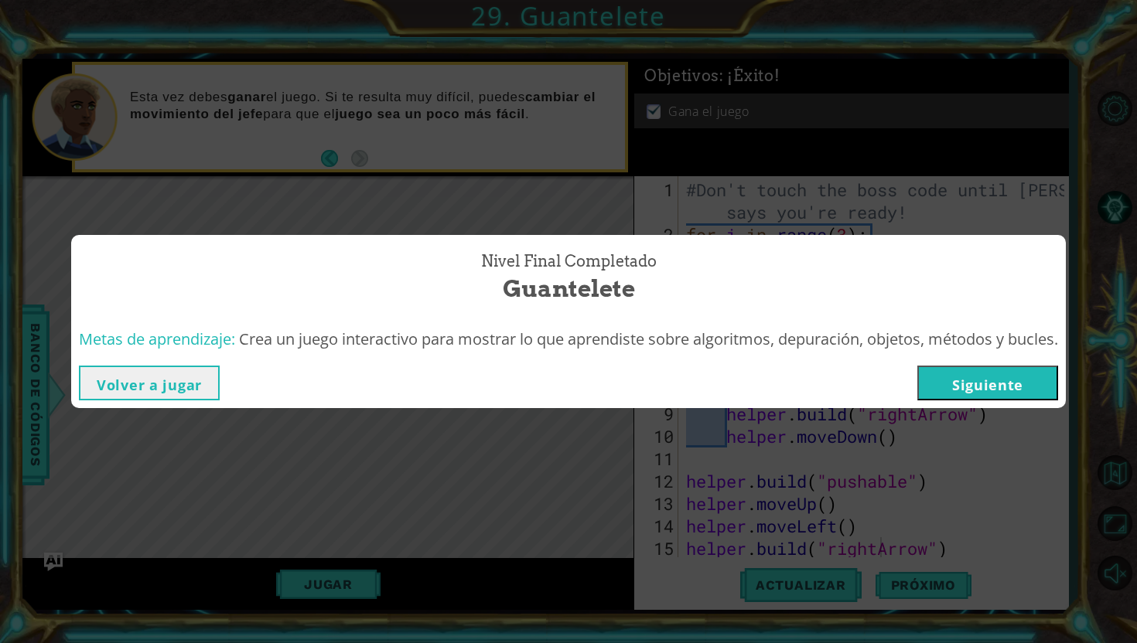
click at [1044, 387] on button "Siguiente" at bounding box center [987, 383] width 141 height 35
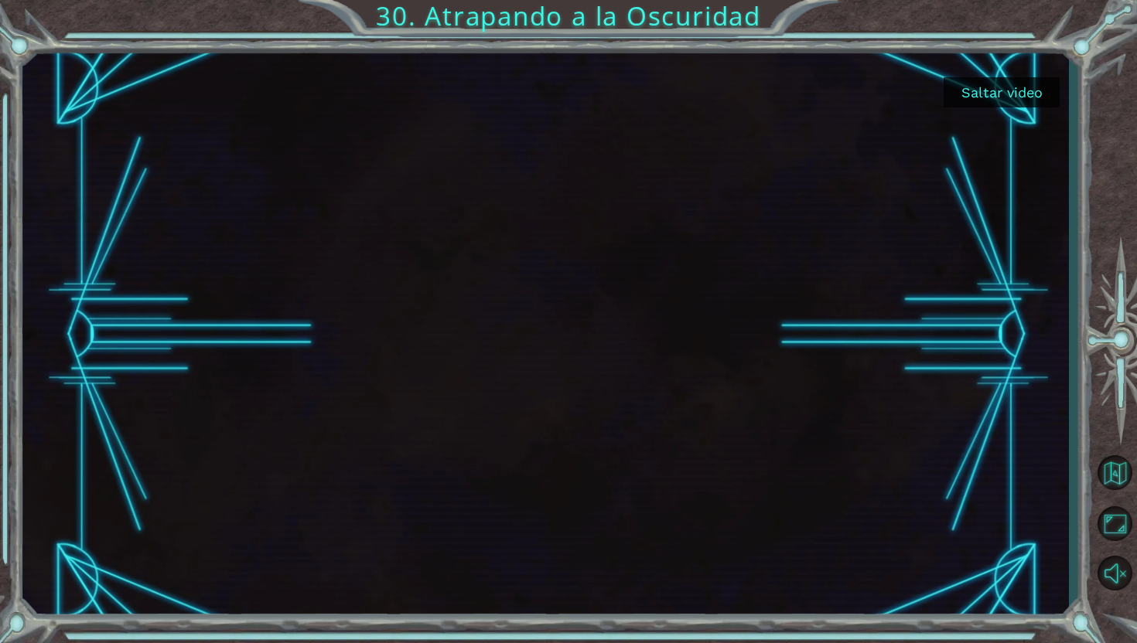
click at [994, 109] on div at bounding box center [546, 335] width 1007 height 566
click at [998, 94] on button "Saltar video" at bounding box center [1002, 92] width 116 height 30
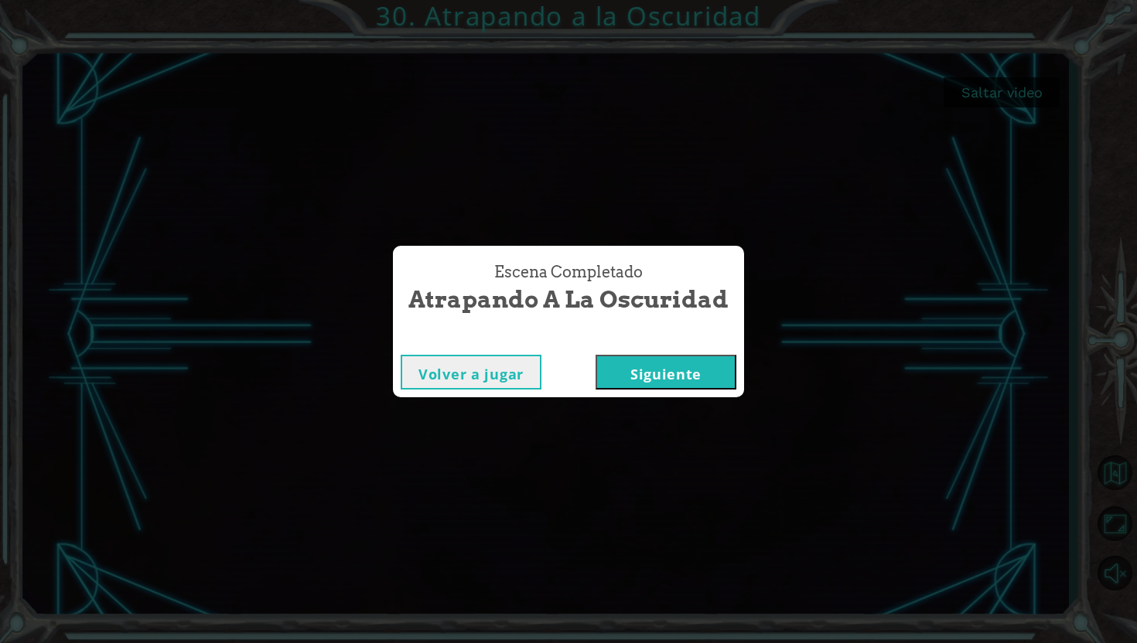
click at [664, 375] on button "Siguiente" at bounding box center [666, 372] width 141 height 35
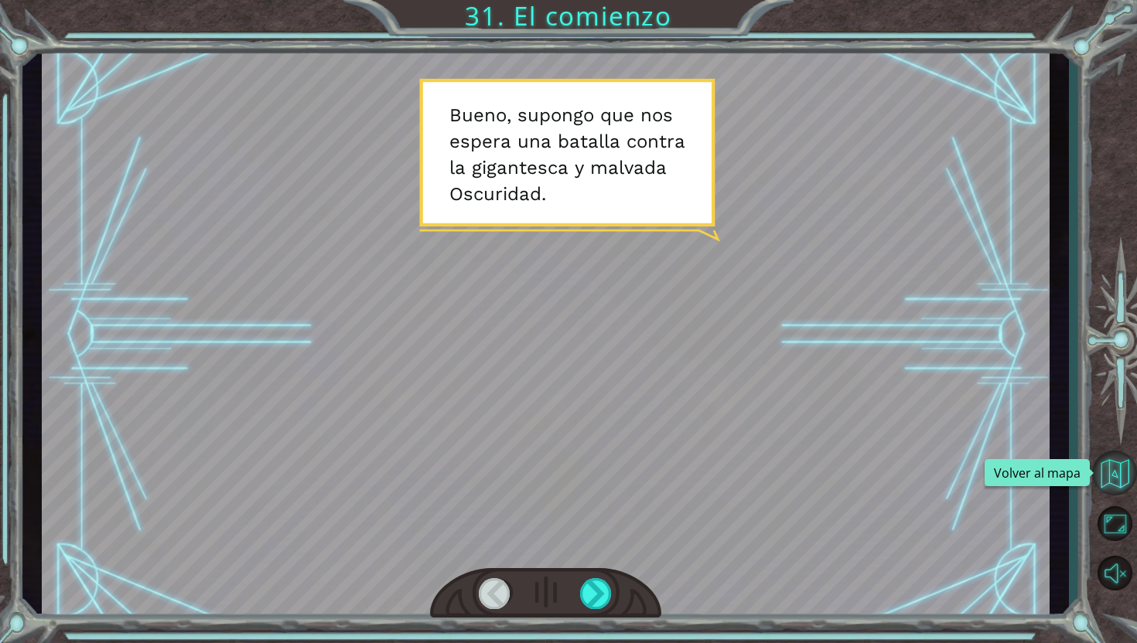
click at [1120, 469] on button "Volver al mapa" at bounding box center [1114, 473] width 45 height 45
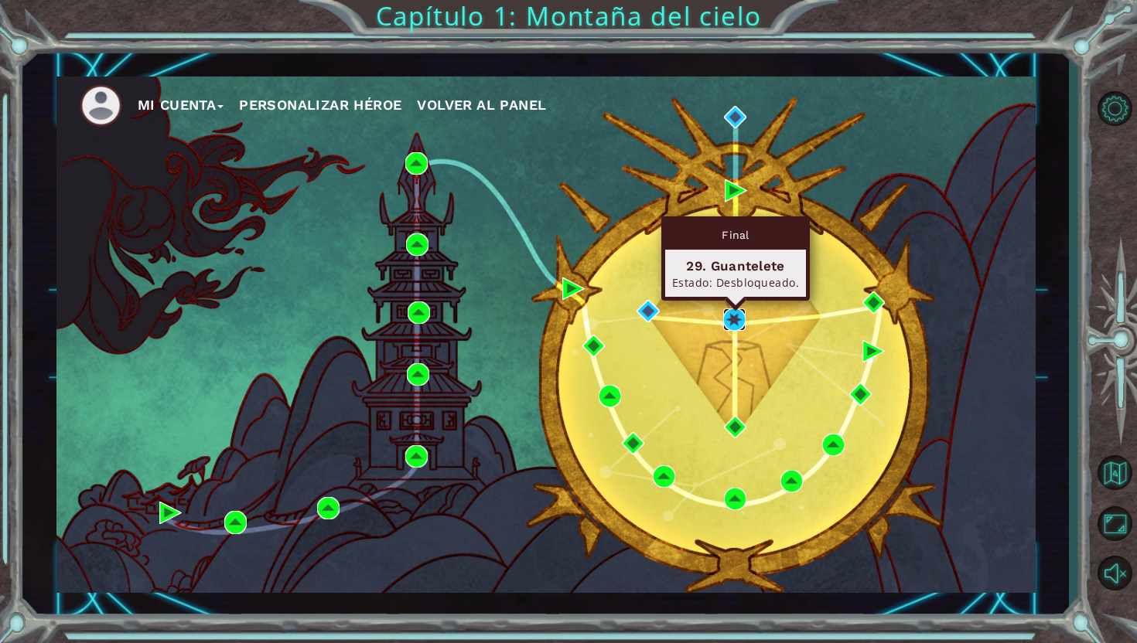
click at [738, 319] on img at bounding box center [734, 320] width 22 height 22
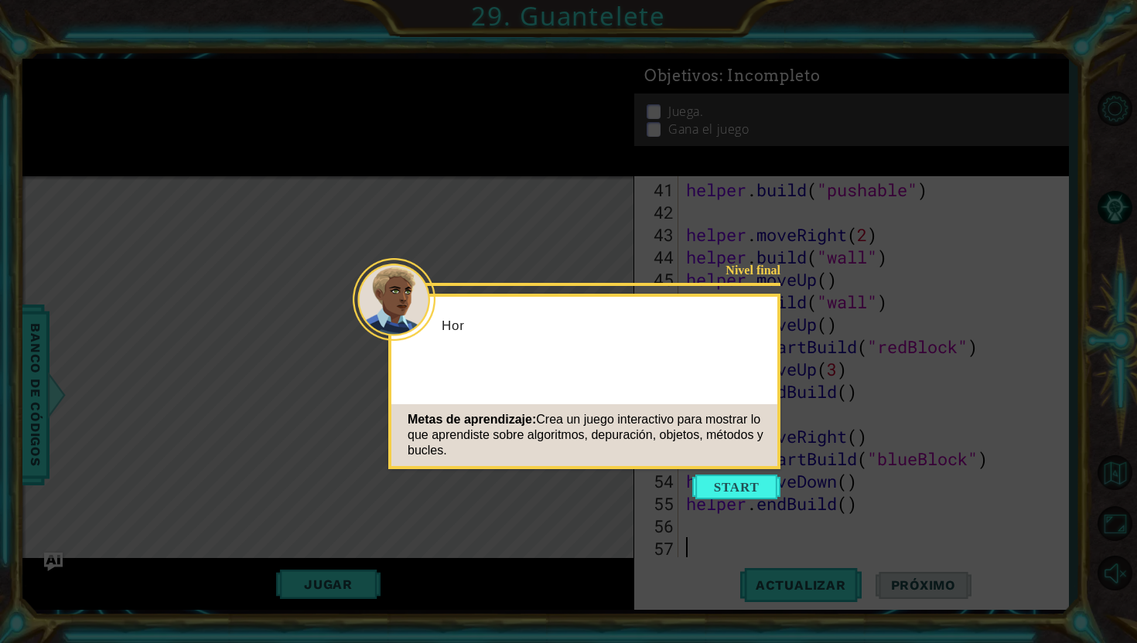
scroll to position [942, 0]
click at [753, 490] on button "Start" at bounding box center [736, 487] width 88 height 25
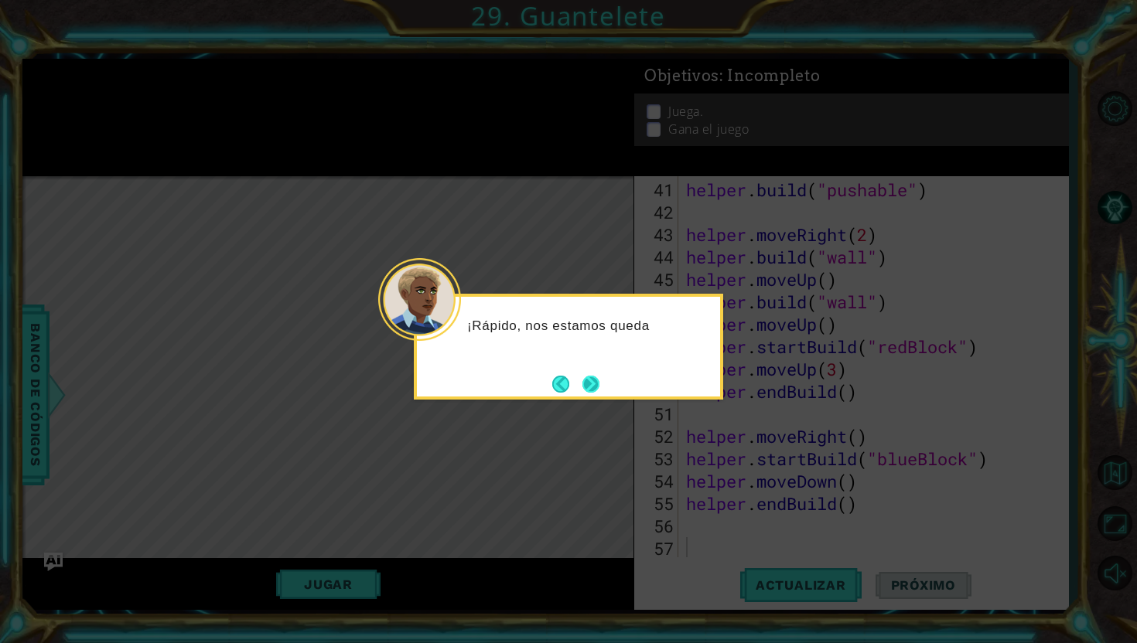
click at [593, 379] on button "Next" at bounding box center [591, 384] width 26 height 26
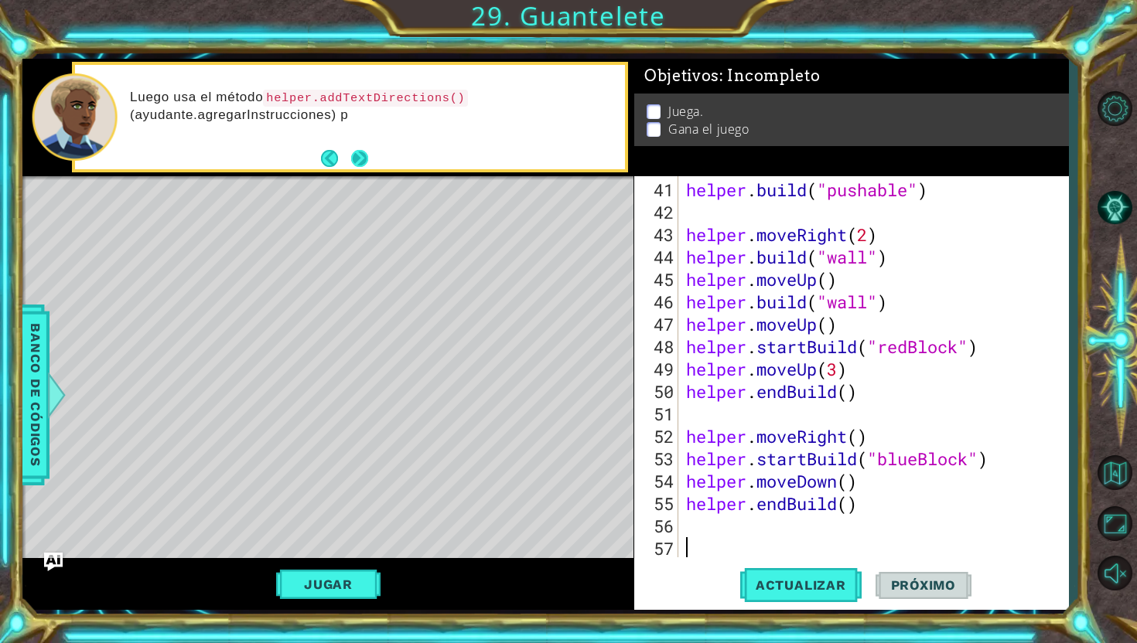
click at [362, 155] on button "Next" at bounding box center [360, 158] width 20 height 20
click at [362, 155] on button "Next" at bounding box center [360, 159] width 22 height 22
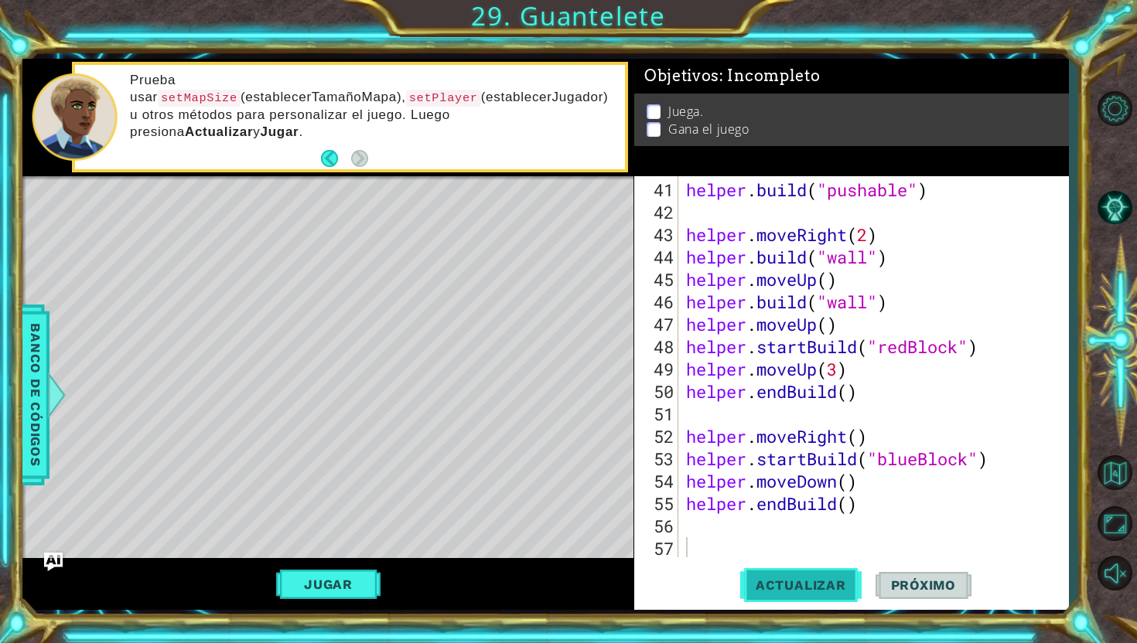
click at [835, 588] on span "Actualizar" at bounding box center [800, 585] width 121 height 15
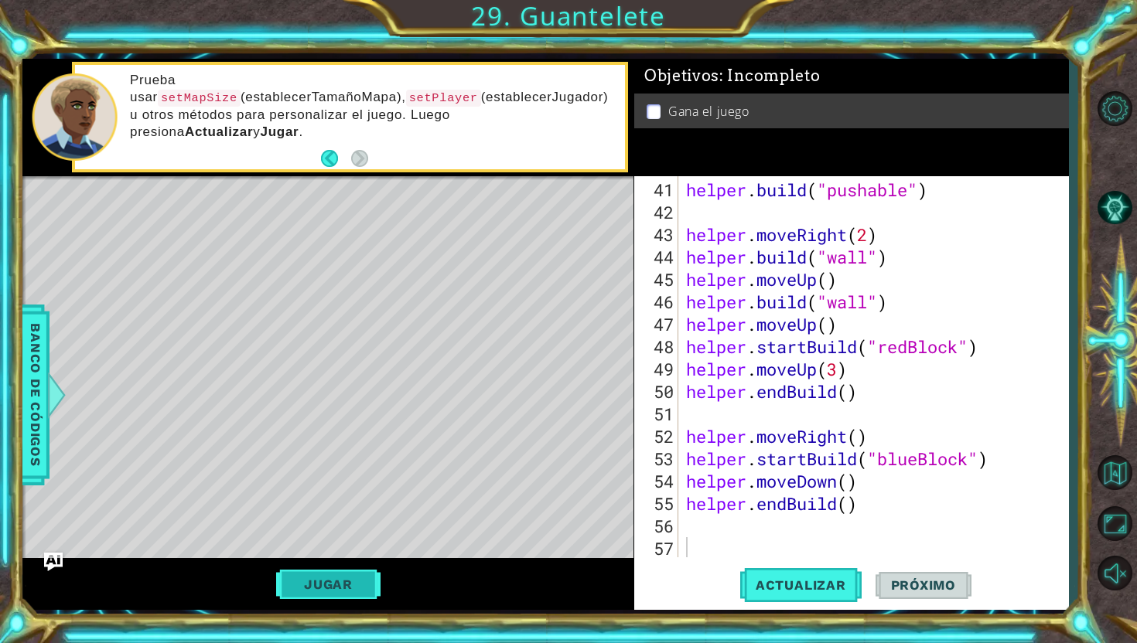
click at [339, 579] on button "Jugar" at bounding box center [328, 584] width 104 height 29
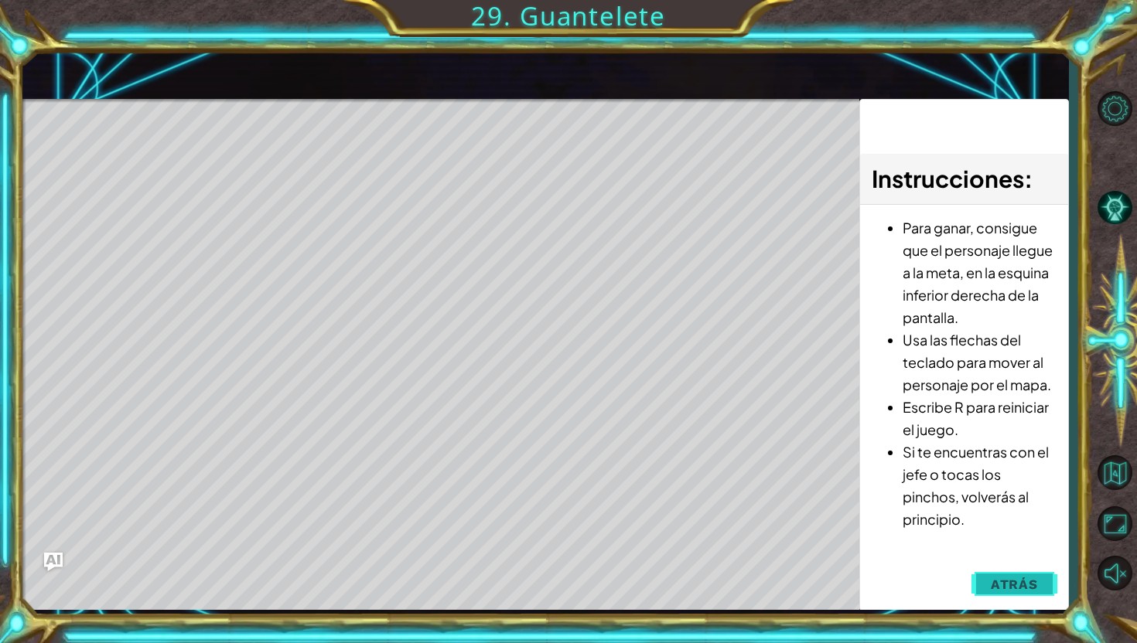
click at [1045, 579] on button "Atrás" at bounding box center [1014, 584] width 86 height 31
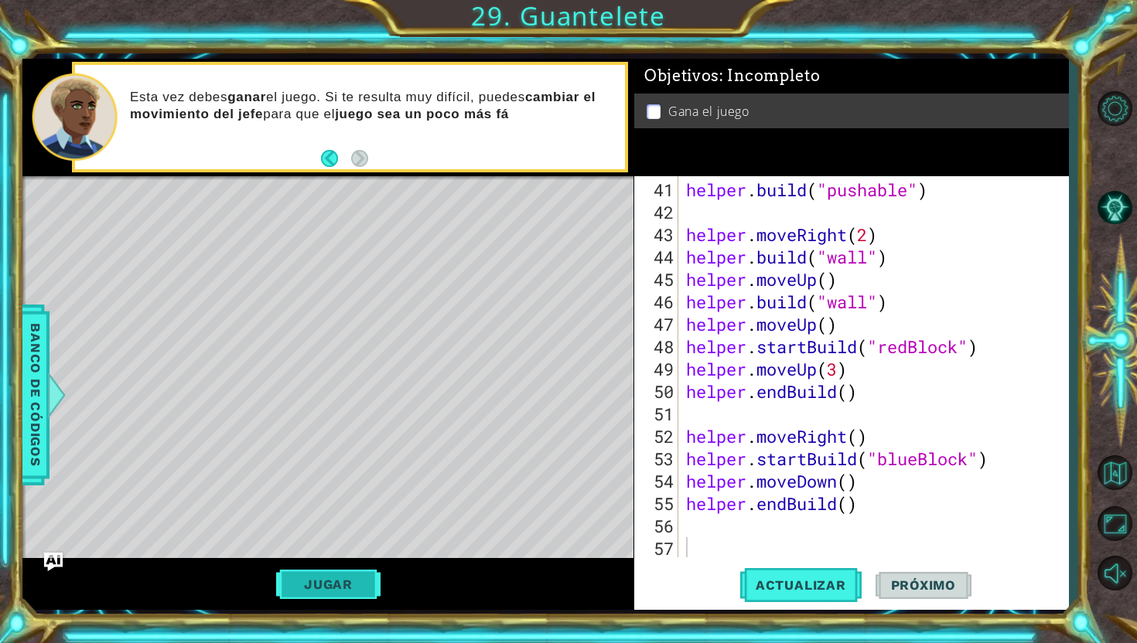
click at [345, 581] on button "Jugar" at bounding box center [328, 584] width 104 height 29
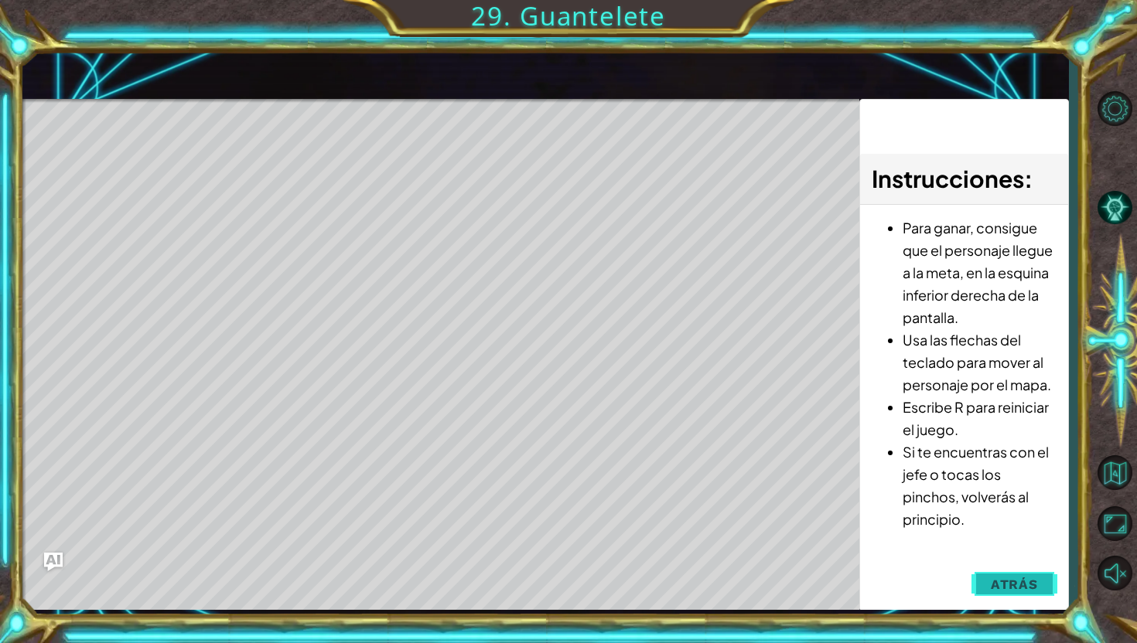
click at [1001, 587] on span "Atrás" at bounding box center [1014, 584] width 47 height 15
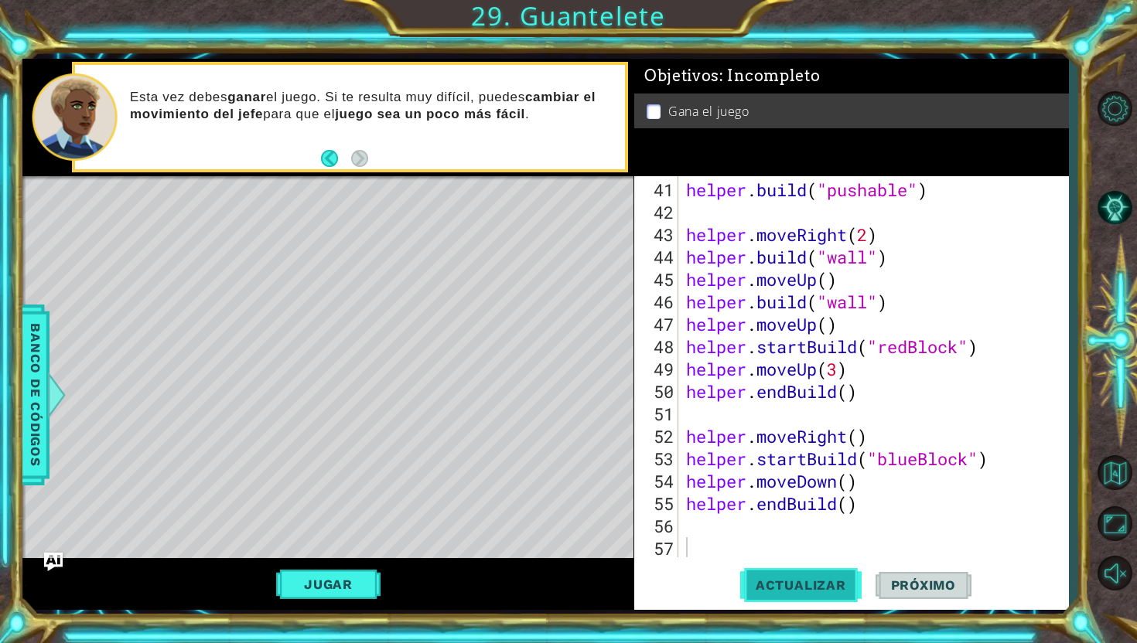
click at [828, 577] on button "Actualizar" at bounding box center [800, 585] width 121 height 43
click at [357, 585] on button "Jugar" at bounding box center [328, 584] width 104 height 29
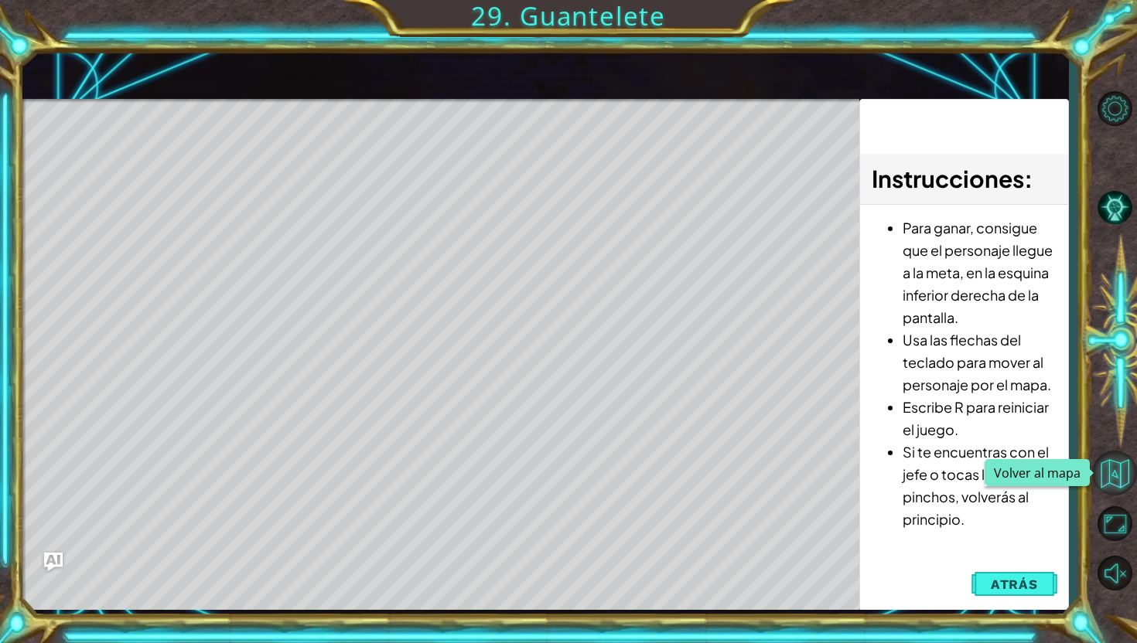
click at [1127, 488] on button "Volver al mapa" at bounding box center [1114, 473] width 45 height 45
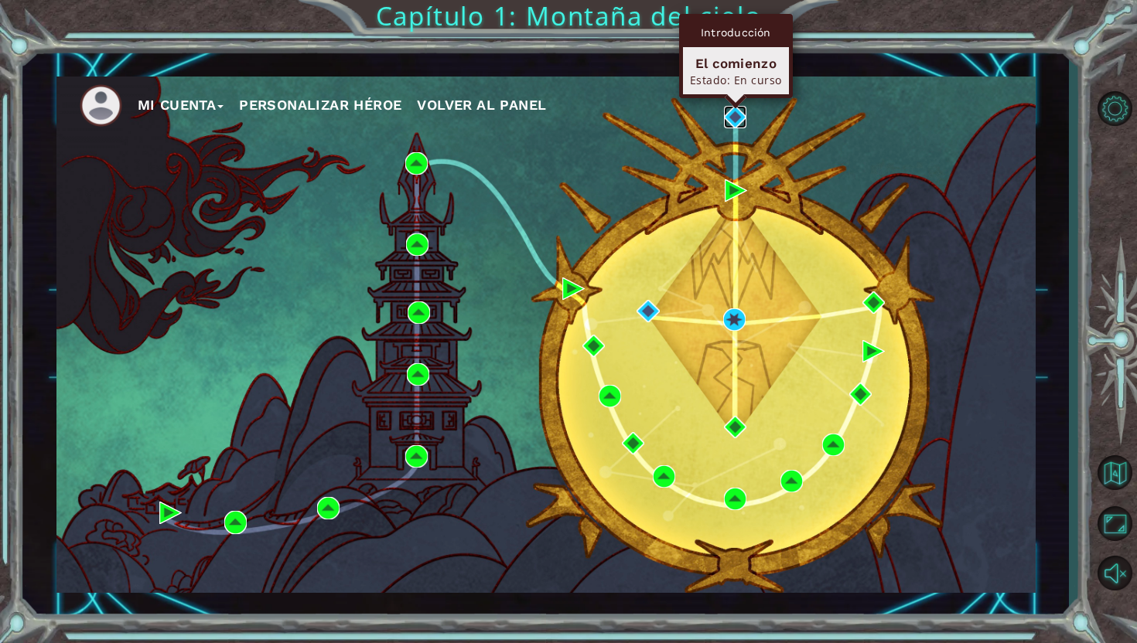
click at [736, 116] on img at bounding box center [735, 117] width 22 height 22
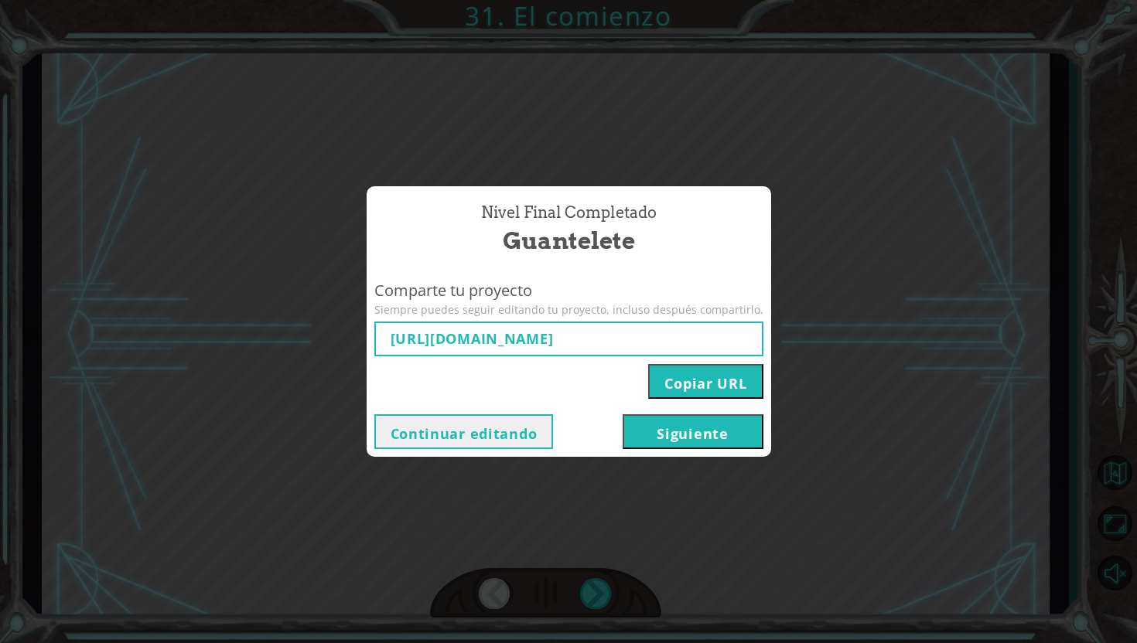
type input "[URL][DOMAIN_NAME]"
click at [715, 378] on button "Copiar URL" at bounding box center [705, 381] width 114 height 35
click at [729, 353] on input "[URL][DOMAIN_NAME]" at bounding box center [568, 339] width 389 height 35
click at [642, 428] on button "Siguiente" at bounding box center [693, 432] width 141 height 35
